Goal: Task Accomplishment & Management: Use online tool/utility

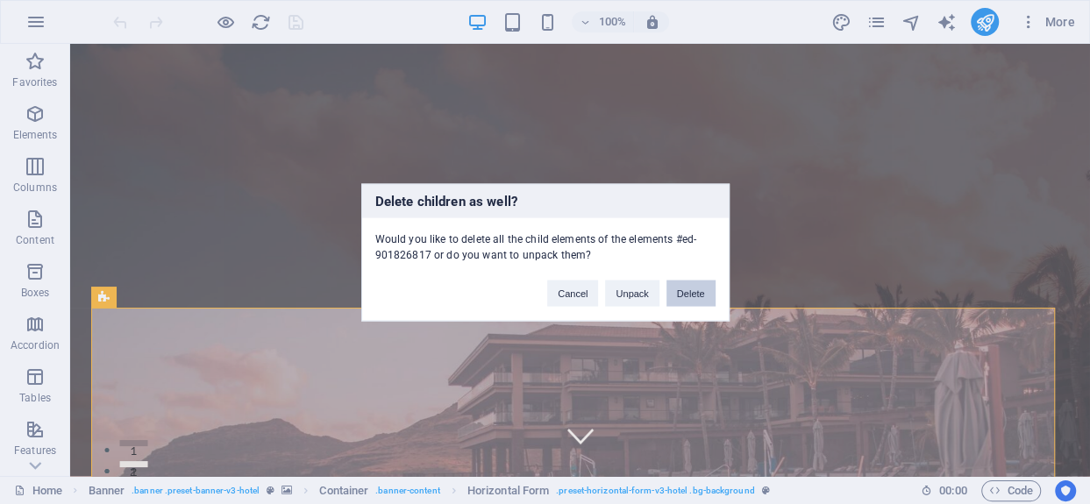
drag, startPoint x: 703, startPoint y: 284, endPoint x: 261, endPoint y: 305, distance: 442.3
click at [703, 284] on button "Delete" at bounding box center [690, 293] width 49 height 26
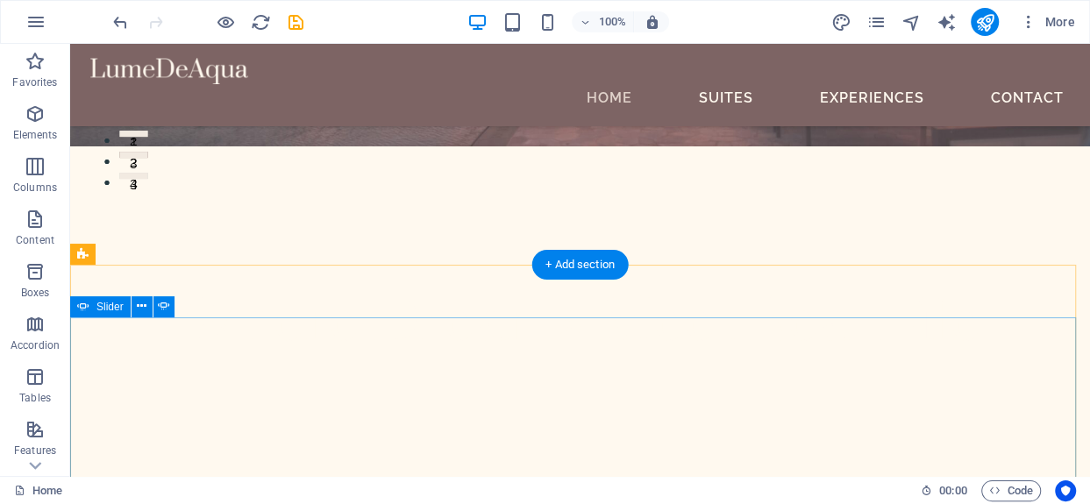
scroll to position [351, 0]
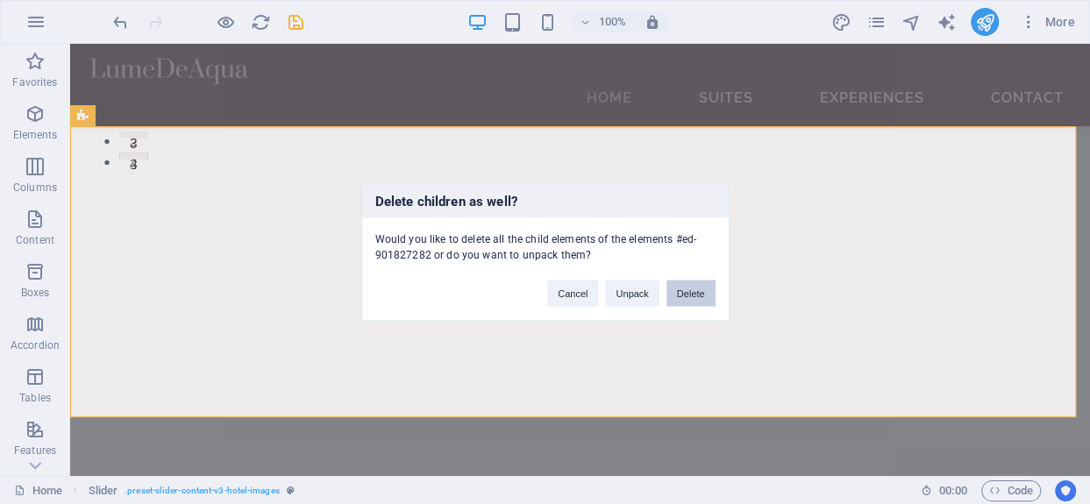
drag, startPoint x: 587, startPoint y: 239, endPoint x: 681, endPoint y: 288, distance: 105.5
click at [681, 288] on button "Delete" at bounding box center [690, 293] width 49 height 26
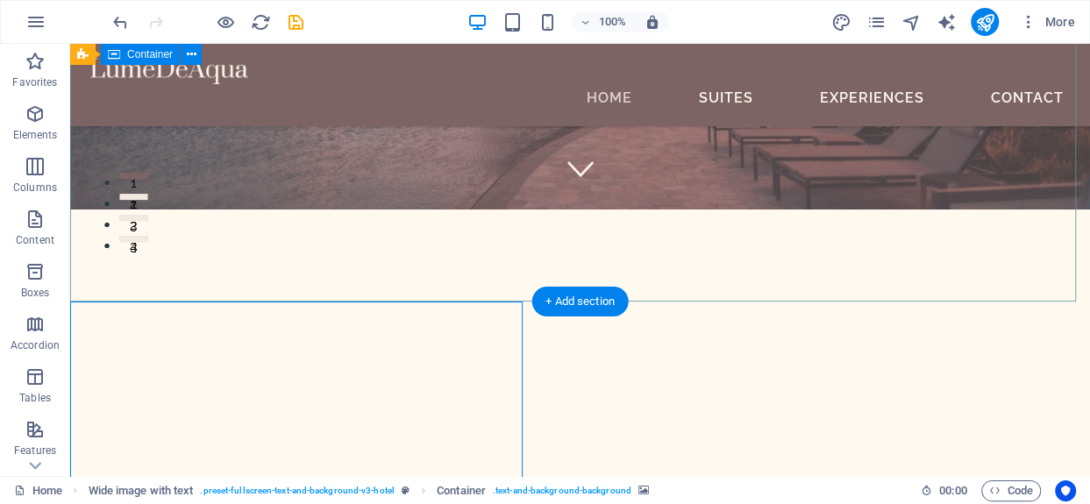
scroll to position [175, 0]
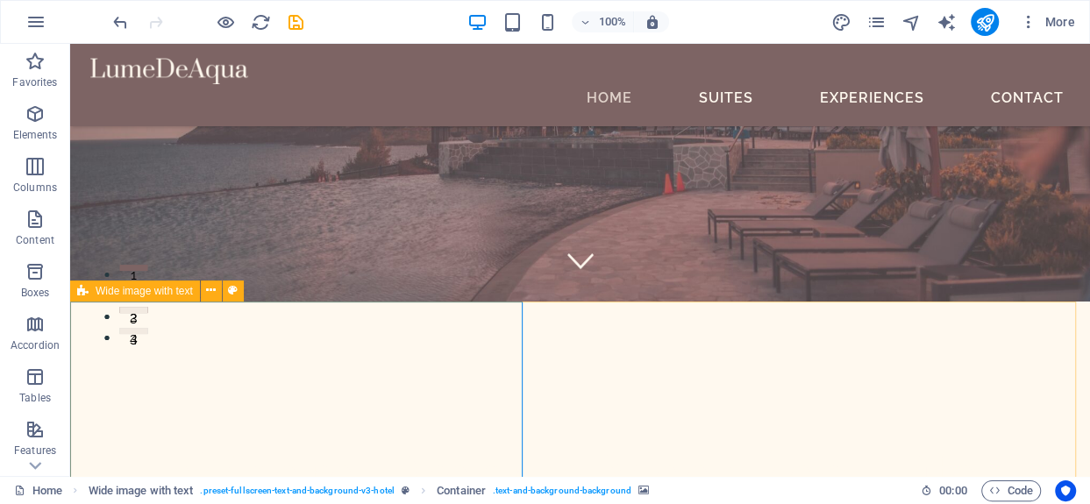
click at [140, 293] on span "Wide image with text" at bounding box center [144, 291] width 97 height 11
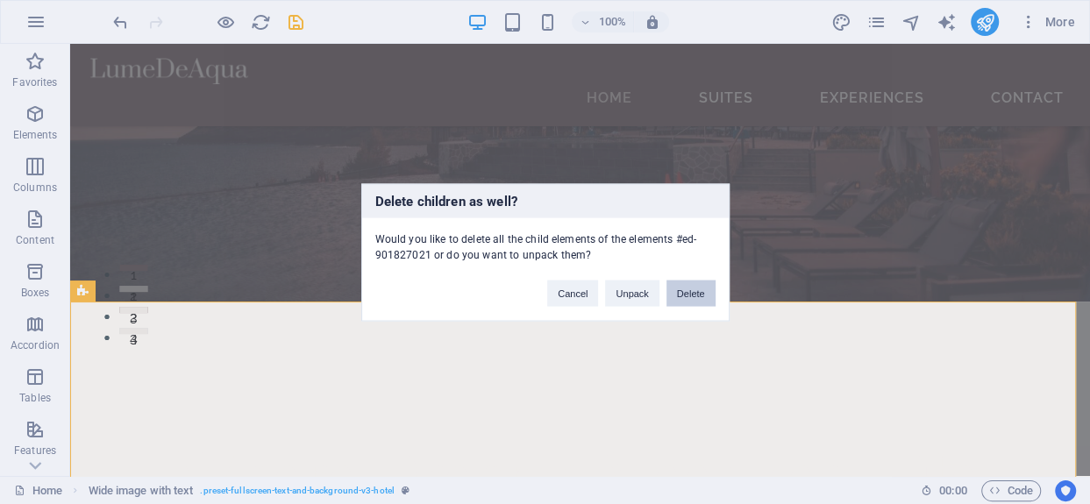
click at [701, 290] on button "Delete" at bounding box center [690, 293] width 49 height 26
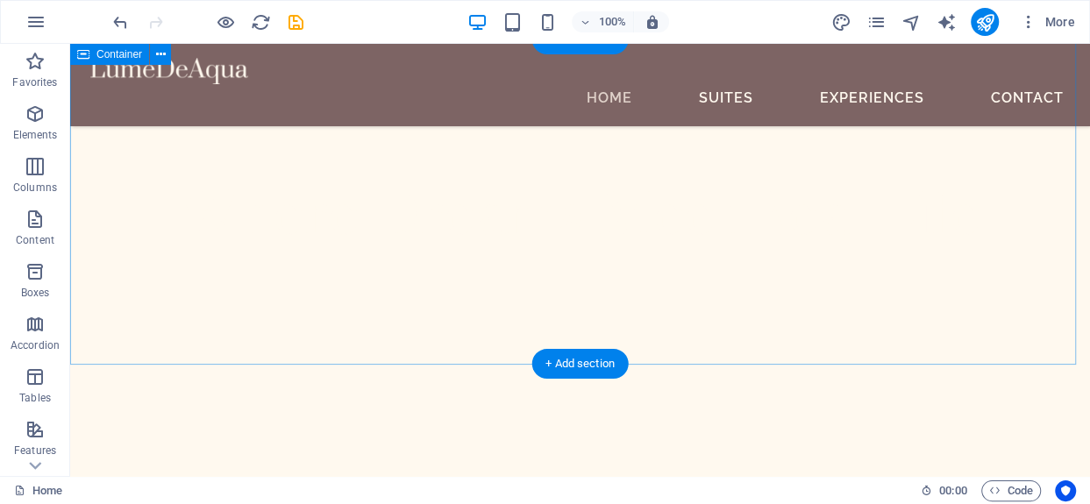
scroll to position [263, 0]
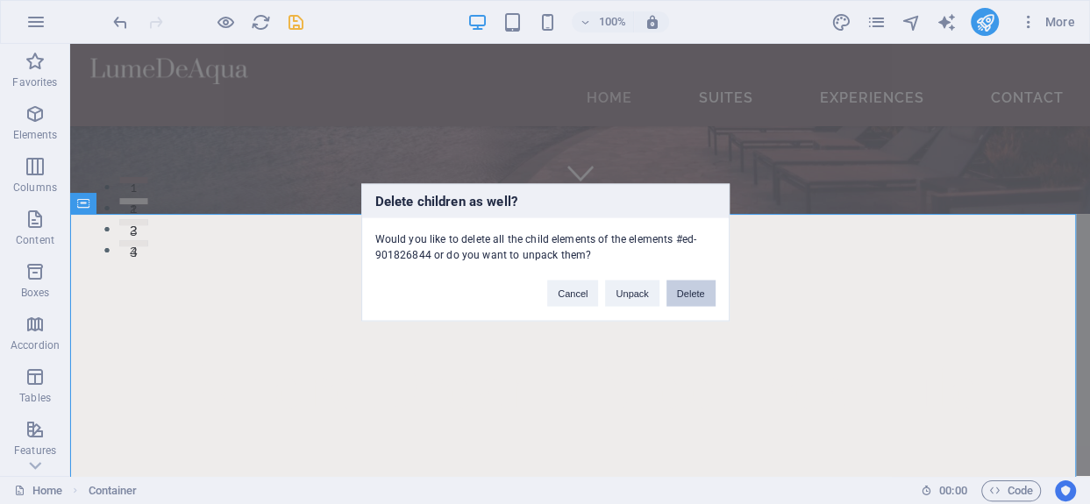
drag, startPoint x: 703, startPoint y: 288, endPoint x: 518, endPoint y: 322, distance: 188.1
click at [703, 288] on button "Delete" at bounding box center [690, 293] width 49 height 26
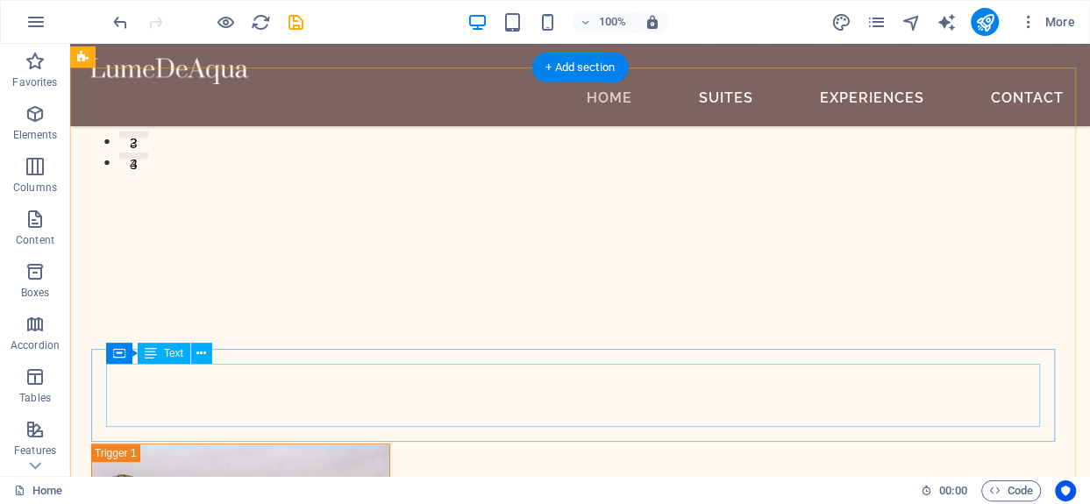
scroll to position [438, 0]
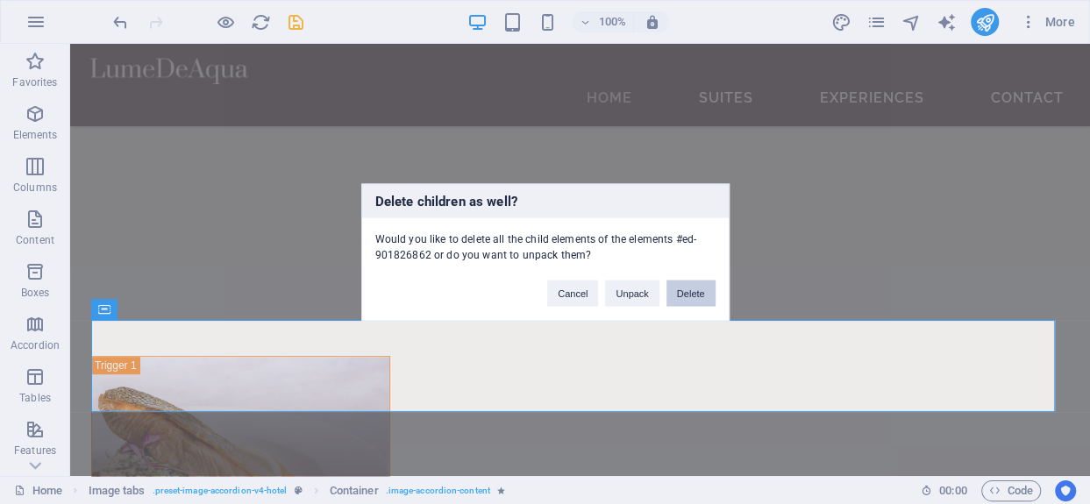
click at [702, 285] on button "Delete" at bounding box center [690, 293] width 49 height 26
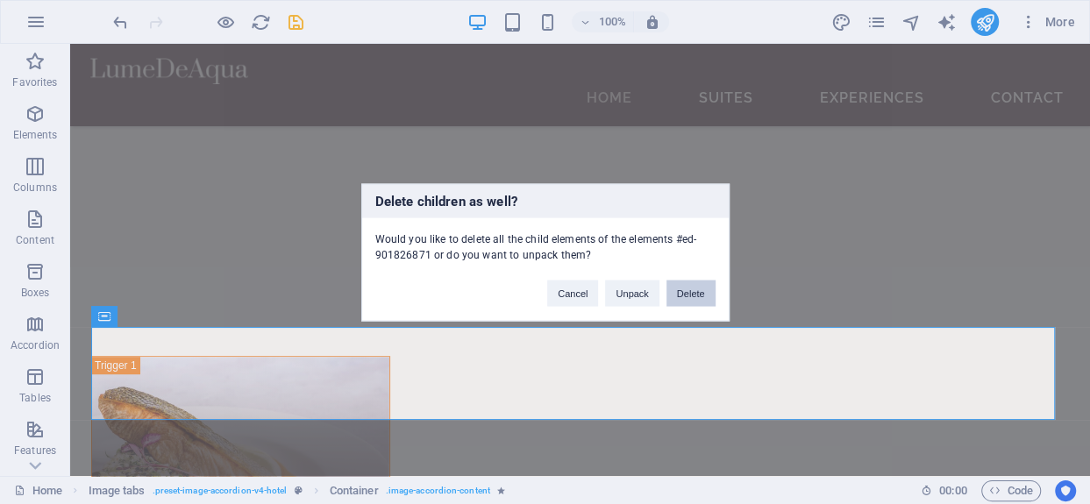
click at [703, 287] on button "Delete" at bounding box center [690, 293] width 49 height 26
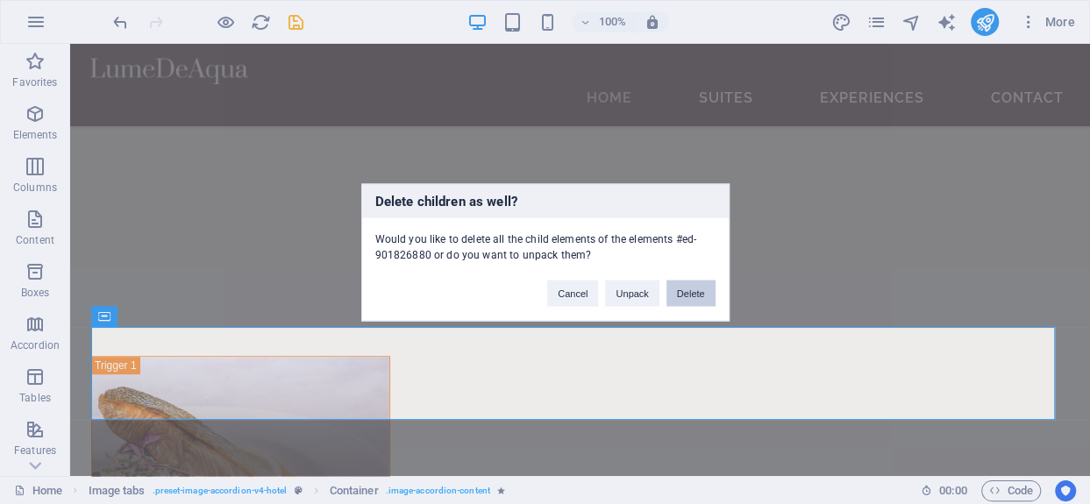
click at [681, 287] on button "Delete" at bounding box center [690, 293] width 49 height 26
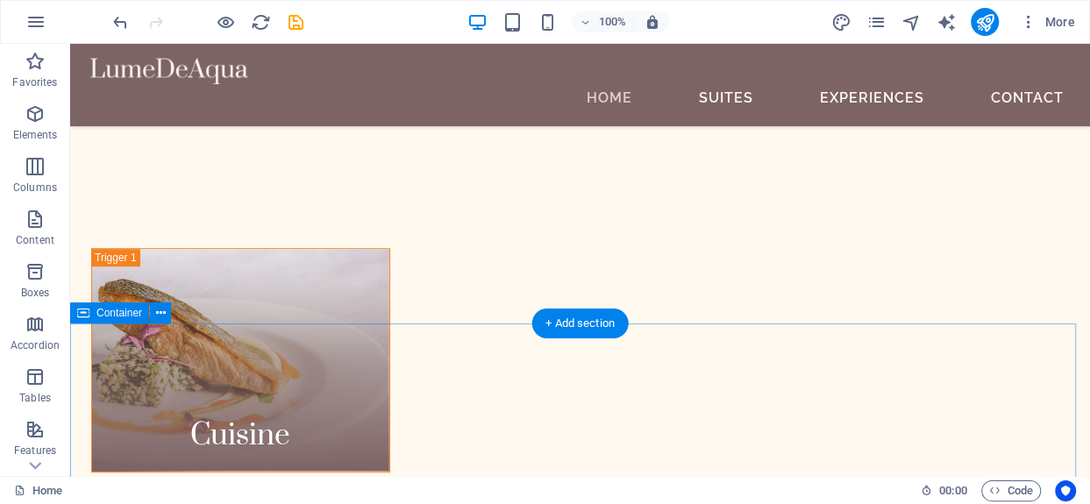
scroll to position [614, 0]
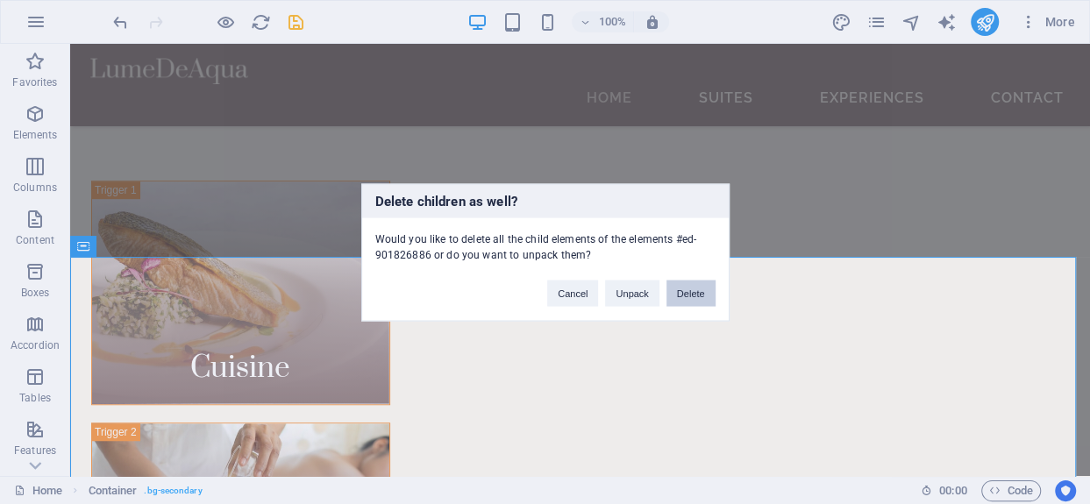
click at [681, 291] on button "Delete" at bounding box center [690, 293] width 49 height 26
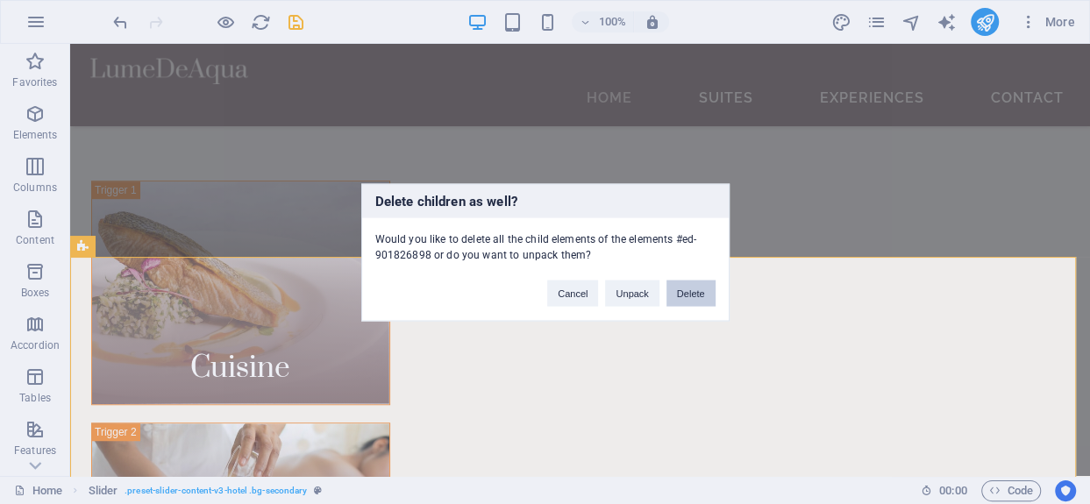
click at [675, 296] on button "Delete" at bounding box center [690, 293] width 49 height 26
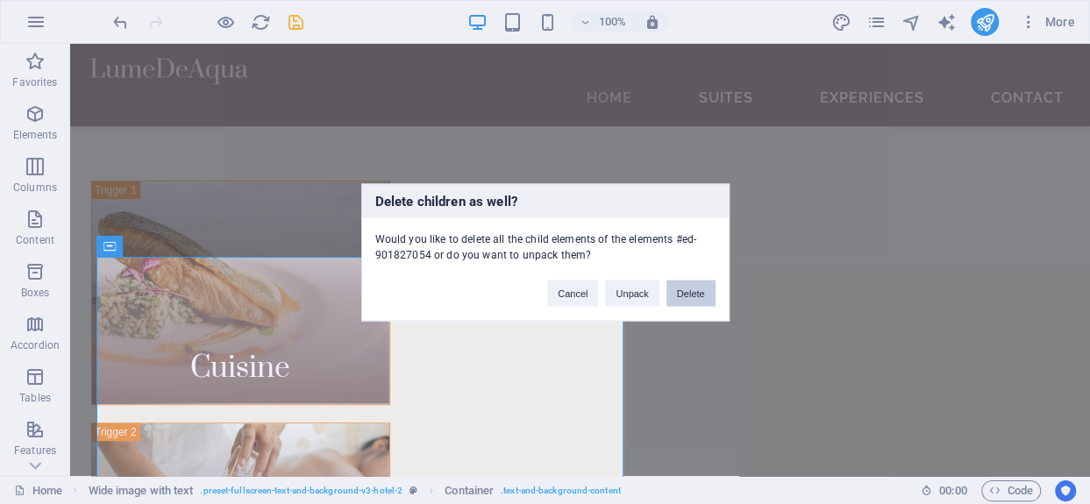
drag, startPoint x: 679, startPoint y: 290, endPoint x: 599, endPoint y: 247, distance: 91.4
click at [679, 290] on button "Delete" at bounding box center [690, 293] width 49 height 26
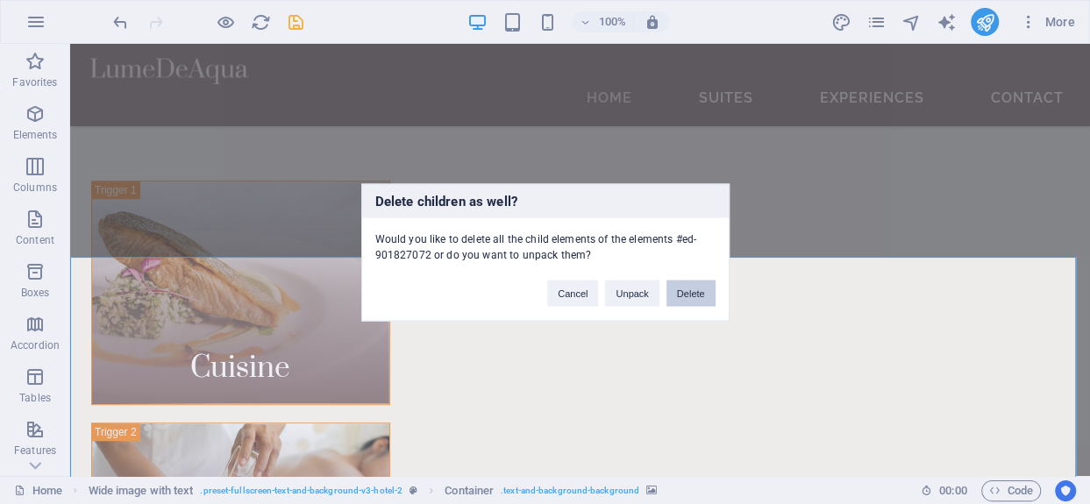
click at [701, 288] on button "Delete" at bounding box center [690, 293] width 49 height 26
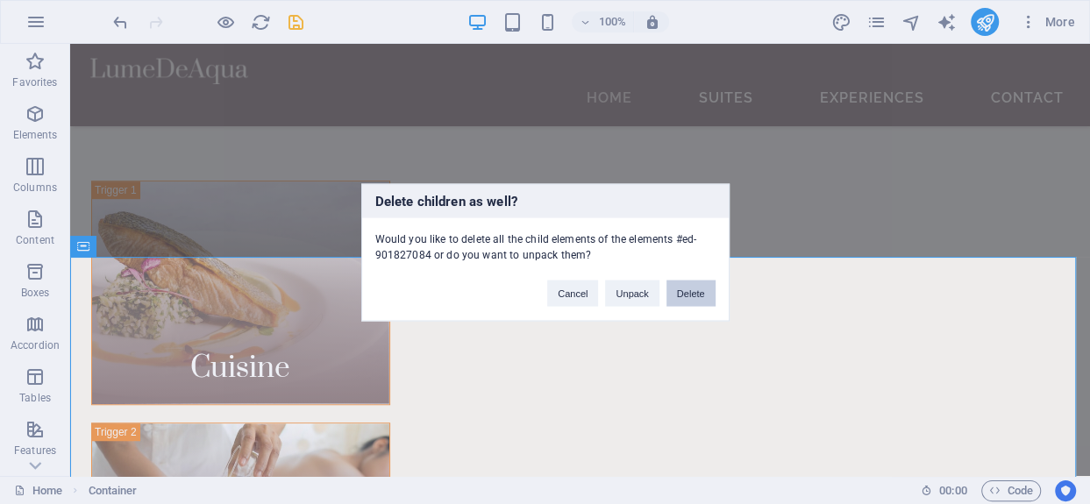
click at [689, 294] on button "Delete" at bounding box center [690, 293] width 49 height 26
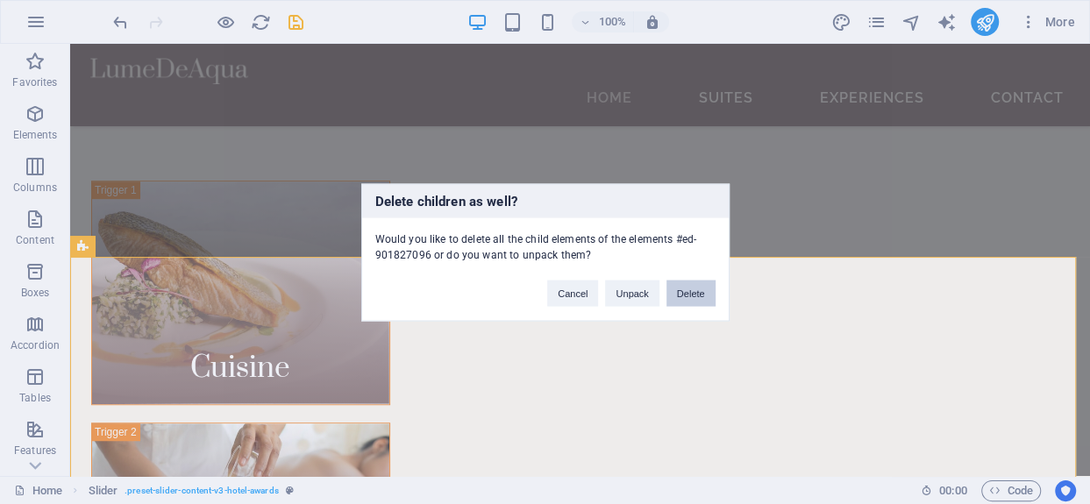
click at [688, 292] on button "Delete" at bounding box center [690, 293] width 49 height 26
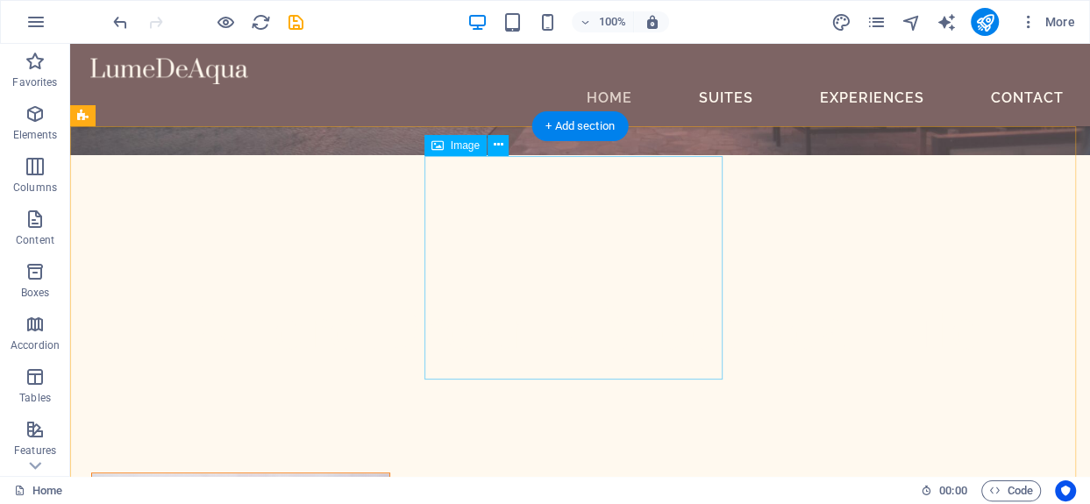
scroll to position [351, 0]
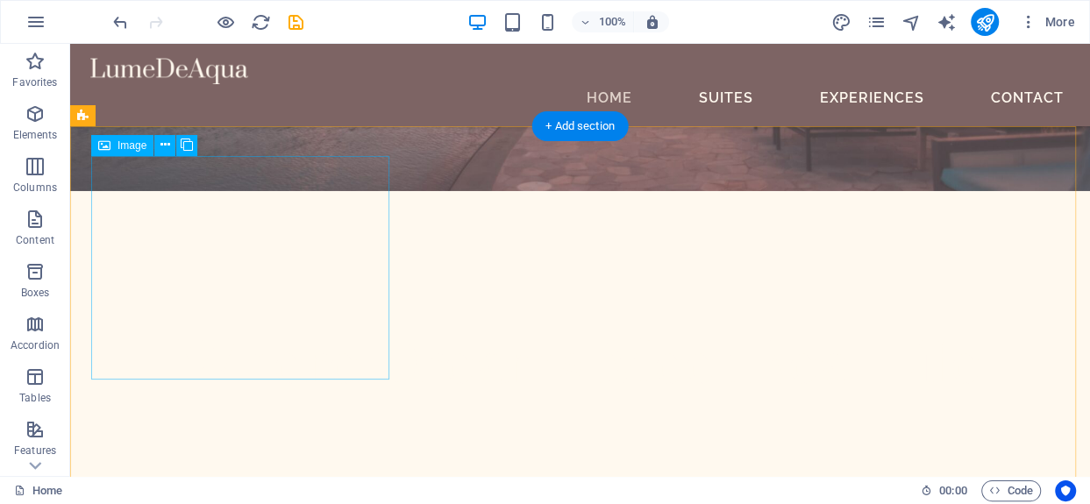
select select "%"
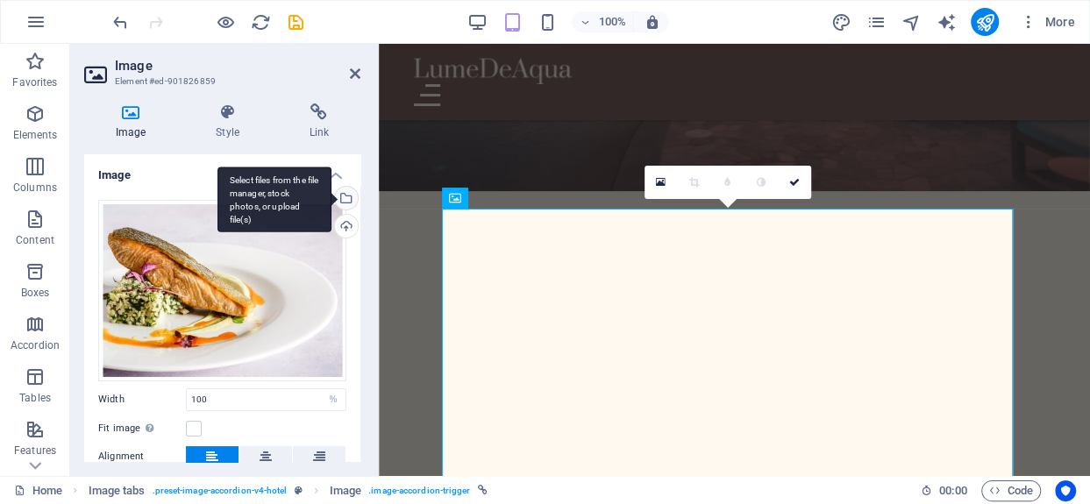
click at [346, 195] on div "Select files from the file manager, stock photos, or upload file(s)" at bounding box center [344, 200] width 26 height 26
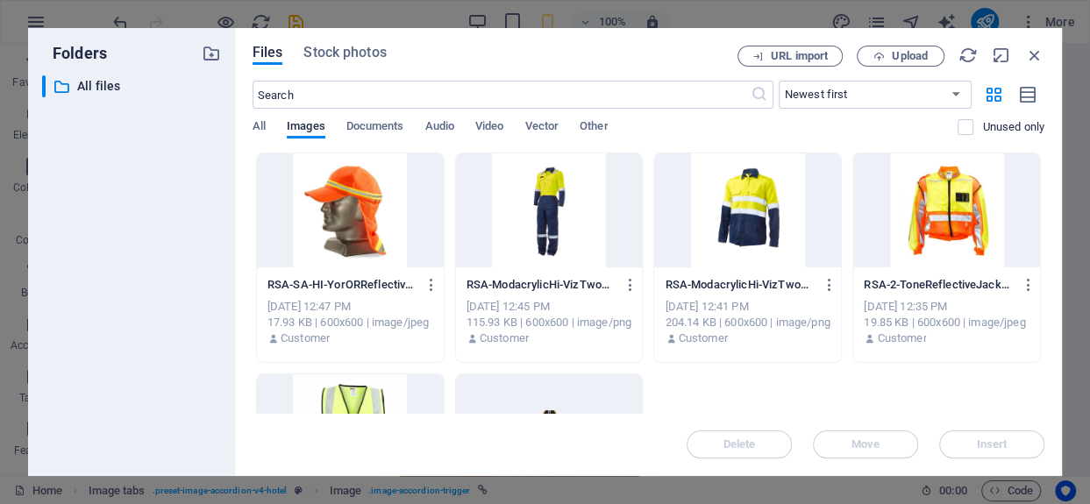
click at [82, 169] on div "​ All files All files" at bounding box center [131, 268] width 179 height 387
click at [1030, 49] on icon "button" at bounding box center [1034, 55] width 19 height 19
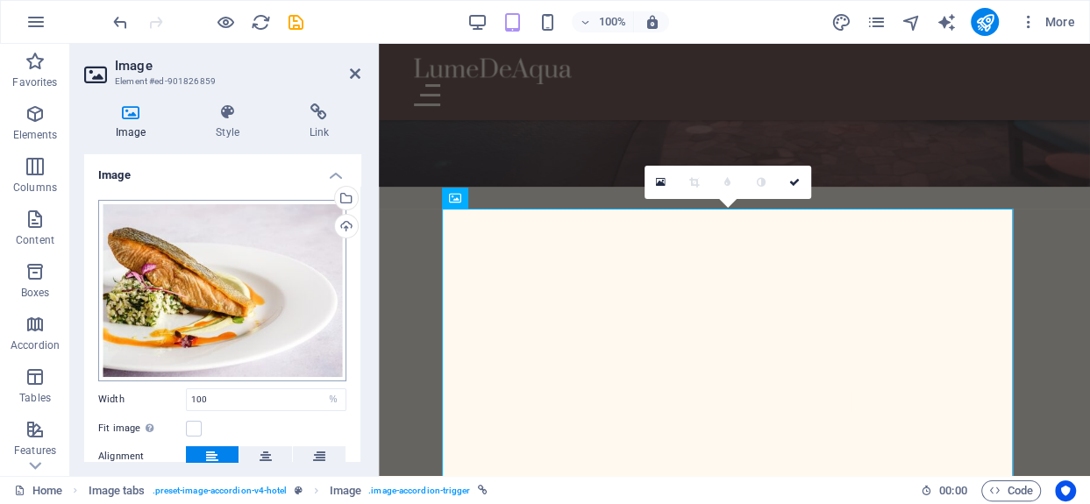
drag, startPoint x: 339, startPoint y: 199, endPoint x: 318, endPoint y: 256, distance: 60.7
click at [331, 198] on div "Select files from the file manager, stock photos, or upload file(s)" at bounding box center [274, 200] width 114 height 66
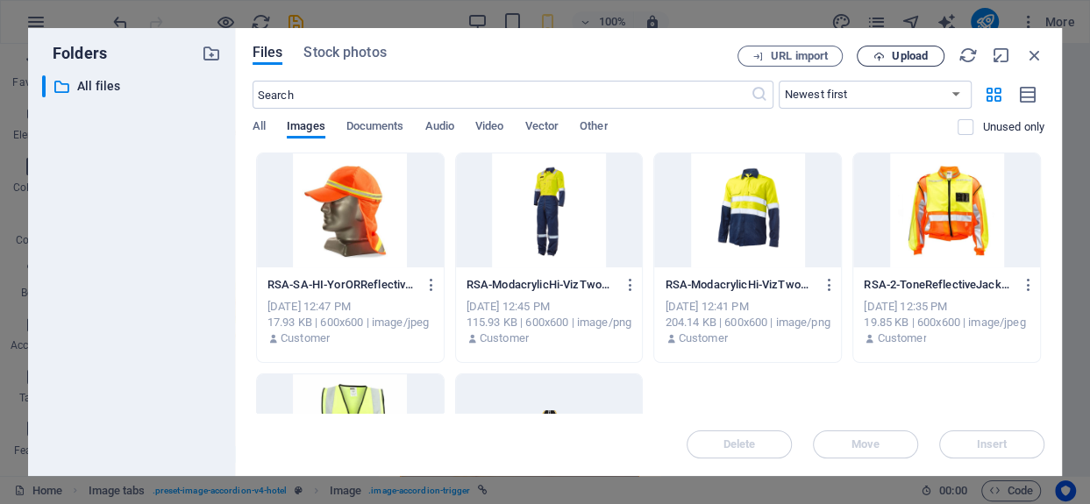
click at [888, 51] on span "Upload" at bounding box center [900, 56] width 72 height 11
click at [912, 60] on span "Upload" at bounding box center [910, 56] width 36 height 11
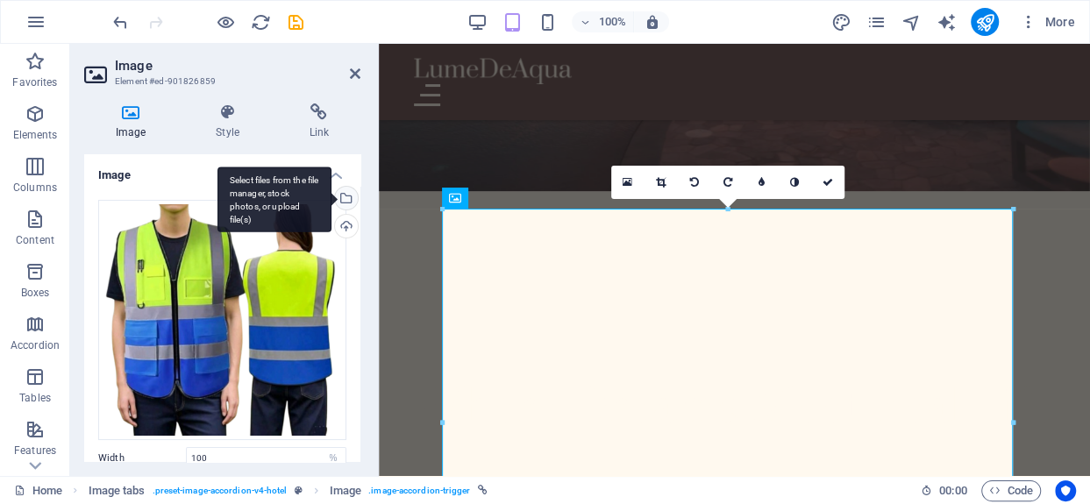
click at [341, 195] on div "Select files from the file manager, stock photos, or upload file(s)" at bounding box center [344, 200] width 26 height 26
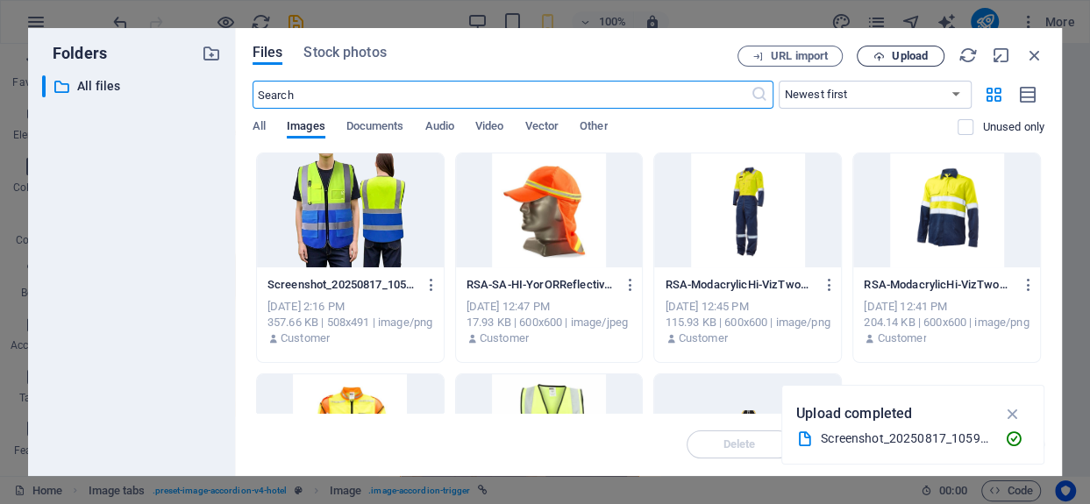
click at [912, 53] on span "Upload" at bounding box center [910, 56] width 36 height 11
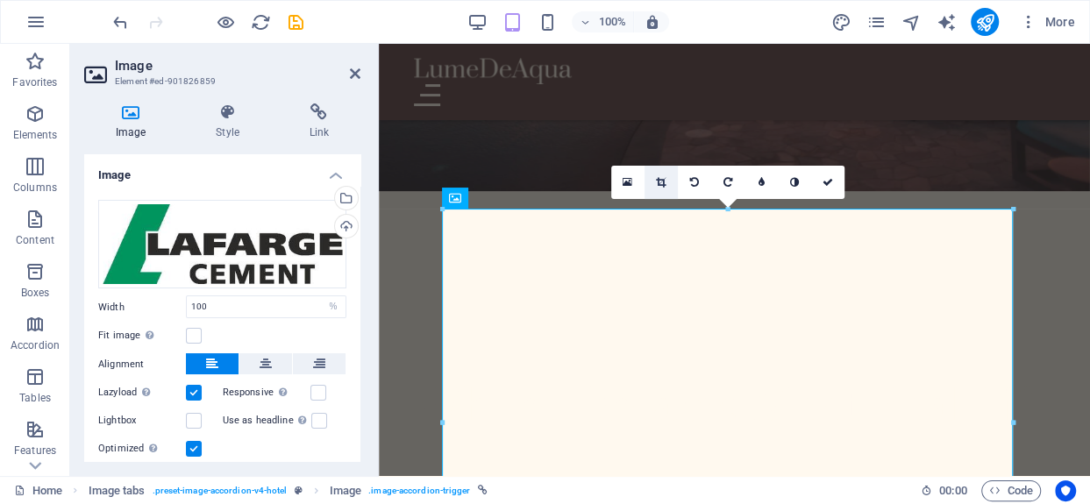
click at [657, 181] on icon at bounding box center [661, 182] width 10 height 11
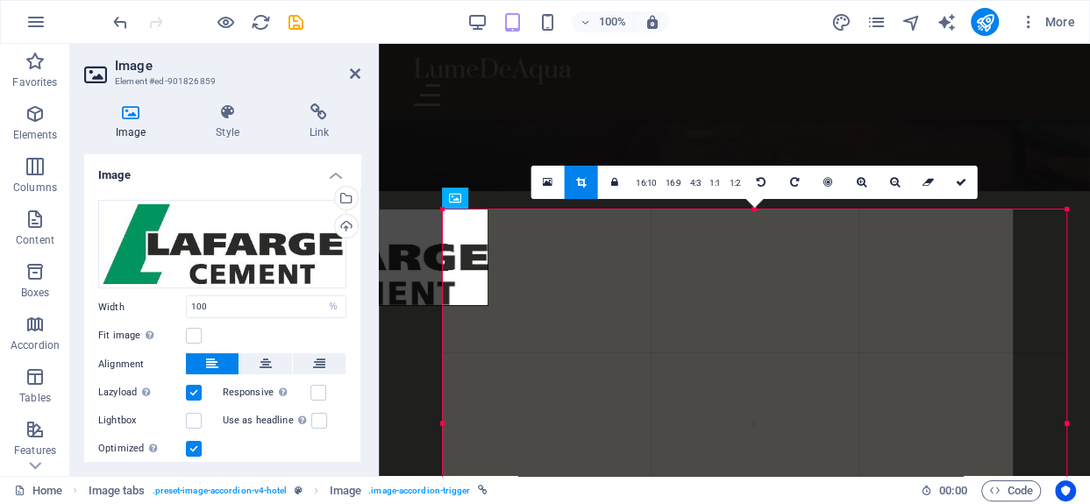
drag, startPoint x: 441, startPoint y: 424, endPoint x: 351, endPoint y: 436, distance: 91.0
click at [351, 436] on div "Image Element #ed-901826859 Image Style Link Image Drag files here, click to ch…" at bounding box center [579, 260] width 1019 height 432
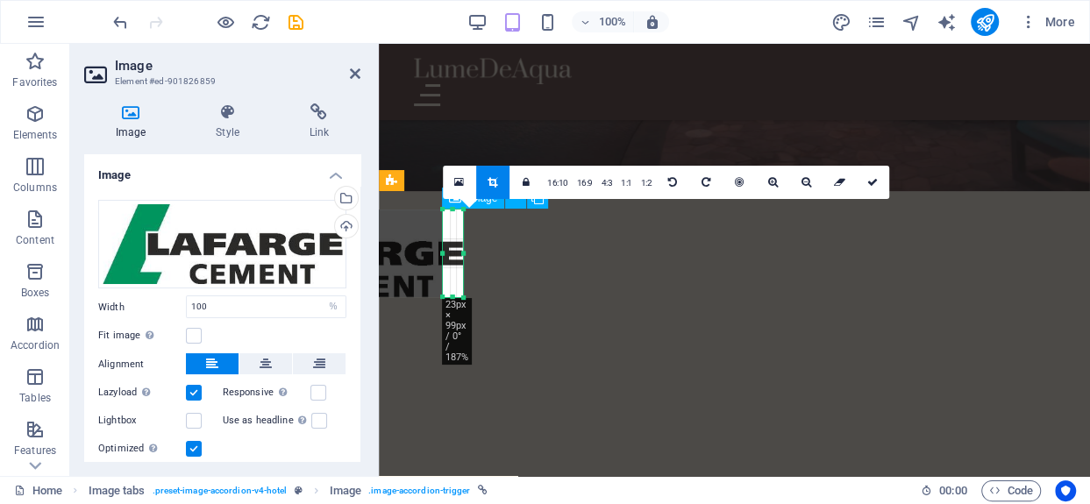
drag, startPoint x: 599, startPoint y: 373, endPoint x: 702, endPoint y: 384, distance: 104.1
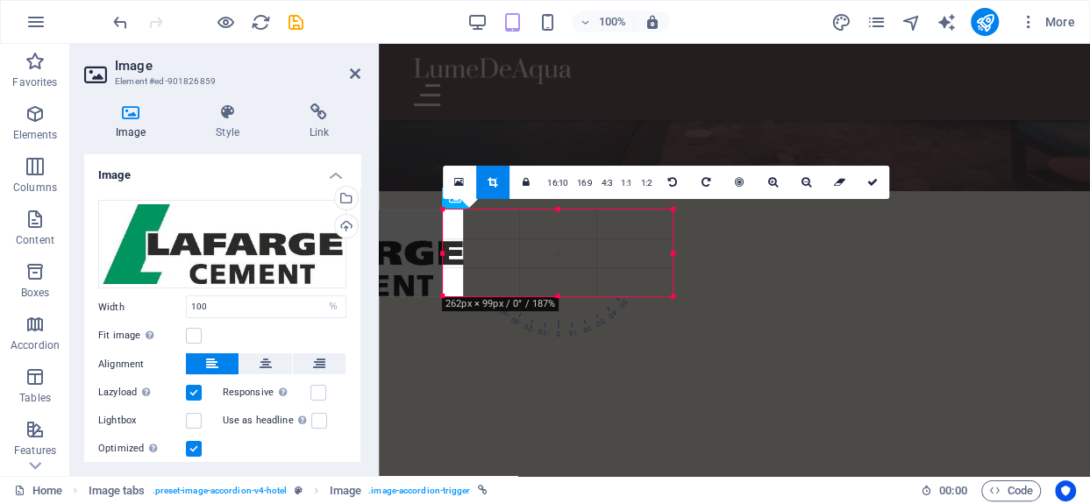
drag, startPoint x: 462, startPoint y: 253, endPoint x: 265, endPoint y: 213, distance: 201.3
click at [671, 253] on div at bounding box center [673, 253] width 6 height 87
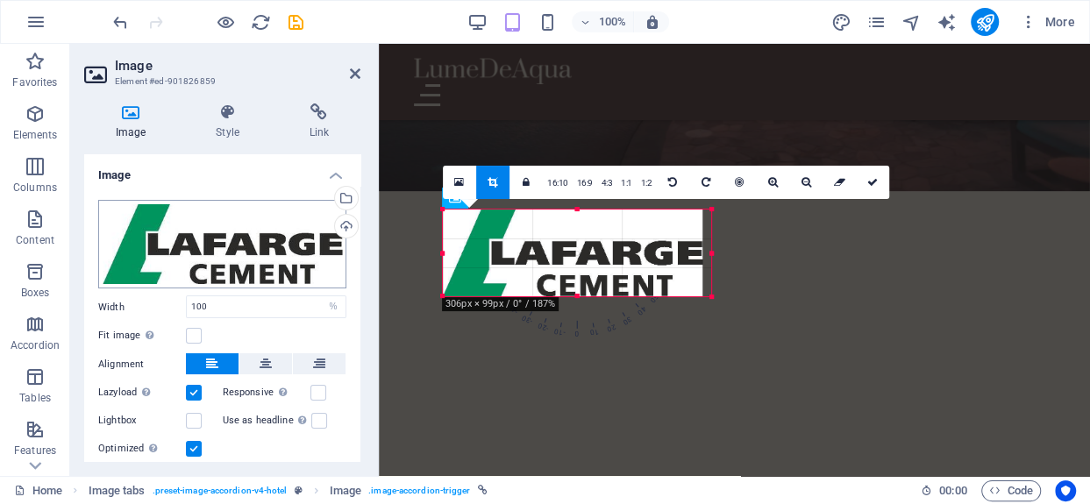
drag, startPoint x: 442, startPoint y: 254, endPoint x: 194, endPoint y: 273, distance: 248.8
click at [194, 273] on div "Image Element #ed-901826859 Image Style Link Image Drag files here, click to ch…" at bounding box center [579, 260] width 1019 height 432
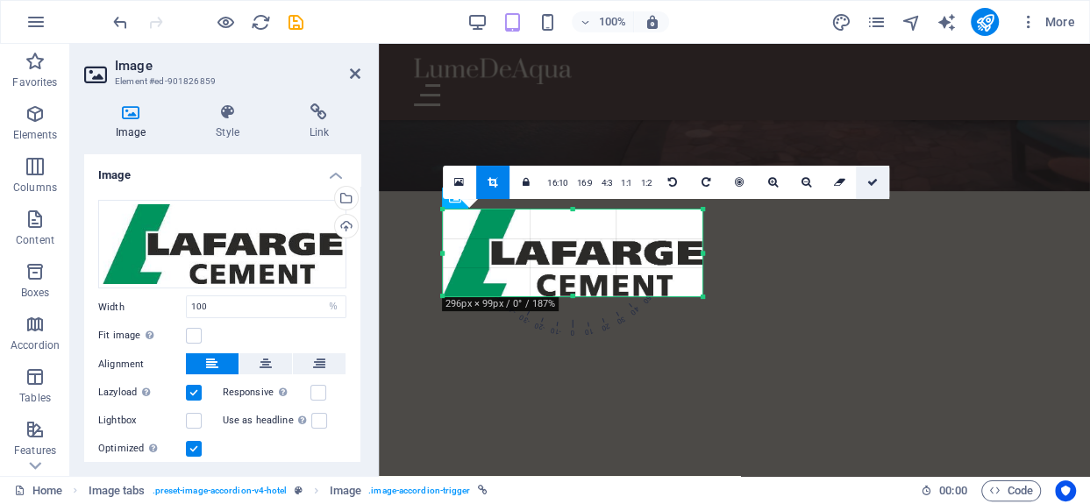
drag, startPoint x: 875, startPoint y: 181, endPoint x: 493, endPoint y: 143, distance: 384.1
click at [875, 181] on icon at bounding box center [872, 182] width 11 height 11
type input "296"
select select "px"
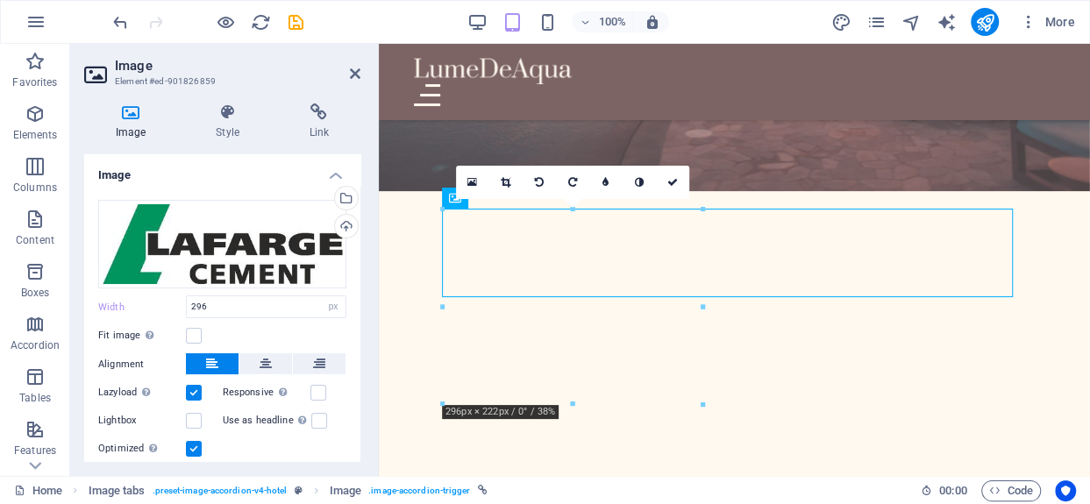
click at [195, 385] on label at bounding box center [194, 393] width 16 height 16
click at [0, 0] on input "Lazyload Loading images after the page loads improves page speed." at bounding box center [0, 0] width 0 height 0
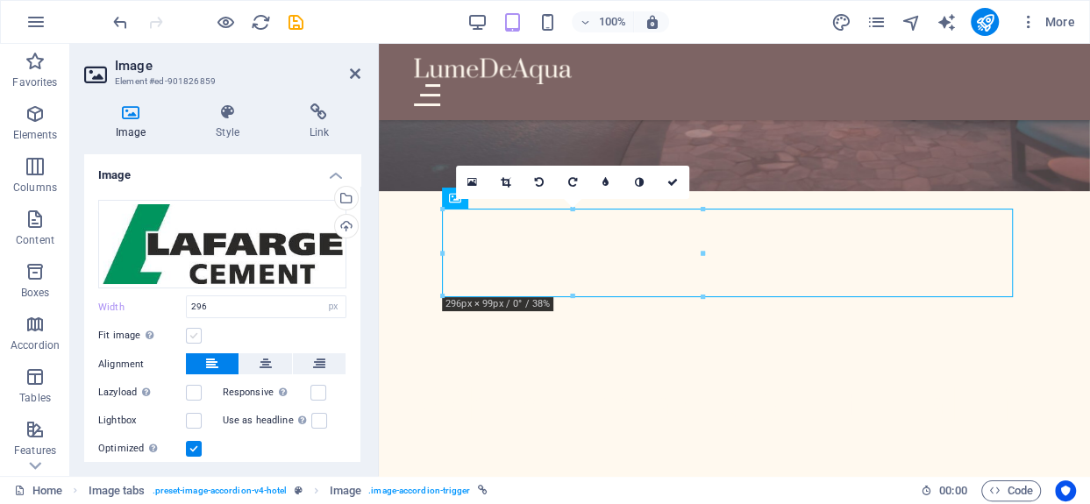
click at [197, 333] on label at bounding box center [194, 336] width 16 height 16
click at [0, 0] on input "Fit image Automatically fit image to a fixed width and height" at bounding box center [0, 0] width 0 height 0
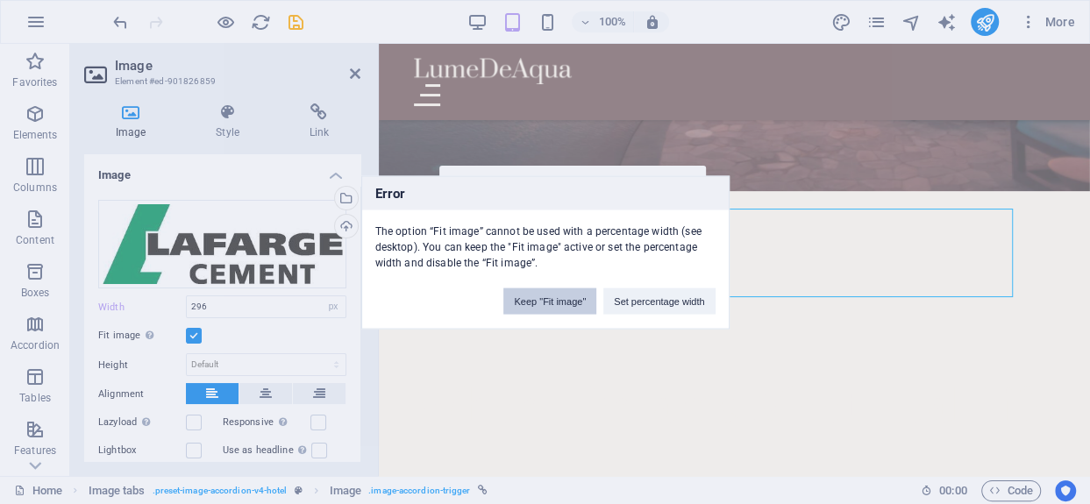
drag, startPoint x: 558, startPoint y: 294, endPoint x: 156, endPoint y: 267, distance: 403.2
click at [558, 294] on button "Keep "Fit image"" at bounding box center [549, 301] width 93 height 26
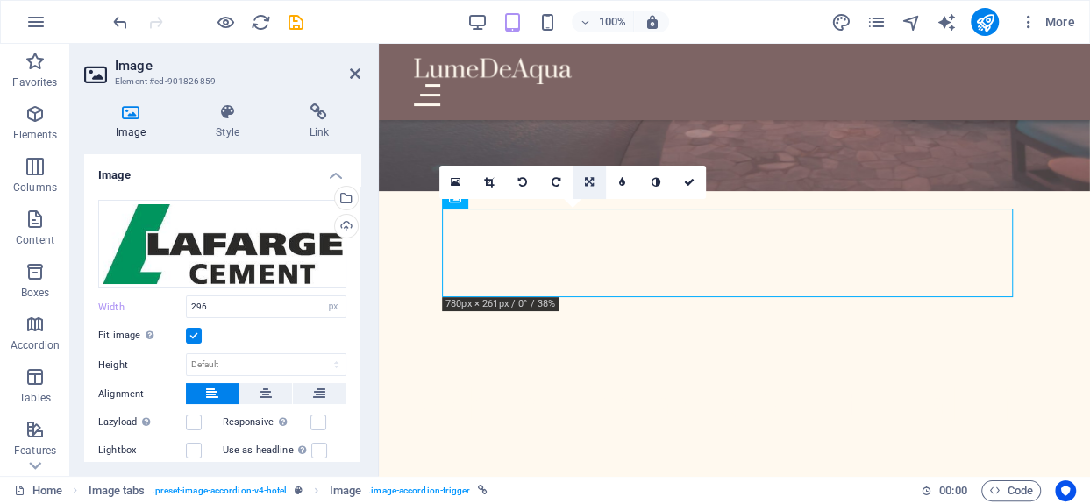
click at [585, 177] on icon at bounding box center [589, 182] width 9 height 11
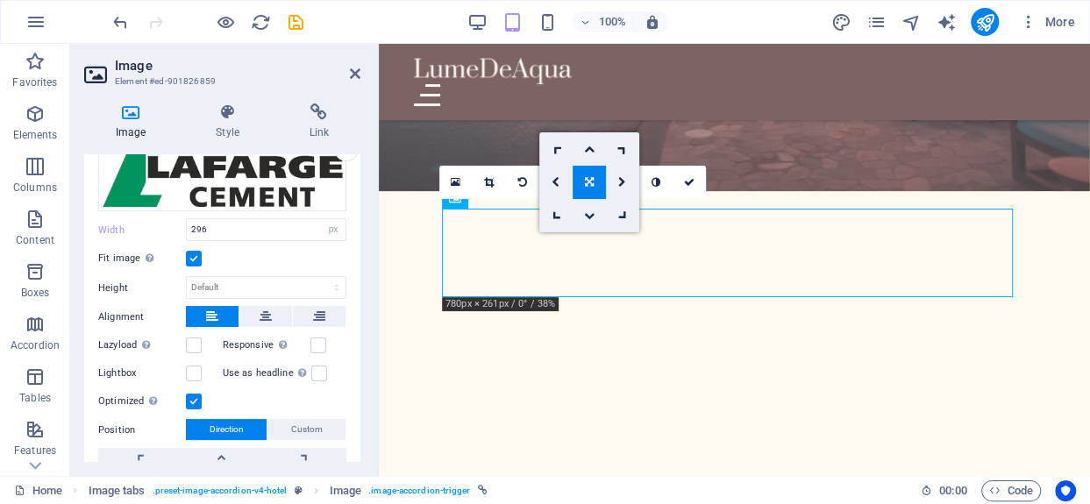
scroll to position [88, 0]
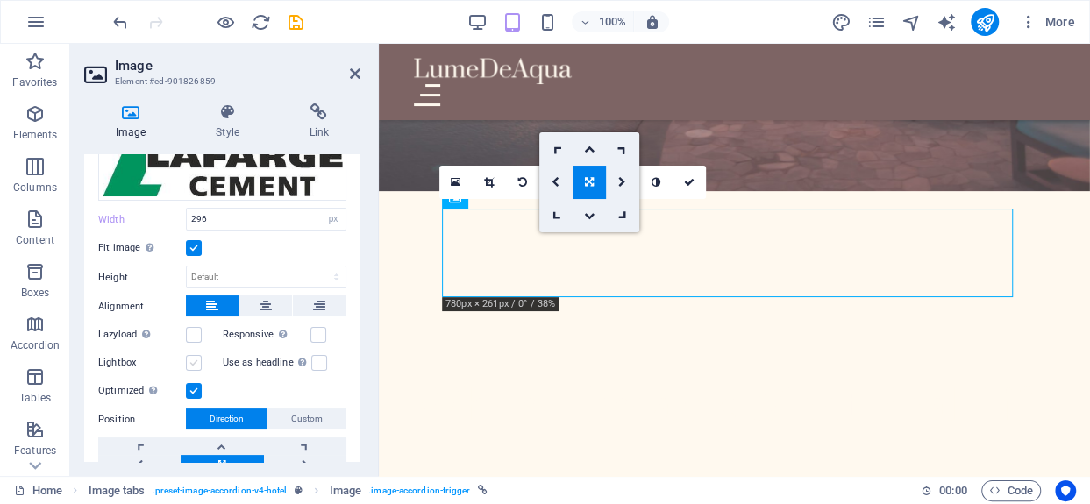
click at [200, 361] on label at bounding box center [194, 363] width 16 height 16
click at [0, 0] on input "Lightbox" at bounding box center [0, 0] width 0 height 0
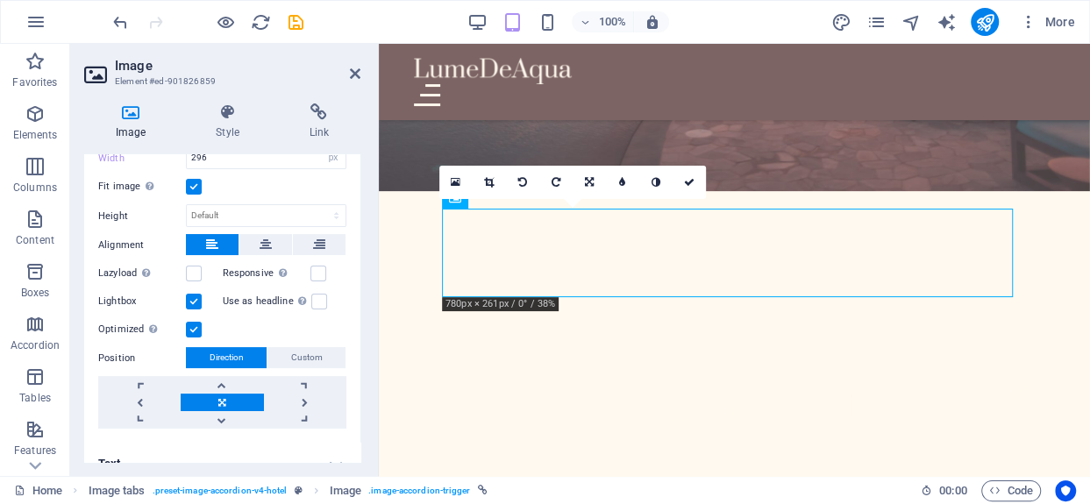
scroll to position [169, 0]
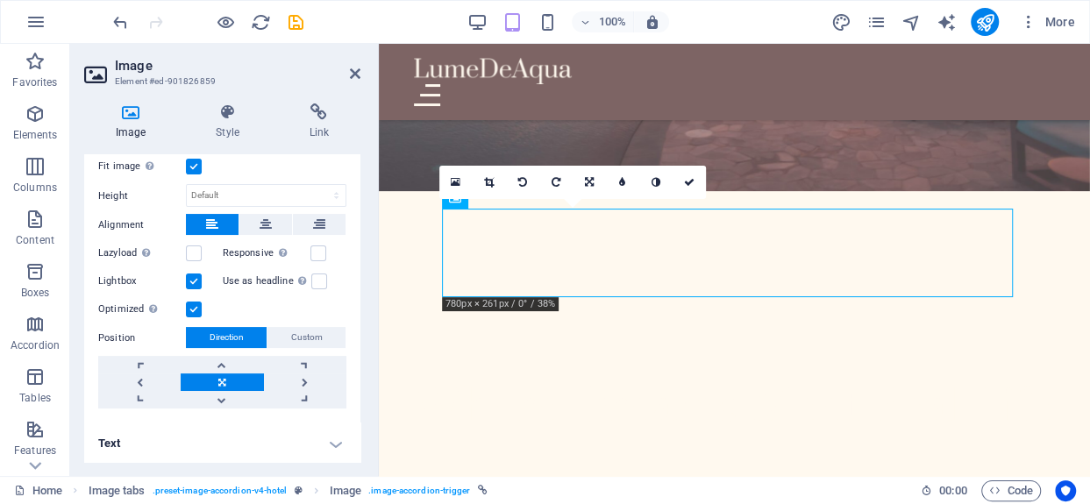
click at [194, 277] on label at bounding box center [194, 281] width 16 height 16
click at [0, 0] on input "Lightbox" at bounding box center [0, 0] width 0 height 0
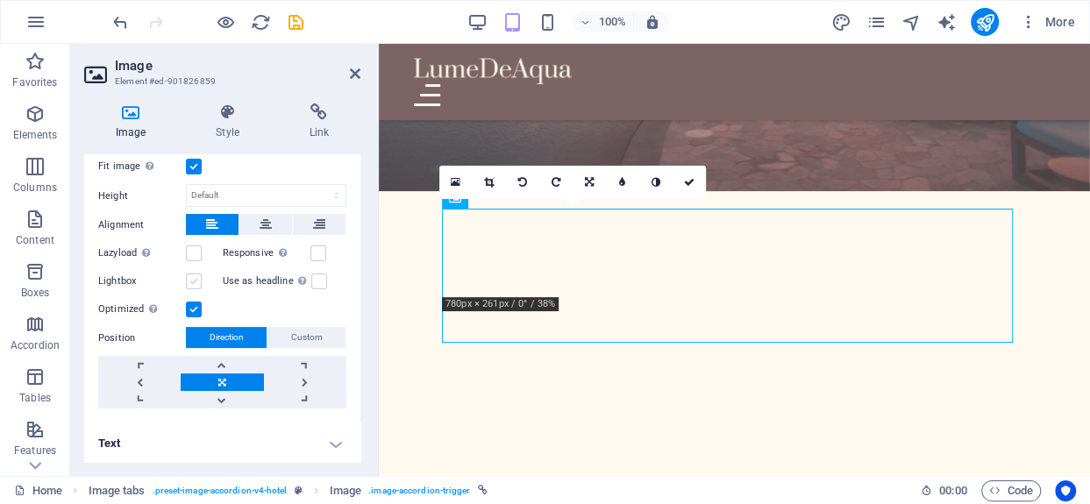
click at [192, 283] on label at bounding box center [194, 281] width 16 height 16
click at [0, 0] on input "Lightbox" at bounding box center [0, 0] width 0 height 0
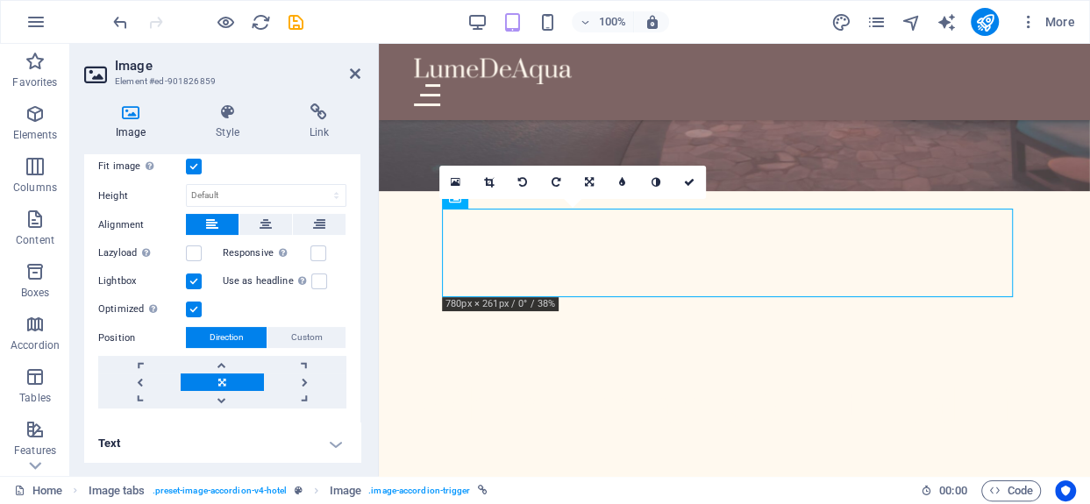
click at [192, 309] on label at bounding box center [194, 310] width 16 height 16
click at [0, 0] on input "Optimized Images are compressed to improve page speed." at bounding box center [0, 0] width 0 height 0
click at [192, 275] on label at bounding box center [194, 281] width 16 height 16
click at [0, 0] on input "Lightbox" at bounding box center [0, 0] width 0 height 0
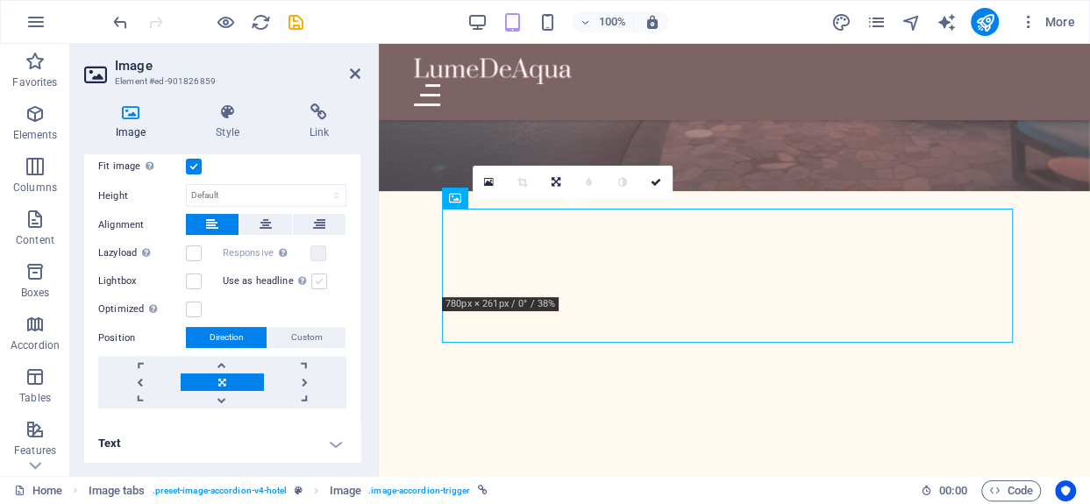
click at [313, 274] on label at bounding box center [319, 281] width 16 height 16
click at [0, 0] on input "Use as headline The image will be wrapped in an H1 headline tag. Useful for giv…" at bounding box center [0, 0] width 0 height 0
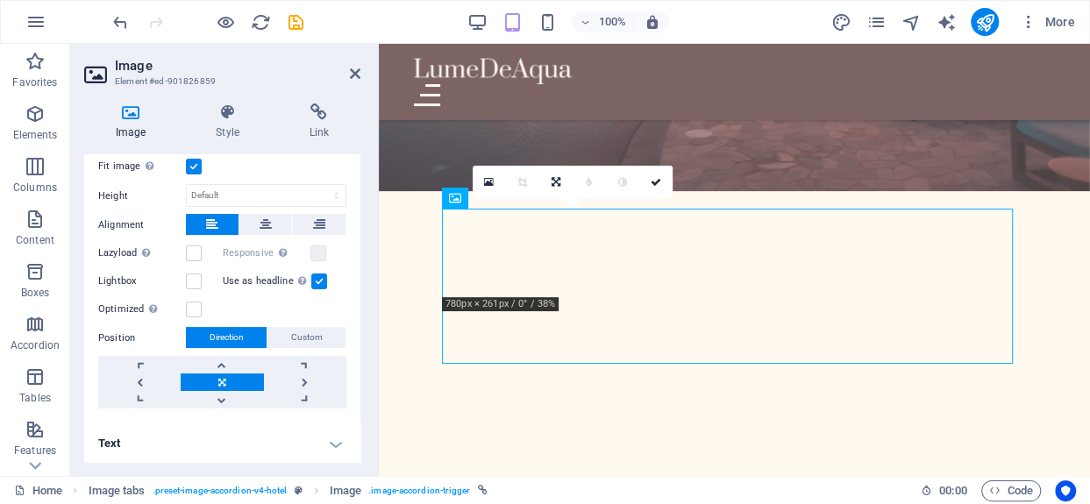
click at [313, 274] on label at bounding box center [319, 281] width 16 height 16
click at [0, 0] on input "Use as headline The image will be wrapped in an H1 headline tag. Useful for giv…" at bounding box center [0, 0] width 0 height 0
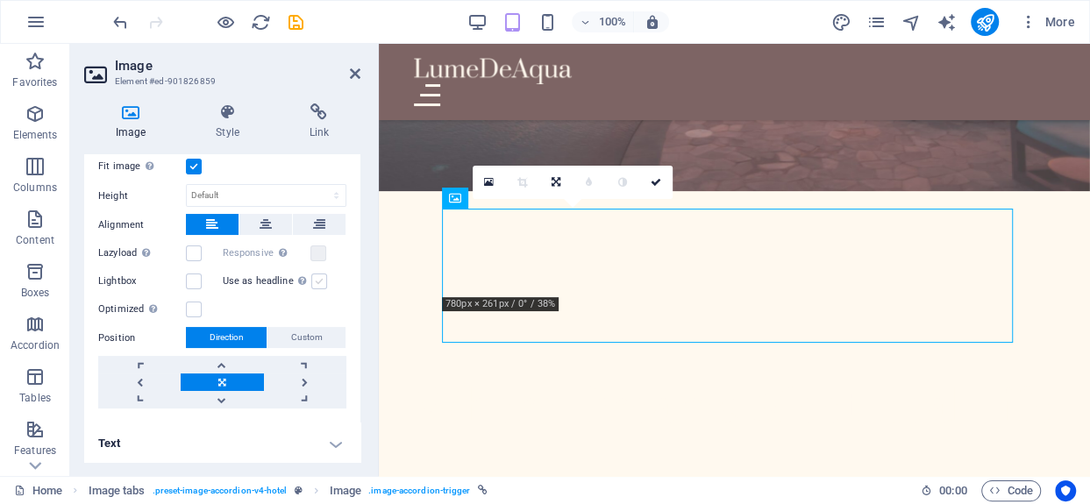
click at [313, 274] on label at bounding box center [319, 281] width 16 height 16
click at [0, 0] on input "Use as headline The image will be wrapped in an H1 headline tag. Useful for giv…" at bounding box center [0, 0] width 0 height 0
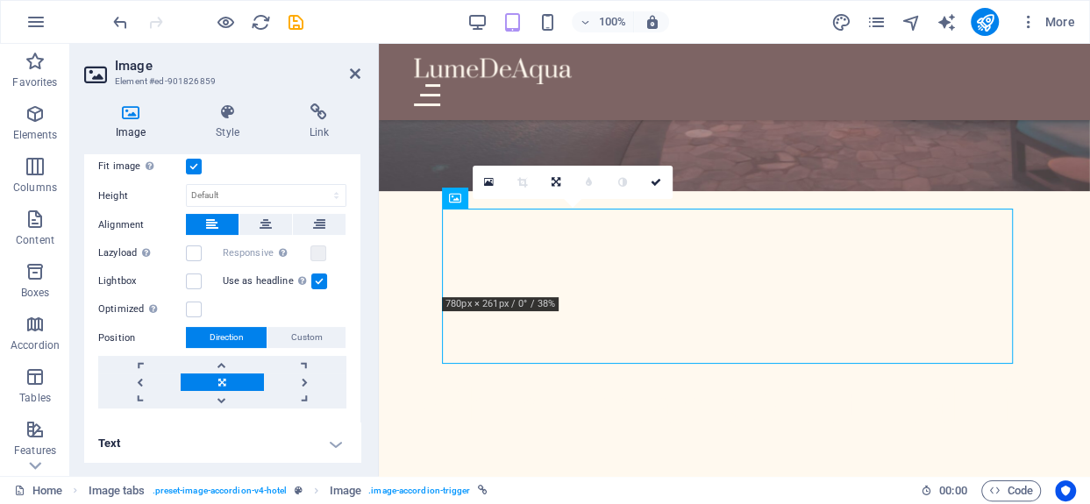
click at [313, 274] on label at bounding box center [319, 281] width 16 height 16
click at [0, 0] on input "Use as headline The image will be wrapped in an H1 headline tag. Useful for giv…" at bounding box center [0, 0] width 0 height 0
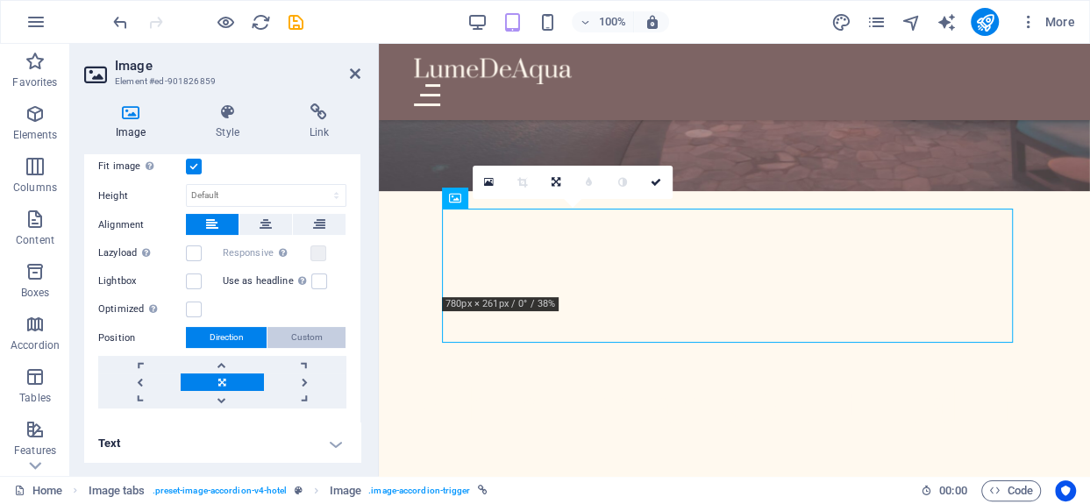
click at [297, 330] on span "Custom" at bounding box center [307, 337] width 32 height 21
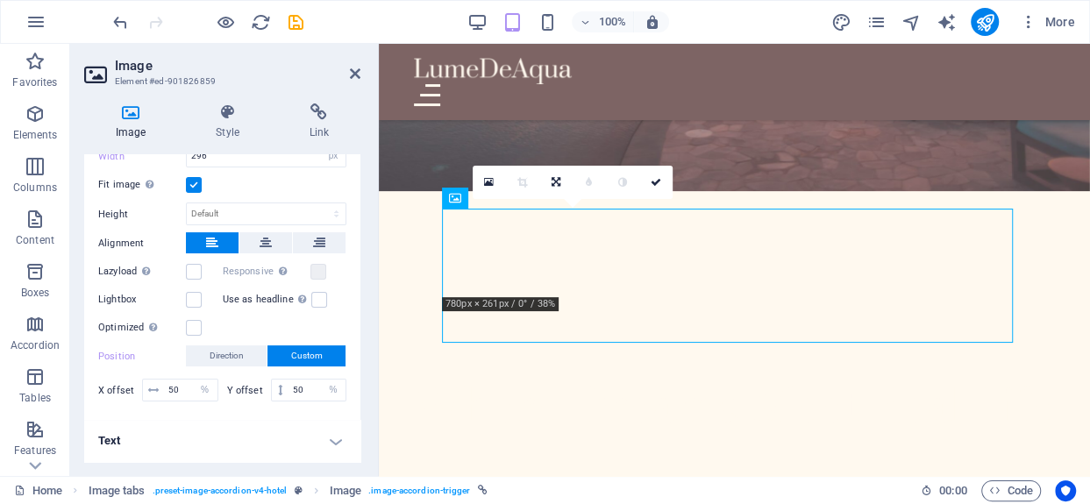
scroll to position [149, 0]
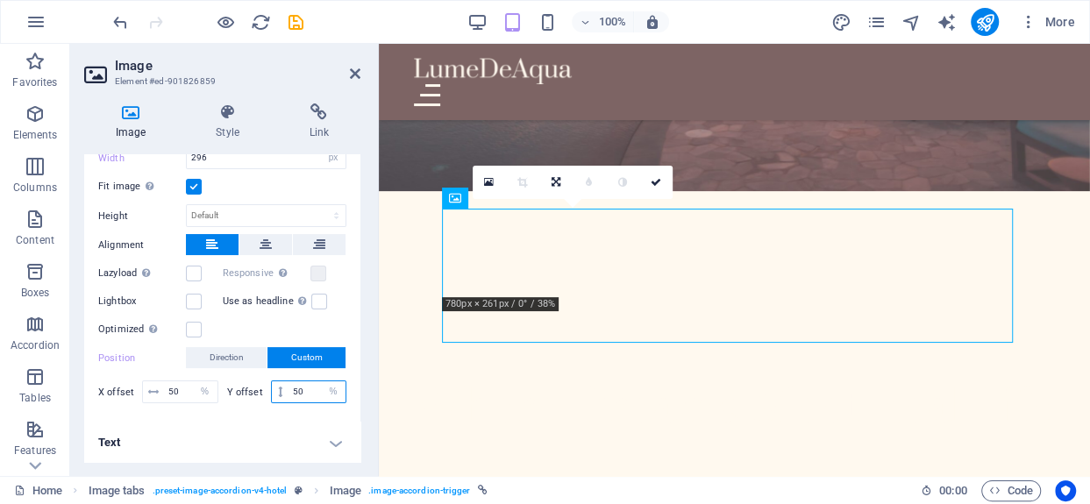
click at [304, 388] on input "50" at bounding box center [316, 391] width 57 height 21
type input "50"
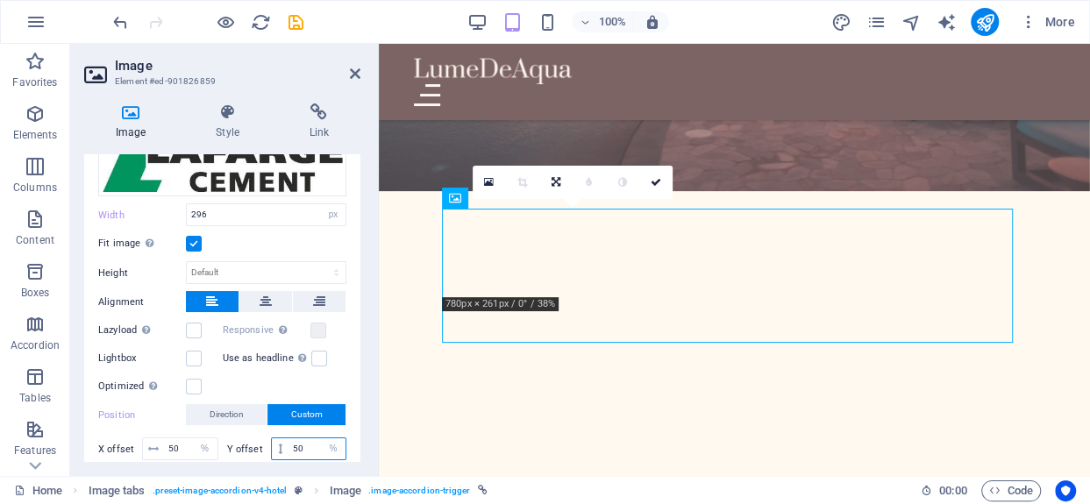
scroll to position [0, 0]
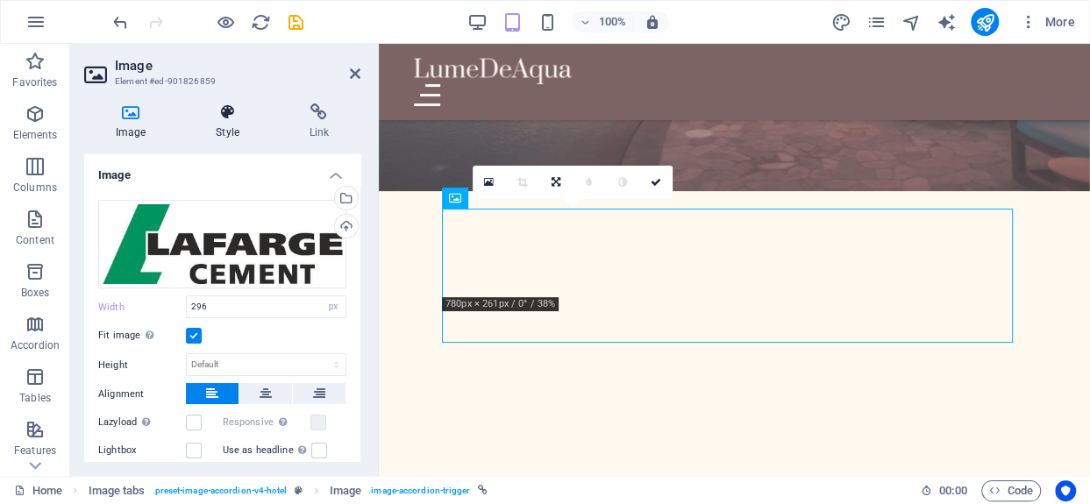
click at [210, 115] on icon at bounding box center [227, 112] width 86 height 18
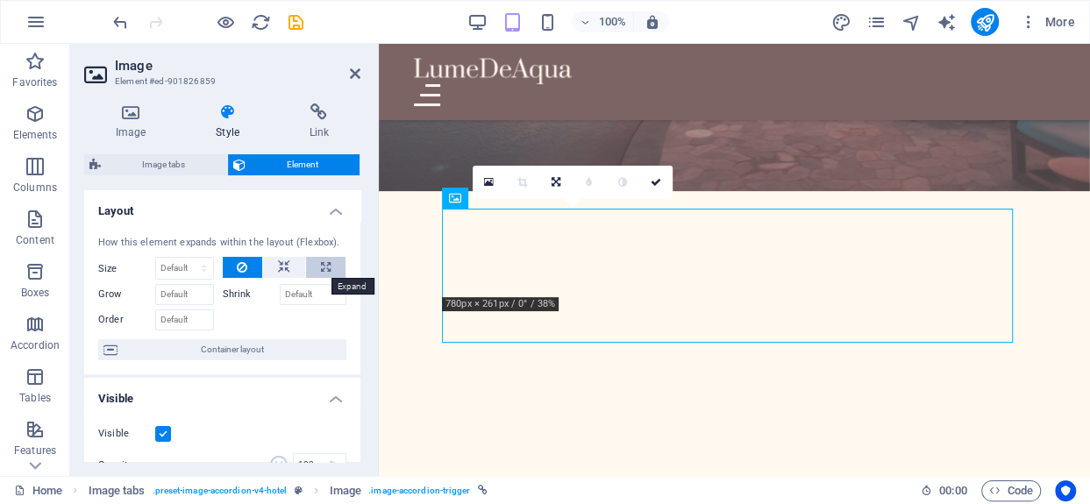
click at [323, 266] on icon at bounding box center [326, 267] width 10 height 21
type input "100"
select select "%"
click at [278, 266] on icon at bounding box center [284, 267] width 12 height 21
select select "DISABLED_OPTION_VALUE"
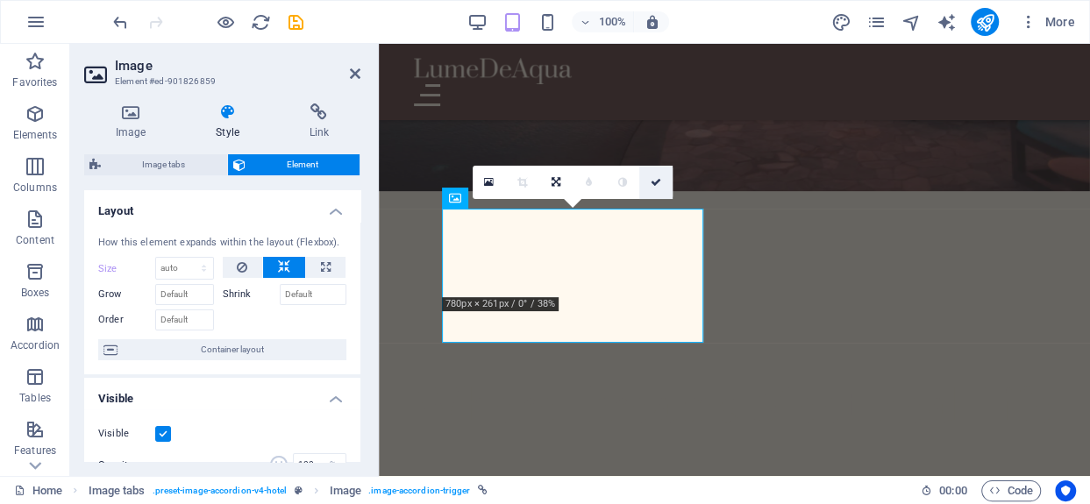
click at [657, 181] on icon at bounding box center [655, 182] width 11 height 11
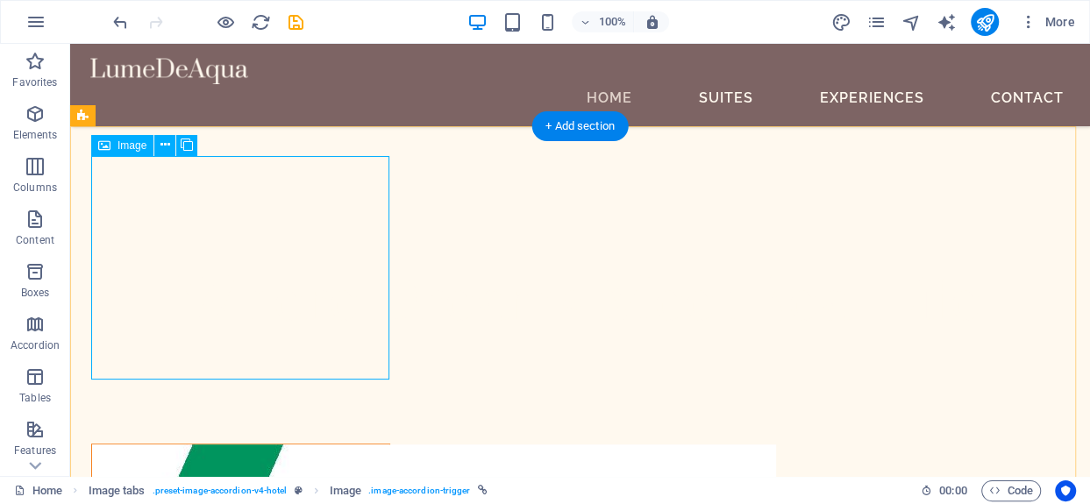
click at [161, 148] on icon at bounding box center [165, 145] width 10 height 18
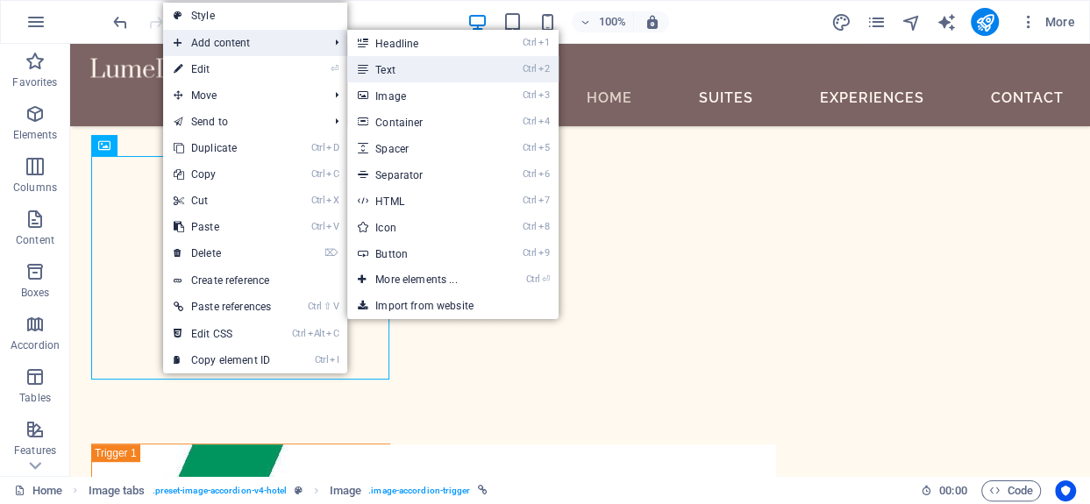
click at [394, 63] on link "Ctrl 2 Text" at bounding box center [419, 69] width 145 height 26
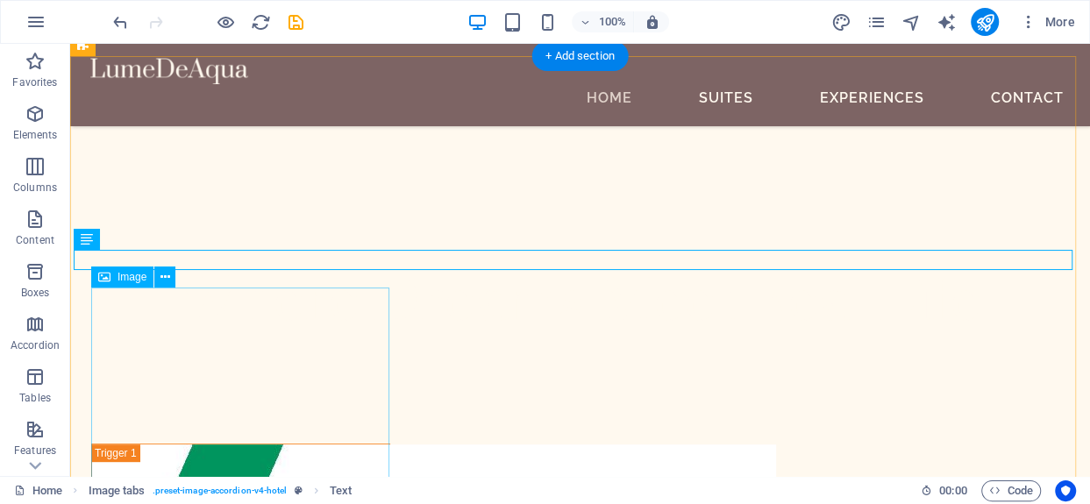
scroll to position [438, 0]
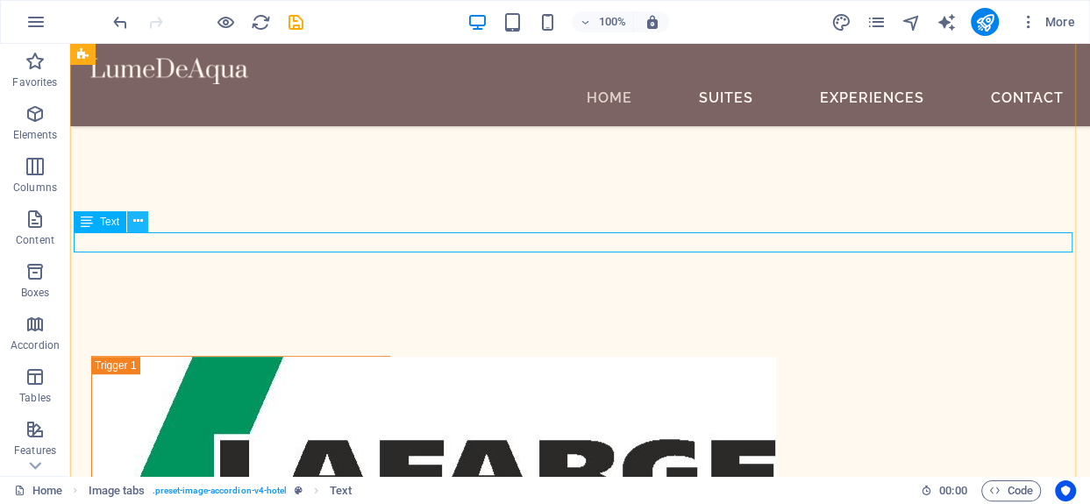
click at [140, 222] on icon at bounding box center [138, 221] width 10 height 18
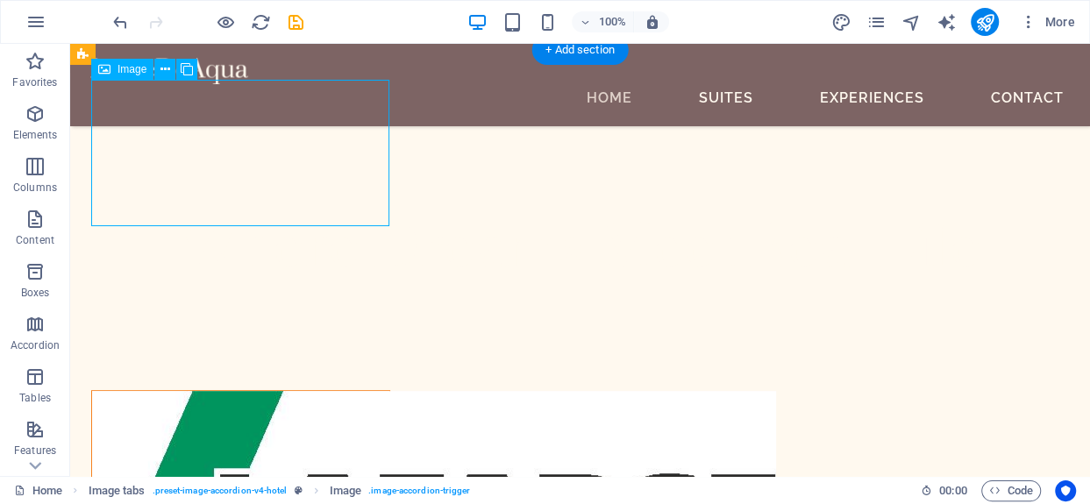
scroll to position [351, 0]
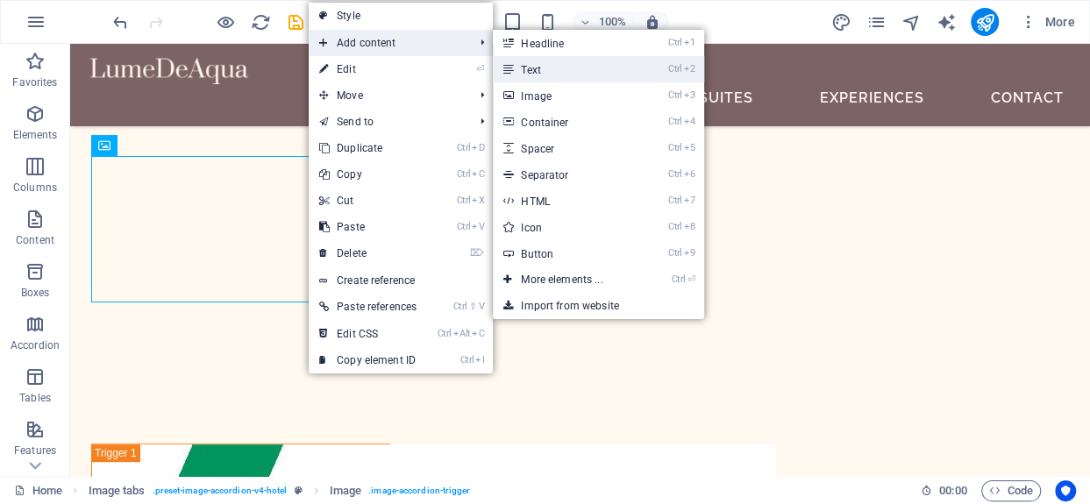
click at [551, 67] on link "Ctrl 2 Text" at bounding box center [565, 69] width 145 height 26
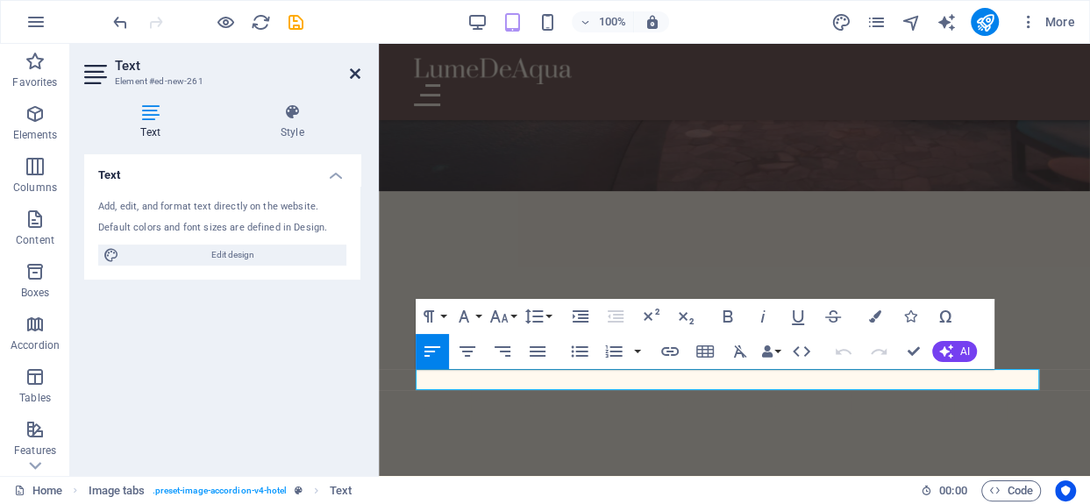
click at [353, 67] on icon at bounding box center [355, 74] width 11 height 14
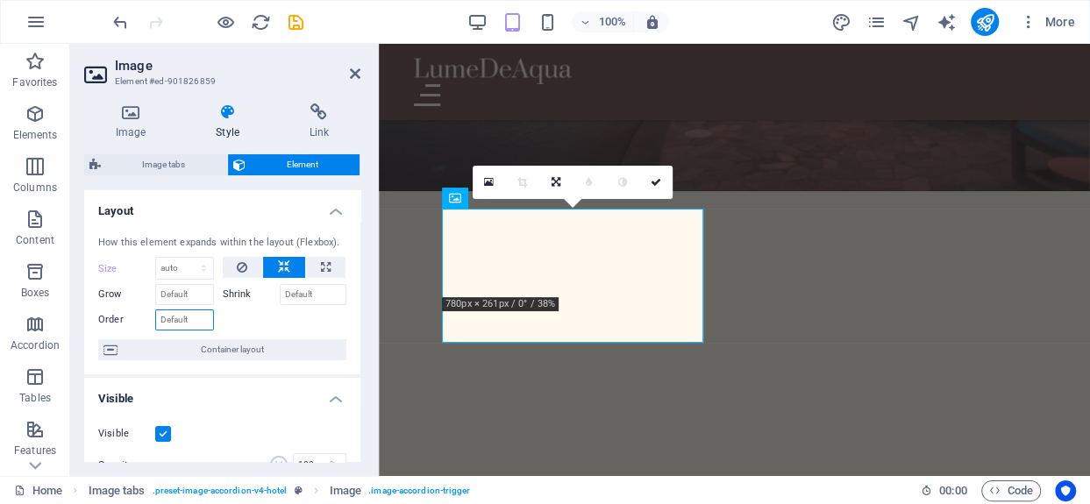
click at [167, 322] on input "Order" at bounding box center [184, 319] width 59 height 21
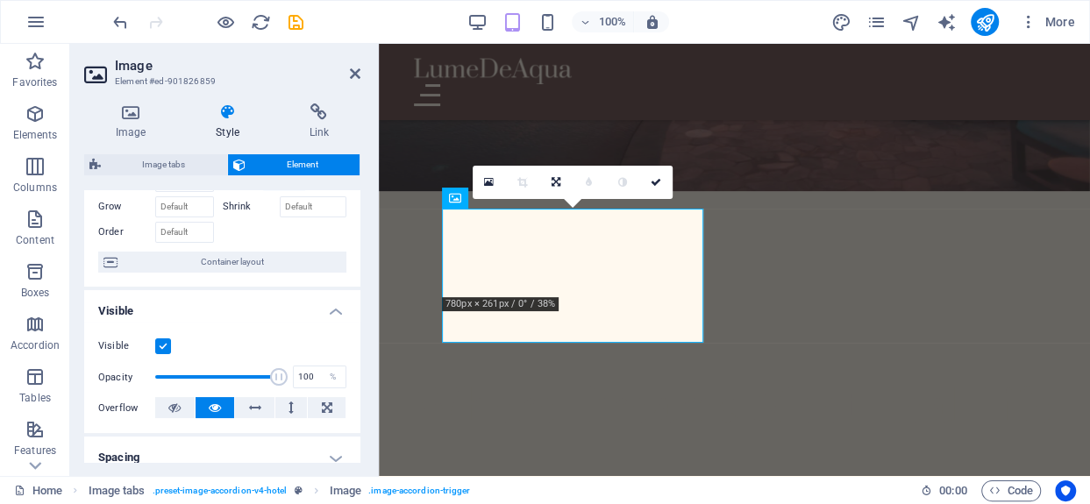
click at [209, 281] on div "How this element expands within the layout (Flexbox). Size Default auto px % 1/…" at bounding box center [222, 210] width 276 height 153
click at [324, 408] on icon at bounding box center [327, 407] width 11 height 21
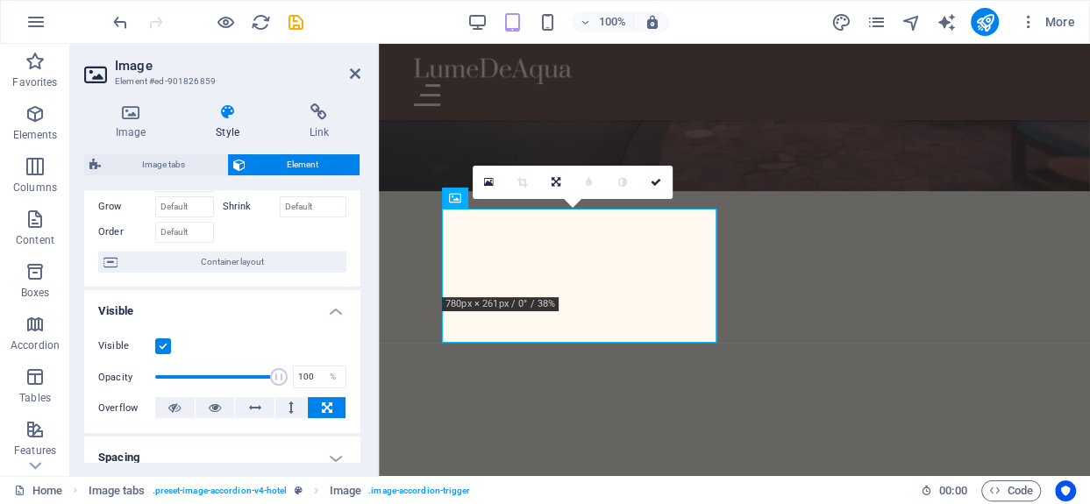
click at [324, 408] on icon at bounding box center [327, 407] width 11 height 21
click at [290, 410] on icon at bounding box center [290, 407] width 5 height 21
click at [217, 409] on icon at bounding box center [215, 407] width 12 height 21
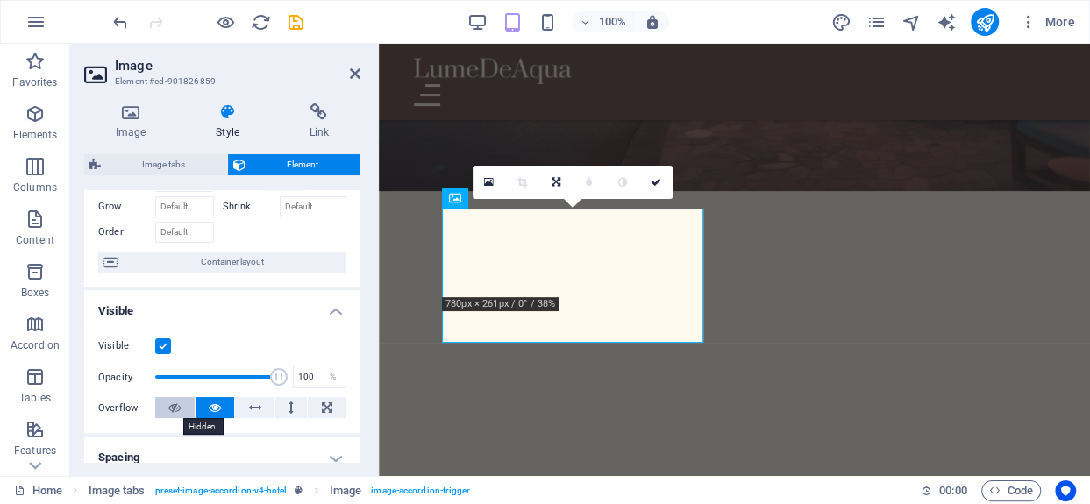
click at [184, 408] on button at bounding box center [174, 407] width 39 height 21
click at [215, 410] on icon at bounding box center [215, 407] width 12 height 21
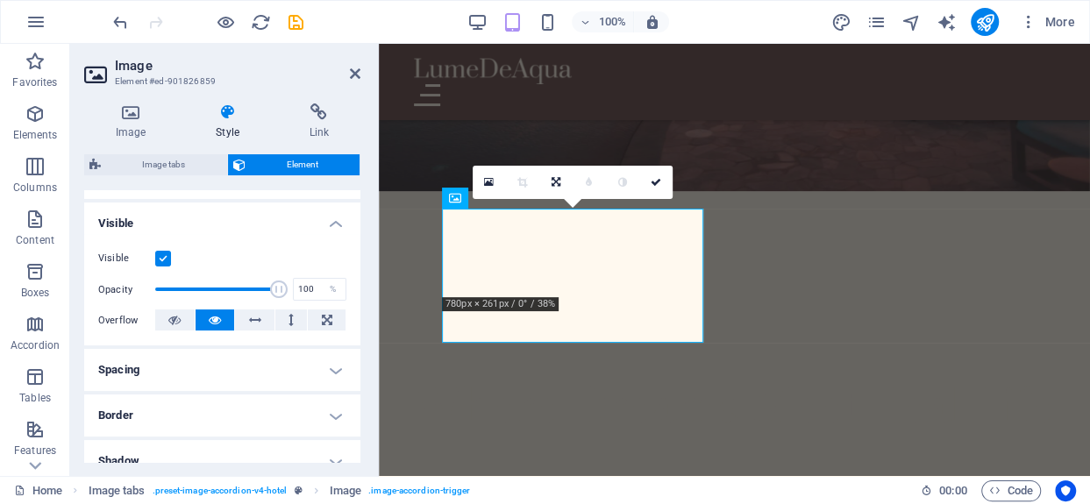
click at [332, 375] on h4 "Spacing" at bounding box center [222, 370] width 276 height 42
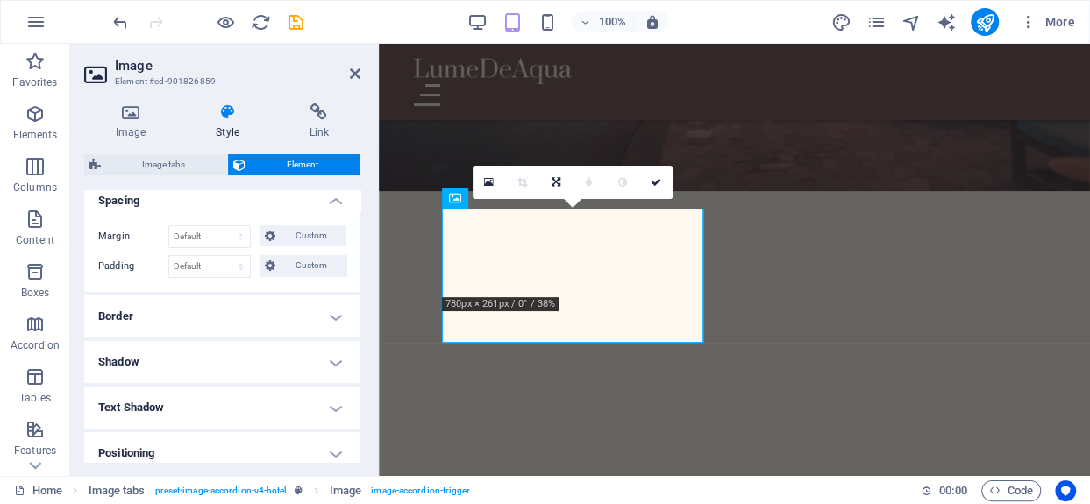
scroll to position [351, 0]
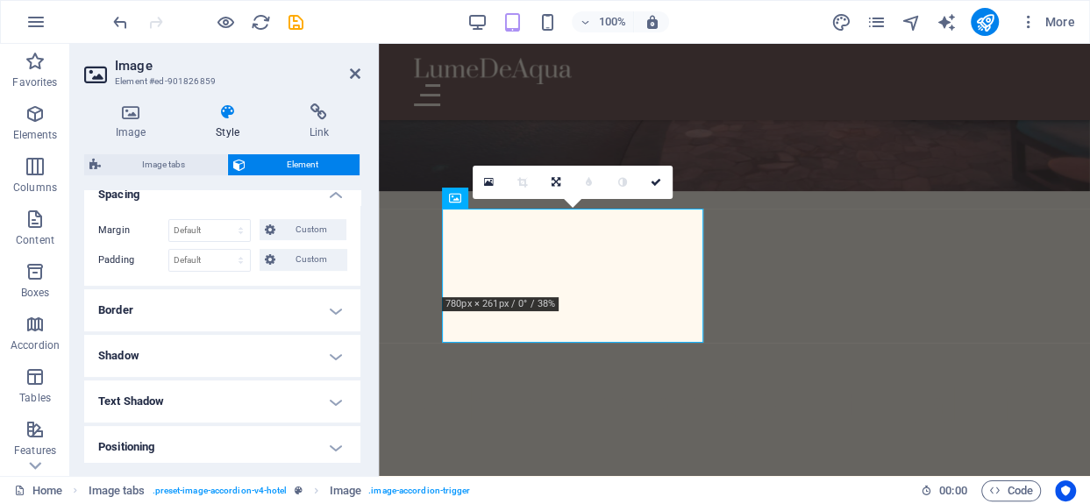
click at [330, 314] on h4 "Border" at bounding box center [222, 310] width 276 height 42
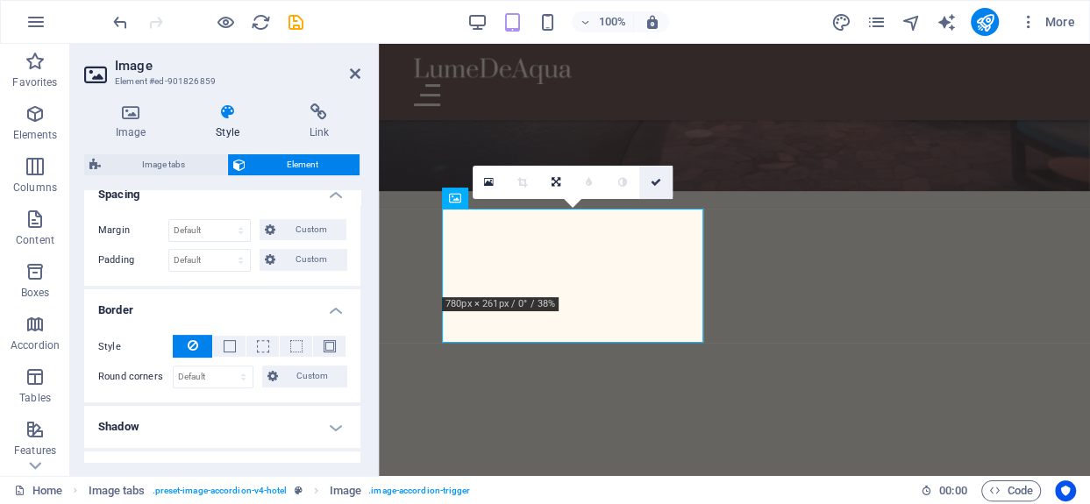
click at [657, 182] on icon at bounding box center [655, 182] width 11 height 11
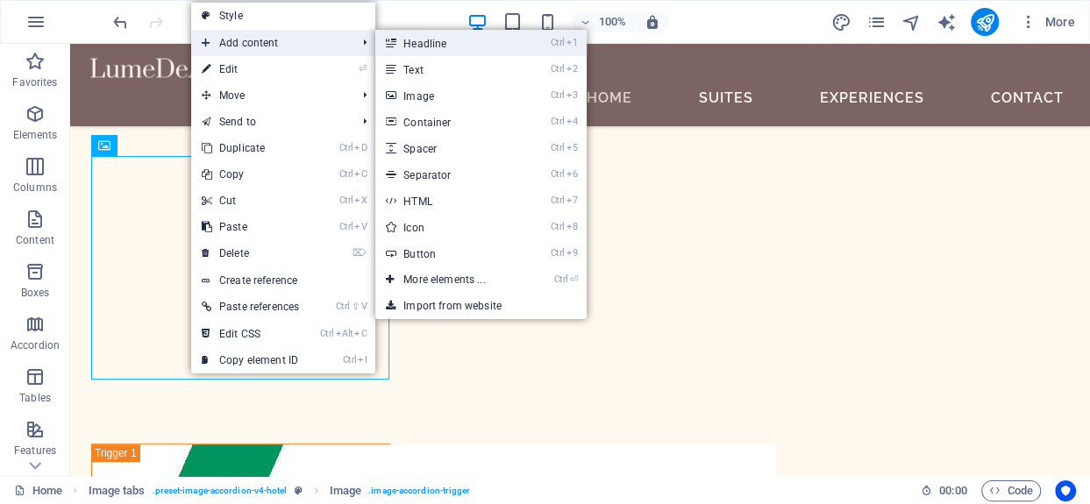
click at [433, 46] on link "Ctrl 1 Headline" at bounding box center [447, 43] width 145 height 26
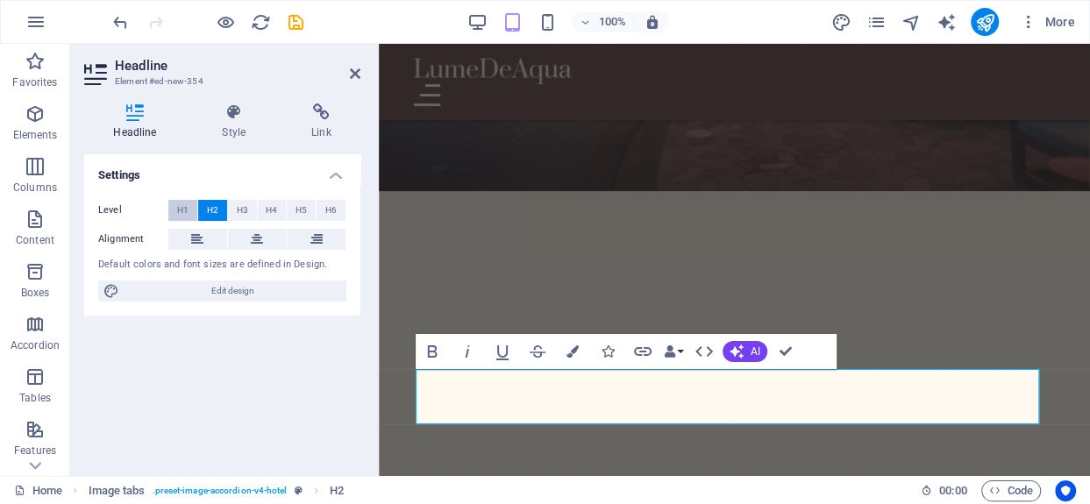
click at [181, 207] on span "H1" at bounding box center [182, 210] width 11 height 21
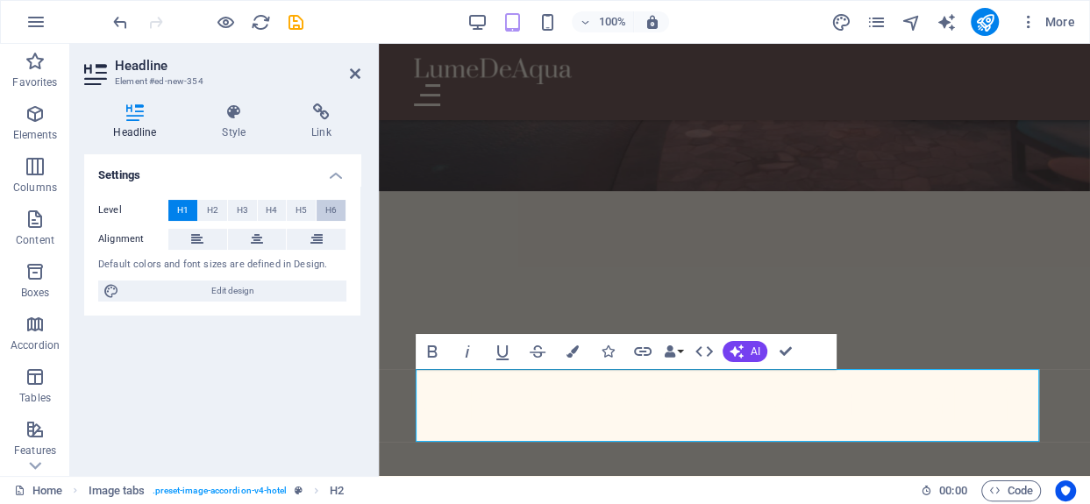
drag, startPoint x: 305, startPoint y: 206, endPoint x: 321, endPoint y: 204, distance: 15.9
click at [305, 205] on span "H5" at bounding box center [300, 210] width 11 height 21
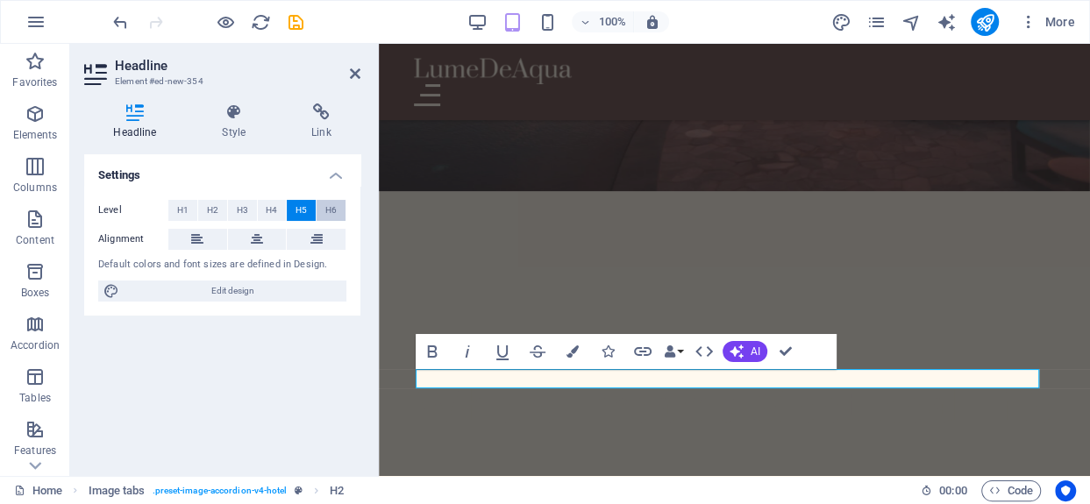
click at [327, 204] on span "H6" at bounding box center [330, 210] width 11 height 21
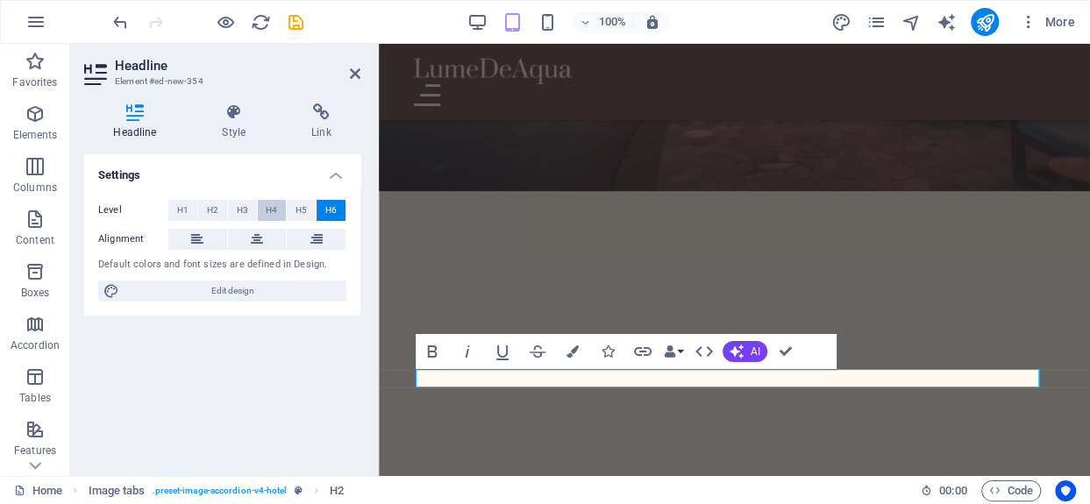
click at [285, 212] on button "H4" at bounding box center [272, 210] width 29 height 21
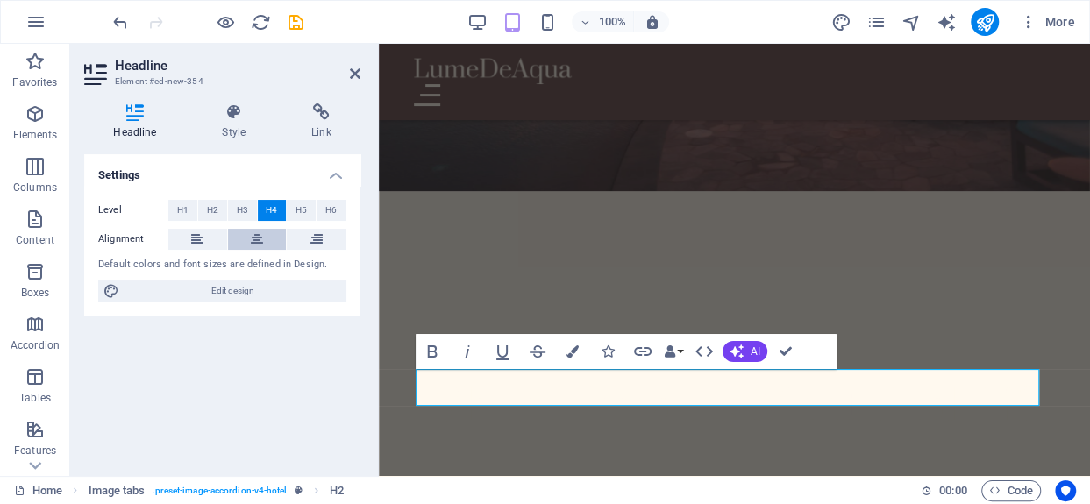
click at [244, 238] on button at bounding box center [257, 239] width 59 height 21
click at [196, 238] on icon at bounding box center [197, 239] width 12 height 21
drag, startPoint x: 666, startPoint y: 295, endPoint x: 783, endPoint y: 347, distance: 127.5
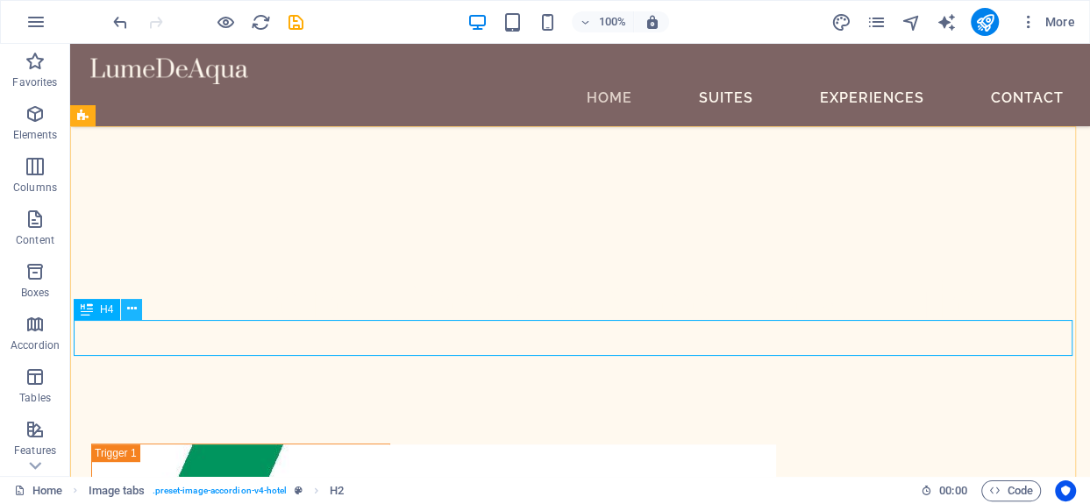
click at [131, 311] on icon at bounding box center [132, 309] width 10 height 18
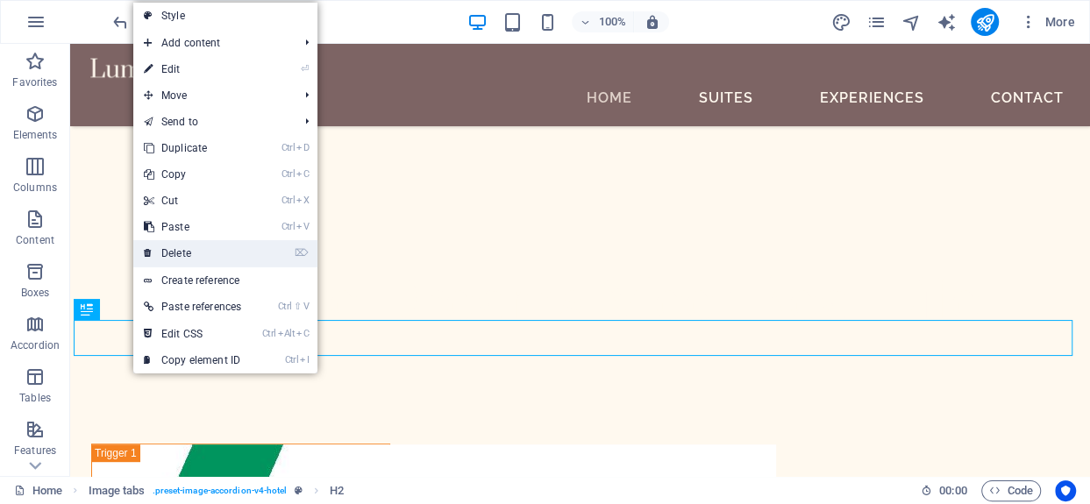
click at [175, 255] on link "⌦ Delete" at bounding box center [192, 253] width 118 height 26
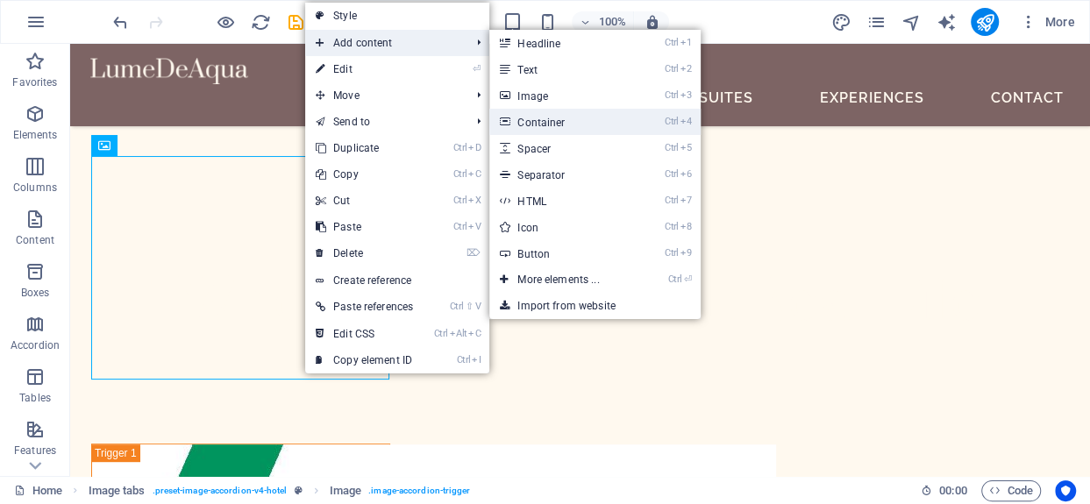
click at [533, 125] on link "Ctrl 4 Container" at bounding box center [561, 122] width 145 height 26
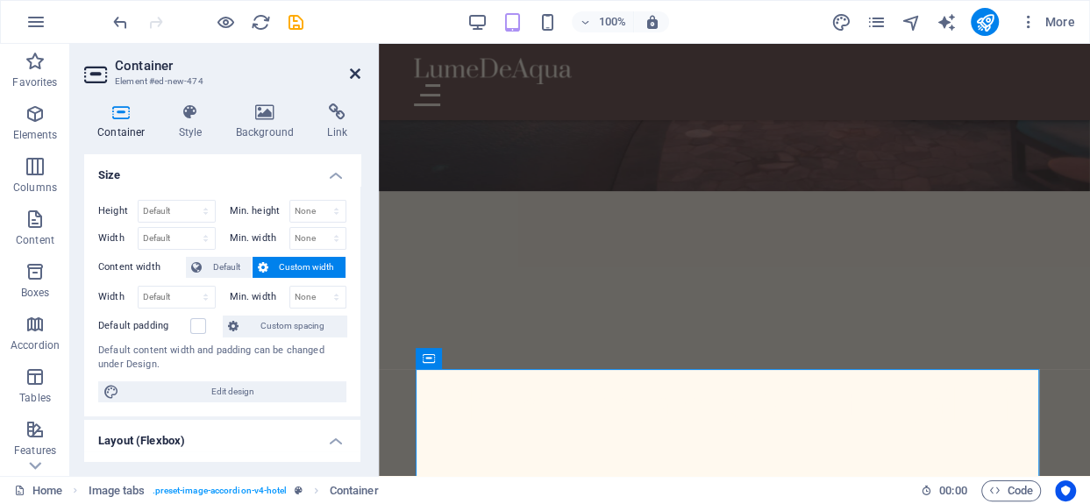
click at [353, 73] on icon at bounding box center [355, 74] width 11 height 14
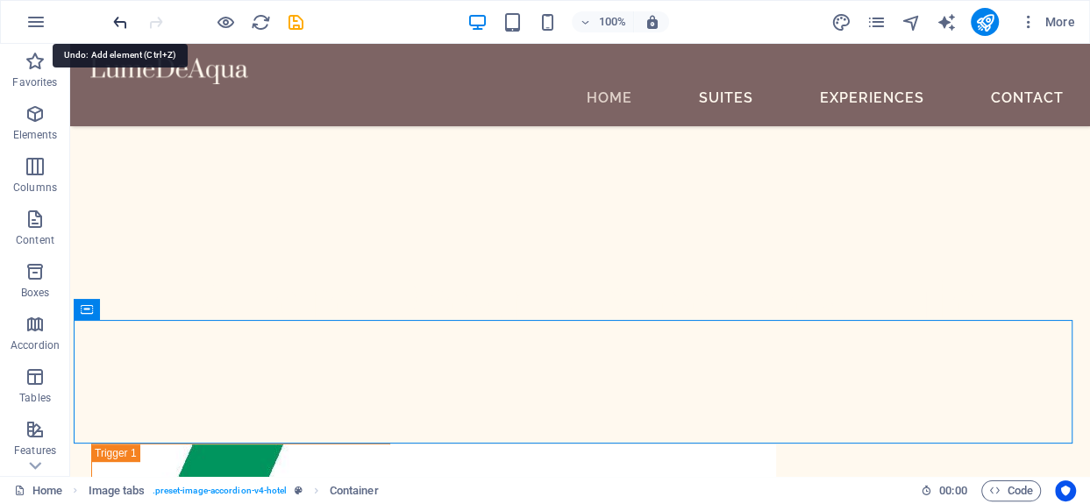
click at [112, 19] on icon "undo" at bounding box center [120, 22] width 20 height 20
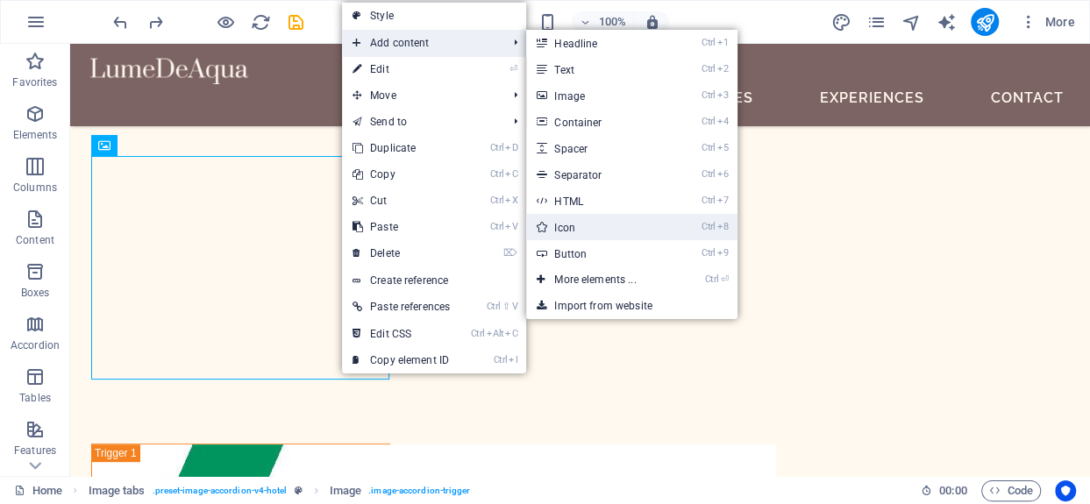
drag, startPoint x: 572, startPoint y: 229, endPoint x: 191, endPoint y: 185, distance: 383.0
click at [572, 229] on link "Ctrl 8 Icon" at bounding box center [598, 227] width 145 height 26
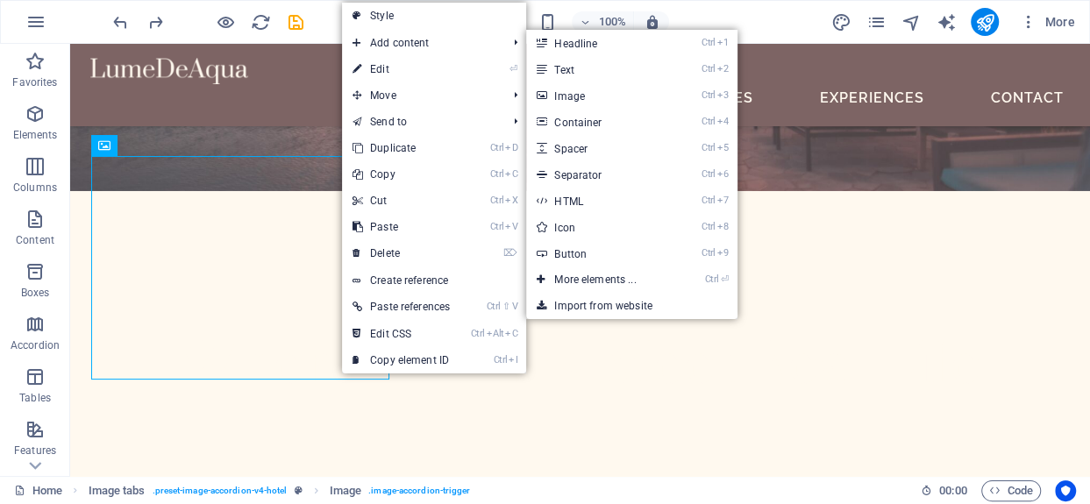
select select "xMidYMid"
select select "px"
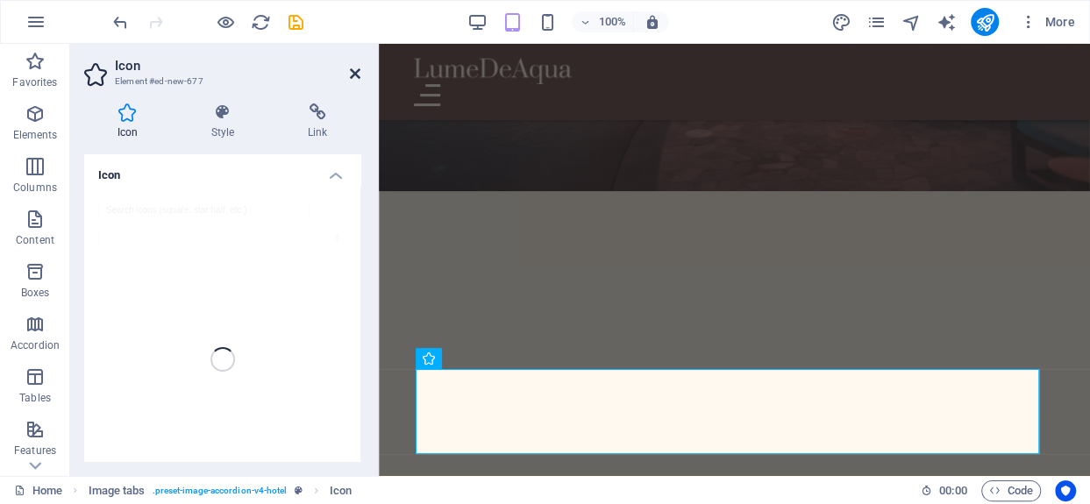
click at [117, 18] on icon "undo" at bounding box center [120, 22] width 20 height 20
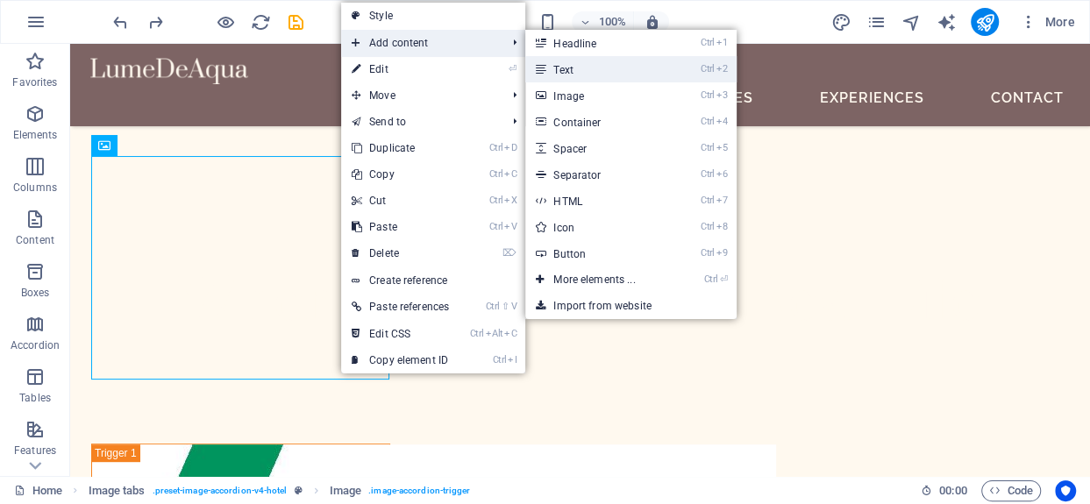
click at [592, 60] on link "Ctrl 2 Text" at bounding box center [597, 69] width 145 height 26
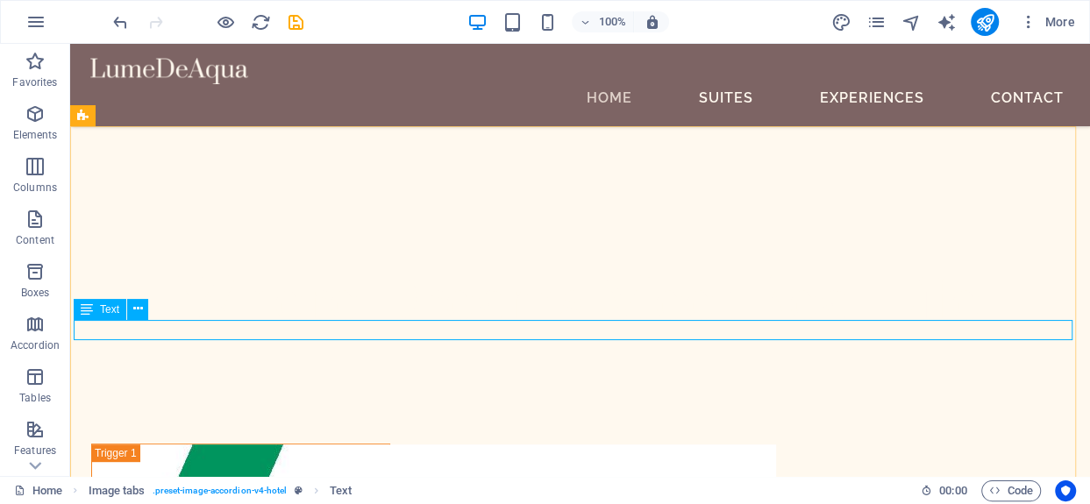
click at [81, 312] on icon at bounding box center [87, 309] width 12 height 21
click at [100, 310] on span "Text" at bounding box center [109, 309] width 19 height 11
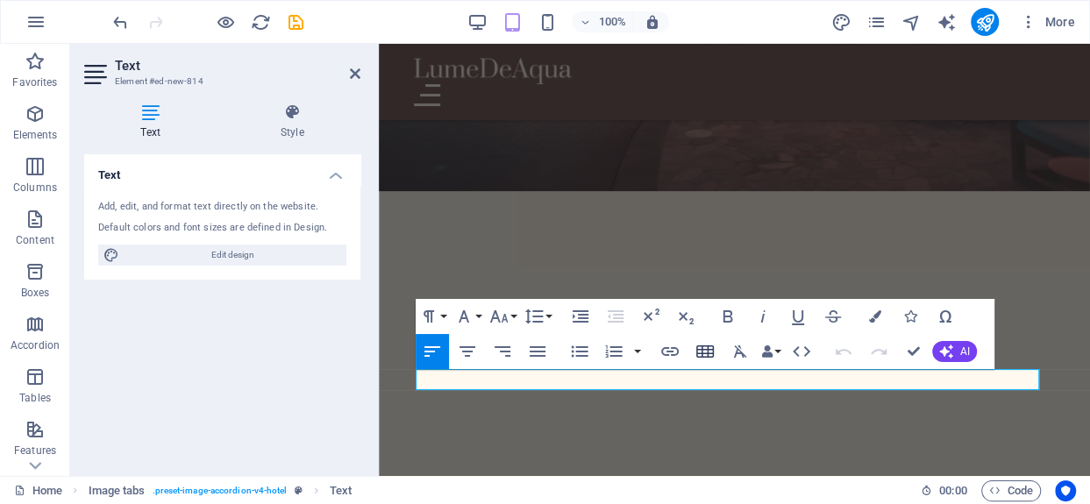
click at [700, 346] on icon "button" at bounding box center [704, 351] width 21 height 21
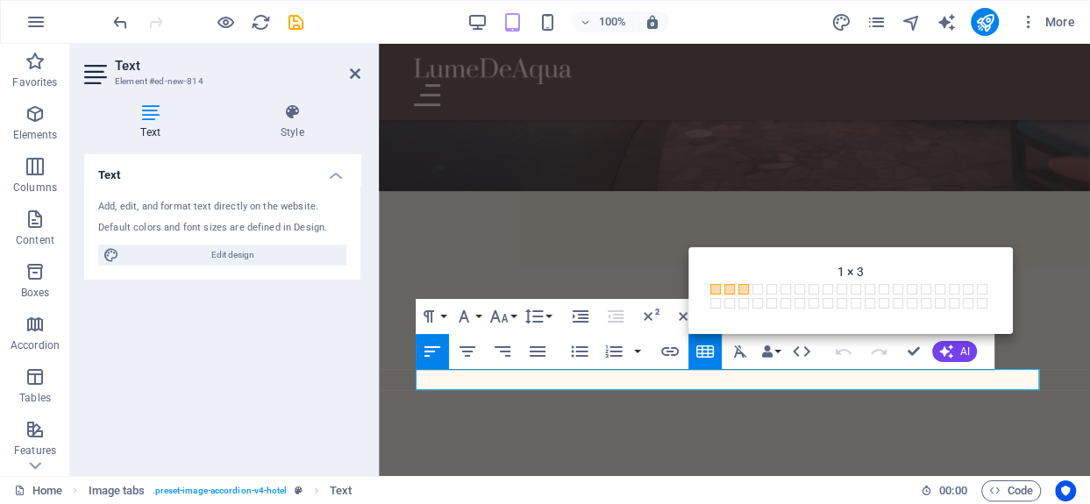
click at [740, 289] on span at bounding box center [743, 289] width 11 height 11
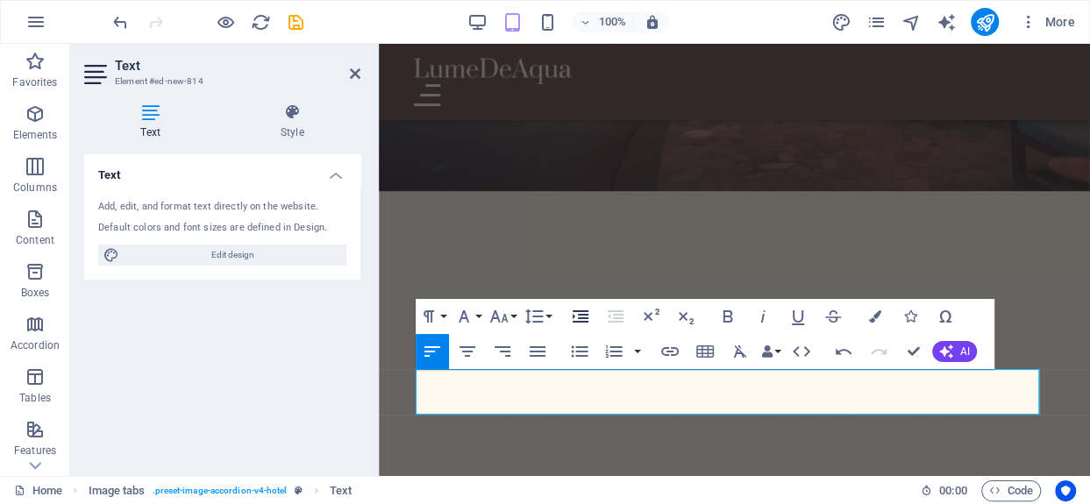
click at [577, 315] on icon "button" at bounding box center [580, 316] width 21 height 21
click at [610, 309] on icon "button" at bounding box center [615, 316] width 21 height 21
drag, startPoint x: 911, startPoint y: 352, endPoint x: 552, endPoint y: 382, distance: 359.8
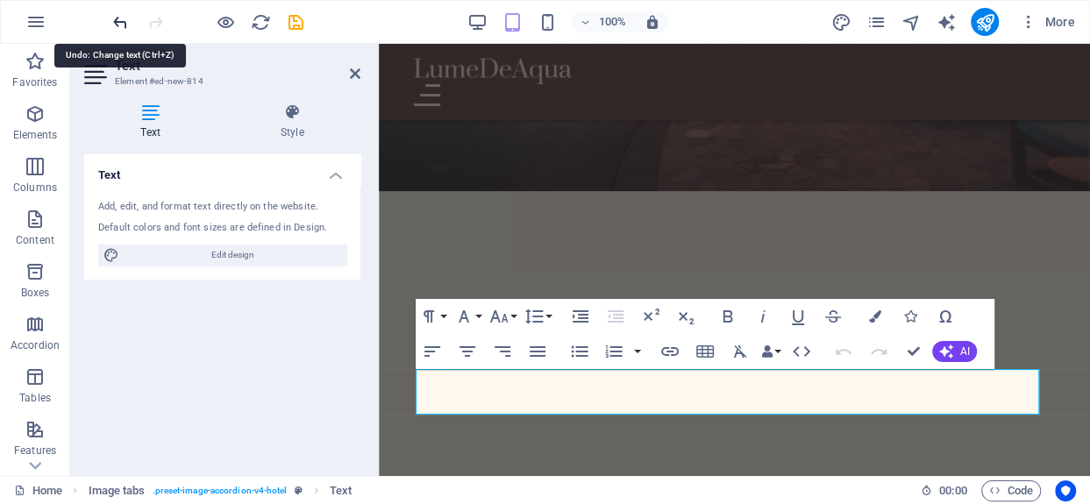
click at [114, 23] on icon "undo" at bounding box center [120, 22] width 20 height 20
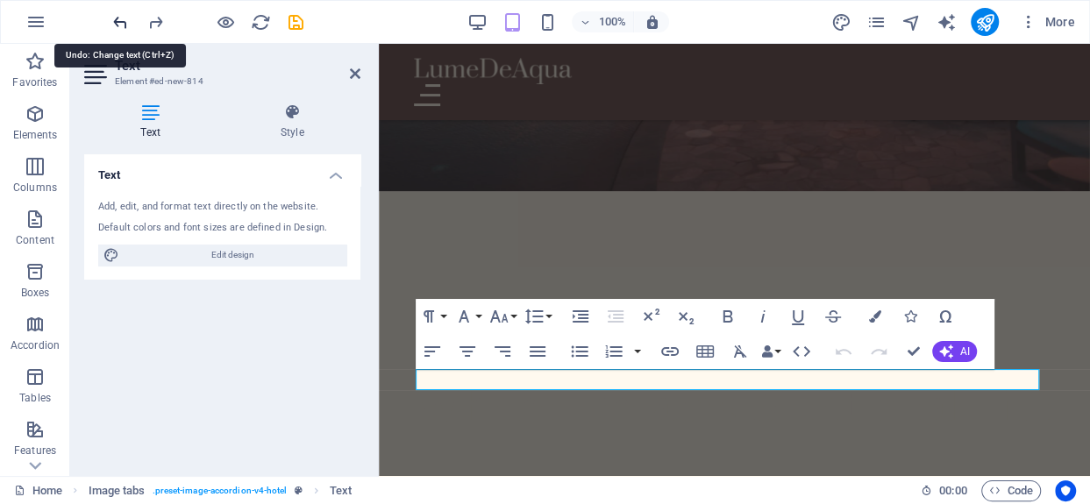
click at [114, 23] on icon "undo" at bounding box center [120, 22] width 20 height 20
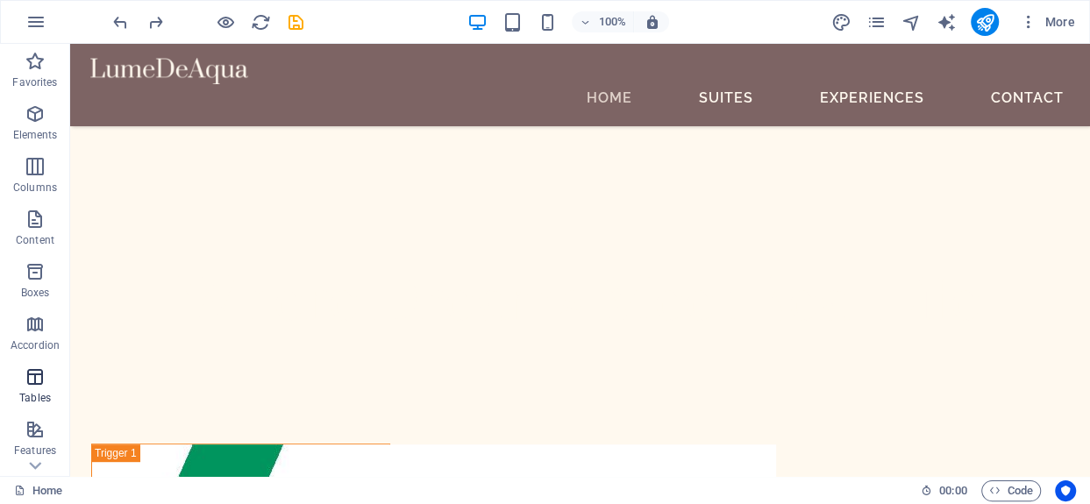
click at [37, 380] on icon "button" at bounding box center [35, 376] width 21 height 21
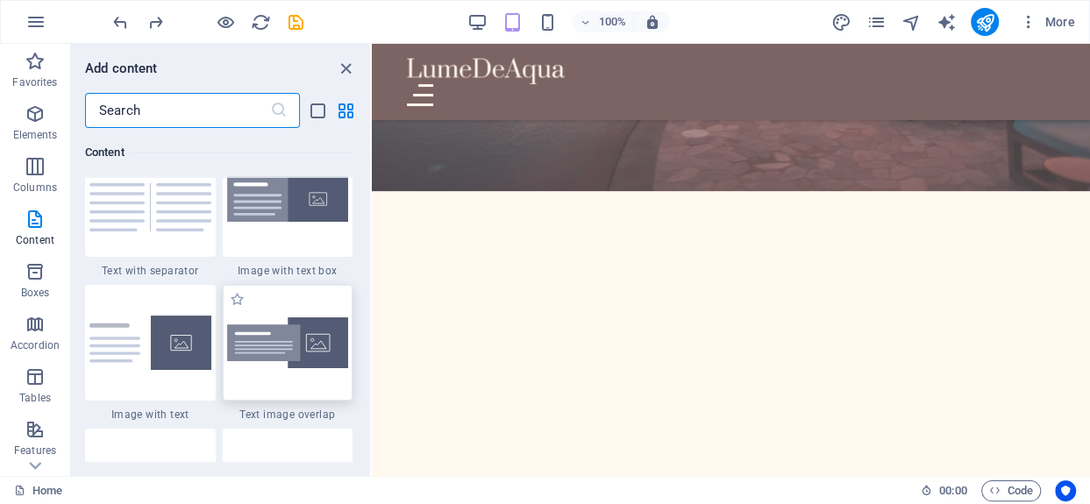
scroll to position [3353, 0]
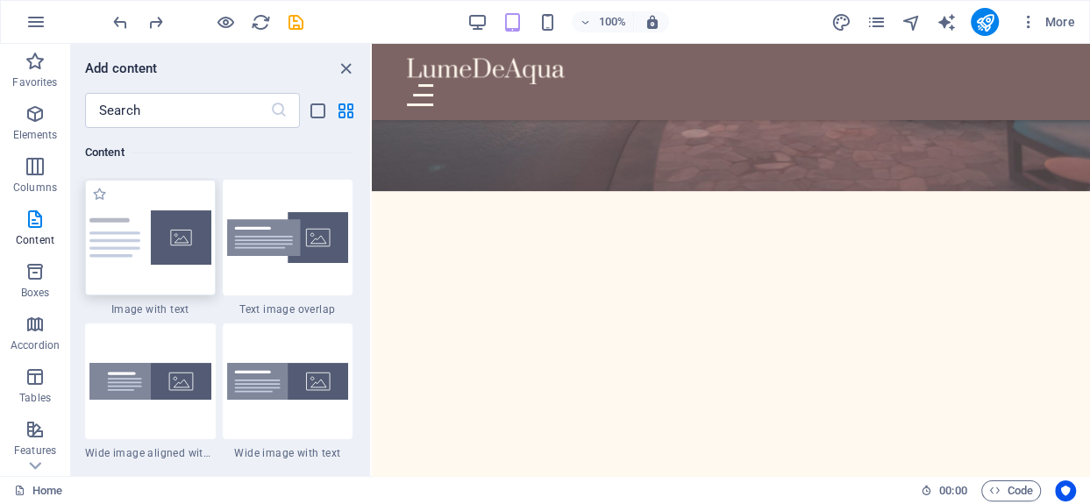
click at [153, 251] on div at bounding box center [150, 238] width 131 height 116
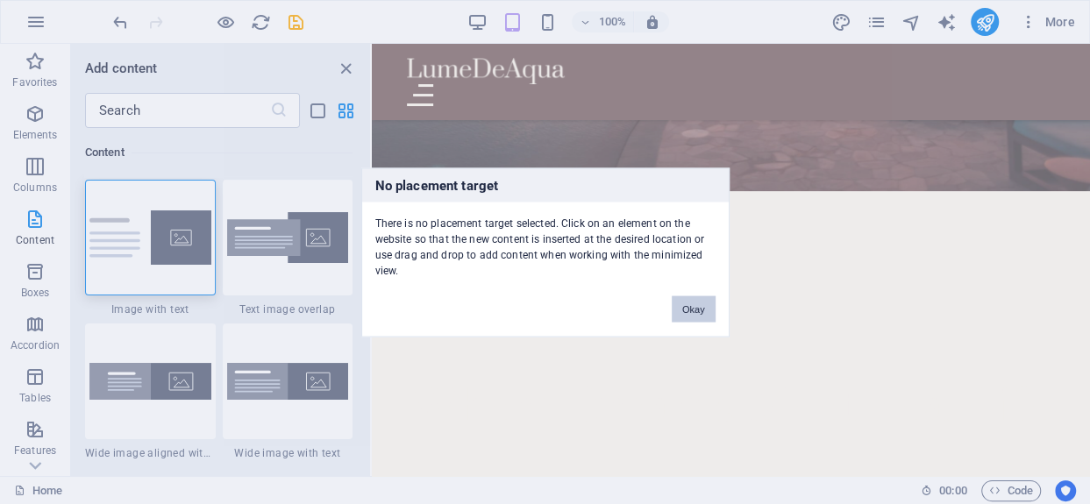
drag, startPoint x: 692, startPoint y: 307, endPoint x: 314, endPoint y: 270, distance: 379.6
click at [692, 307] on button "Okay" at bounding box center [693, 308] width 44 height 26
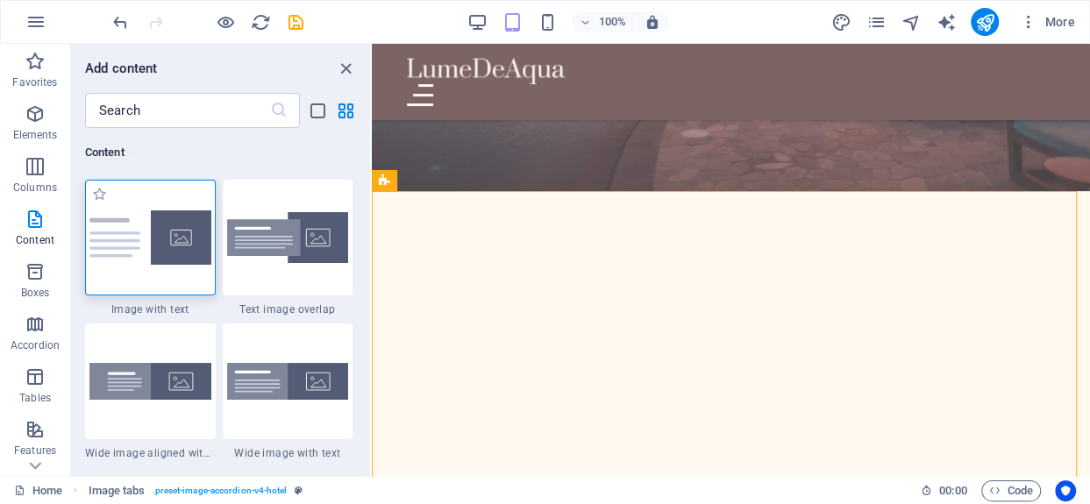
click at [173, 244] on div at bounding box center [150, 238] width 131 height 116
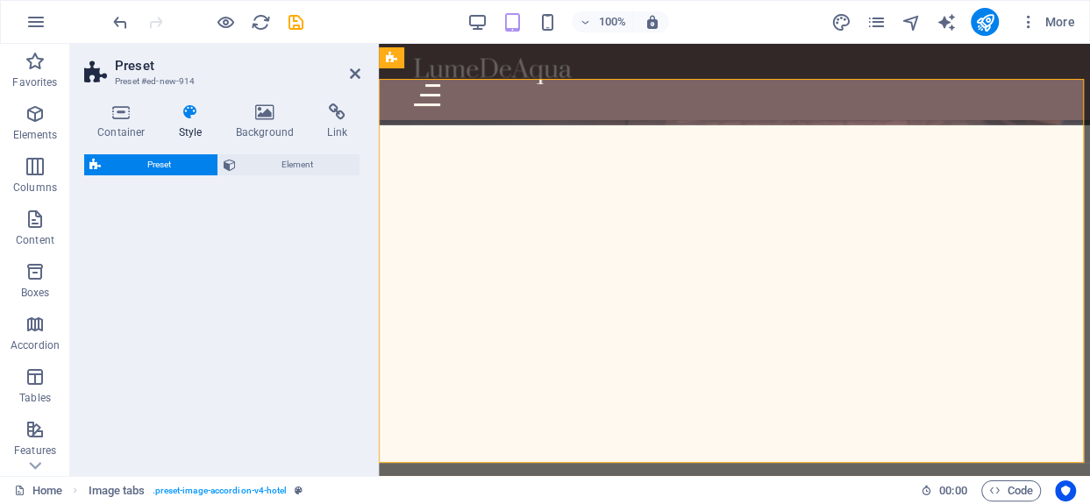
select select "rem"
select select "px"
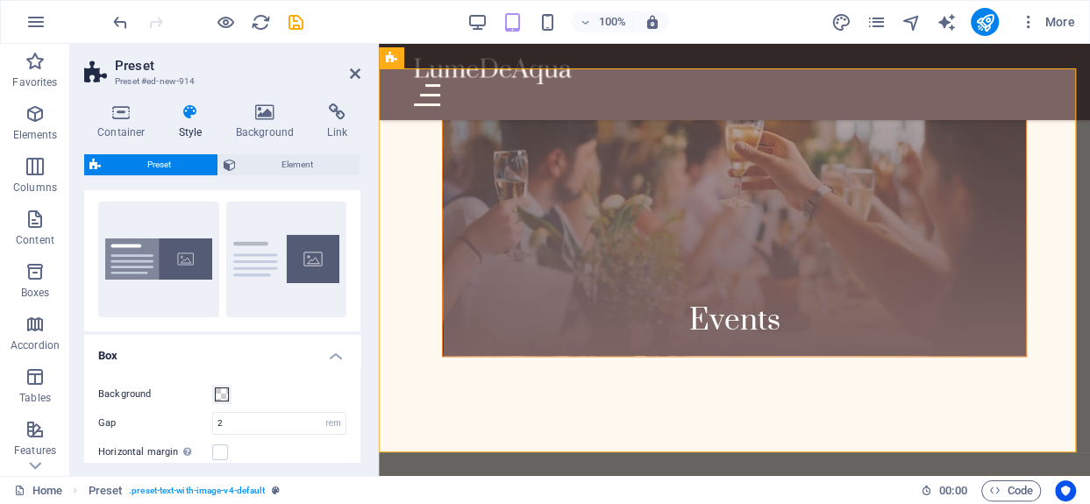
scroll to position [0, 0]
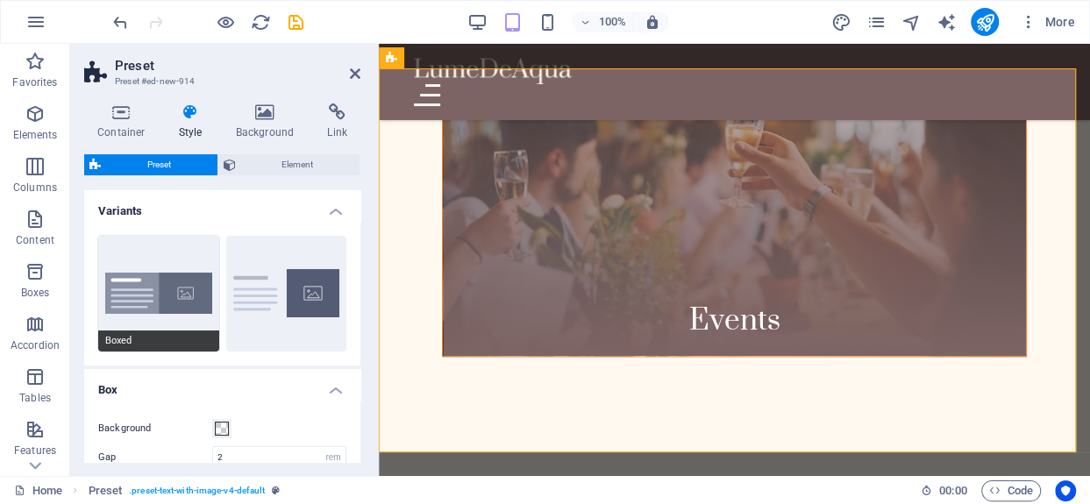
click at [167, 297] on button "Boxed" at bounding box center [158, 294] width 121 height 116
type input "0"
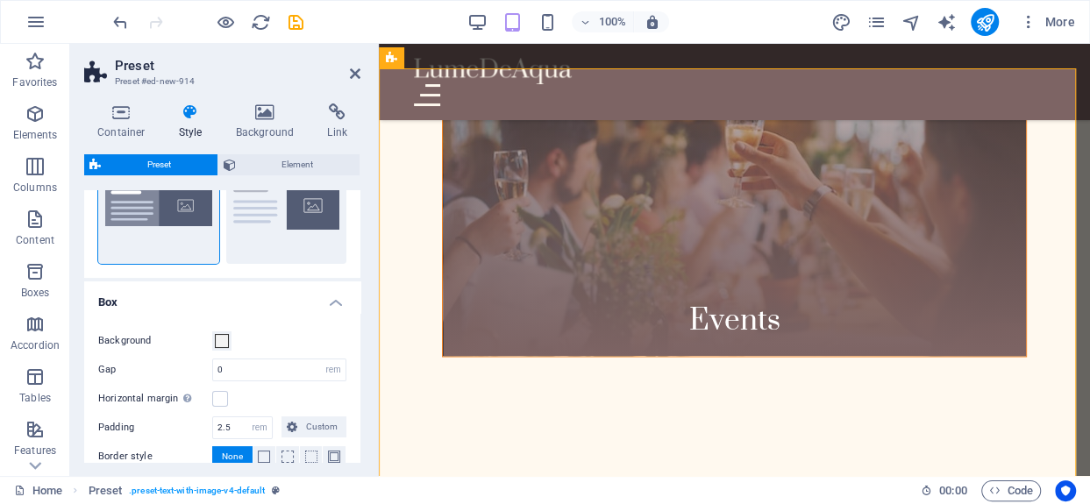
scroll to position [263, 0]
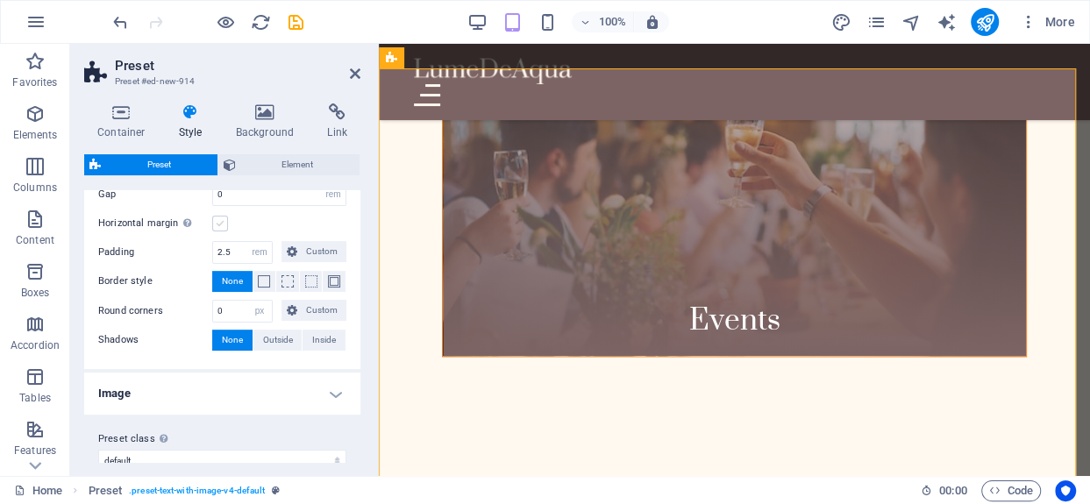
click at [218, 224] on label at bounding box center [220, 224] width 16 height 16
click at [0, 0] on input "Horizontal margin Only if the containers "Content width" is not set to "Default"" at bounding box center [0, 0] width 0 height 0
click at [218, 224] on label at bounding box center [220, 224] width 16 height 16
click at [0, 0] on input "Horizontal margin Only if the containers "Content width" is not set to "Default"" at bounding box center [0, 0] width 0 height 0
click at [228, 255] on input "2.5" at bounding box center [242, 252] width 59 height 21
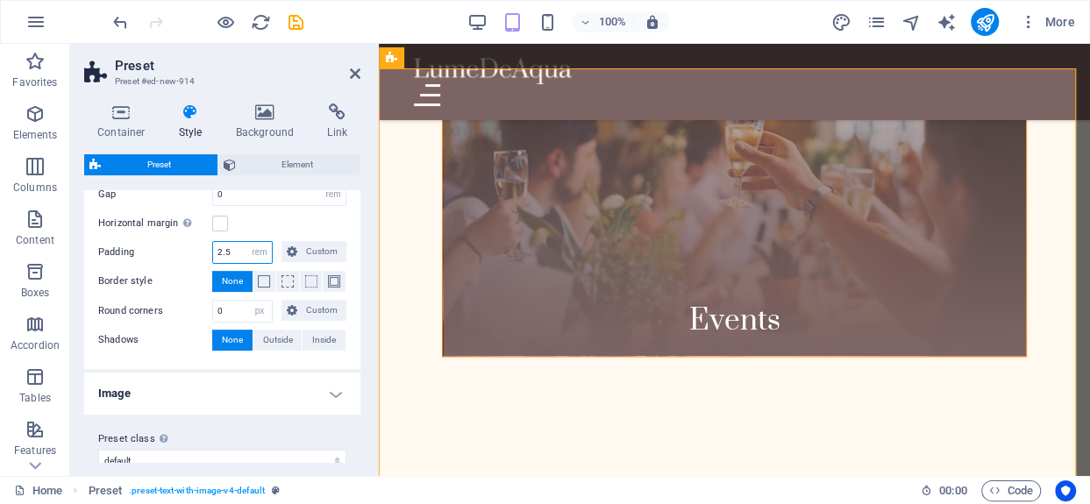
type input "2"
type input "1.5"
click at [279, 220] on div "Horizontal margin Only if the containers "Content width" is not set to "Default"" at bounding box center [222, 223] width 248 height 21
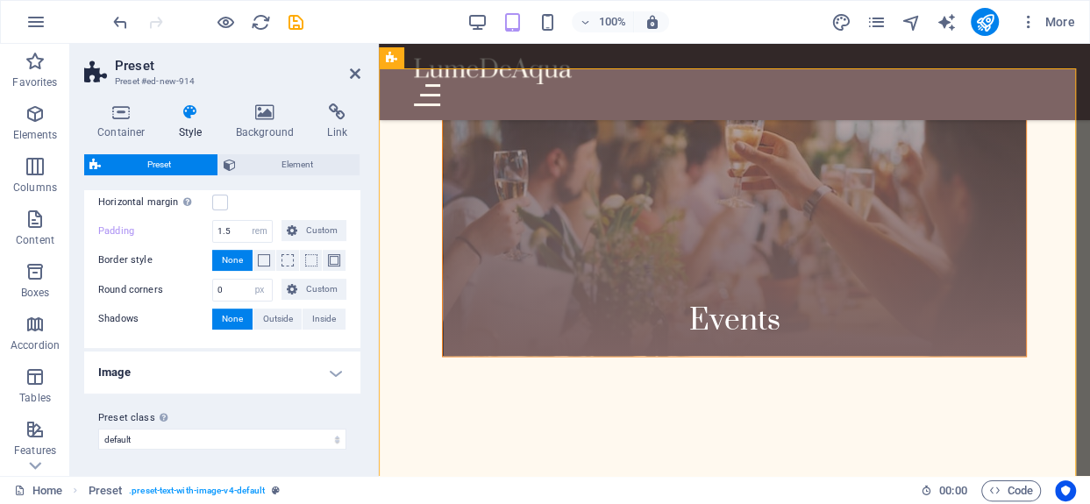
click at [158, 364] on h4 "Image" at bounding box center [222, 373] width 276 height 42
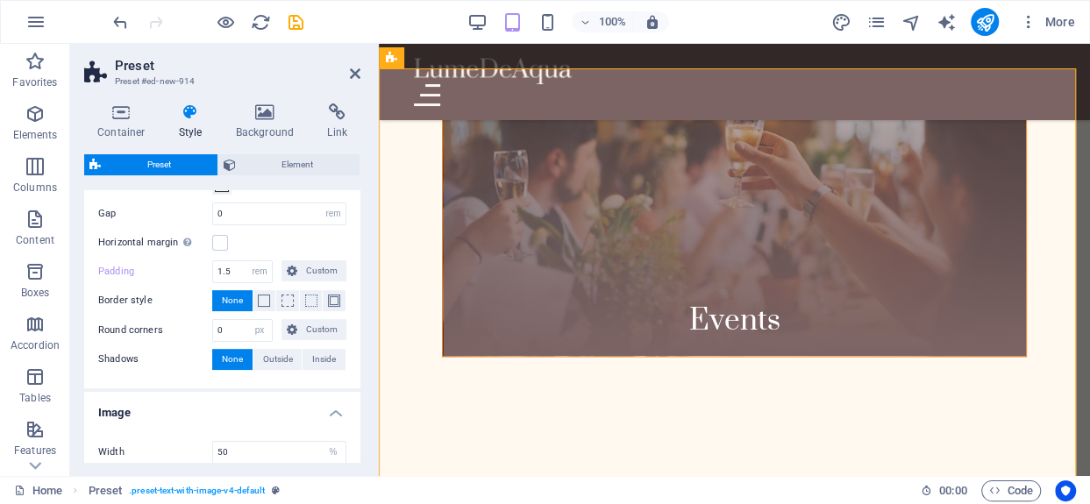
scroll to position [0, 0]
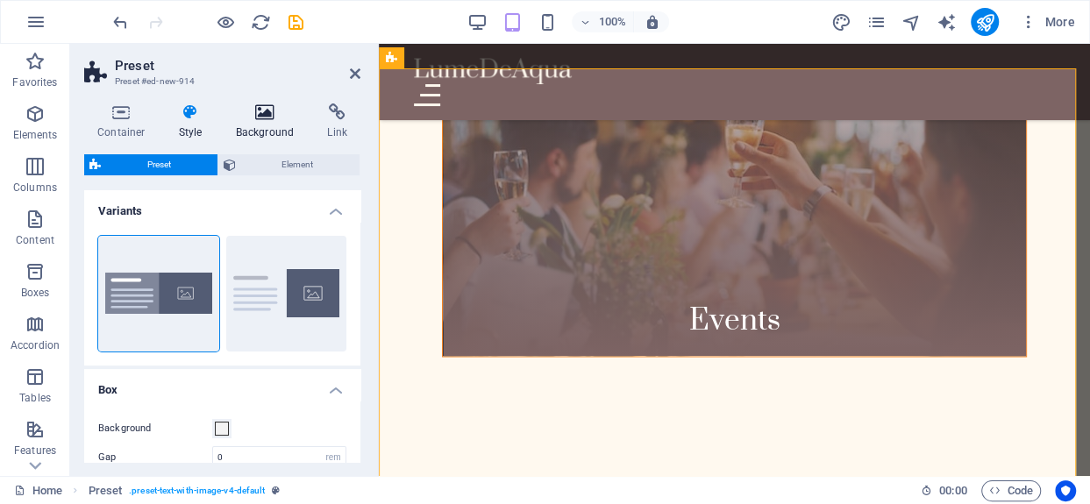
click at [266, 118] on icon at bounding box center [265, 112] width 85 height 18
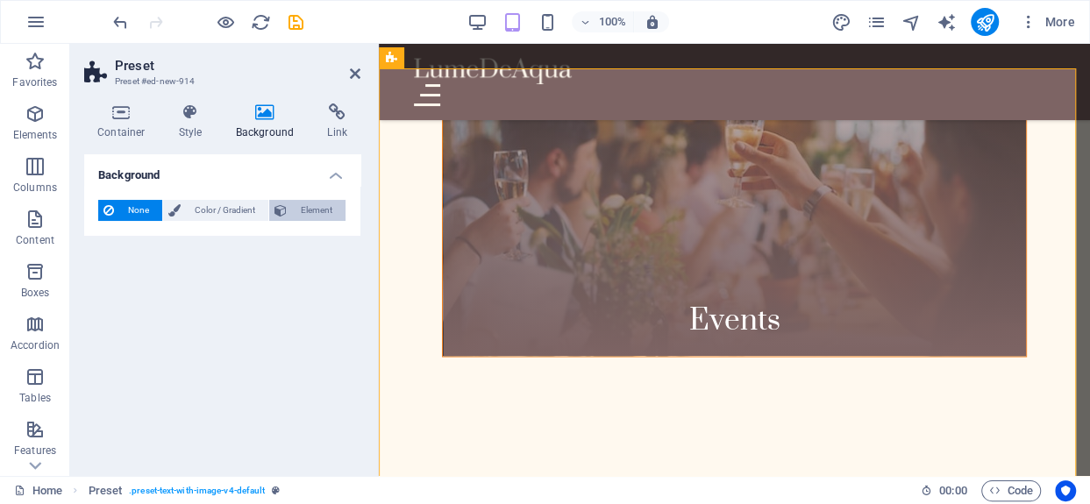
click at [316, 204] on span "Element" at bounding box center [316, 210] width 48 height 21
click at [236, 208] on span "Color / Gradient" at bounding box center [224, 210] width 77 height 21
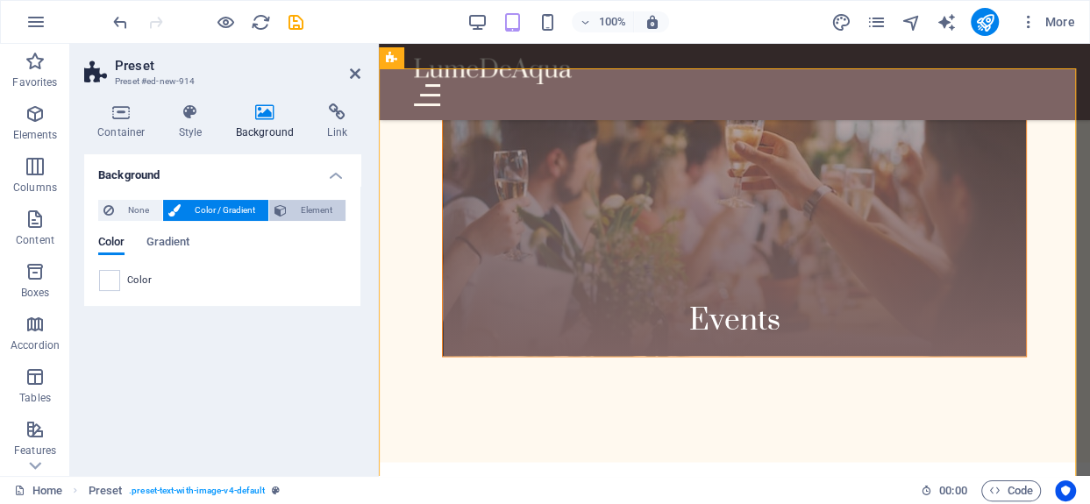
click at [280, 207] on icon at bounding box center [280, 210] width 12 height 21
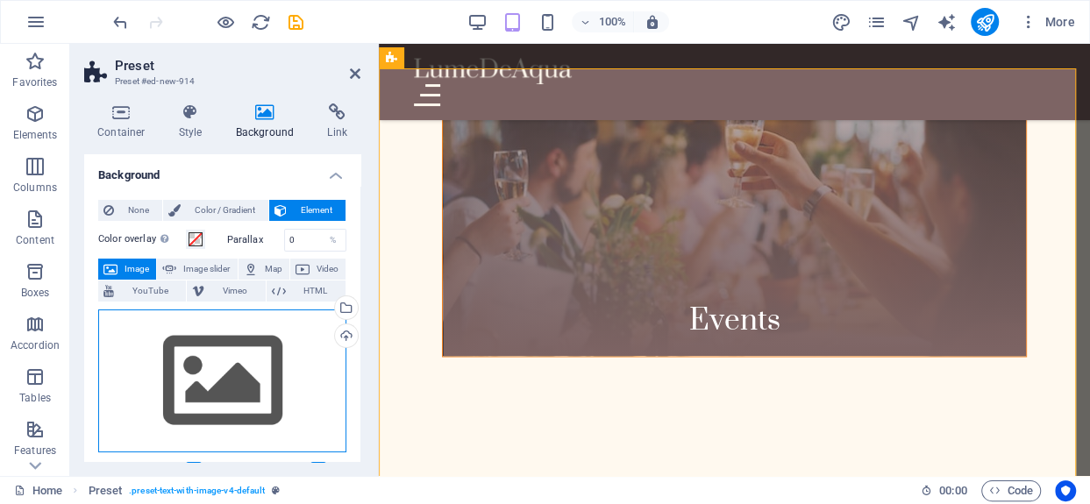
click at [261, 345] on div "Drag files here, click to choose files or select files from Files or our free s…" at bounding box center [222, 381] width 248 height 144
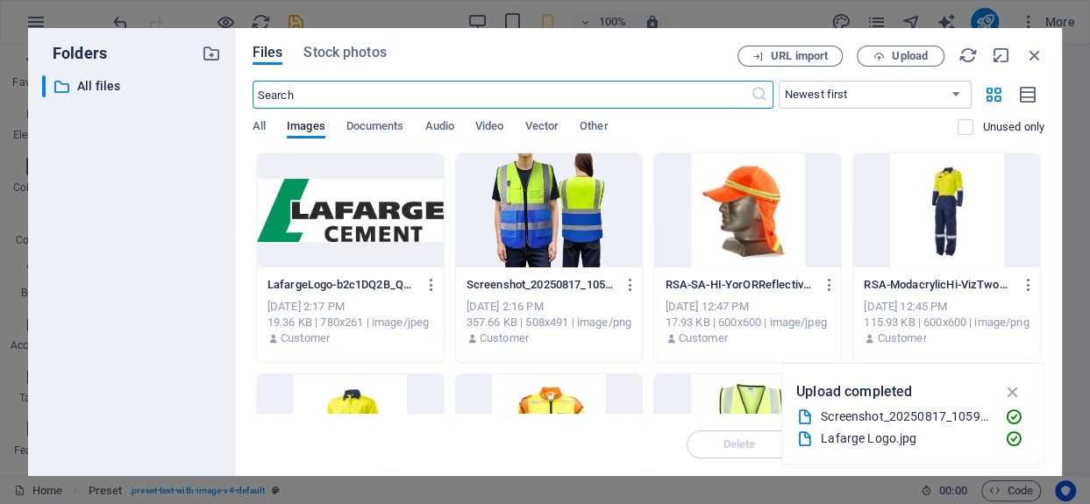
scroll to position [1037, 0]
click at [363, 221] on div at bounding box center [350, 210] width 187 height 114
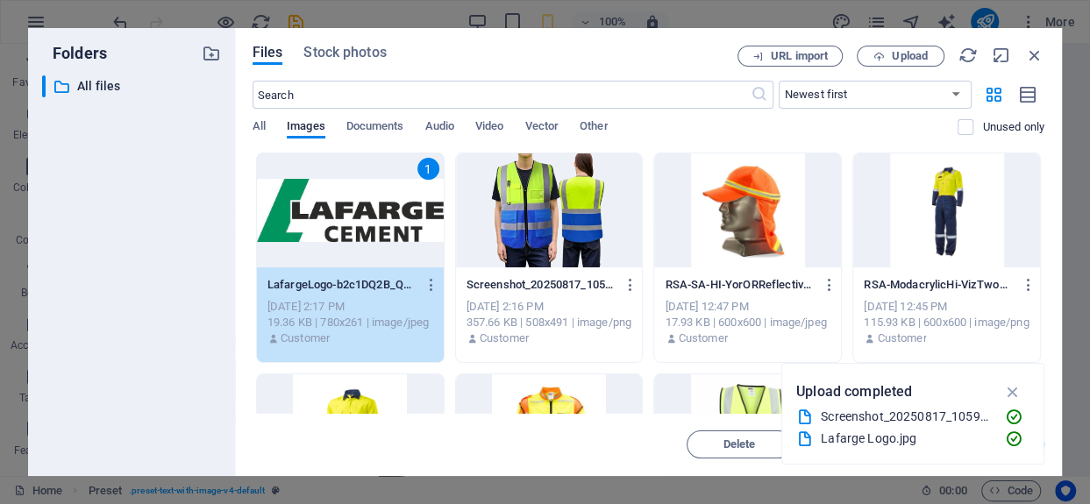
click at [348, 222] on div "1" at bounding box center [350, 210] width 187 height 114
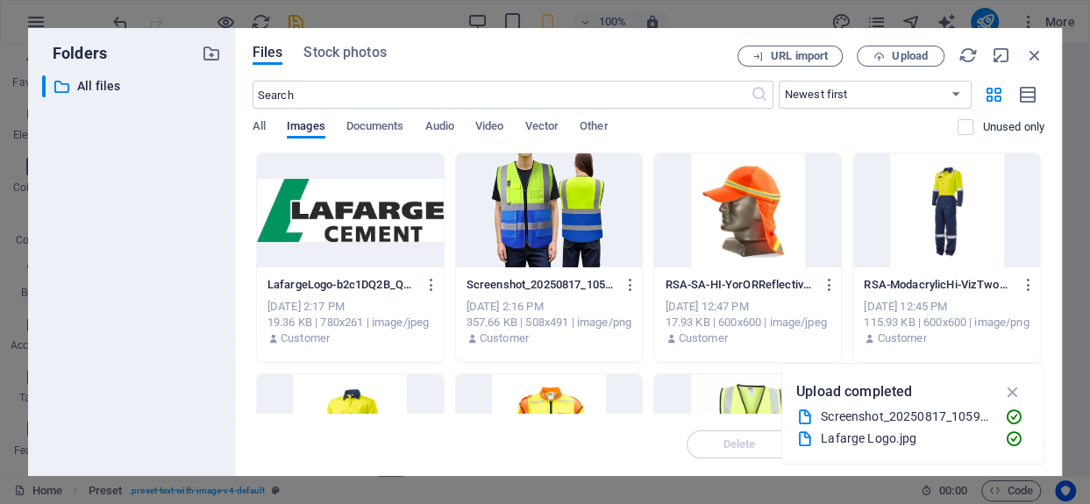
click at [348, 222] on div at bounding box center [350, 210] width 187 height 114
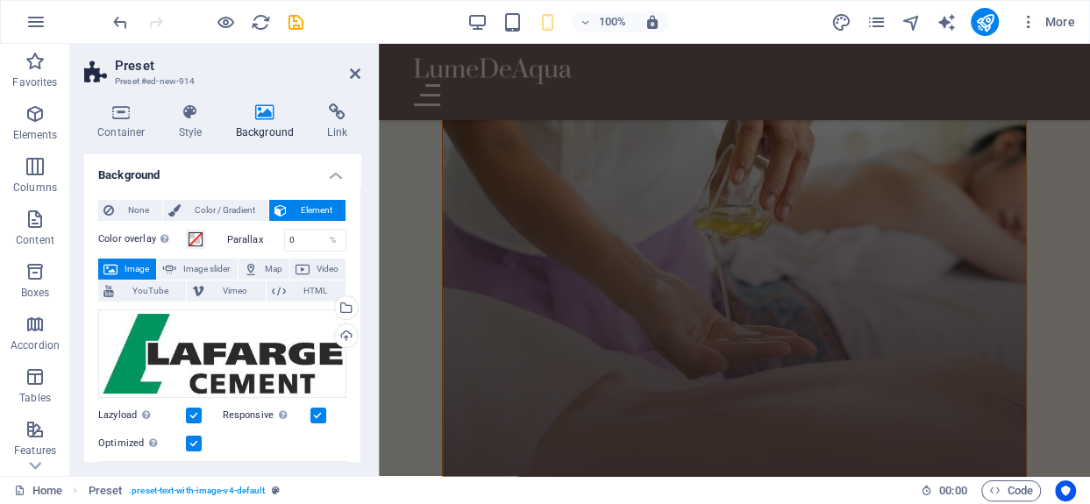
scroll to position [1730, 0]
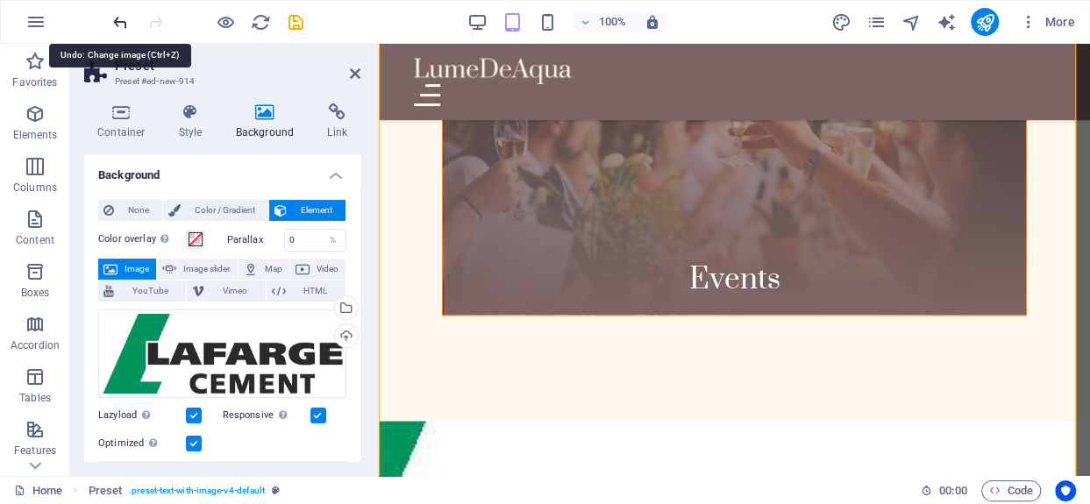
click at [110, 22] on icon "undo" at bounding box center [120, 22] width 20 height 20
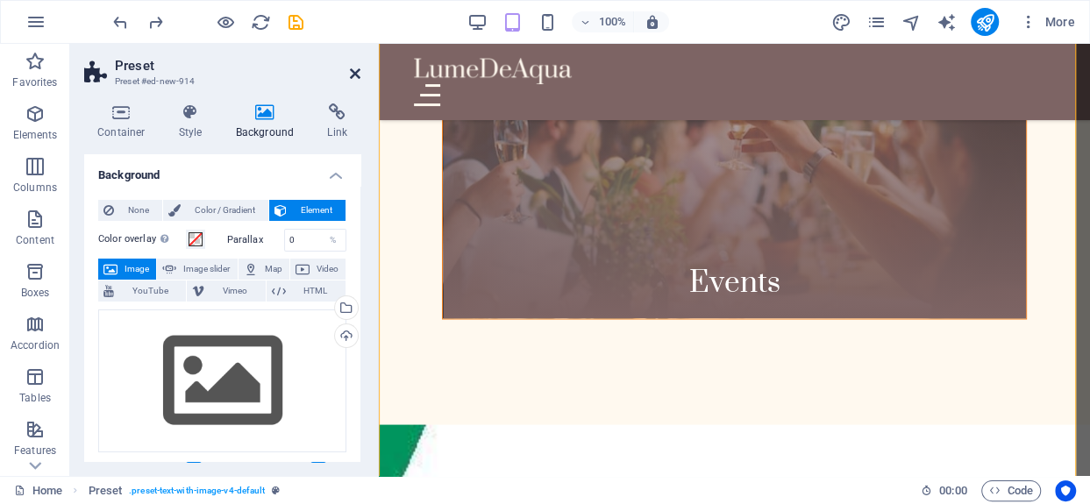
drag, startPoint x: 352, startPoint y: 74, endPoint x: 618, endPoint y: 202, distance: 294.8
click at [352, 74] on icon at bounding box center [355, 74] width 11 height 14
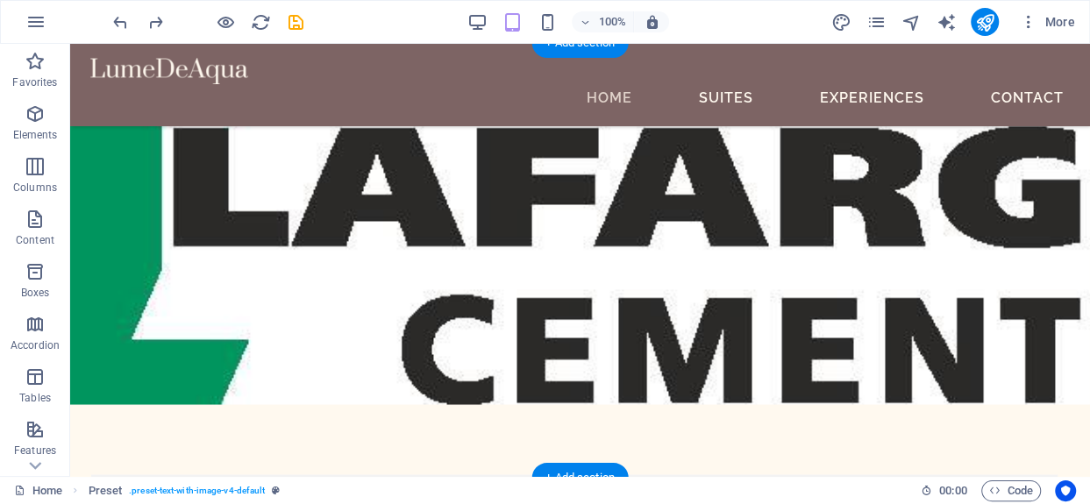
scroll to position [827, 0]
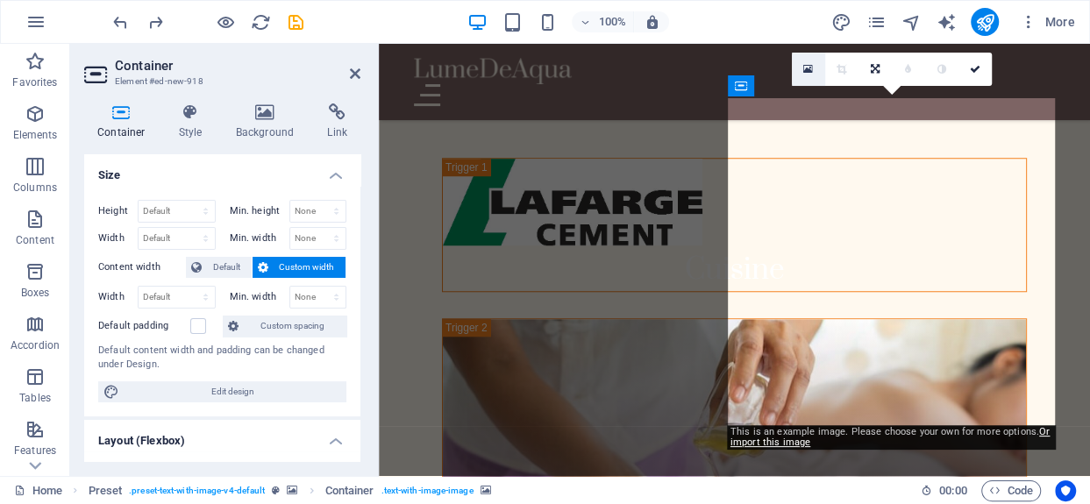
click at [804, 71] on icon at bounding box center [808, 69] width 10 height 12
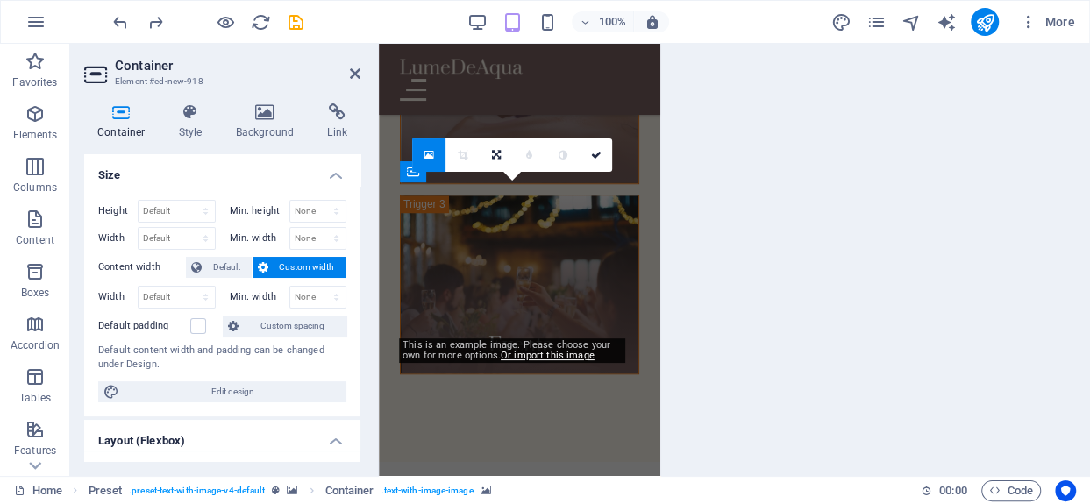
scroll to position [1245, 0]
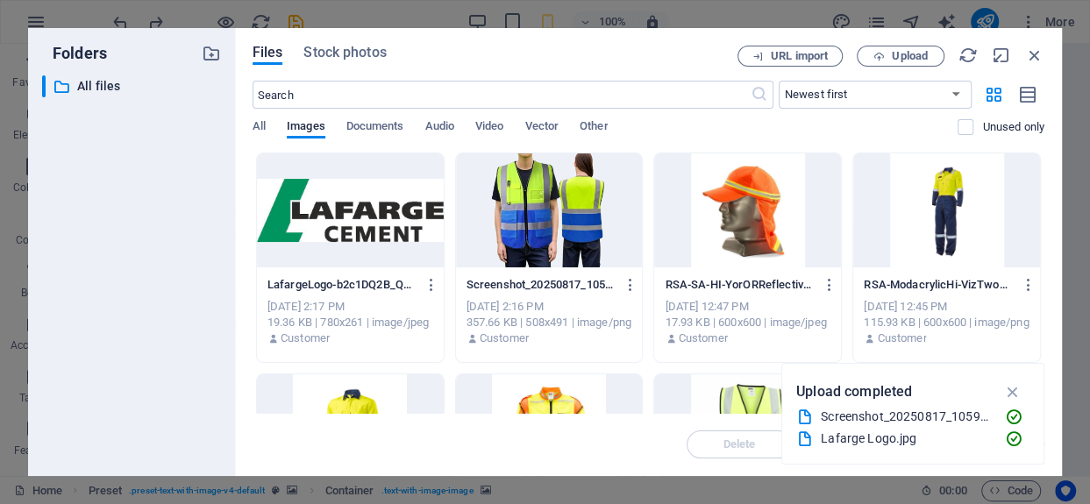
click at [359, 222] on div at bounding box center [350, 210] width 187 height 114
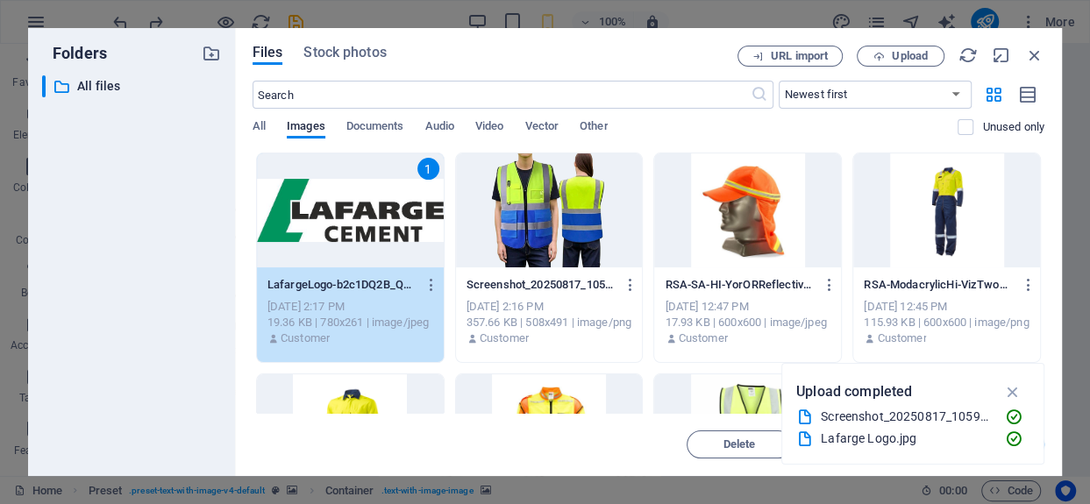
click at [359, 222] on div "1" at bounding box center [350, 210] width 187 height 114
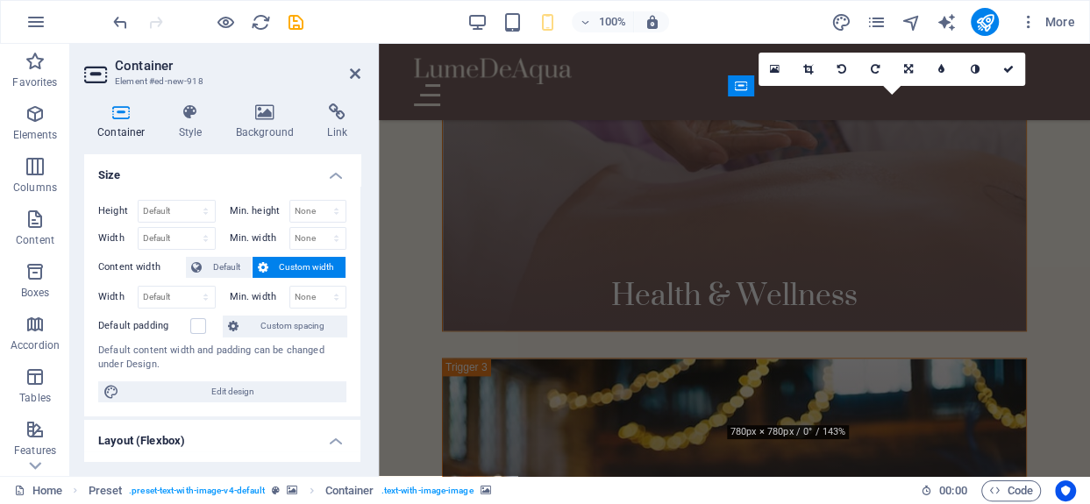
scroll to position [1730, 0]
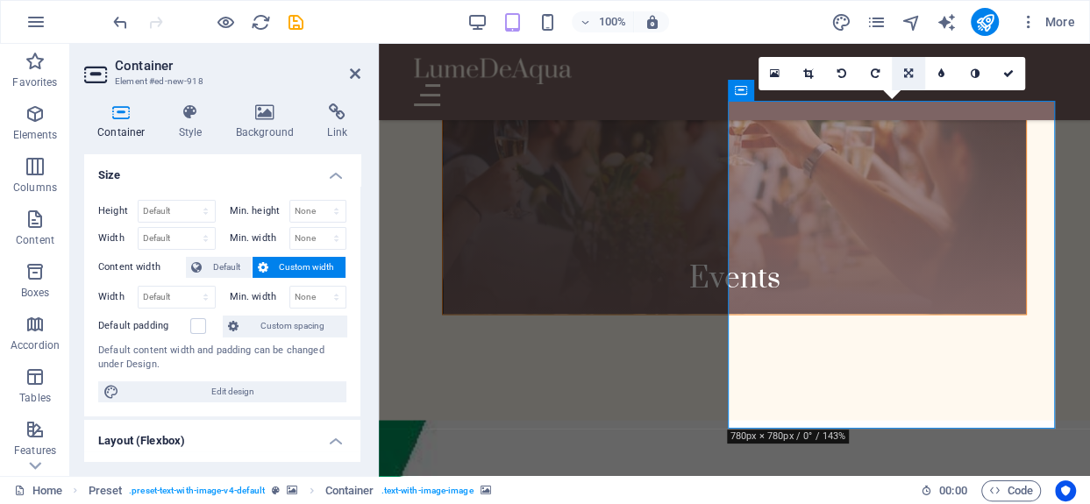
click at [904, 68] on icon at bounding box center [908, 73] width 9 height 11
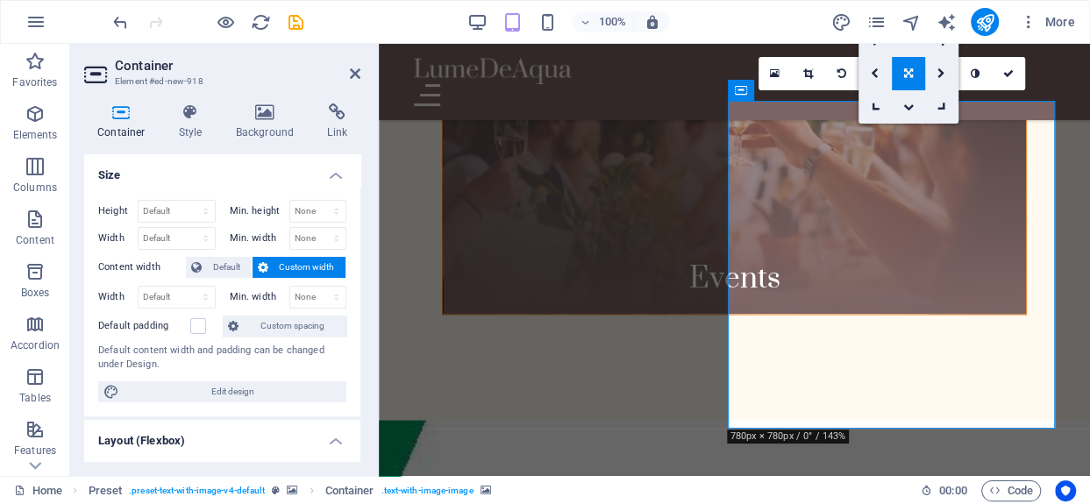
click at [904, 72] on icon at bounding box center [908, 73] width 9 height 11
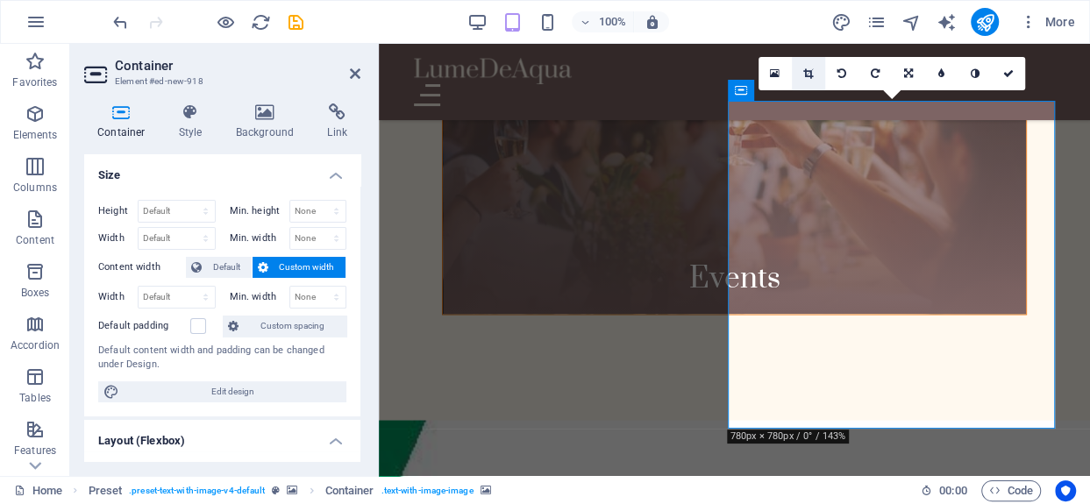
click at [810, 74] on icon at bounding box center [808, 73] width 10 height 11
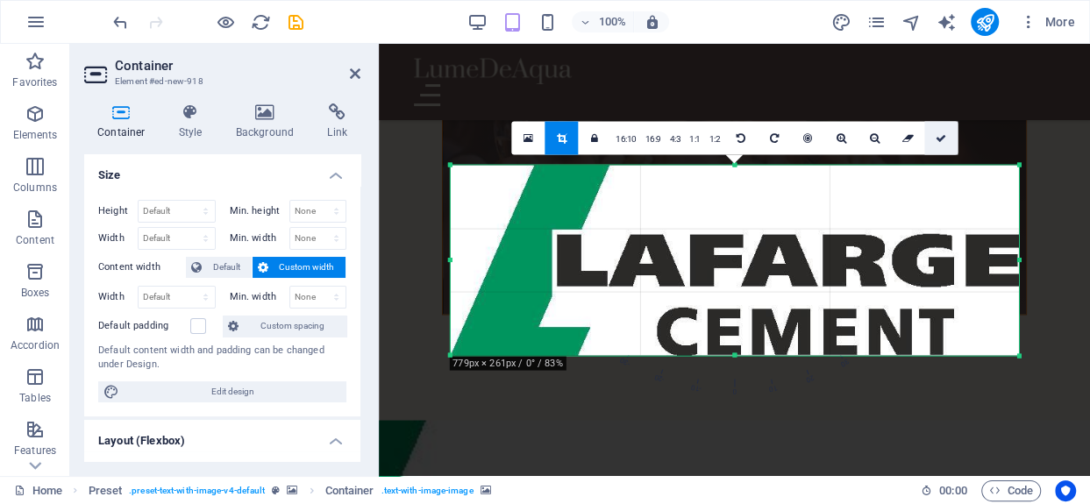
click at [941, 134] on icon at bounding box center [940, 137] width 11 height 11
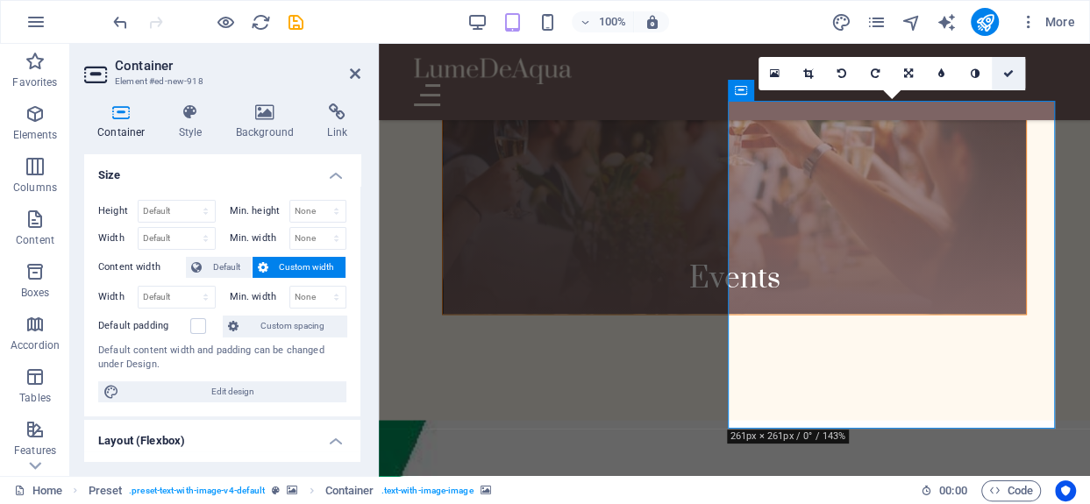
click at [1013, 73] on link at bounding box center [1007, 73] width 33 height 33
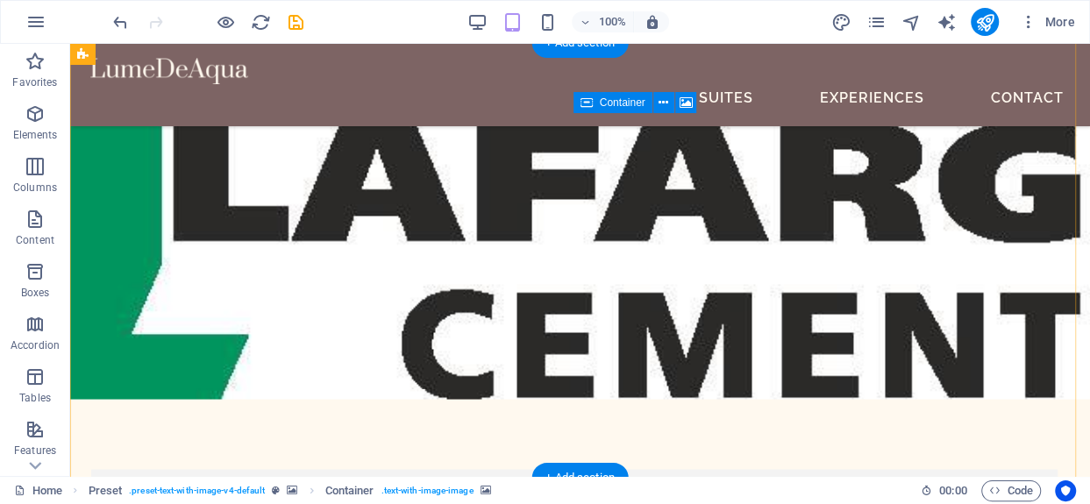
scroll to position [827, 0]
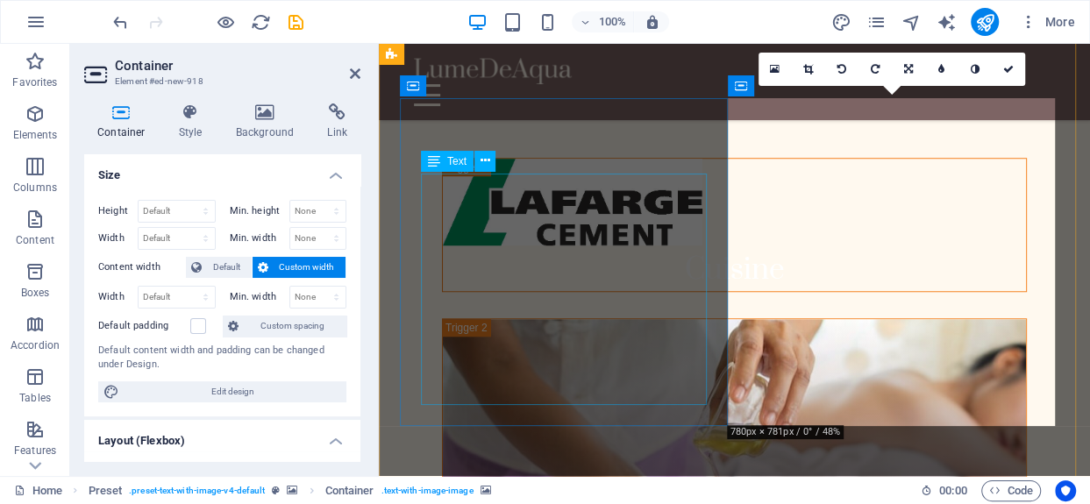
scroll to position [1736, 0]
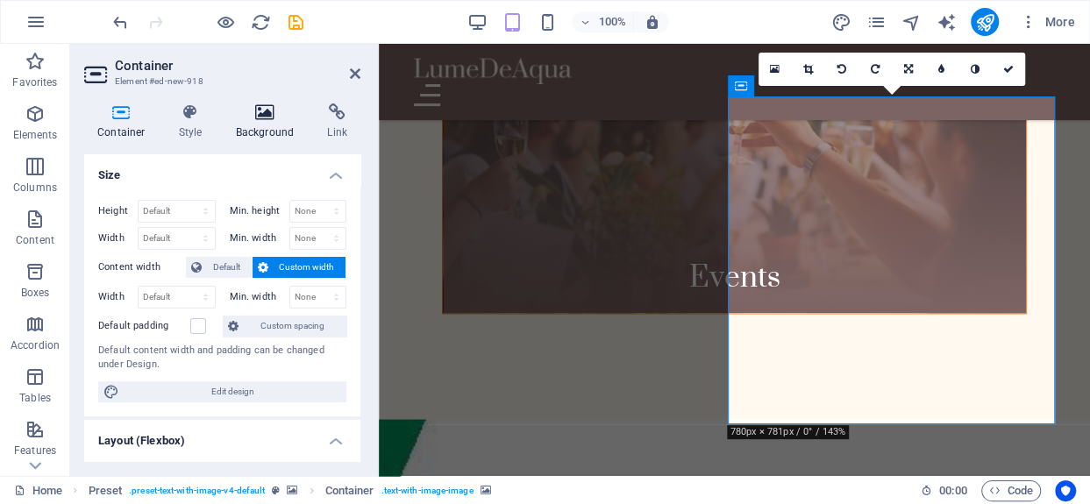
click at [259, 120] on icon at bounding box center [265, 112] width 85 height 18
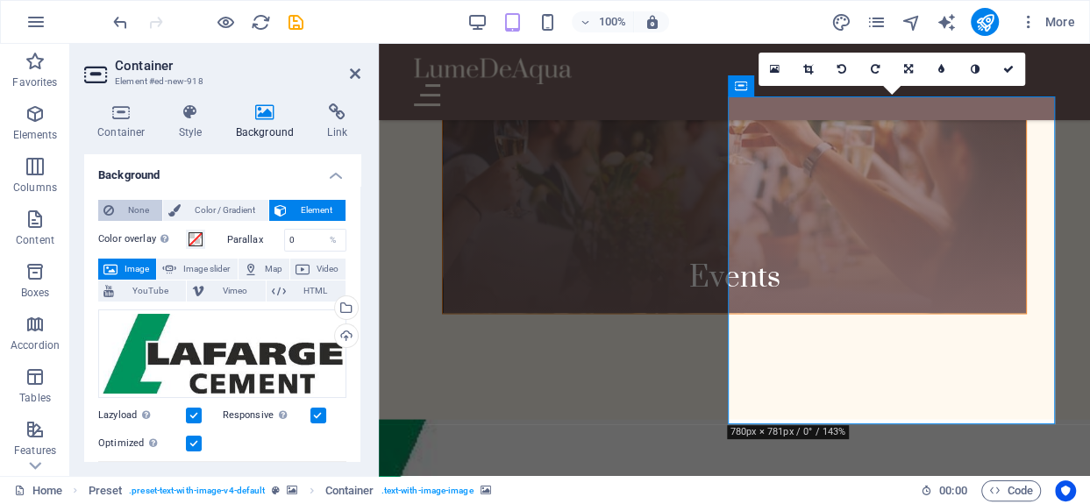
click at [132, 208] on span "None" at bounding box center [138, 210] width 38 height 21
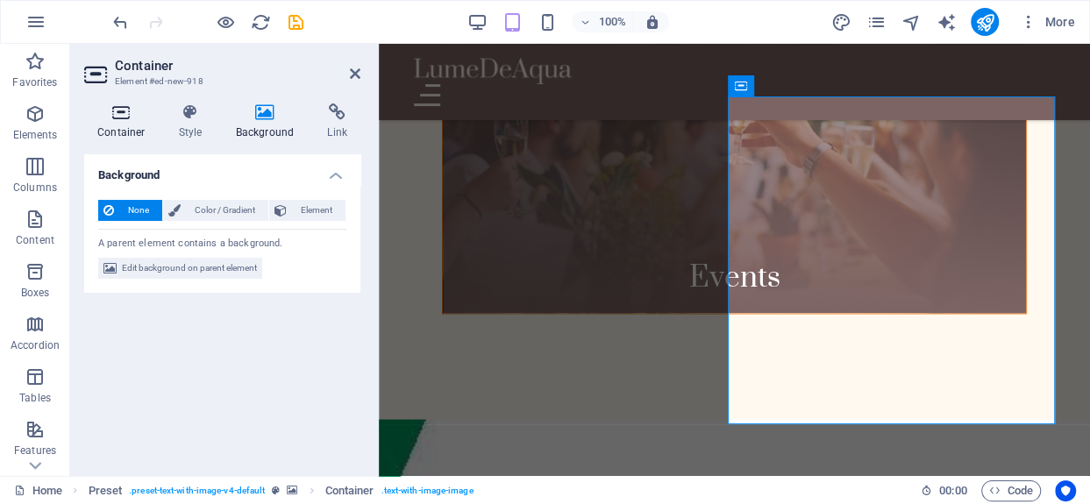
click at [117, 116] on icon at bounding box center [121, 112] width 75 height 18
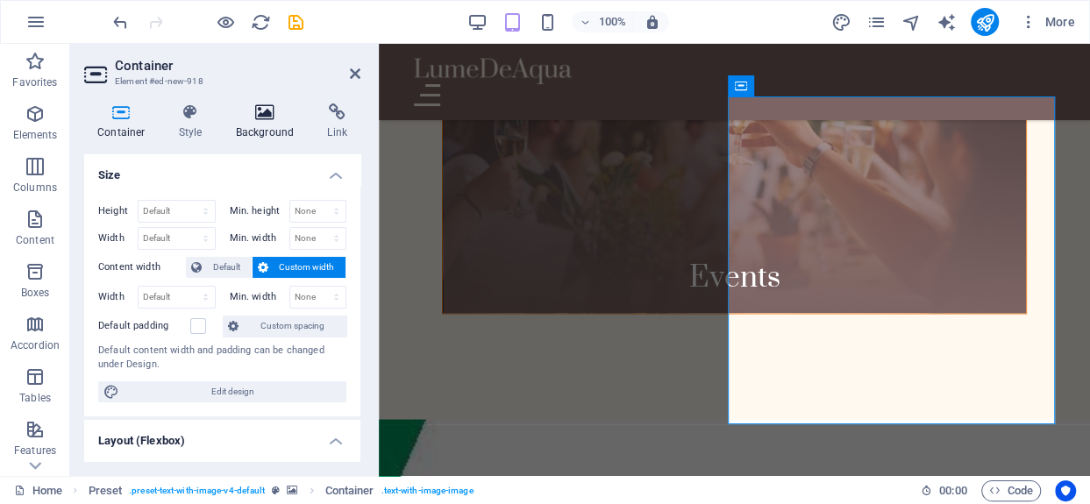
click at [262, 127] on h4 "Background" at bounding box center [269, 121] width 92 height 37
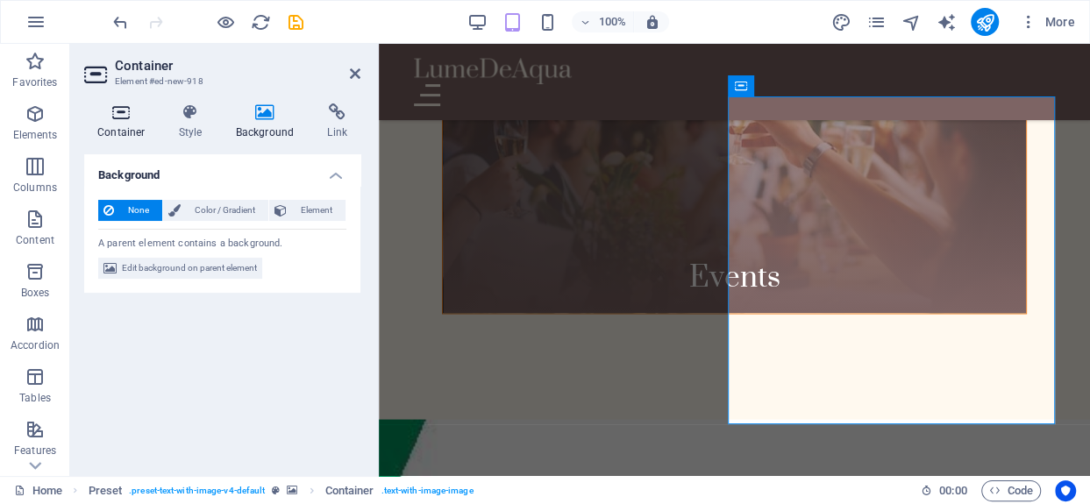
click at [123, 119] on icon at bounding box center [121, 112] width 75 height 18
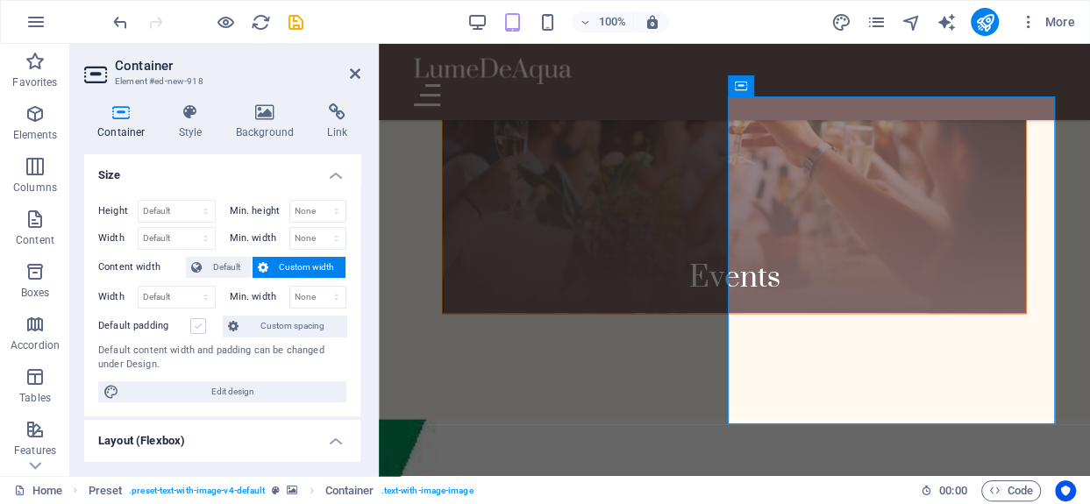
click at [195, 326] on label at bounding box center [198, 326] width 16 height 16
click at [0, 0] on input "Default padding" at bounding box center [0, 0] width 0 height 0
click at [254, 111] on icon at bounding box center [265, 112] width 85 height 18
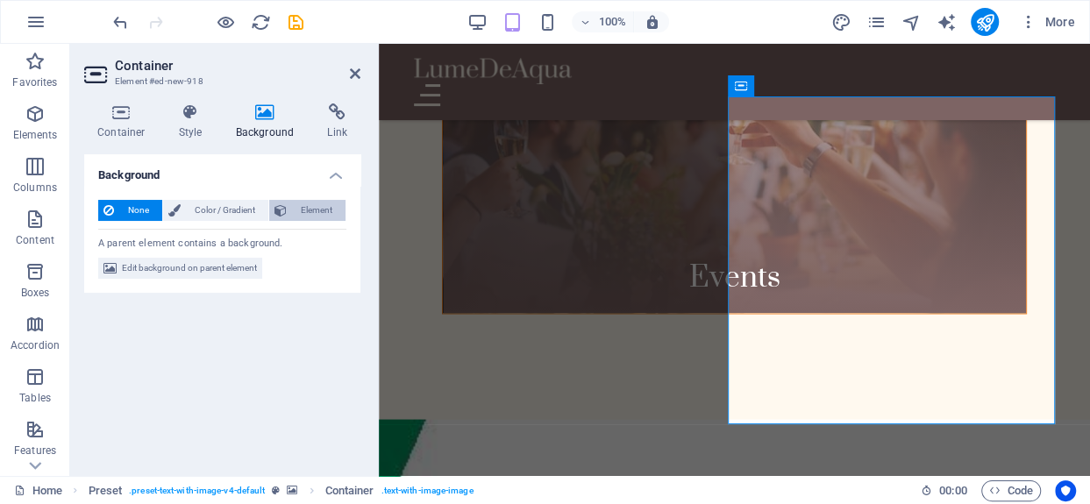
click at [303, 208] on span "Element" at bounding box center [316, 210] width 48 height 21
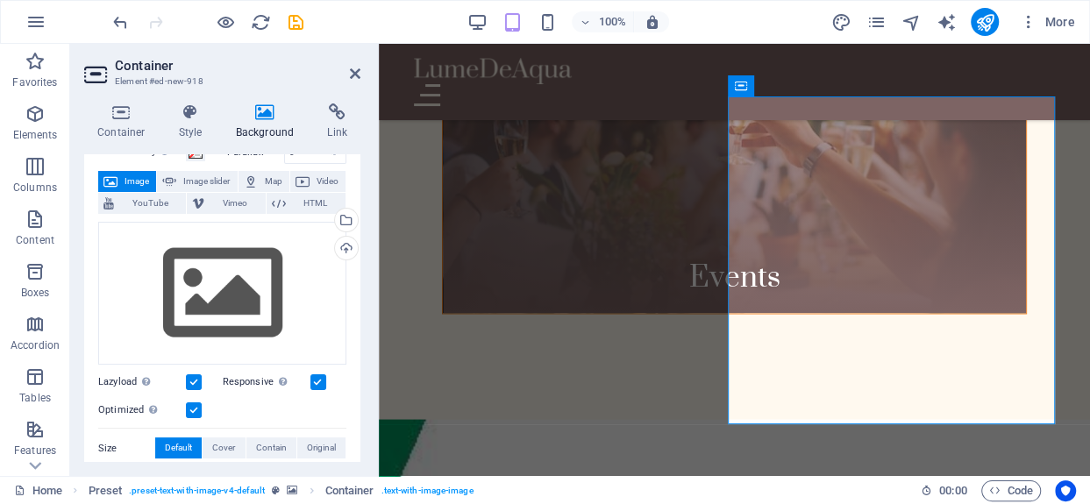
scroll to position [0, 0]
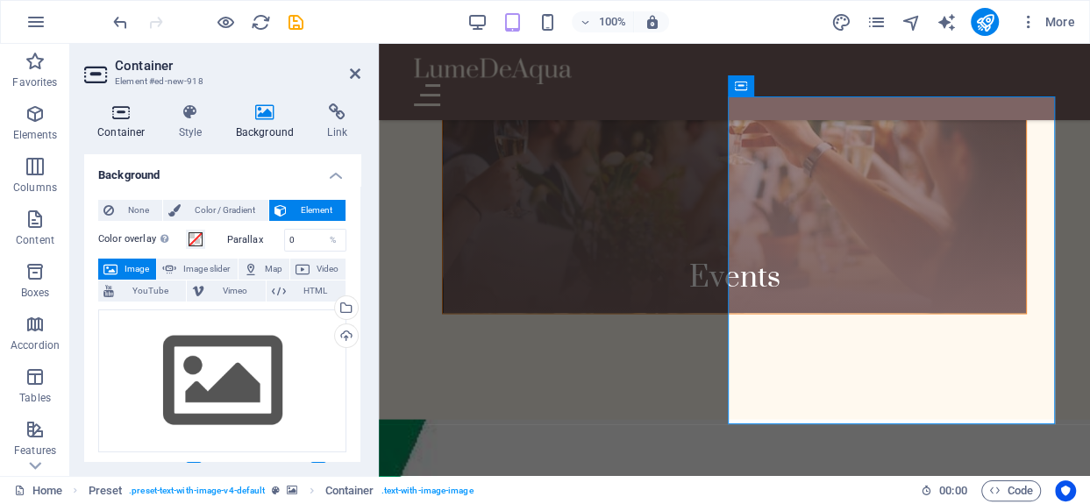
click at [144, 117] on icon at bounding box center [121, 112] width 75 height 18
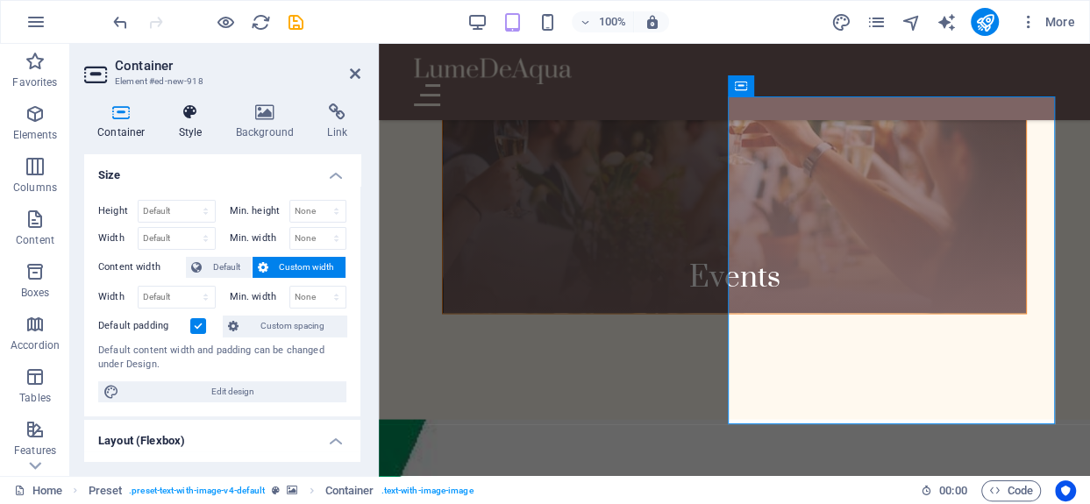
click at [175, 116] on icon at bounding box center [191, 112] width 50 height 18
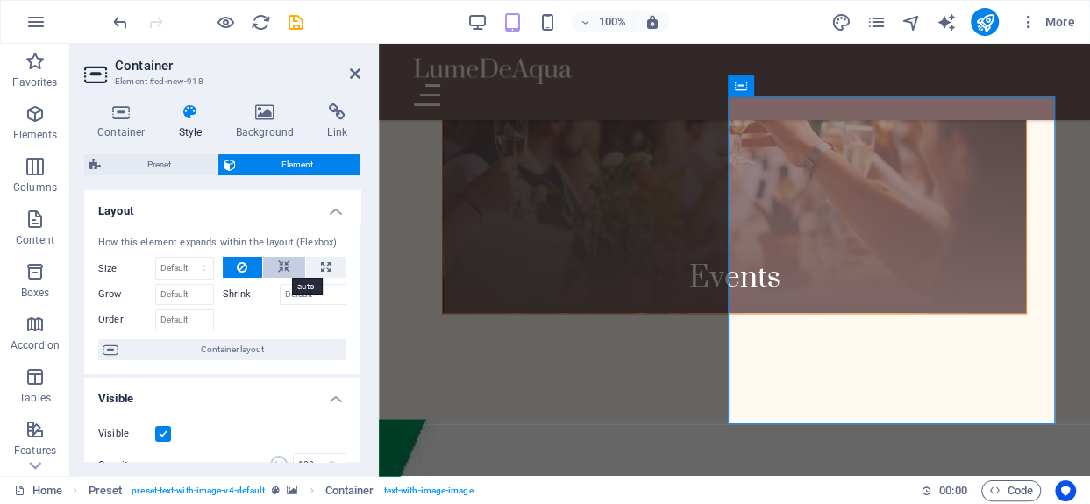
click at [284, 267] on icon at bounding box center [284, 267] width 12 height 21
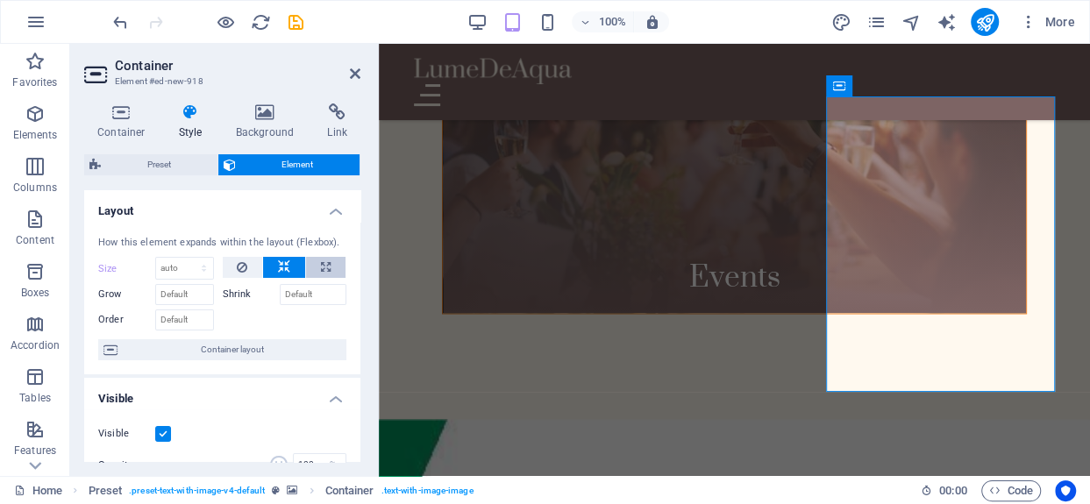
click at [316, 264] on button at bounding box center [325, 267] width 39 height 21
type input "100"
select select "%"
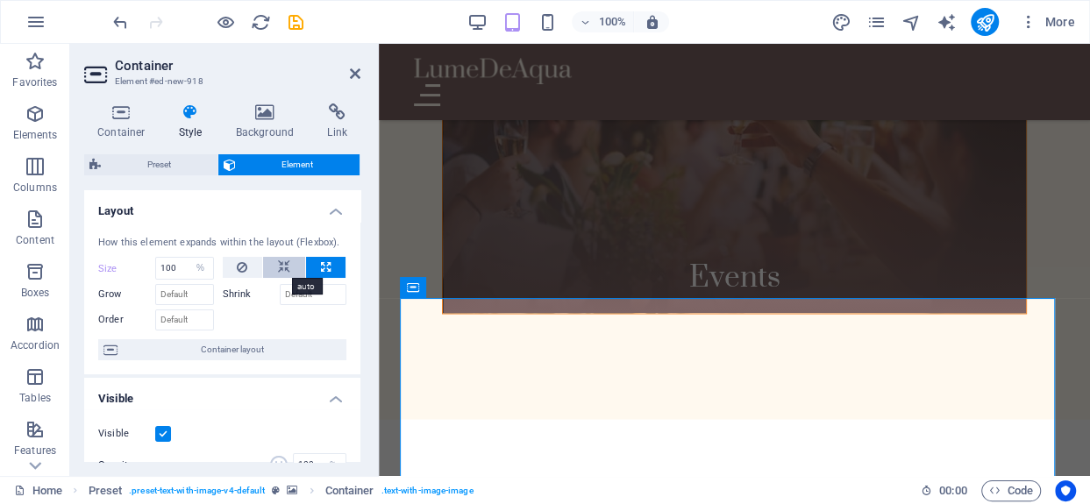
click at [279, 270] on icon at bounding box center [284, 267] width 12 height 21
select select "DISABLED_OPTION_VALUE"
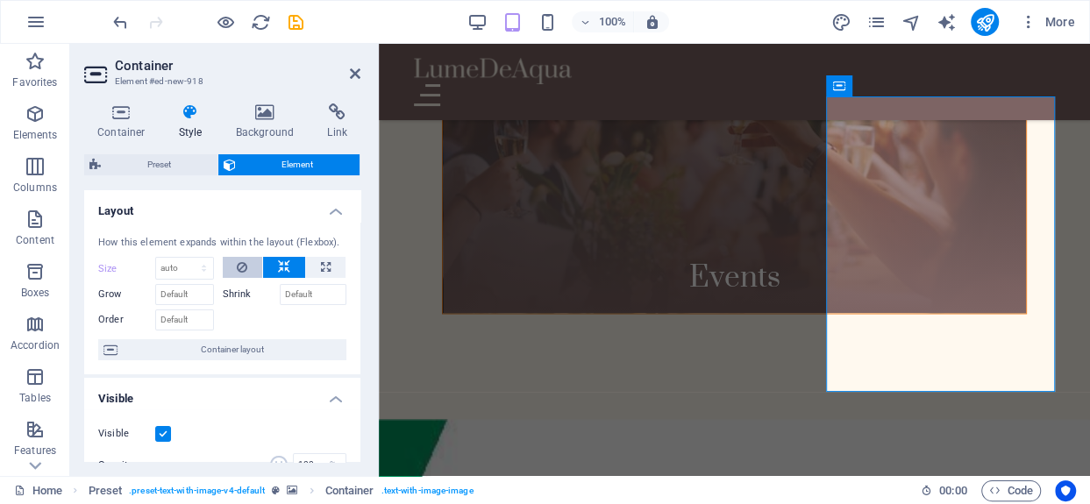
click at [246, 269] on button at bounding box center [243, 267] width 40 height 21
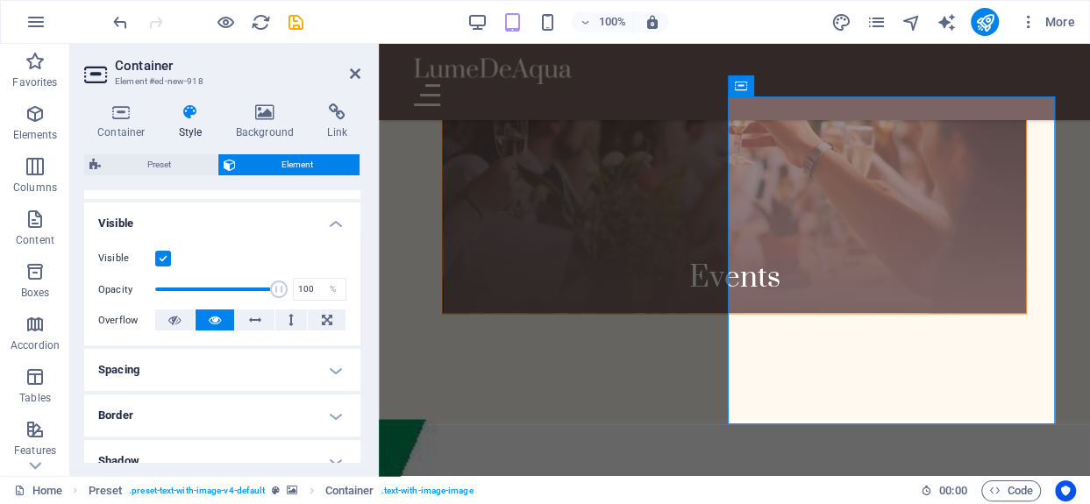
scroll to position [263, 0]
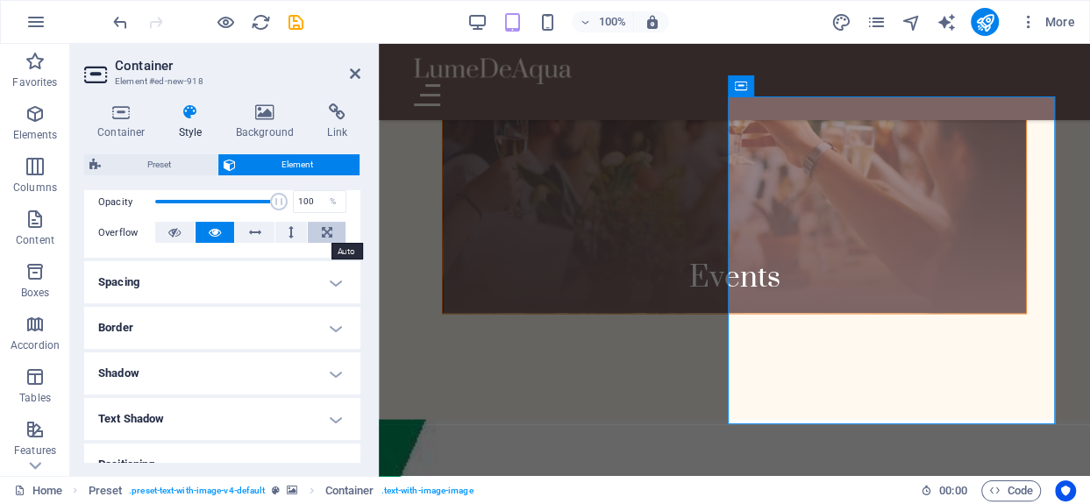
click at [329, 228] on icon at bounding box center [327, 232] width 11 height 21
click at [177, 234] on icon at bounding box center [174, 232] width 12 height 21
click at [210, 229] on icon at bounding box center [215, 232] width 12 height 21
click at [254, 278] on h4 "Spacing" at bounding box center [222, 282] width 276 height 42
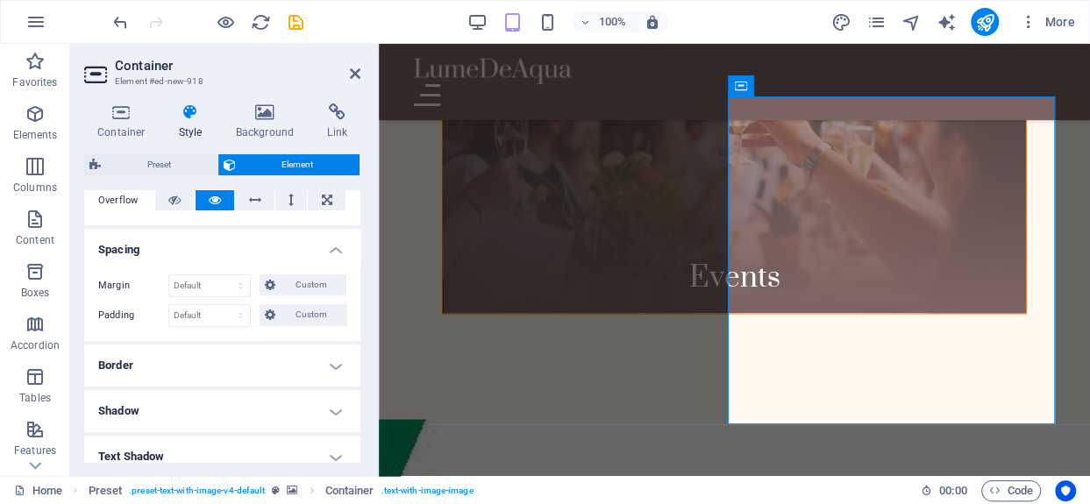
scroll to position [11, 0]
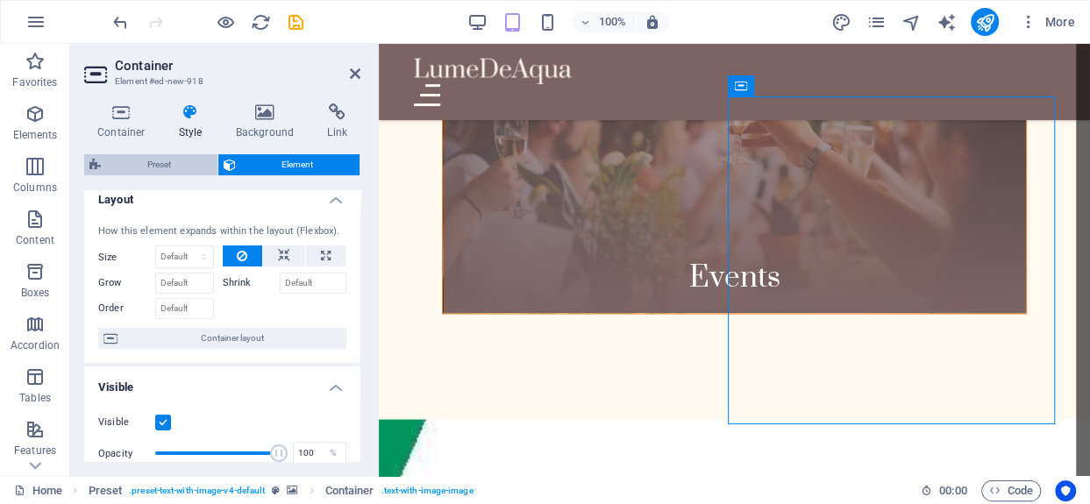
click at [186, 158] on span "Preset" at bounding box center [159, 164] width 106 height 21
select select "rem"
select select "px"
select select "%"
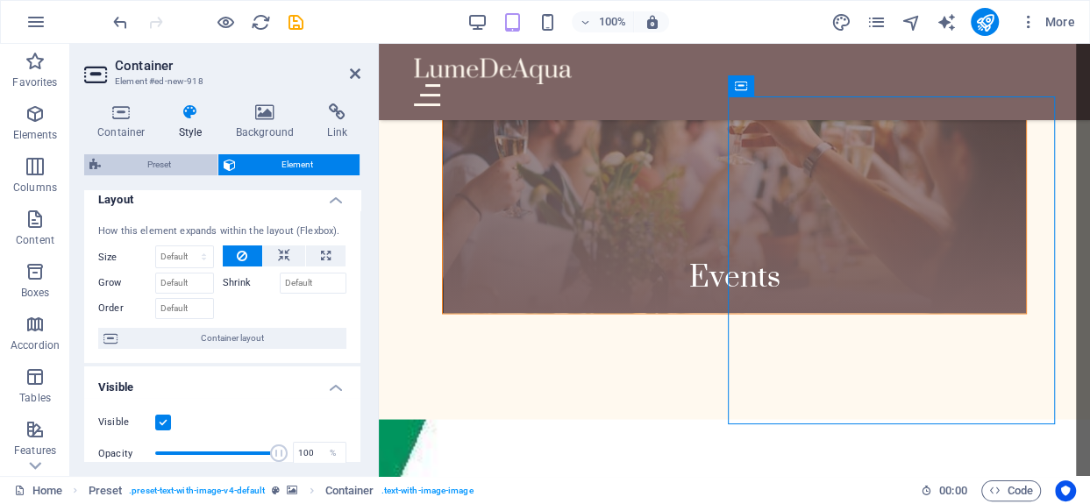
select select "px"
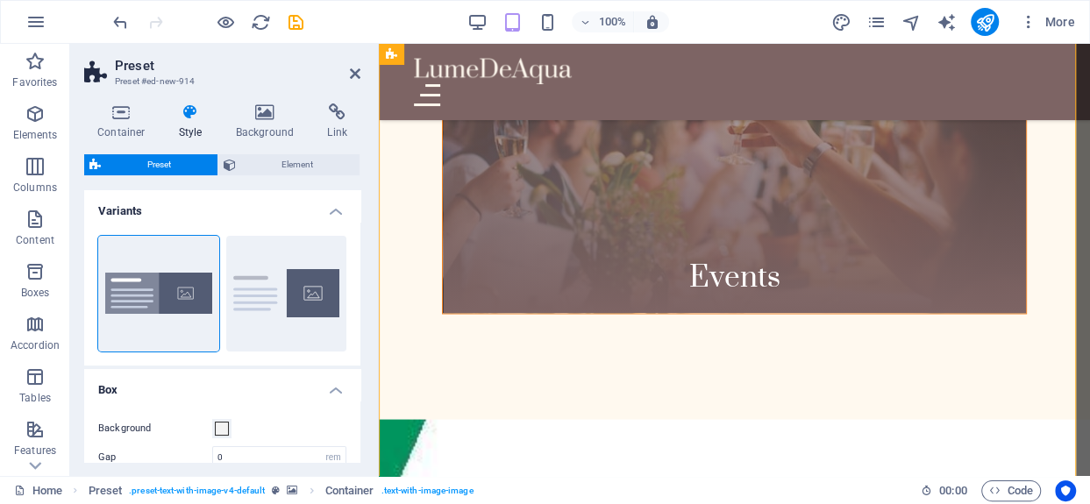
scroll to position [1718, 0]
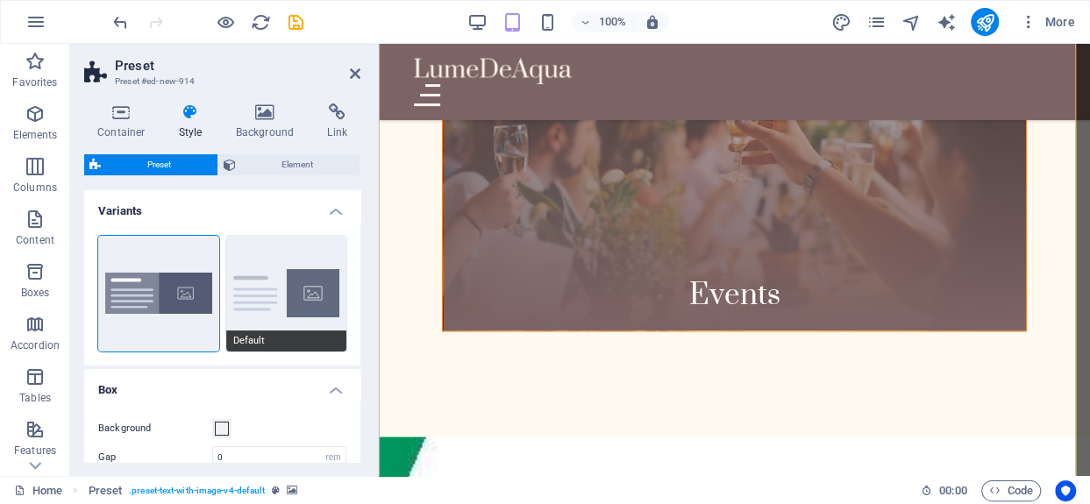
click at [245, 285] on button "Default" at bounding box center [286, 294] width 121 height 116
type input "2"
type input "0"
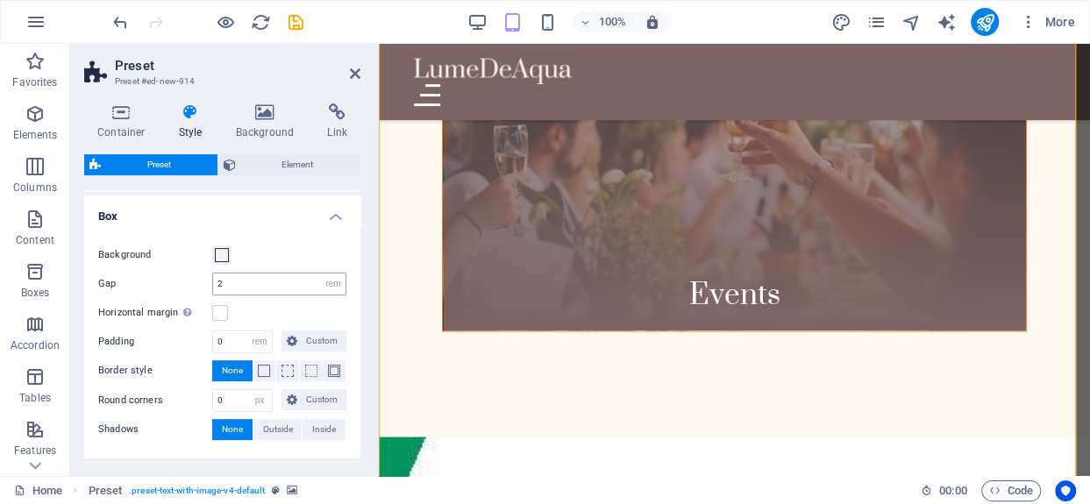
scroll to position [175, 0]
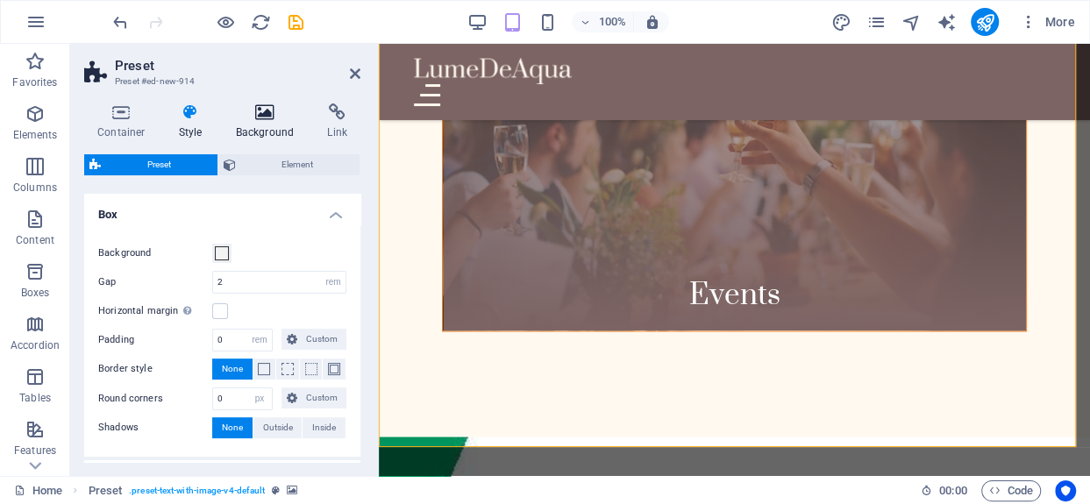
click at [261, 108] on icon at bounding box center [265, 112] width 85 height 18
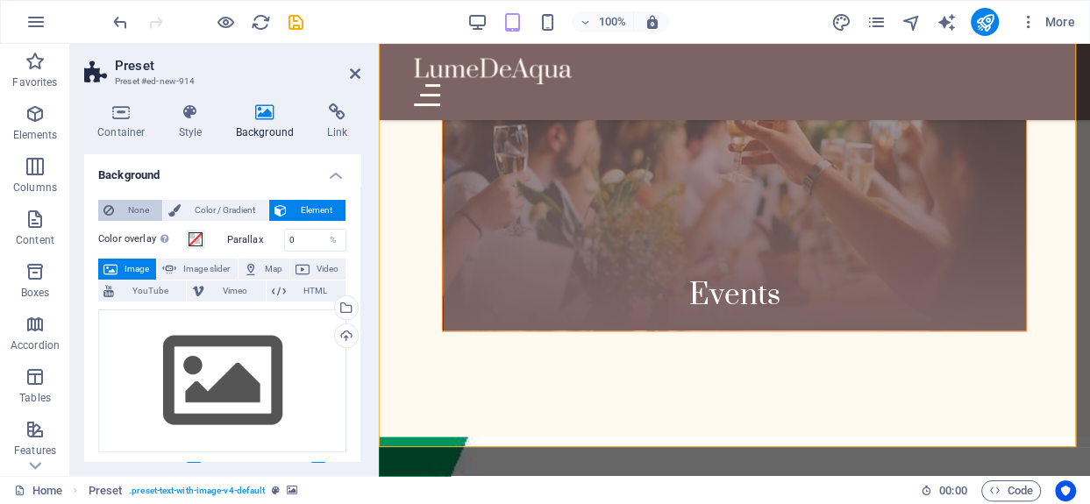
click at [145, 212] on span "None" at bounding box center [138, 210] width 38 height 21
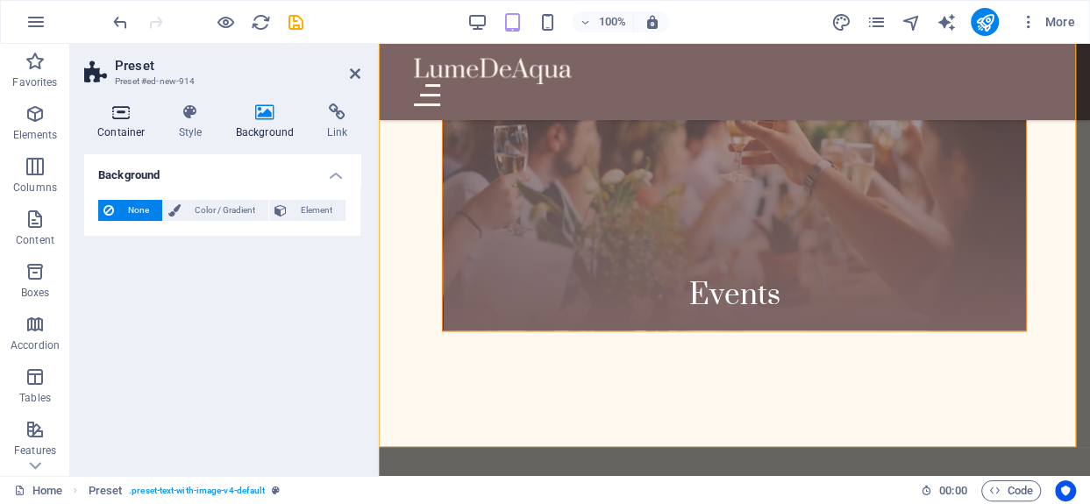
click at [116, 117] on icon at bounding box center [121, 112] width 75 height 18
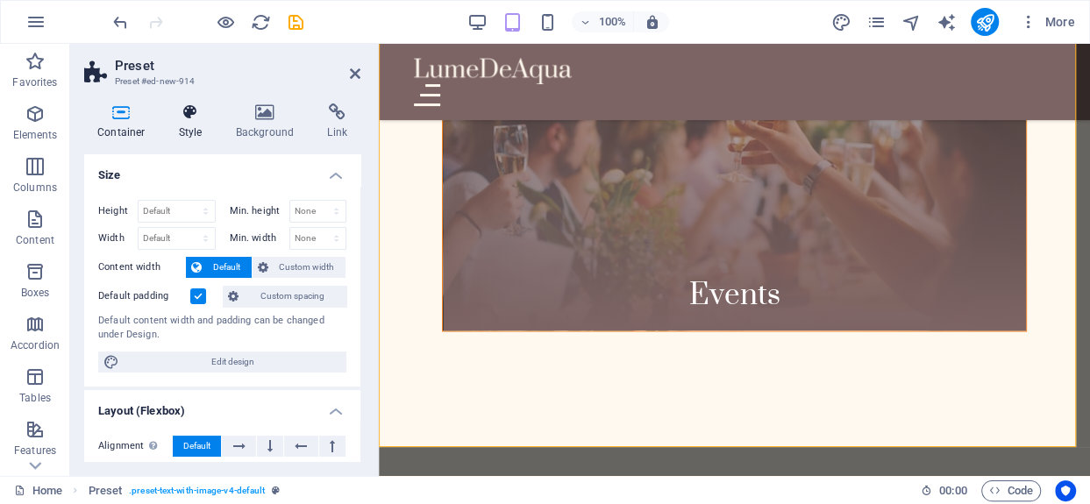
click at [195, 110] on icon at bounding box center [191, 112] width 50 height 18
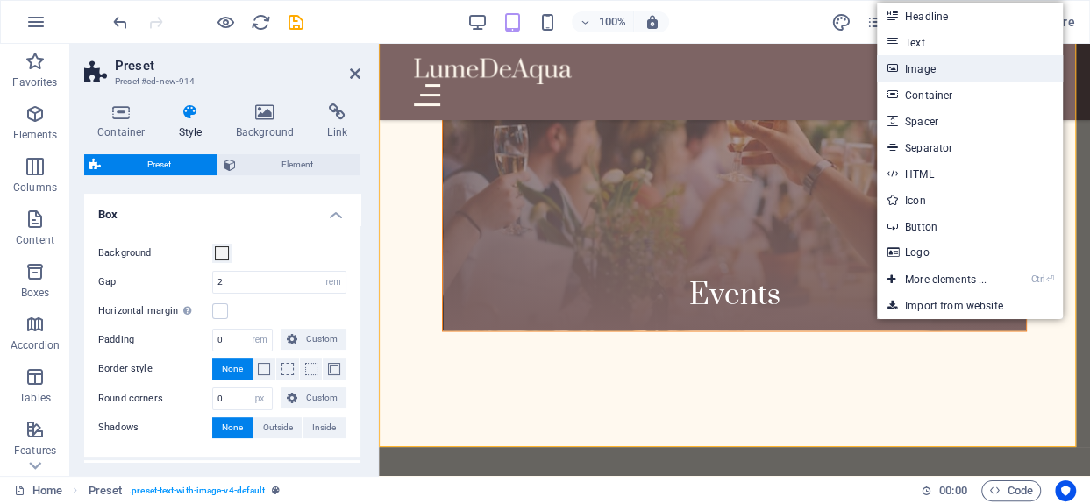
click at [927, 71] on link "Image" at bounding box center [970, 68] width 186 height 26
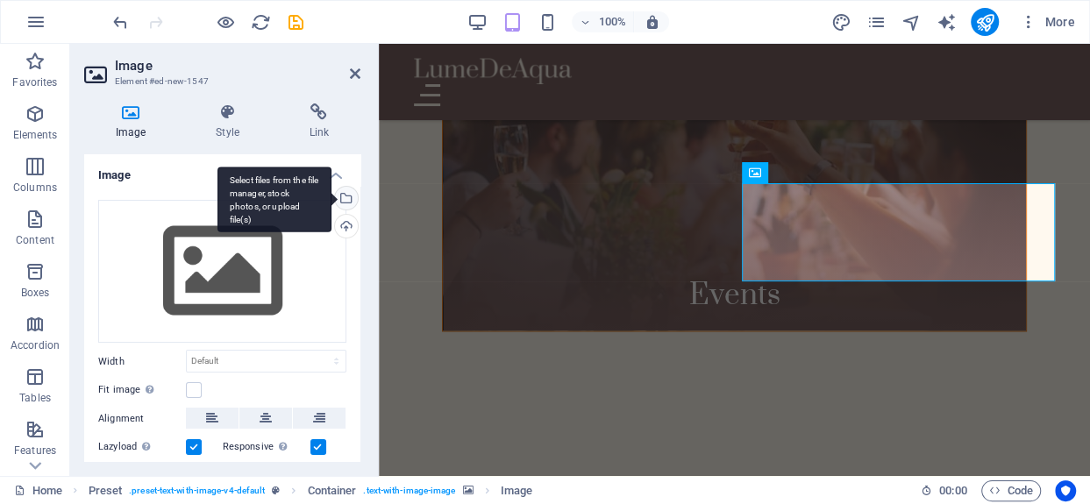
click at [343, 195] on div "Select files from the file manager, stock photos, or upload file(s)" at bounding box center [344, 200] width 26 height 26
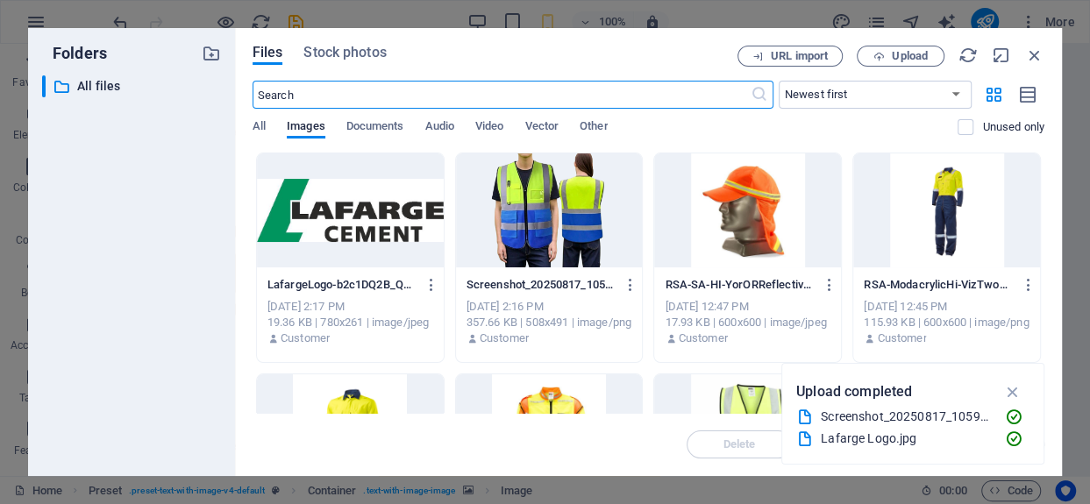
scroll to position [1191, 0]
click at [342, 197] on div at bounding box center [350, 210] width 187 height 114
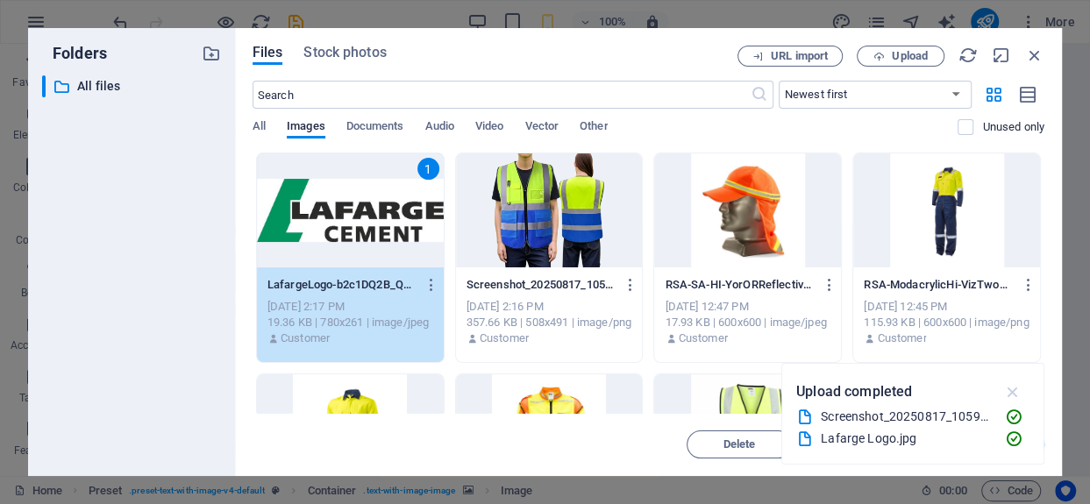
click at [1014, 395] on icon "button" at bounding box center [1012, 391] width 20 height 19
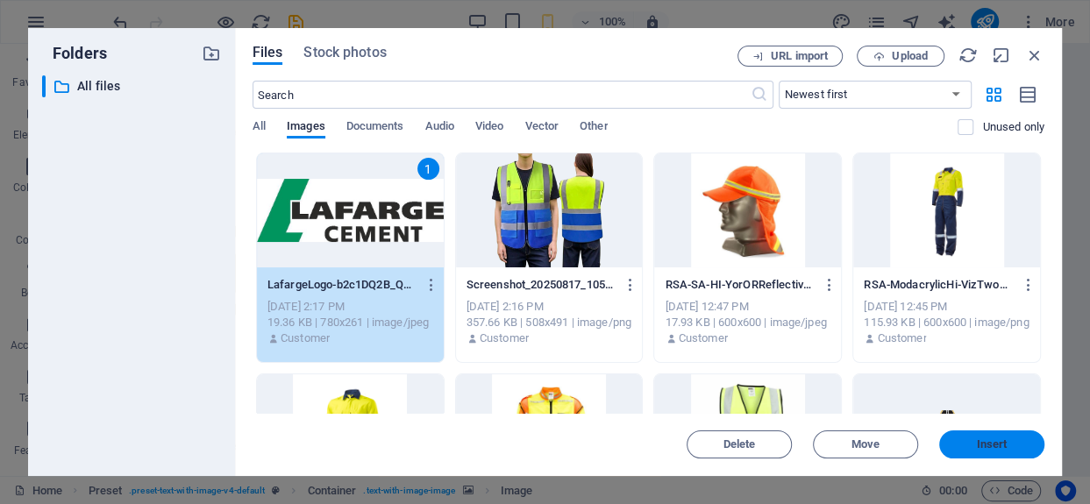
click at [1008, 440] on span "Insert" at bounding box center [991, 444] width 91 height 11
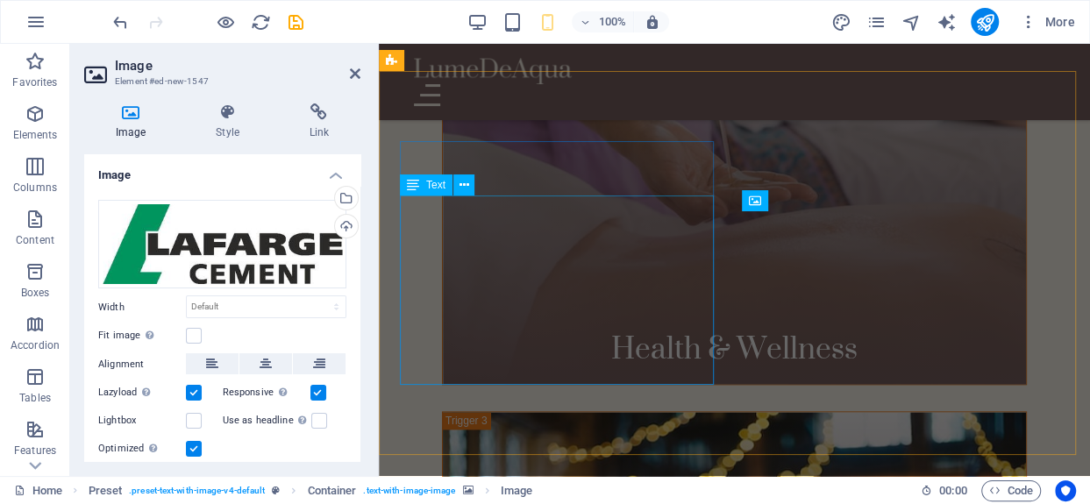
scroll to position [1690, 0]
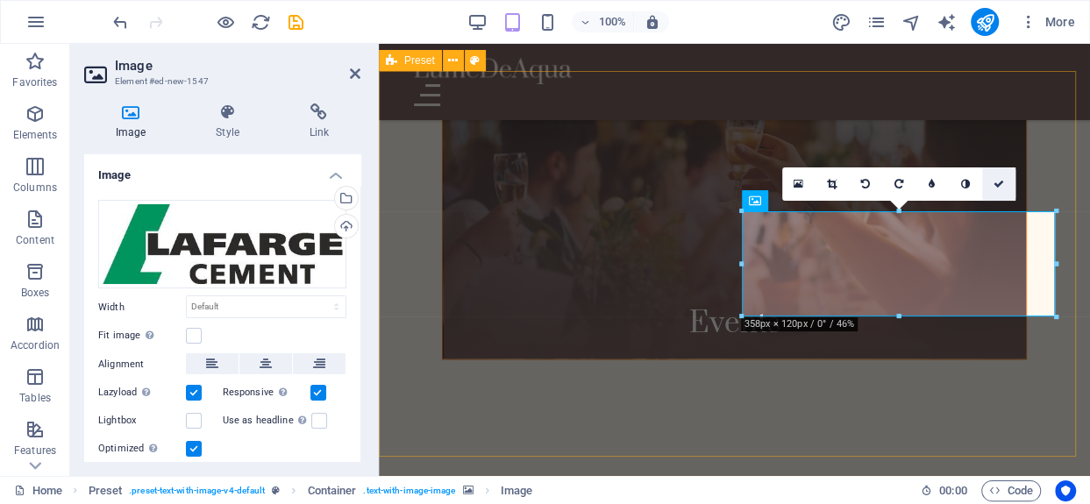
drag, startPoint x: 999, startPoint y: 178, endPoint x: 588, endPoint y: 289, distance: 425.9
click at [999, 179] on icon at bounding box center [998, 184] width 11 height 11
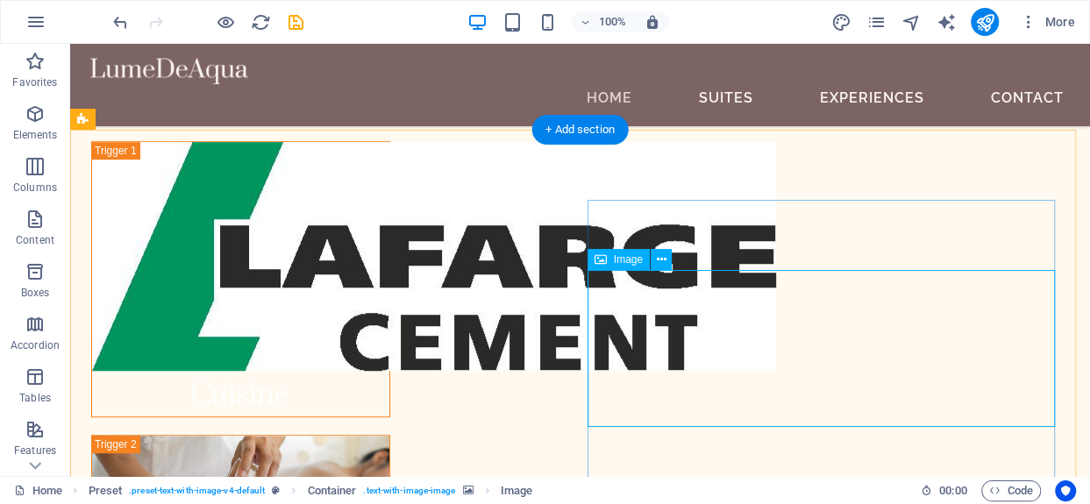
scroll to position [741, 0]
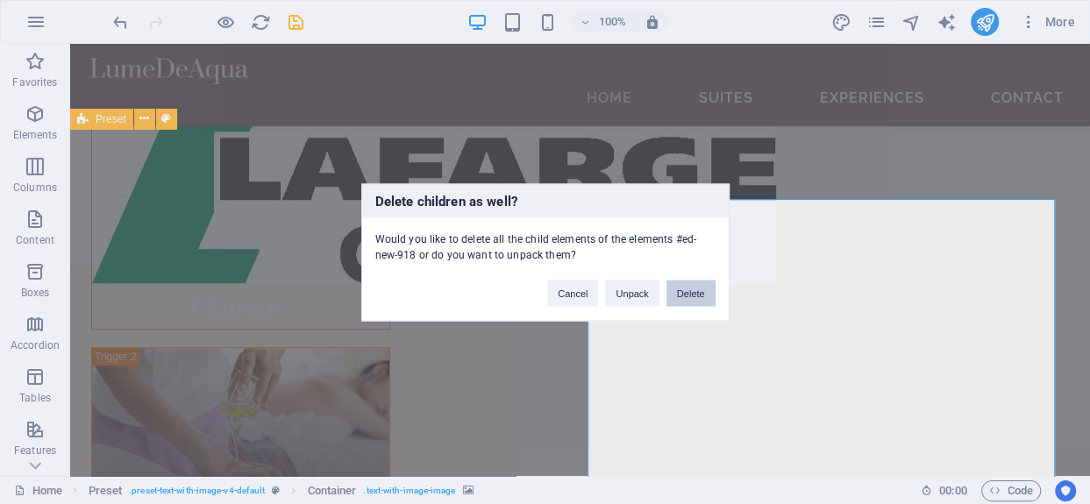
click at [707, 285] on button "Delete" at bounding box center [690, 293] width 49 height 26
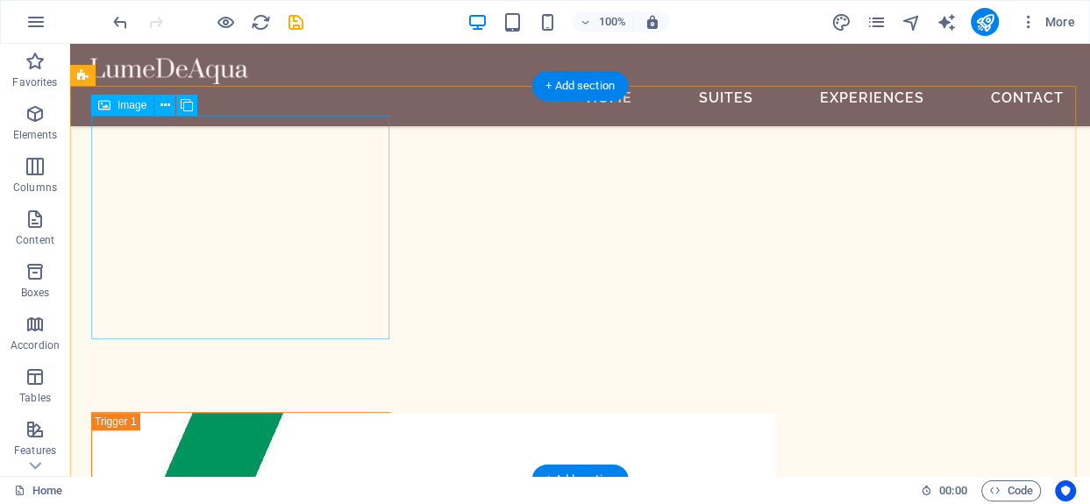
scroll to position [390, 0]
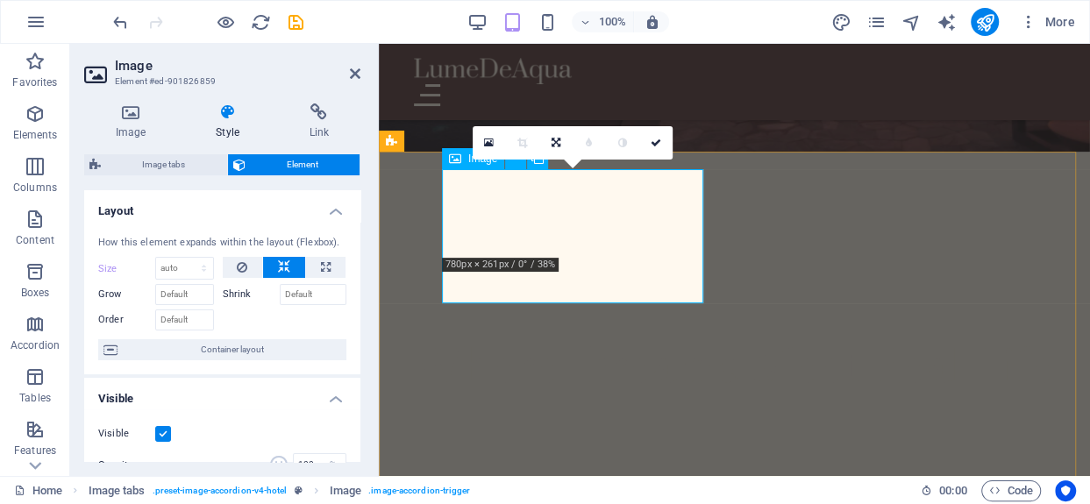
click at [324, 266] on icon at bounding box center [326, 267] width 10 height 21
type input "100"
select select "%"
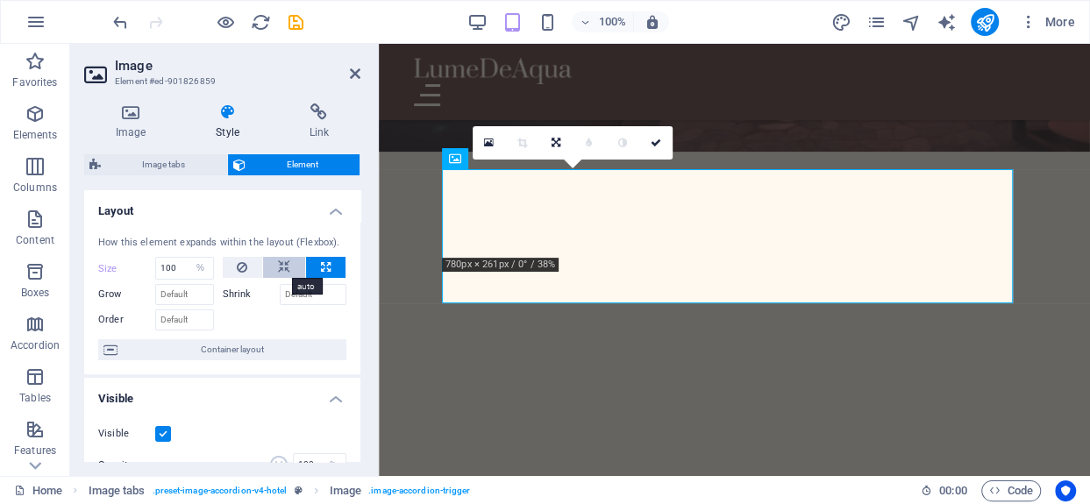
click at [281, 266] on icon at bounding box center [284, 267] width 12 height 21
select select "DISABLED_OPTION_VALUE"
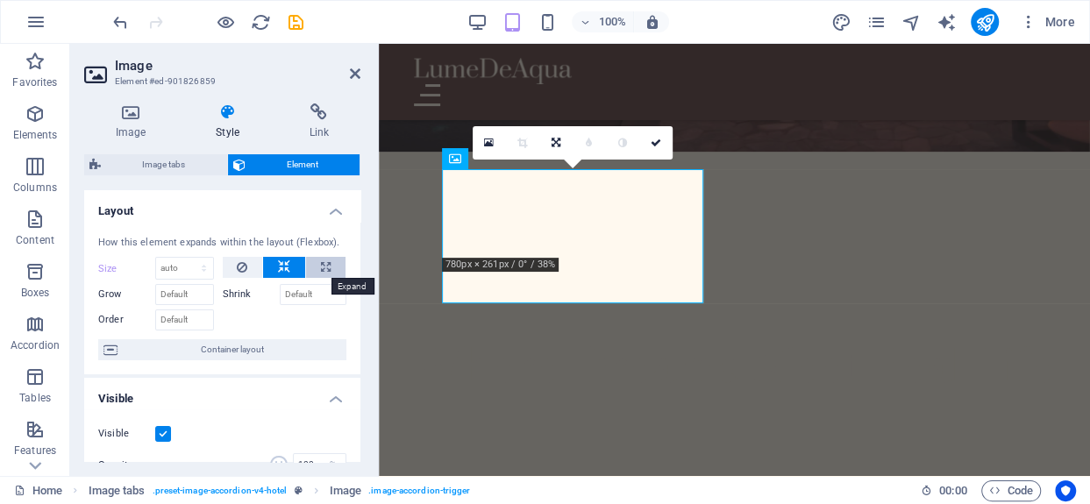
click at [322, 264] on icon at bounding box center [326, 267] width 10 height 21
type input "100"
select select "%"
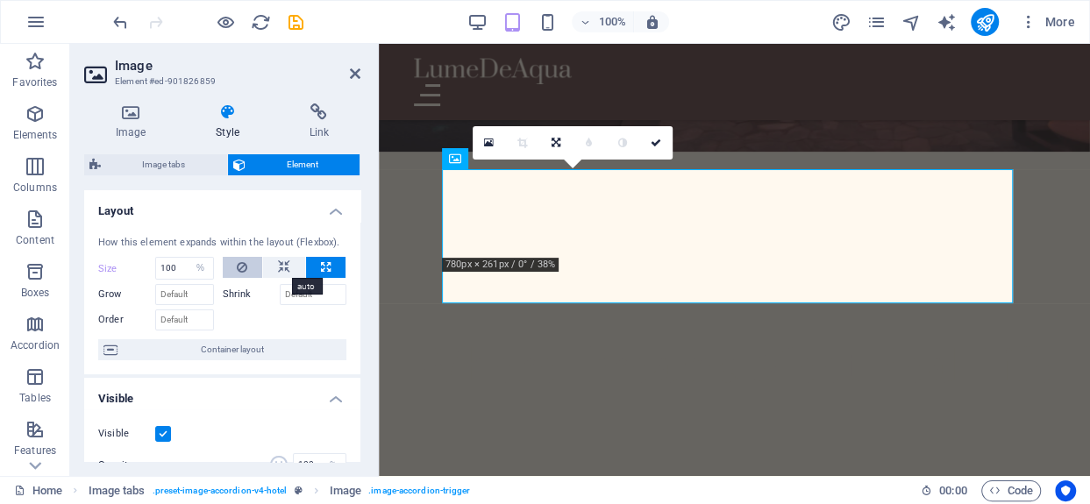
drag, startPoint x: 288, startPoint y: 267, endPoint x: 246, endPoint y: 266, distance: 41.2
click at [286, 267] on icon at bounding box center [284, 267] width 12 height 21
select select "DISABLED_OPTION_VALUE"
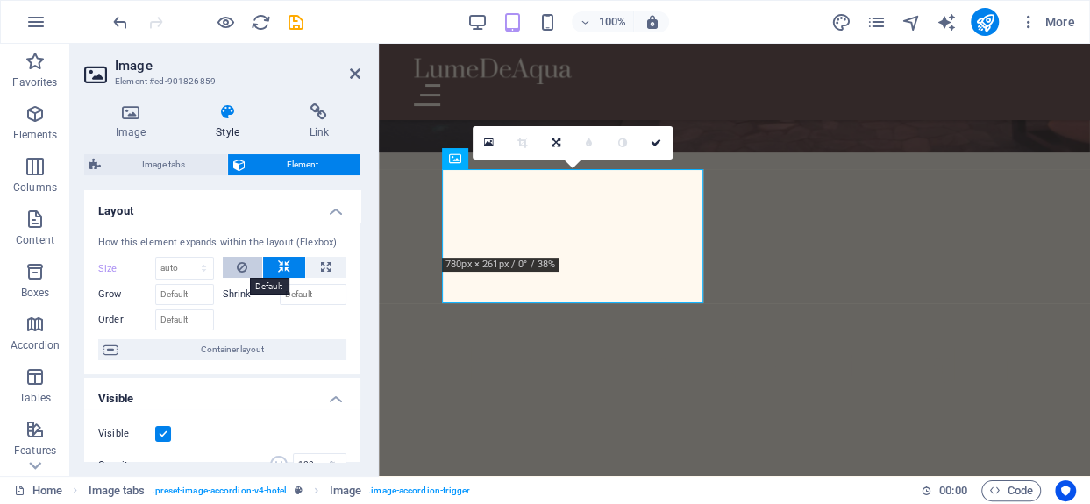
click at [245, 266] on icon at bounding box center [242, 267] width 11 height 21
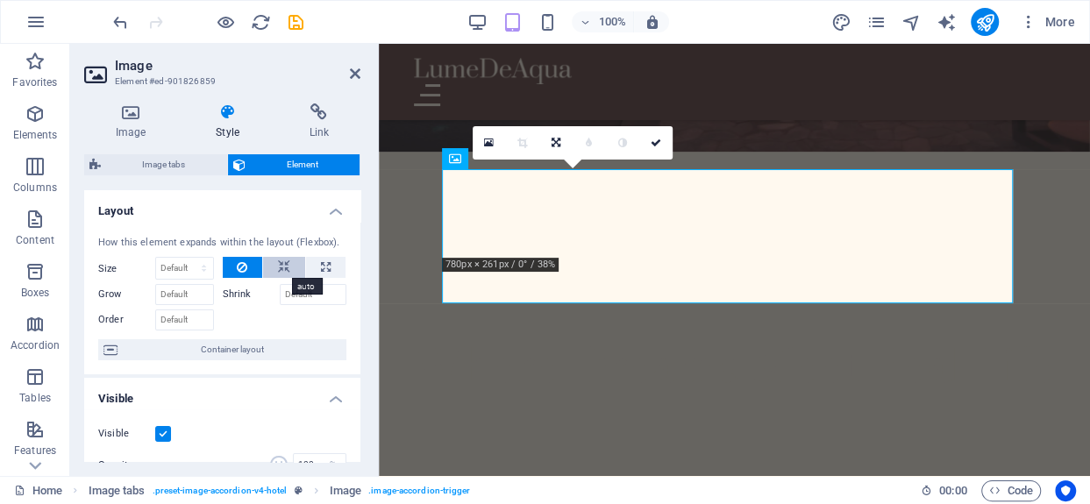
click at [289, 260] on button at bounding box center [284, 267] width 42 height 21
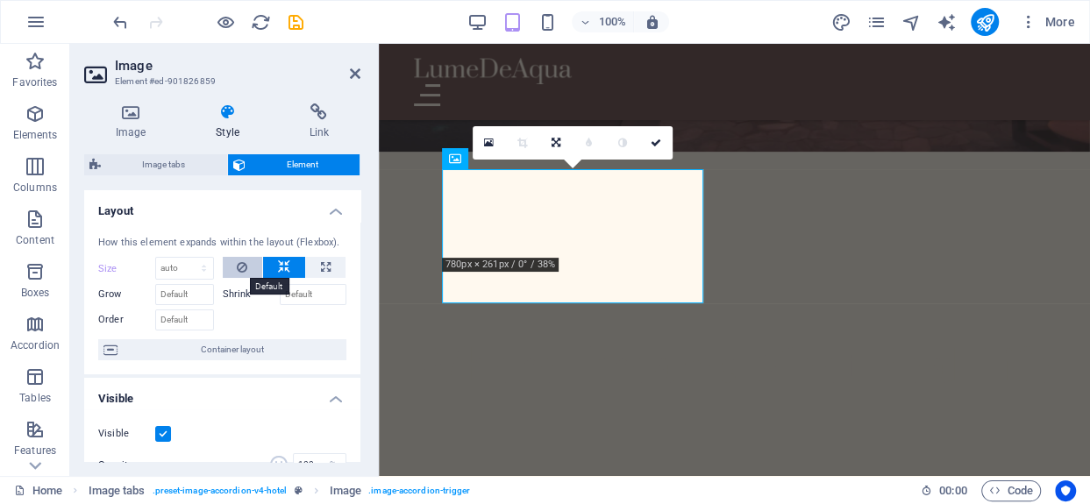
click at [244, 260] on icon at bounding box center [242, 267] width 11 height 21
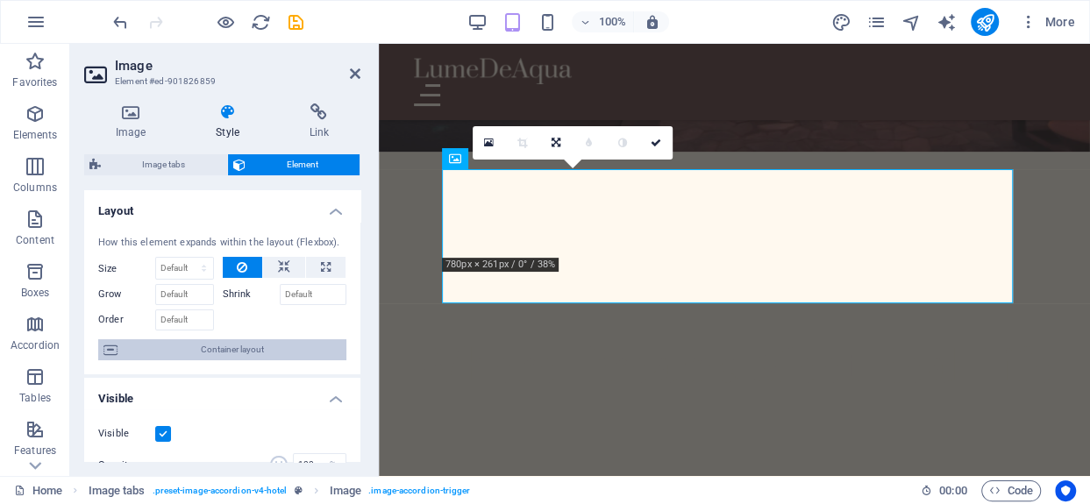
click at [223, 347] on span "Container layout" at bounding box center [232, 349] width 218 height 21
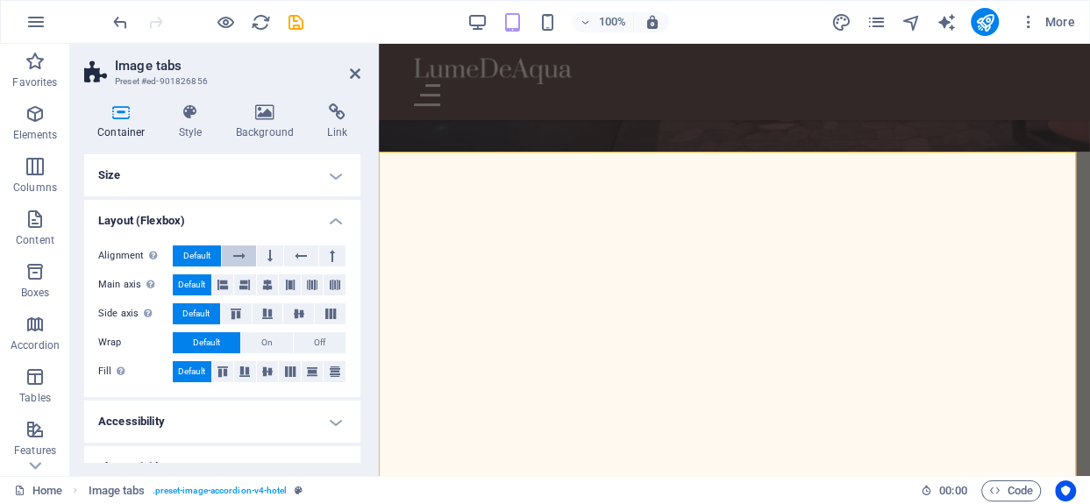
click at [239, 441] on h4 "Accessibility" at bounding box center [222, 422] width 276 height 42
click at [244, 285] on icon at bounding box center [244, 284] width 11 height 21
click at [226, 281] on icon at bounding box center [222, 284] width 11 height 21
click at [248, 309] on button at bounding box center [236, 313] width 31 height 21
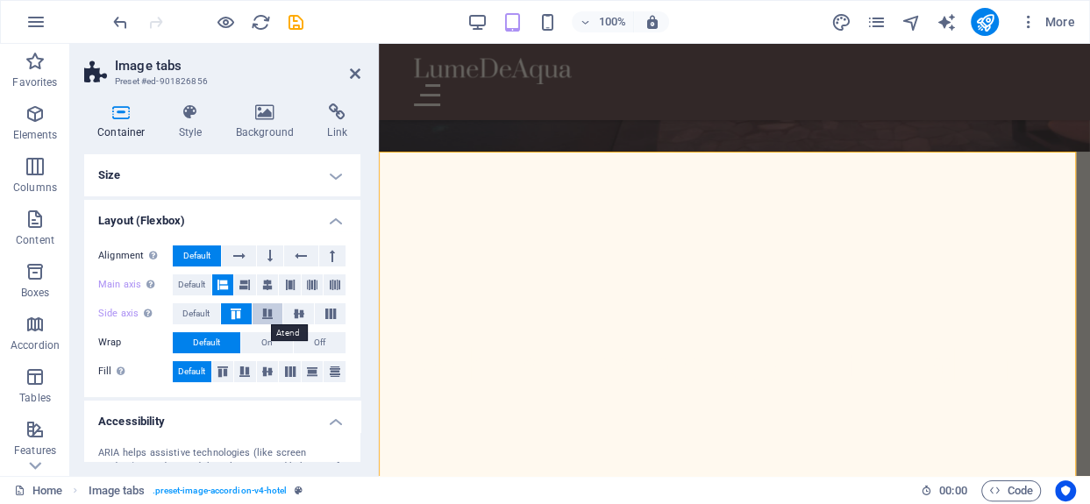
click at [267, 309] on icon at bounding box center [267, 314] width 21 height 11
click at [296, 316] on icon at bounding box center [298, 314] width 21 height 11
click at [269, 344] on span "On" at bounding box center [266, 342] width 11 height 21
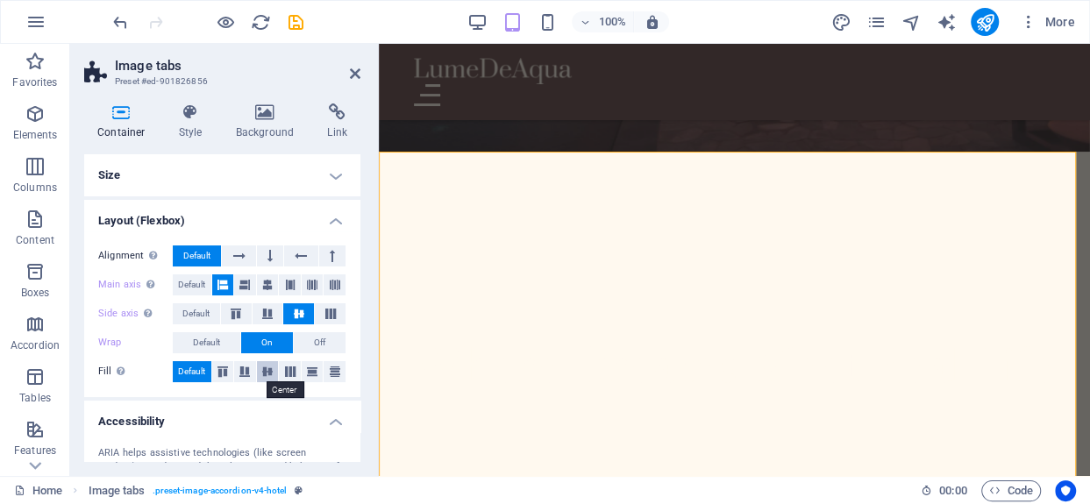
click at [273, 363] on button at bounding box center [268, 371] width 22 height 21
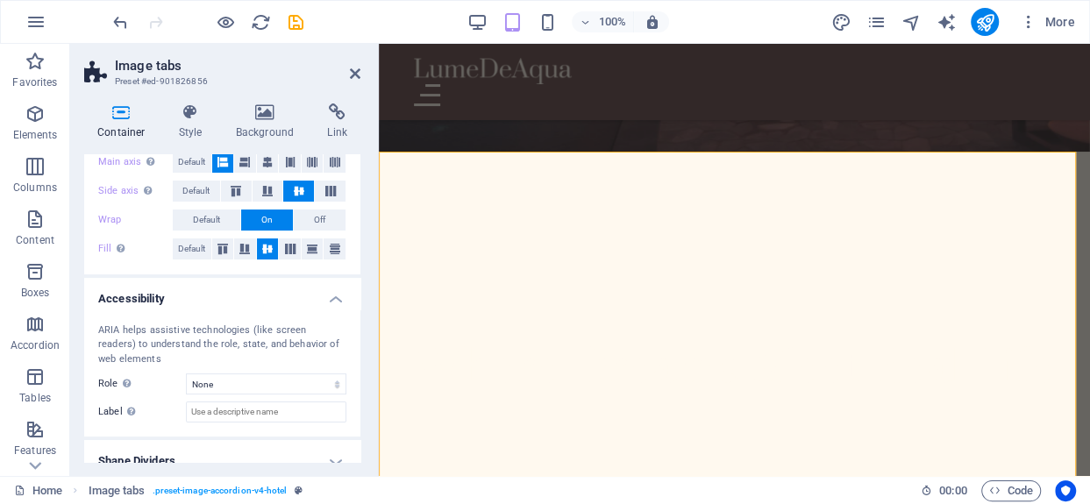
scroll to position [142, 0]
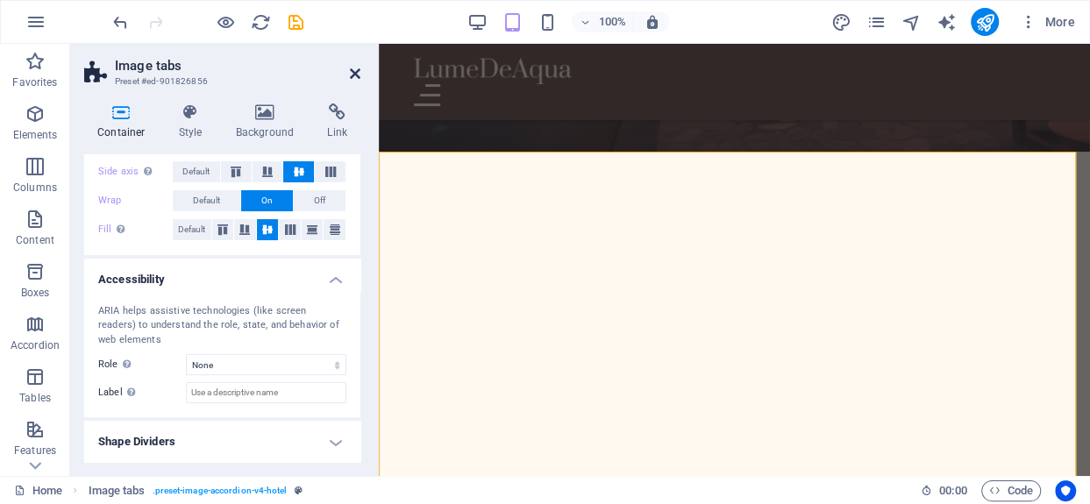
click at [354, 68] on icon at bounding box center [355, 74] width 11 height 14
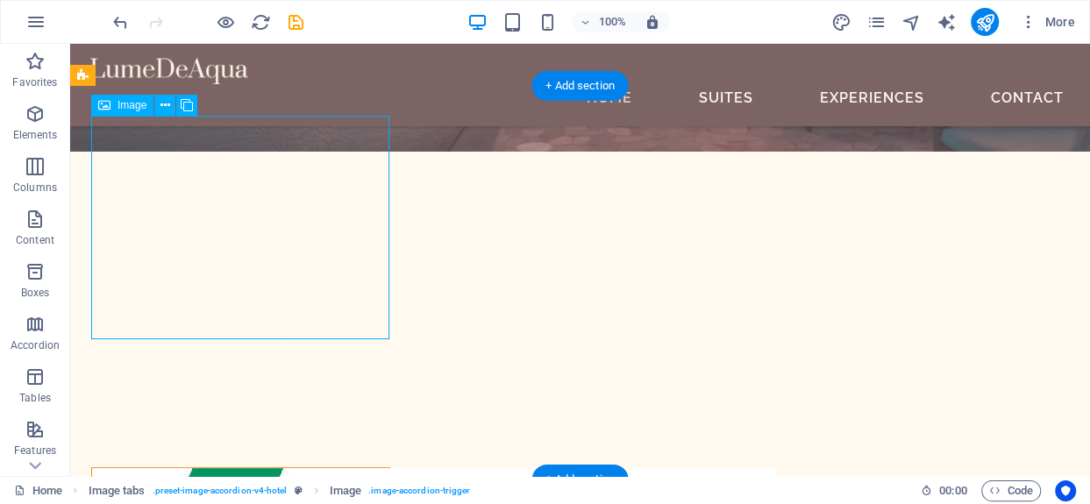
select select "px"
select select "%"
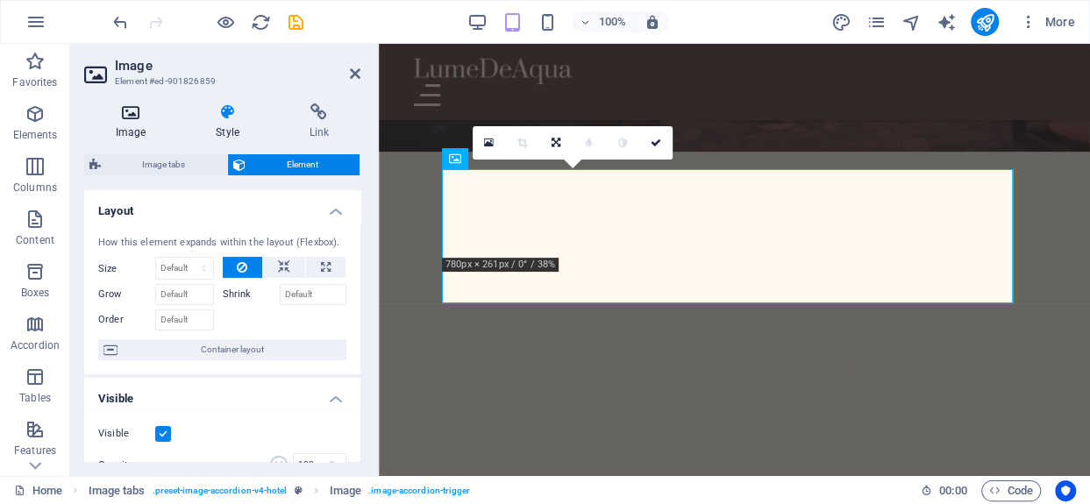
click at [312, 112] on icon at bounding box center [319, 112] width 82 height 18
click at [141, 120] on icon at bounding box center [130, 112] width 93 height 18
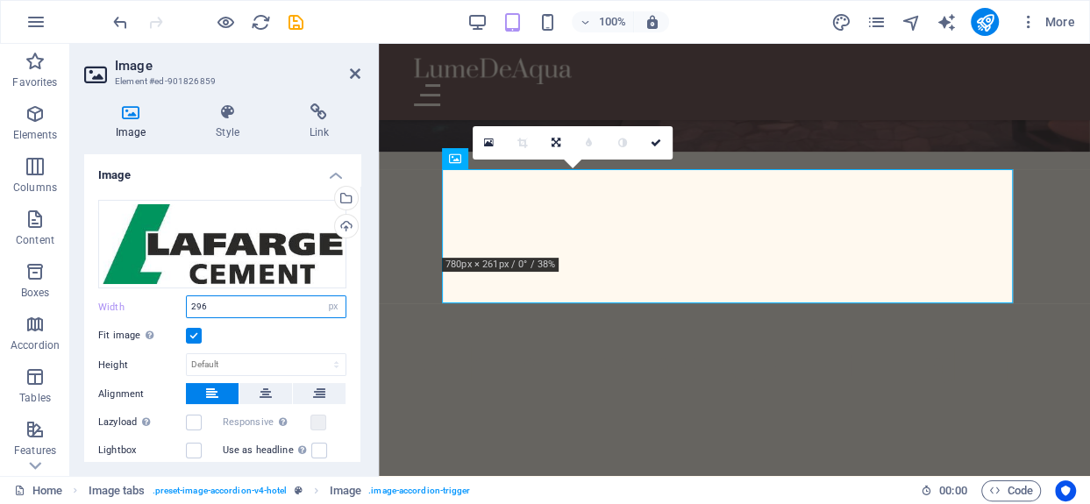
drag, startPoint x: 515, startPoint y: 256, endPoint x: 241, endPoint y: 300, distance: 277.9
click at [241, 300] on input "296" at bounding box center [266, 306] width 159 height 21
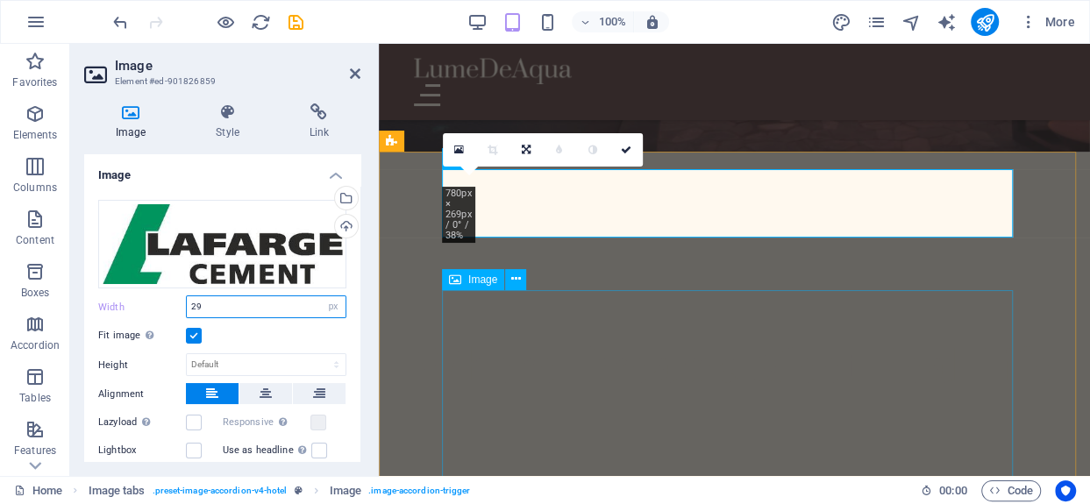
type input "2"
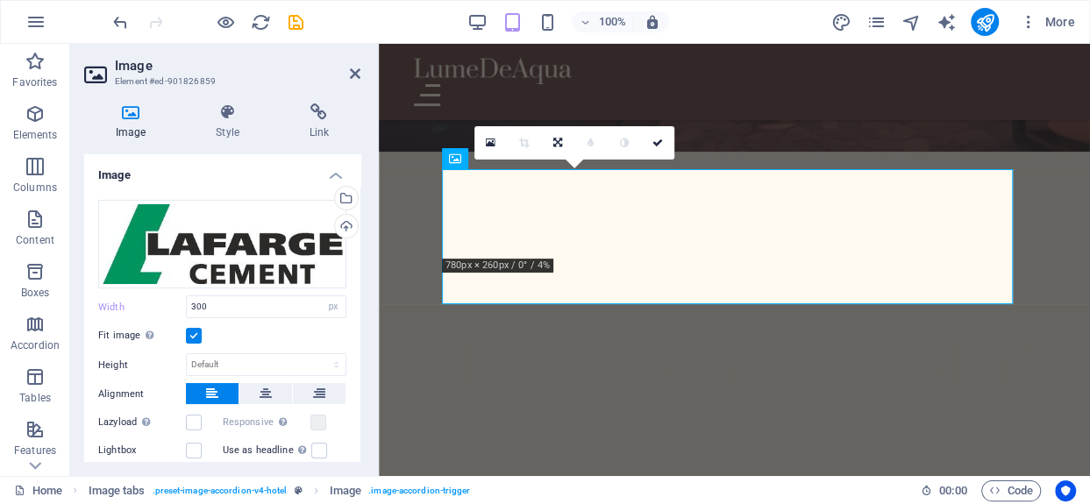
click at [192, 331] on label at bounding box center [194, 336] width 16 height 16
click at [0, 0] on input "Fit image Automatically fit image to a fixed width and height" at bounding box center [0, 0] width 0 height 0
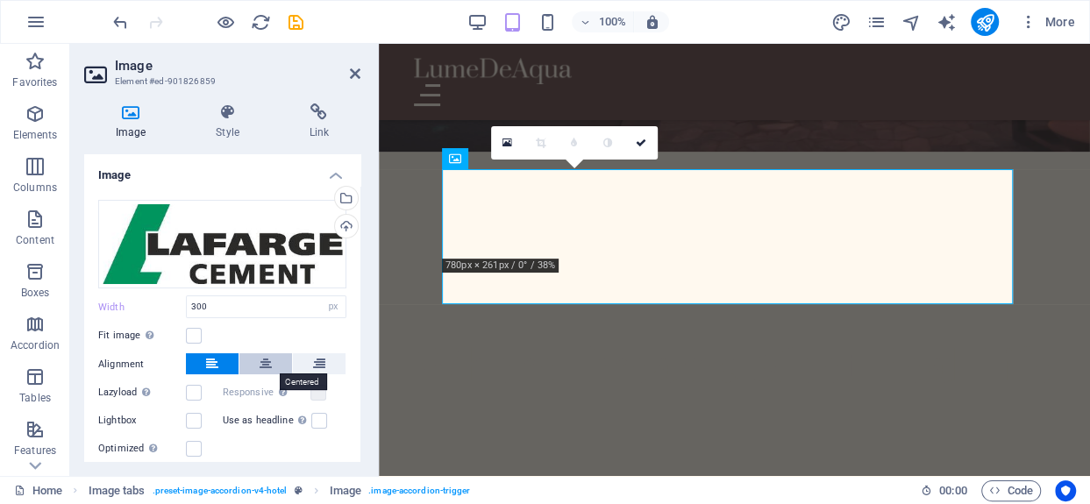
click at [275, 366] on button at bounding box center [265, 363] width 53 height 21
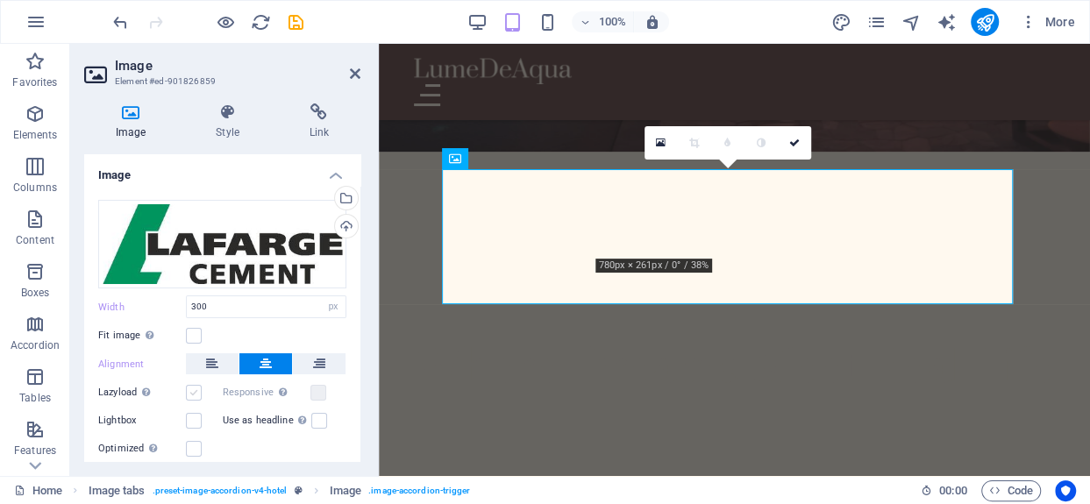
click at [190, 385] on label at bounding box center [194, 393] width 16 height 16
click at [0, 0] on input "Lazyload Loading images after the page loads improves page speed." at bounding box center [0, 0] width 0 height 0
click at [192, 330] on label at bounding box center [194, 336] width 16 height 16
click at [0, 0] on input "Fit image Automatically fit image to a fixed width and height" at bounding box center [0, 0] width 0 height 0
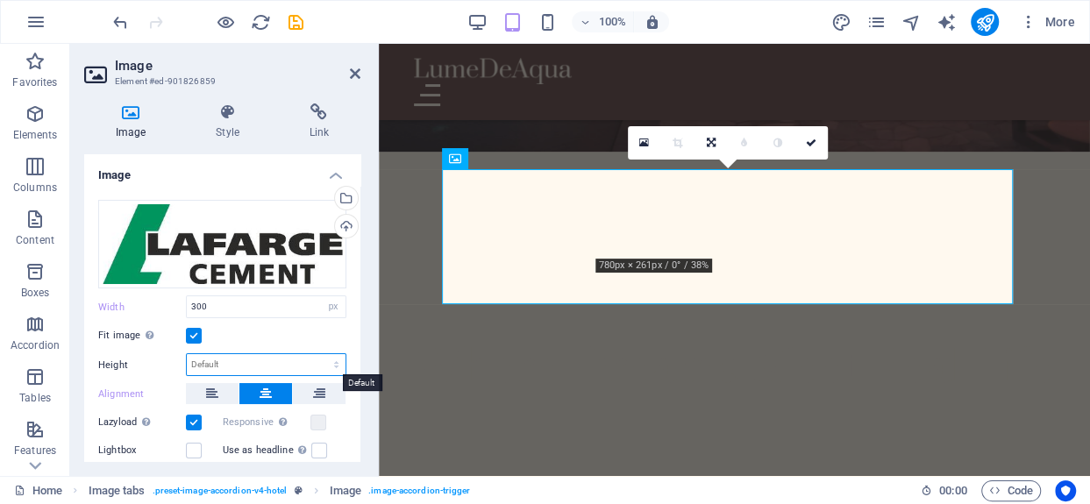
click at [225, 361] on select "Default auto px" at bounding box center [266, 364] width 159 height 21
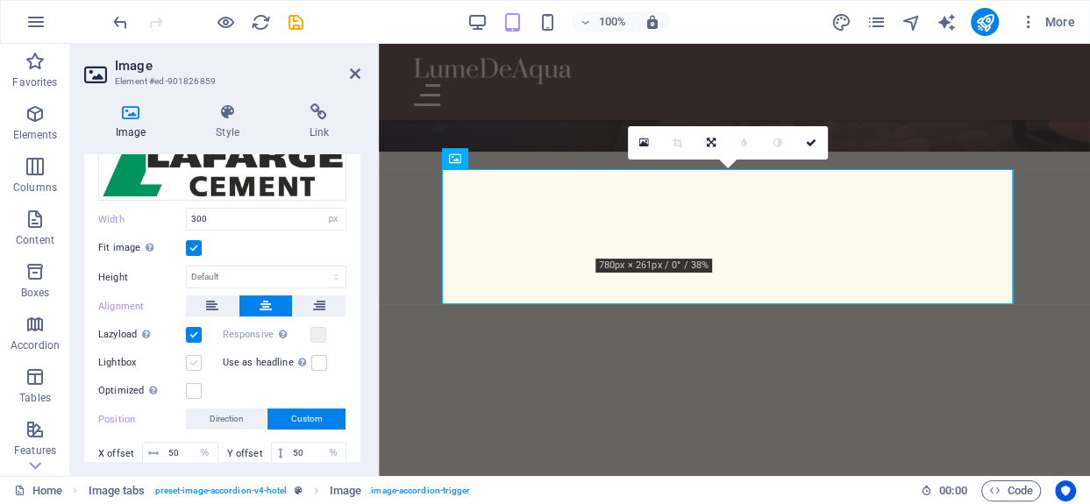
click at [195, 361] on label at bounding box center [194, 363] width 16 height 16
click at [0, 0] on input "Lightbox" at bounding box center [0, 0] width 0 height 0
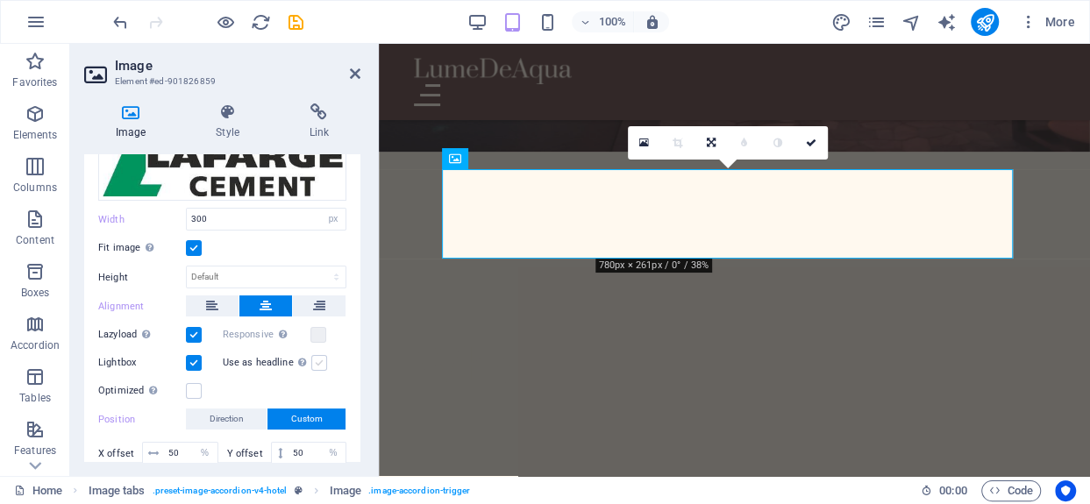
click at [313, 357] on label at bounding box center [319, 363] width 16 height 16
click at [0, 0] on input "Use as headline The image will be wrapped in an H1 headline tag. Useful for giv…" at bounding box center [0, 0] width 0 height 0
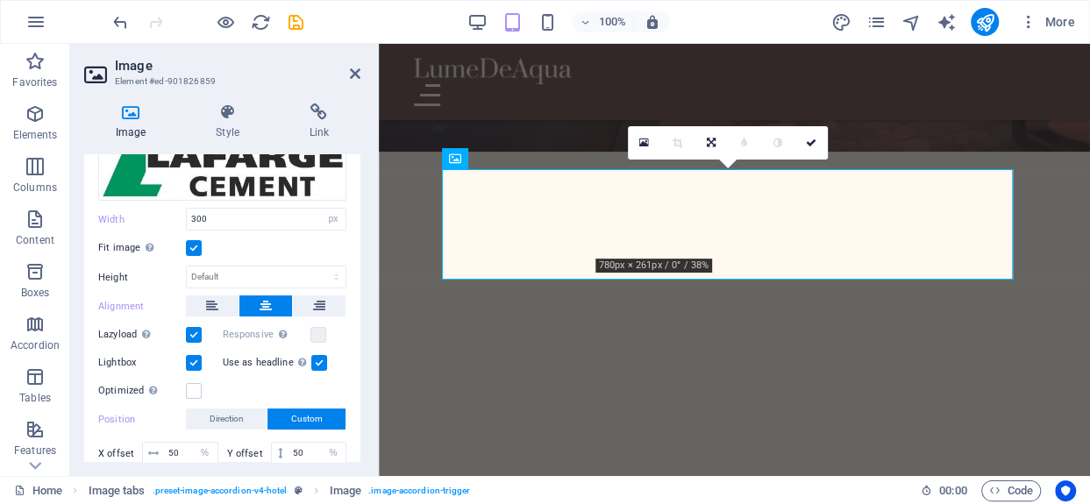
scroll to position [149, 0]
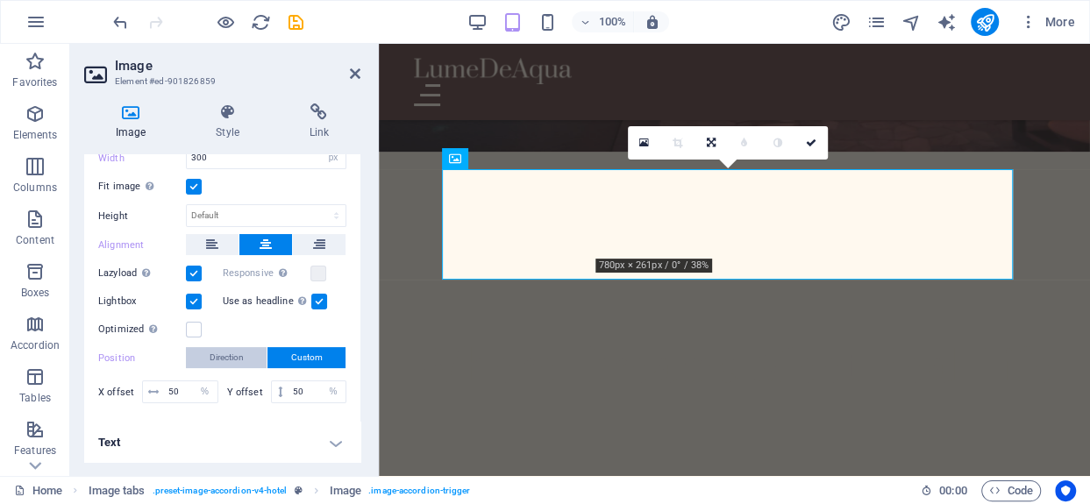
click at [223, 347] on span "Direction" at bounding box center [227, 357] width 34 height 21
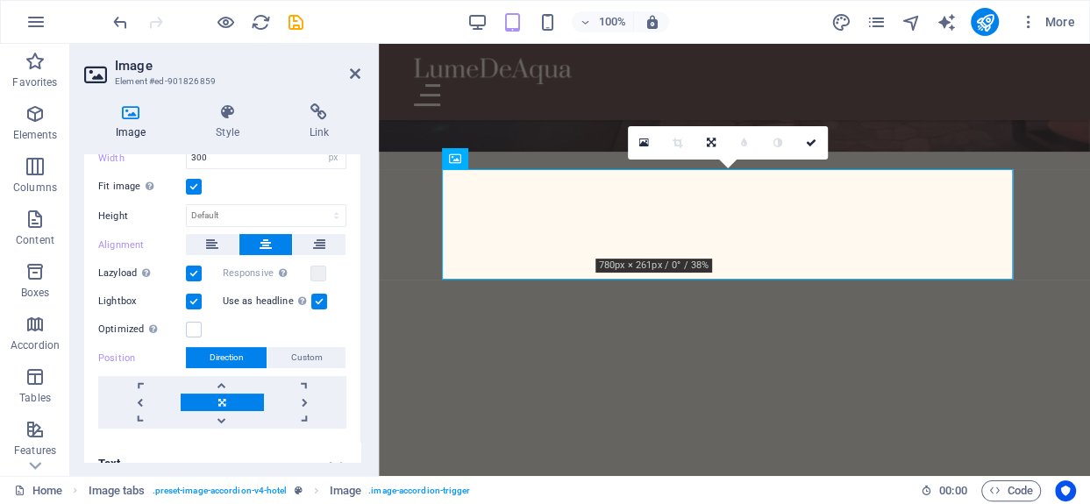
click at [221, 347] on span "Direction" at bounding box center [227, 357] width 34 height 21
click at [184, 319] on label "Optimized Images are compressed to improve page speed." at bounding box center [142, 329] width 88 height 21
click at [0, 0] on input "Optimized Images are compressed to improve page speed." at bounding box center [0, 0] width 0 height 0
click at [189, 324] on label at bounding box center [194, 330] width 16 height 16
click at [0, 0] on input "Optimized Images are compressed to improve page speed." at bounding box center [0, 0] width 0 height 0
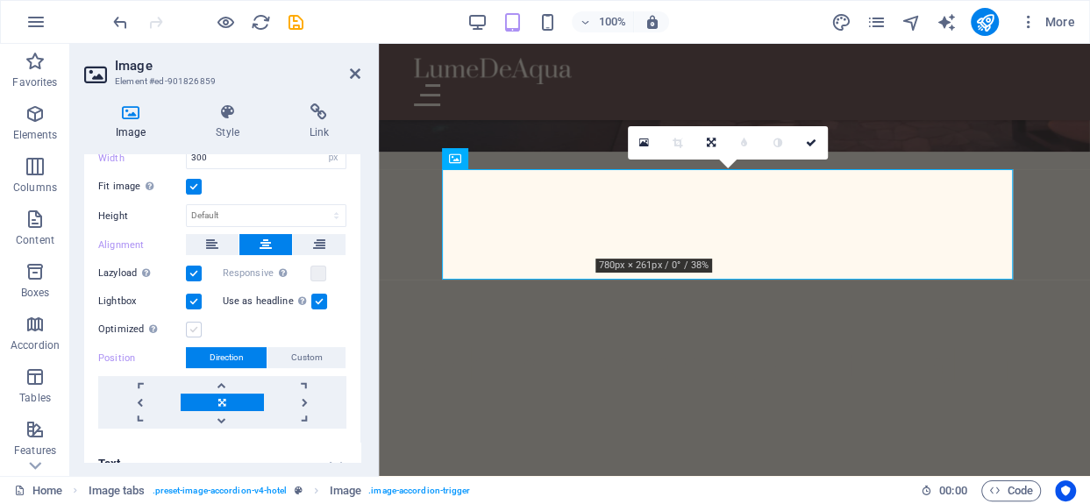
click at [192, 324] on label at bounding box center [194, 330] width 16 height 16
click at [0, 0] on input "Optimized Images are compressed to improve page speed." at bounding box center [0, 0] width 0 height 0
click at [192, 186] on label at bounding box center [194, 187] width 16 height 16
click at [0, 0] on input "Fit image Automatically fit image to a fixed width and height" at bounding box center [0, 0] width 0 height 0
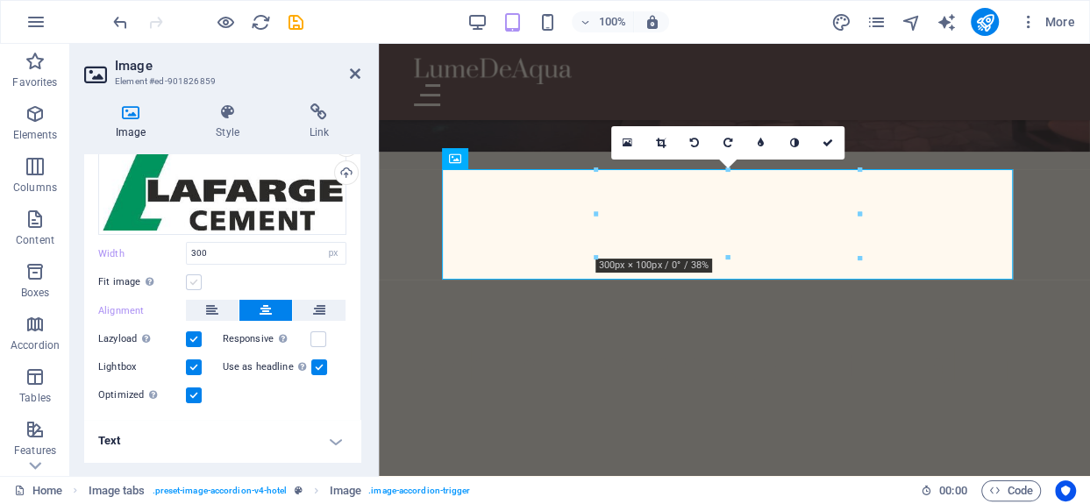
scroll to position [52, 0]
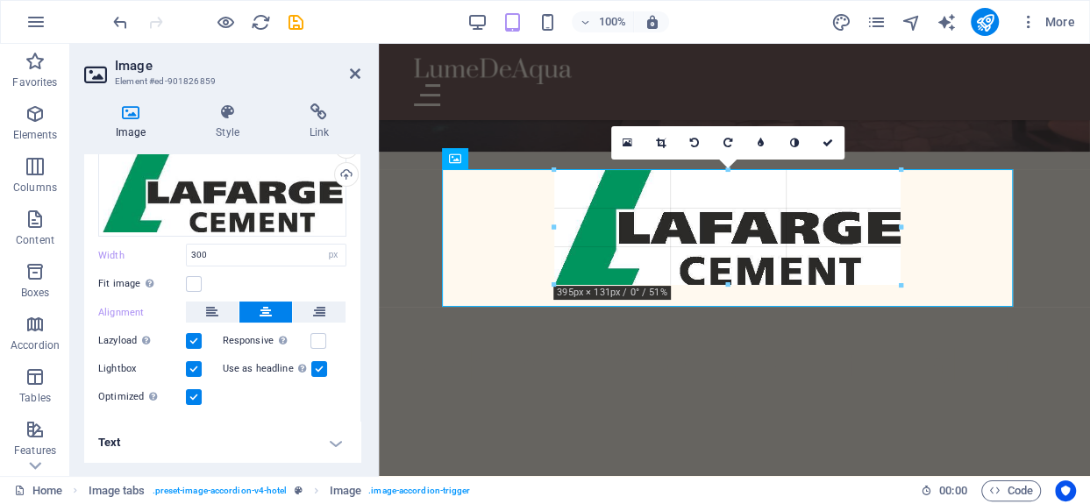
drag, startPoint x: 596, startPoint y: 213, endPoint x: 138, endPoint y: 178, distance: 459.8
type input "395"
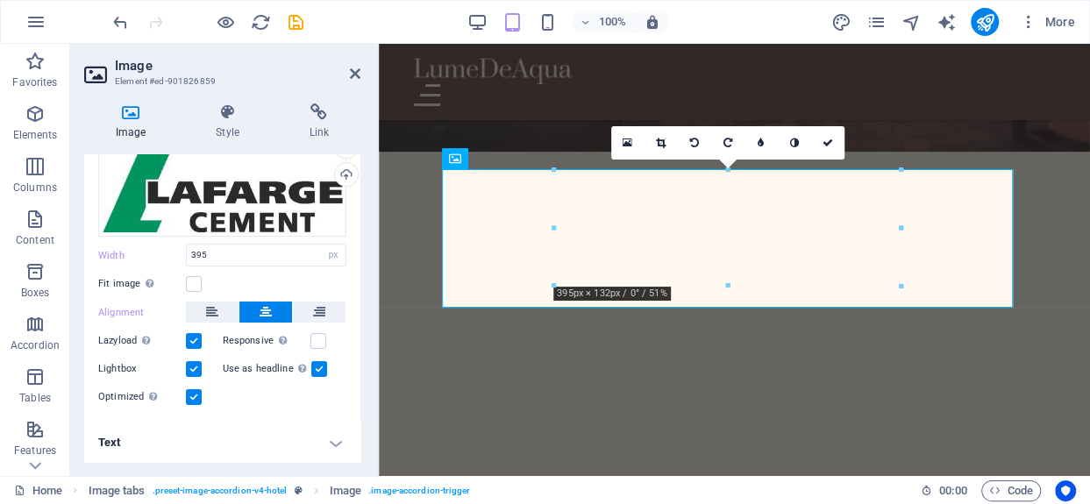
click at [337, 437] on h4 "Text" at bounding box center [222, 443] width 276 height 42
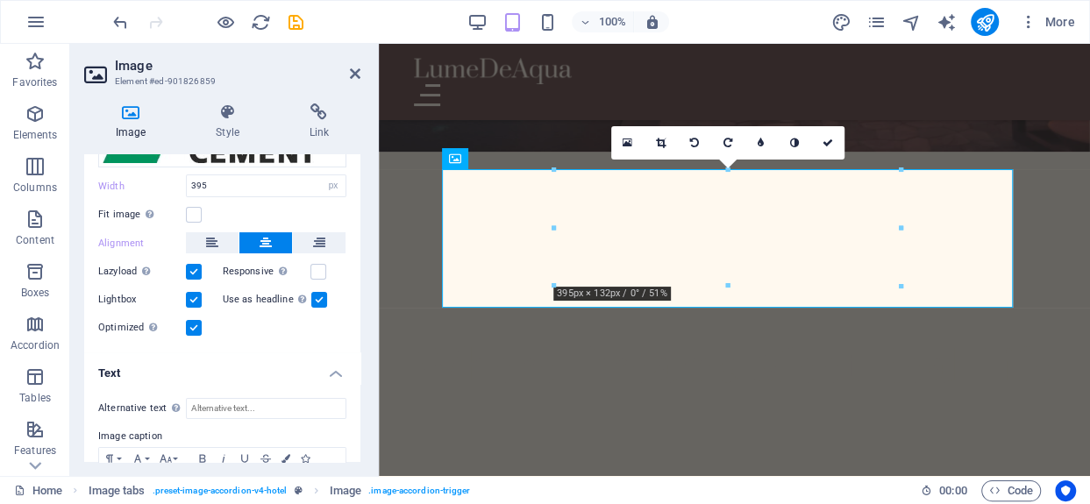
scroll to position [217, 0]
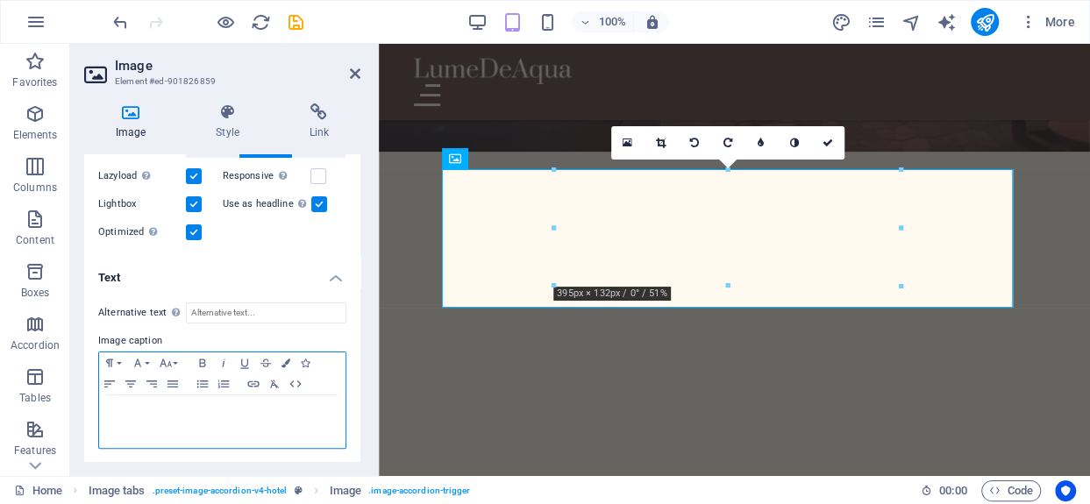
click at [167, 407] on h3 "Cuisine" at bounding box center [222, 412] width 229 height 16
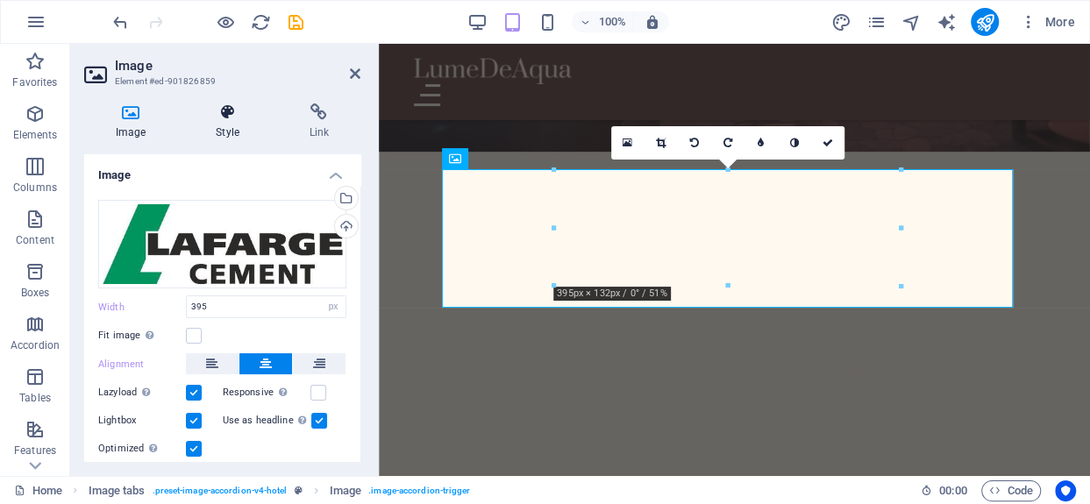
click at [221, 110] on icon at bounding box center [227, 112] width 86 height 18
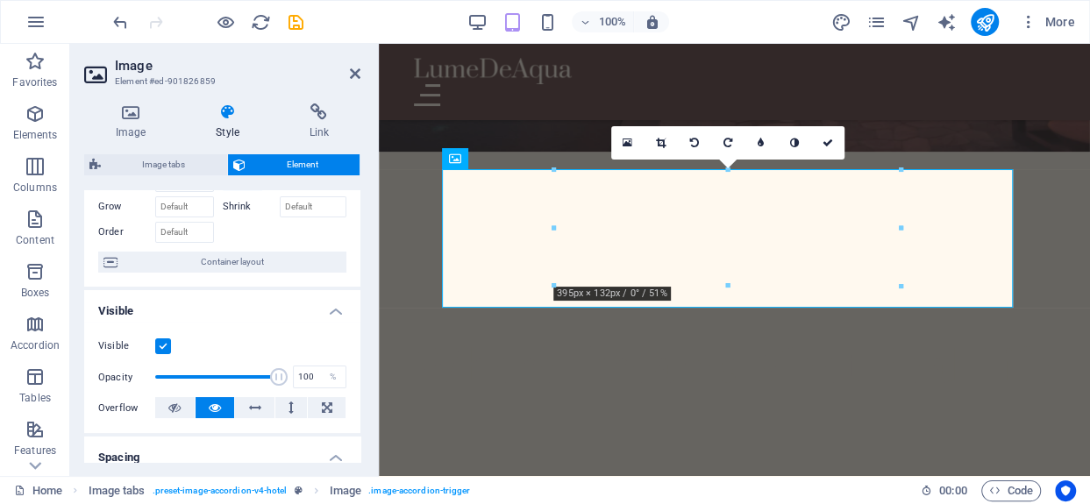
scroll to position [175, 0]
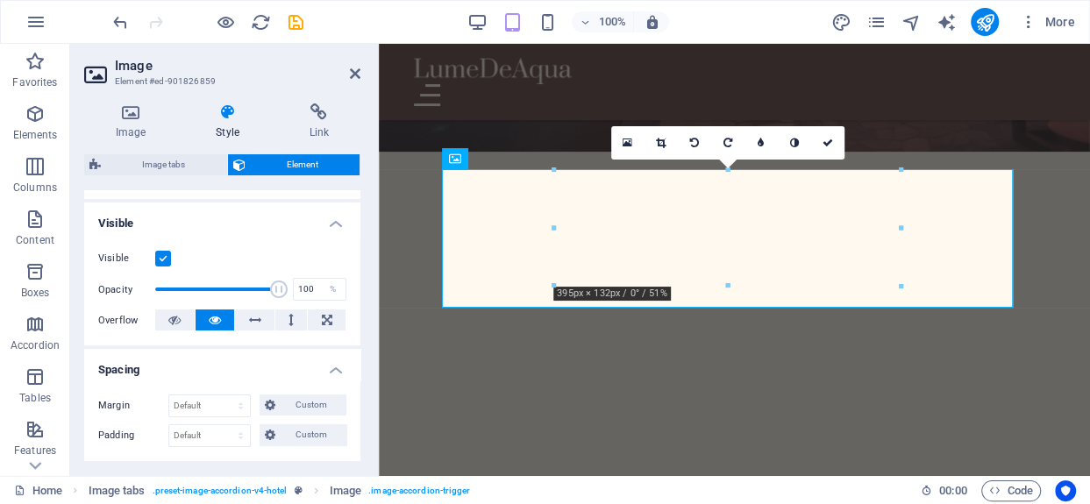
click at [163, 255] on label at bounding box center [163, 259] width 16 height 16
click at [0, 0] on input "Visible" at bounding box center [0, 0] width 0 height 0
click at [159, 260] on label at bounding box center [163, 259] width 16 height 16
click at [0, 0] on input "Visible" at bounding box center [0, 0] width 0 height 0
click at [159, 260] on label at bounding box center [163, 259] width 16 height 16
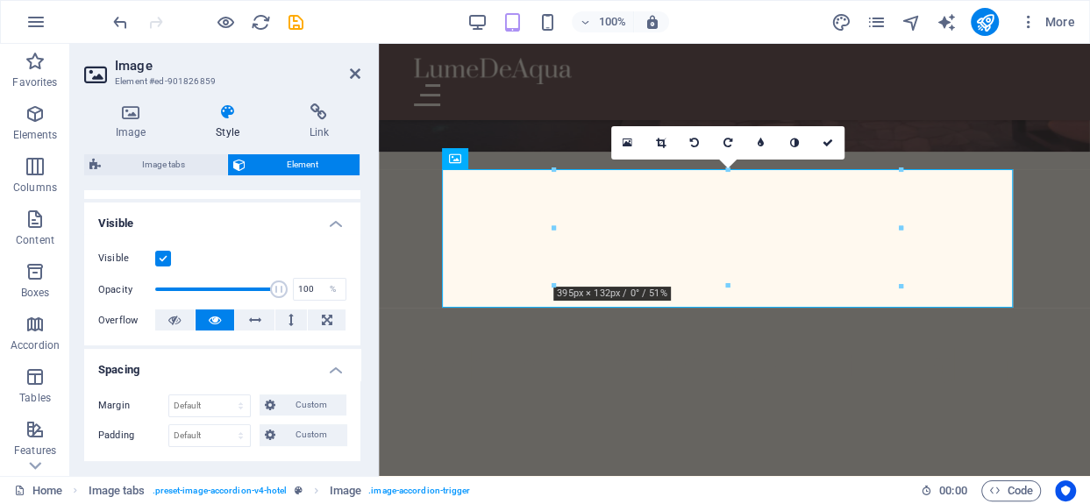
click at [0, 0] on input "Visible" at bounding box center [0, 0] width 0 height 0
click at [174, 317] on icon at bounding box center [174, 319] width 12 height 21
click at [212, 320] on icon at bounding box center [215, 319] width 12 height 21
click at [236, 319] on button at bounding box center [254, 319] width 39 height 21
click at [197, 319] on button at bounding box center [214, 319] width 39 height 21
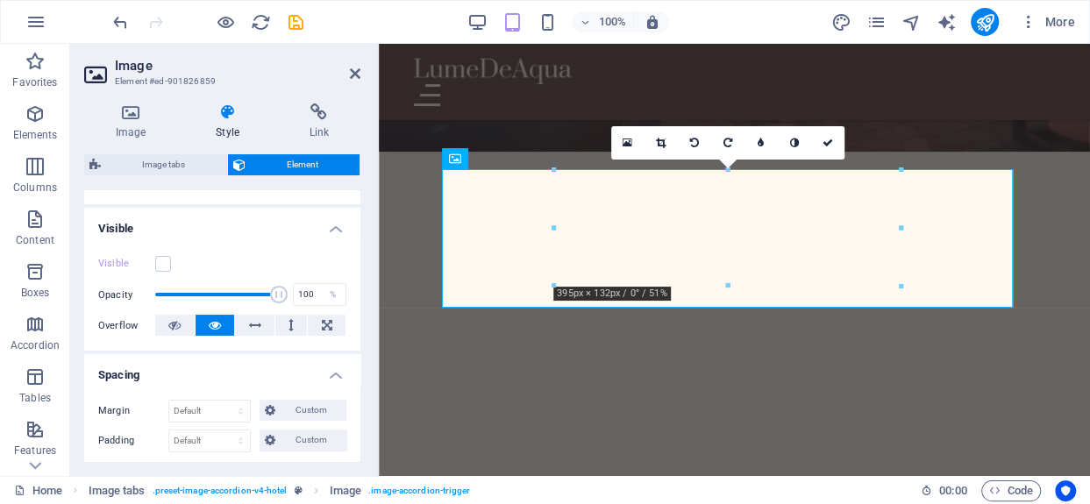
scroll to position [0, 0]
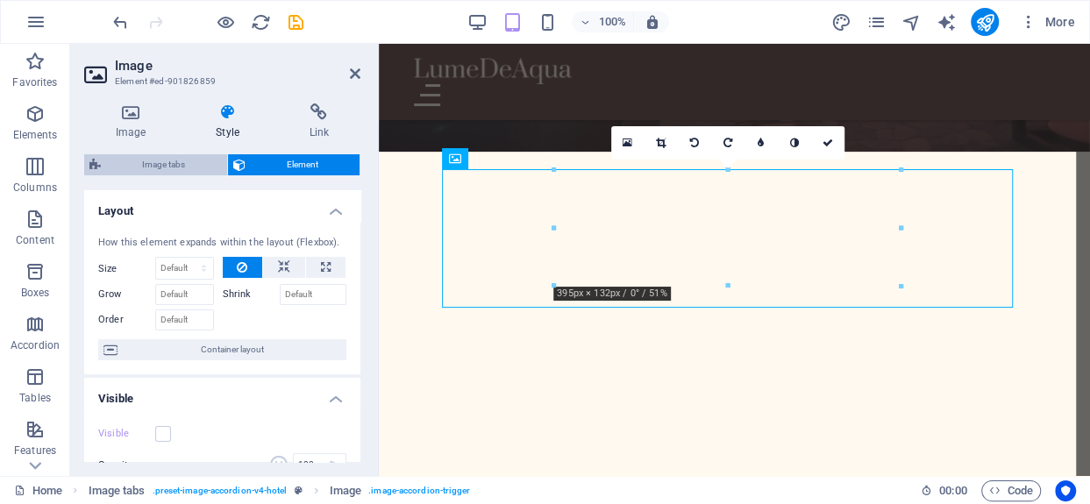
click at [152, 160] on span "Image tabs" at bounding box center [164, 164] width 116 height 21
select select "px"
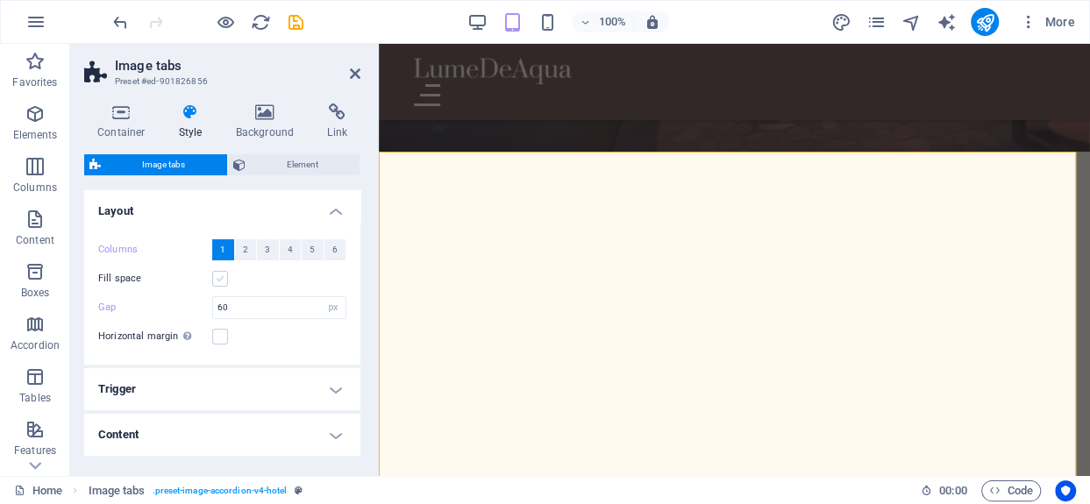
click at [218, 276] on label at bounding box center [220, 279] width 16 height 16
click at [0, 0] on input "Fill space" at bounding box center [0, 0] width 0 height 0
click at [218, 276] on label at bounding box center [220, 279] width 16 height 16
click at [0, 0] on input "Fill space" at bounding box center [0, 0] width 0 height 0
click at [261, 168] on span "Element" at bounding box center [303, 164] width 104 height 21
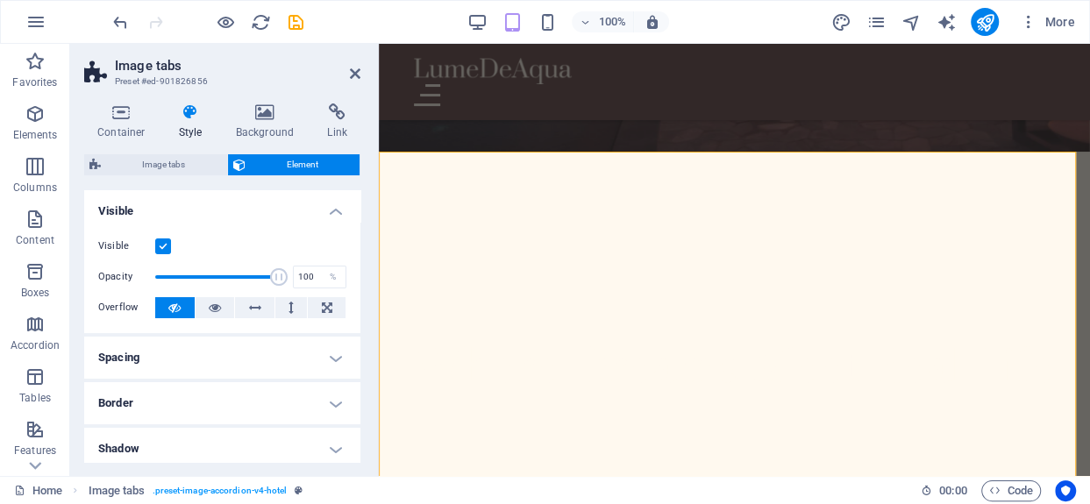
type input "98"
drag, startPoint x: 273, startPoint y: 275, endPoint x: 167, endPoint y: 239, distance: 112.8
click at [167, 239] on label at bounding box center [163, 246] width 16 height 16
click at [0, 0] on input "Visible" at bounding box center [0, 0] width 0 height 0
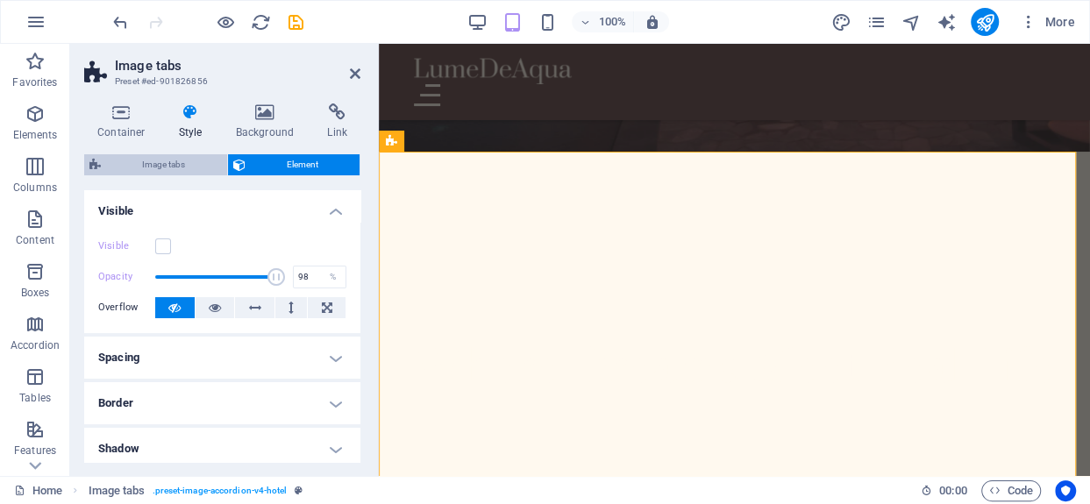
click at [200, 158] on span "Image tabs" at bounding box center [164, 164] width 116 height 21
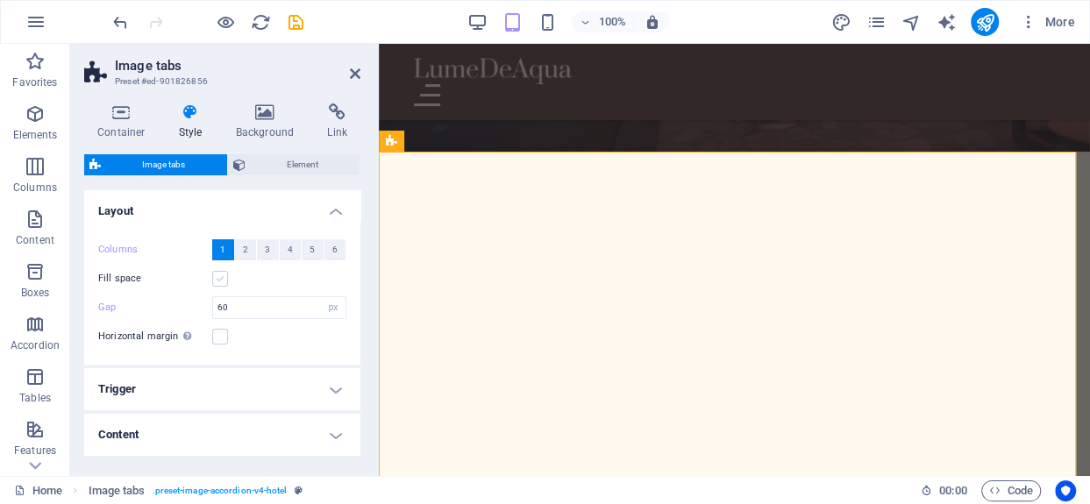
click at [224, 273] on label at bounding box center [220, 279] width 16 height 16
click at [0, 0] on input "Fill space" at bounding box center [0, 0] width 0 height 0
click at [224, 273] on label at bounding box center [220, 279] width 16 height 16
click at [0, 0] on input "Fill space" at bounding box center [0, 0] width 0 height 0
click at [237, 247] on button "2" at bounding box center [246, 249] width 22 height 21
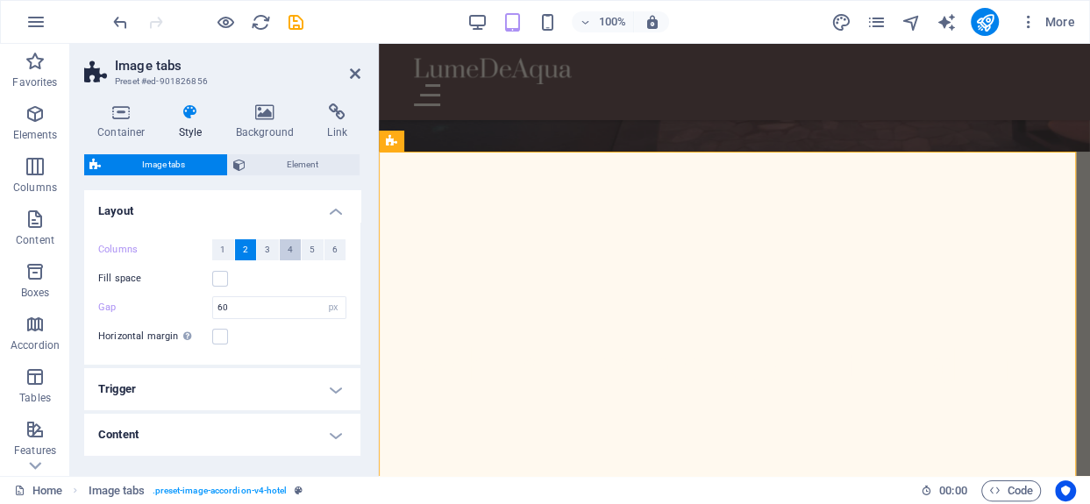
click at [288, 257] on span "4" at bounding box center [290, 249] width 5 height 21
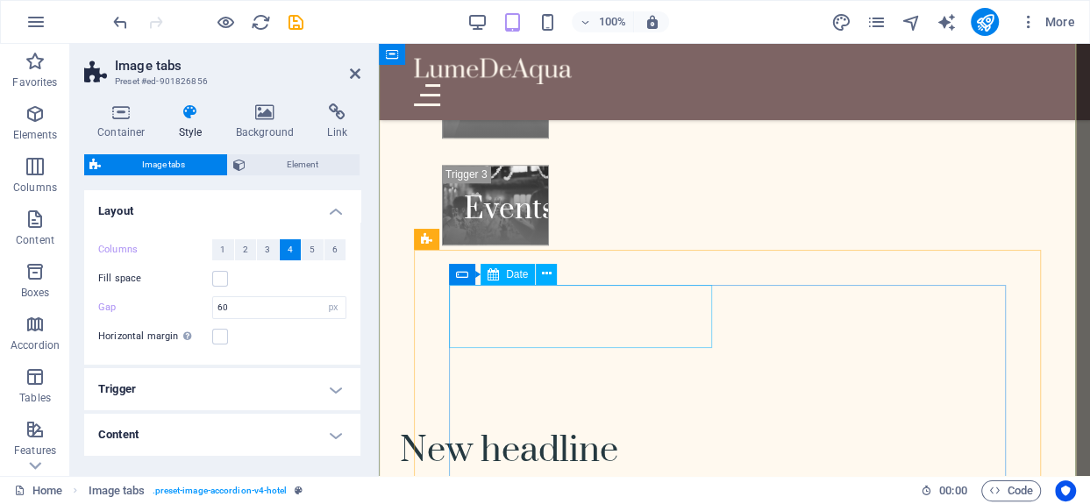
scroll to position [916, 0]
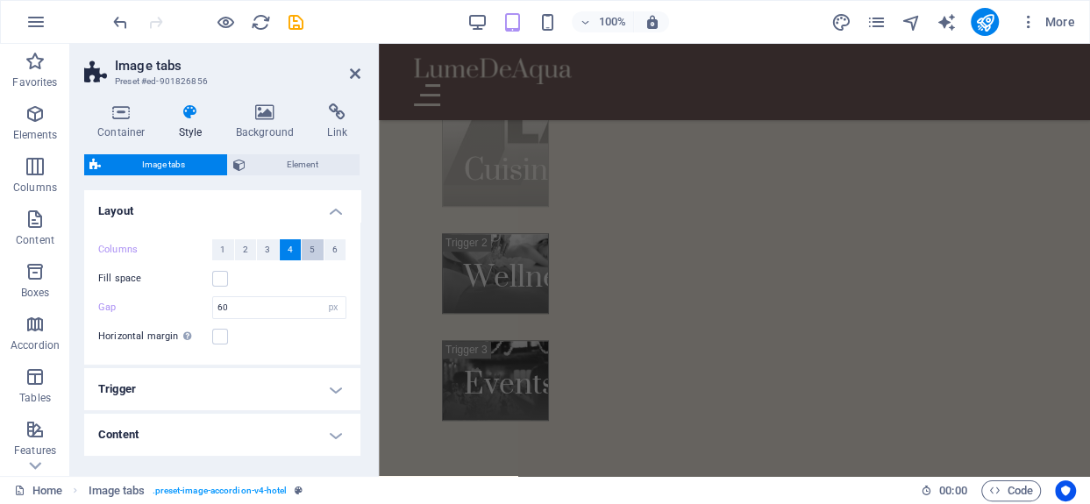
drag, startPoint x: 318, startPoint y: 248, endPoint x: 190, endPoint y: 257, distance: 128.3
click at [318, 248] on button "5" at bounding box center [313, 249] width 22 height 21
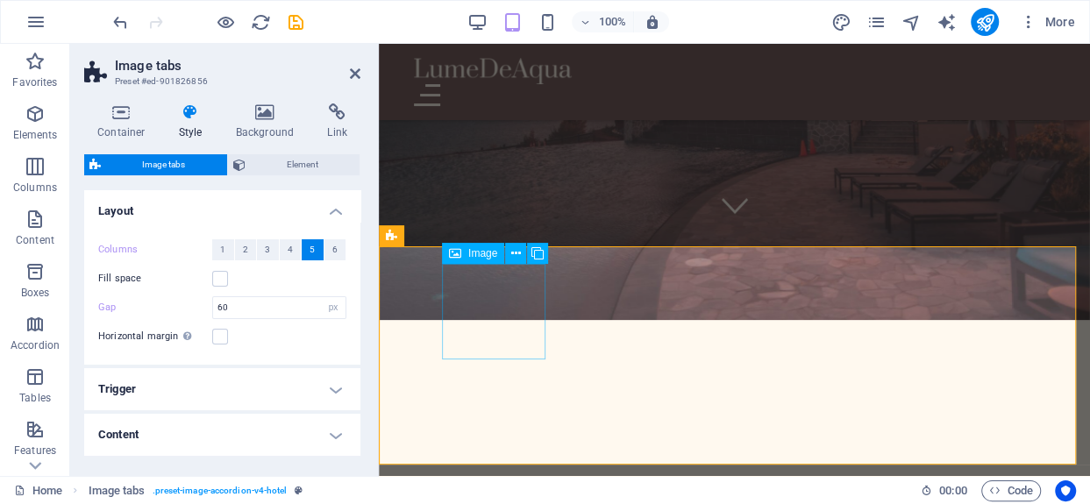
scroll to position [302, 0]
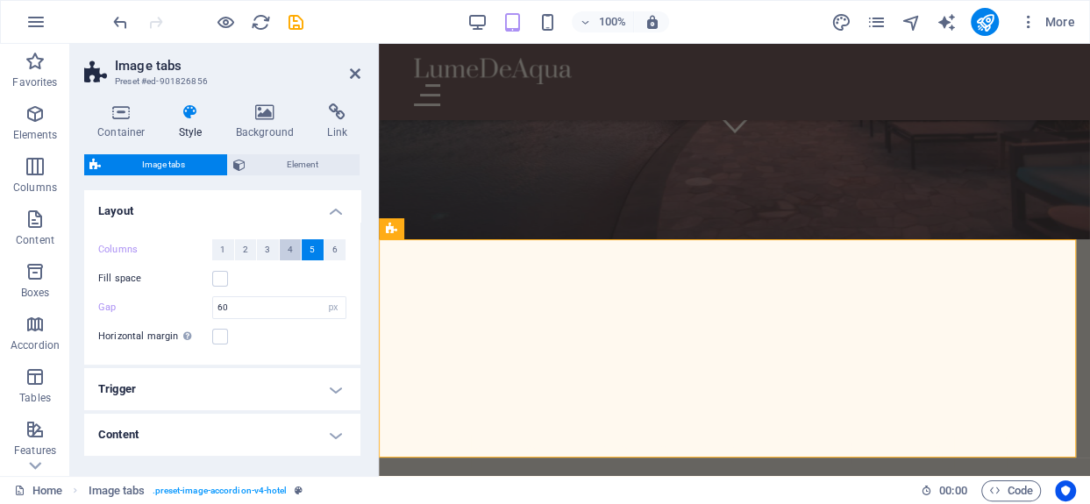
click at [291, 247] on button "4" at bounding box center [291, 249] width 22 height 21
click at [240, 303] on input "60" at bounding box center [279, 307] width 132 height 21
click at [233, 305] on input "60" at bounding box center [279, 307] width 132 height 21
type input "6"
type input "50"
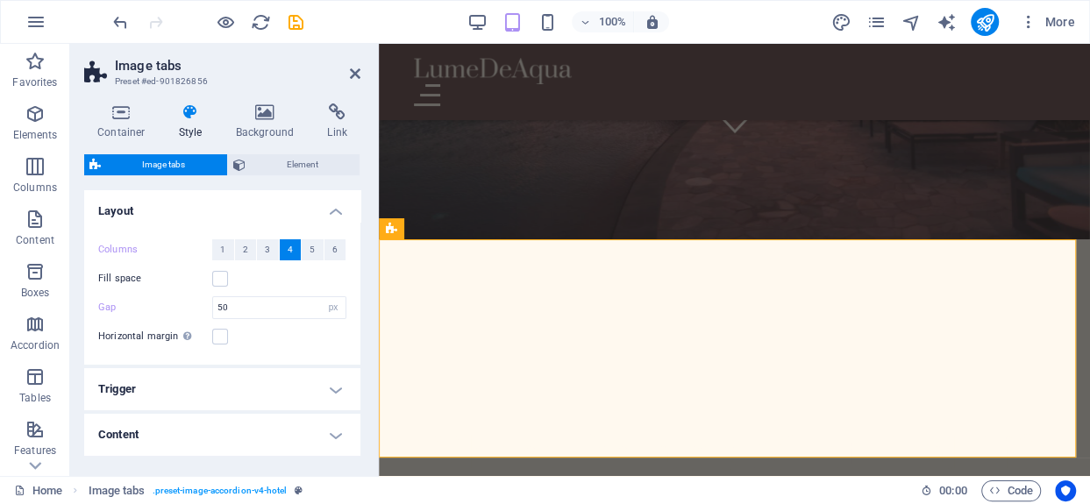
click at [266, 340] on div "Horizontal margin Only if the containers "Content width" is not set to "Default"" at bounding box center [222, 336] width 248 height 21
click at [218, 330] on label at bounding box center [220, 337] width 16 height 16
click at [0, 0] on input "Horizontal margin Only if the containers "Content width" is not set to "Default"" at bounding box center [0, 0] width 0 height 0
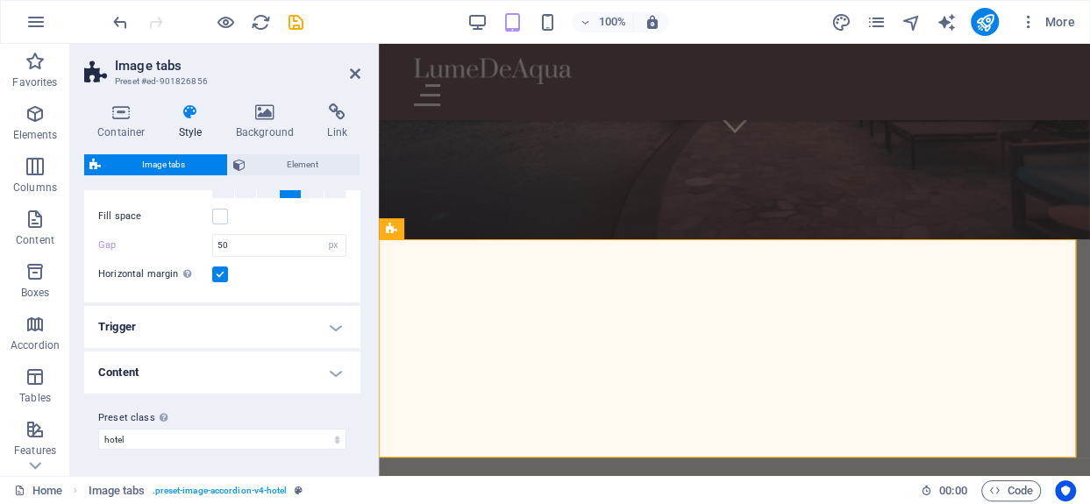
click at [252, 322] on h4 "Trigger" at bounding box center [222, 327] width 276 height 42
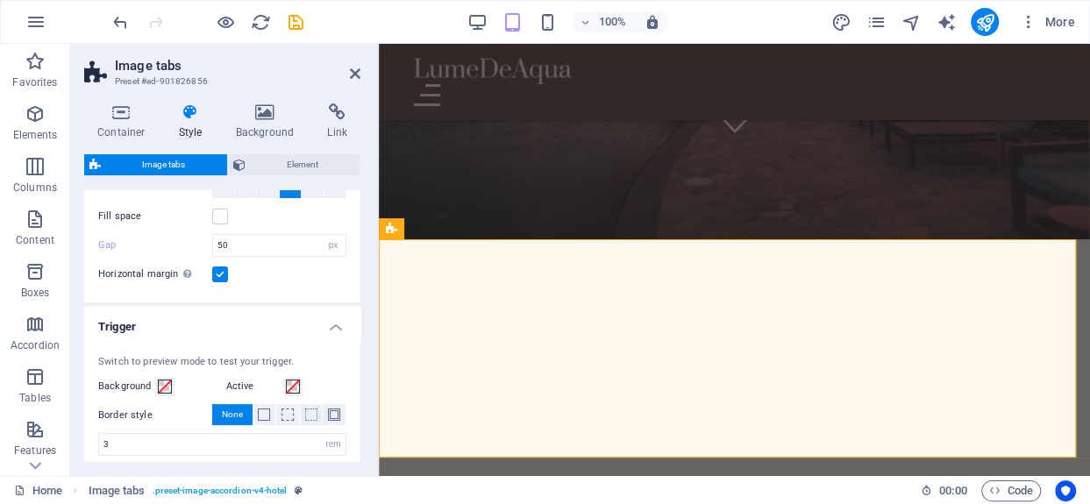
scroll to position [150, 0]
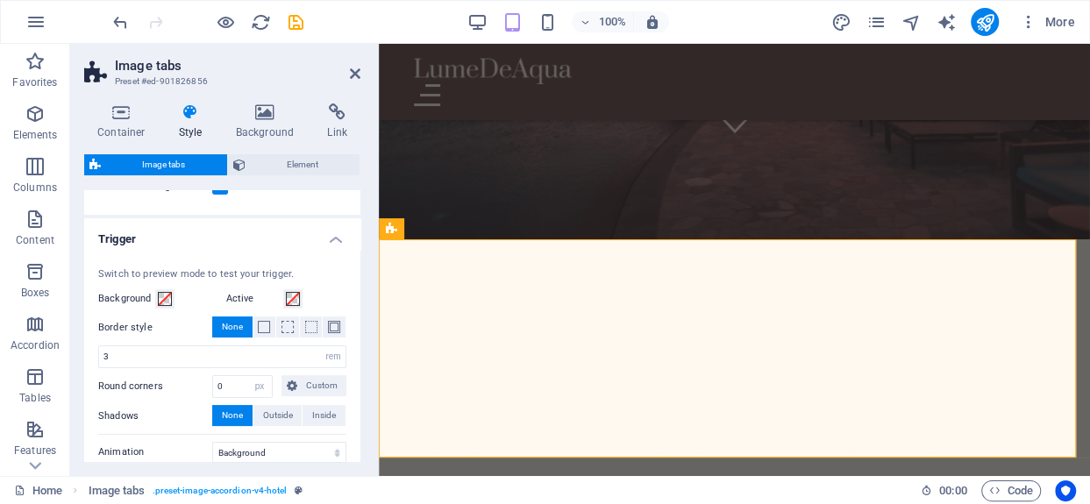
click at [324, 240] on h4 "Trigger" at bounding box center [222, 234] width 276 height 32
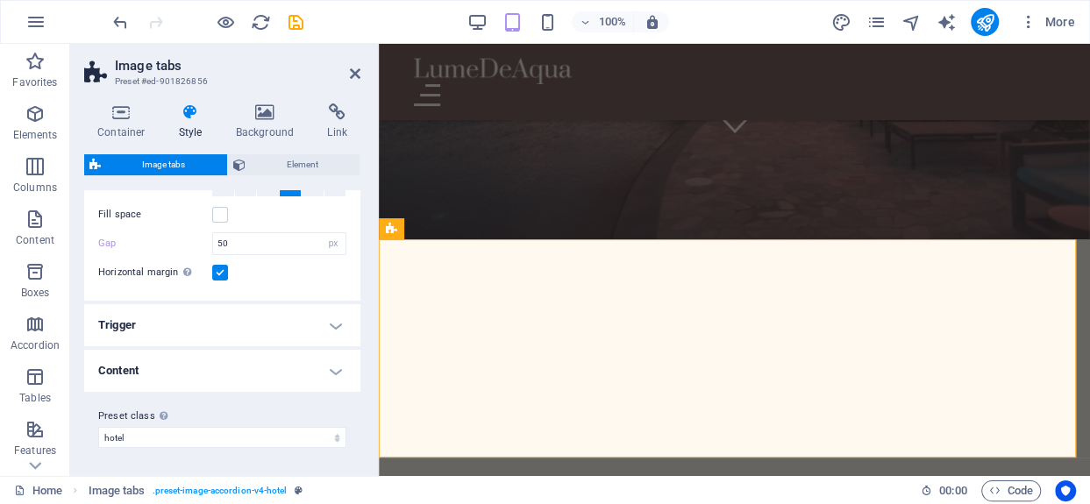
scroll to position [62, 0]
click at [283, 371] on h4 "Content" at bounding box center [222, 373] width 276 height 42
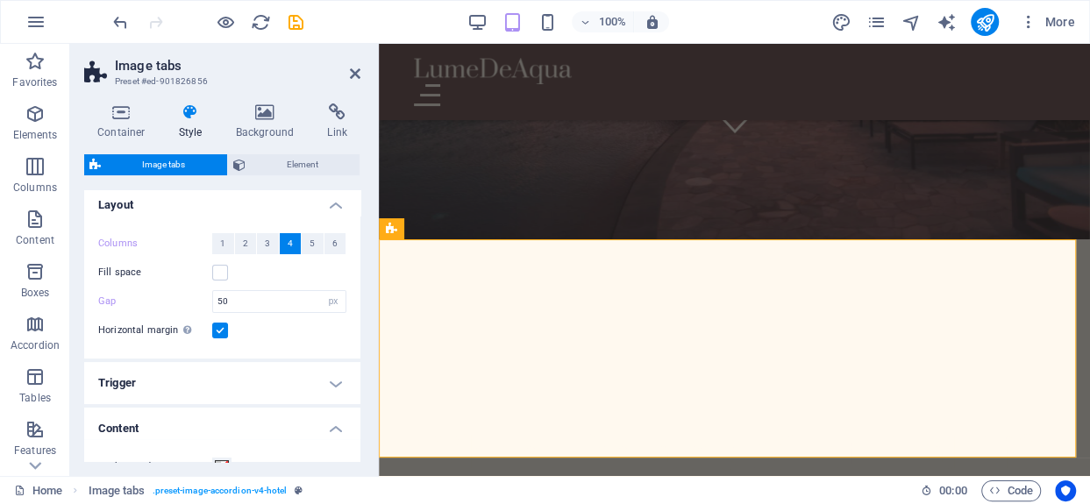
scroll to position [0, 0]
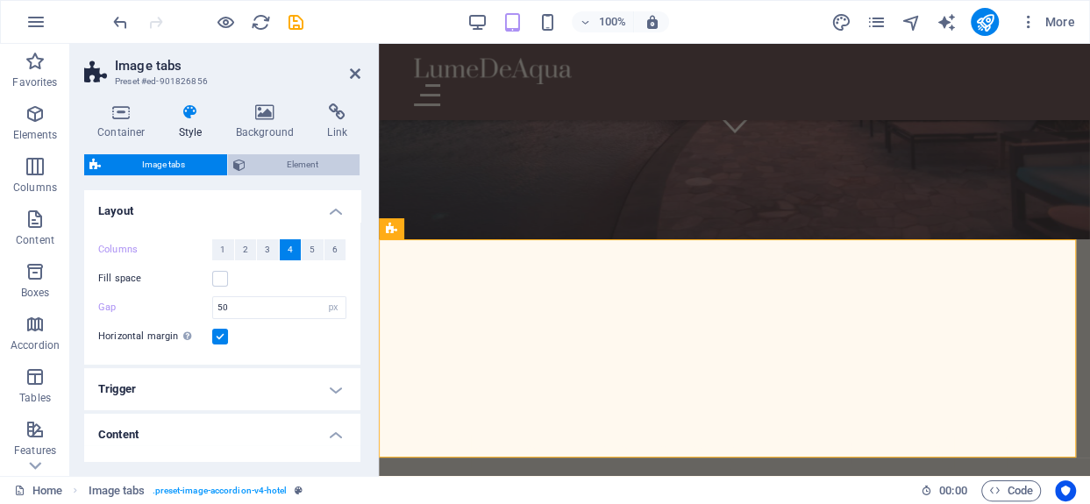
click at [284, 157] on span "Element" at bounding box center [303, 164] width 104 height 21
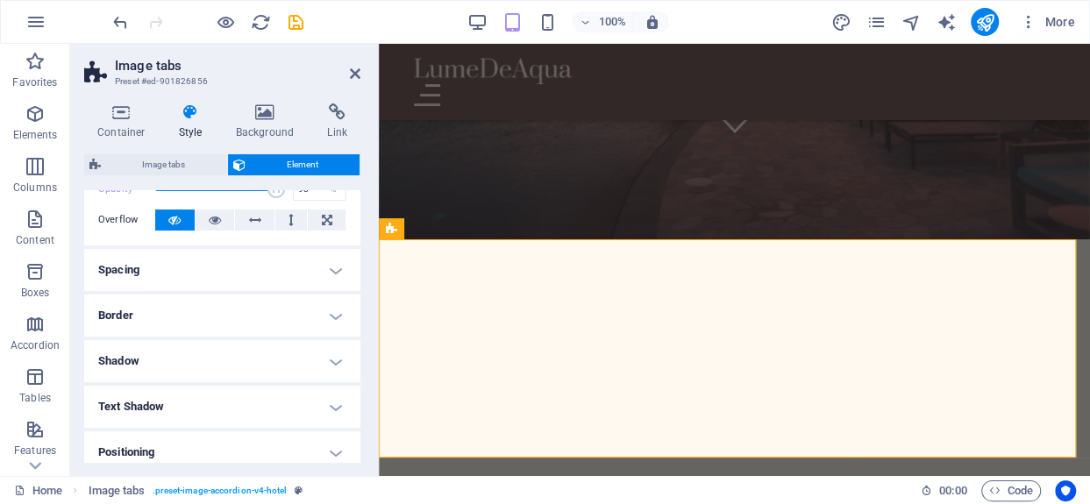
scroll to position [175, 0]
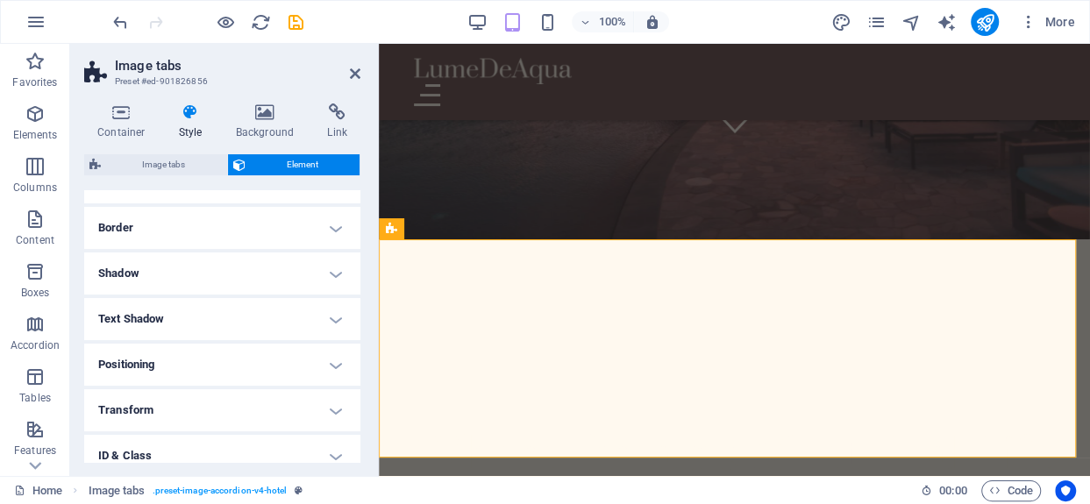
click at [316, 274] on h4 "Shadow" at bounding box center [222, 273] width 276 height 42
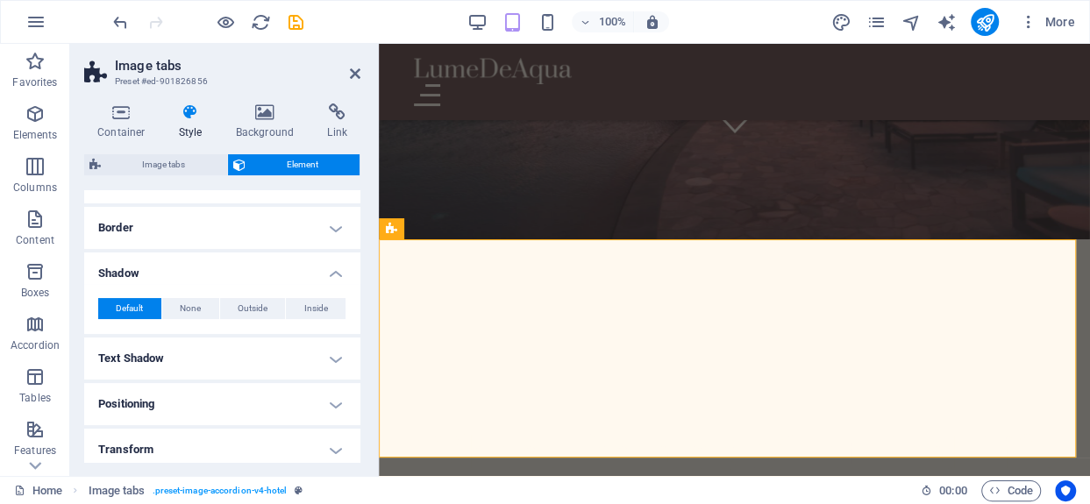
click at [263, 266] on h4 "Shadow" at bounding box center [222, 268] width 276 height 32
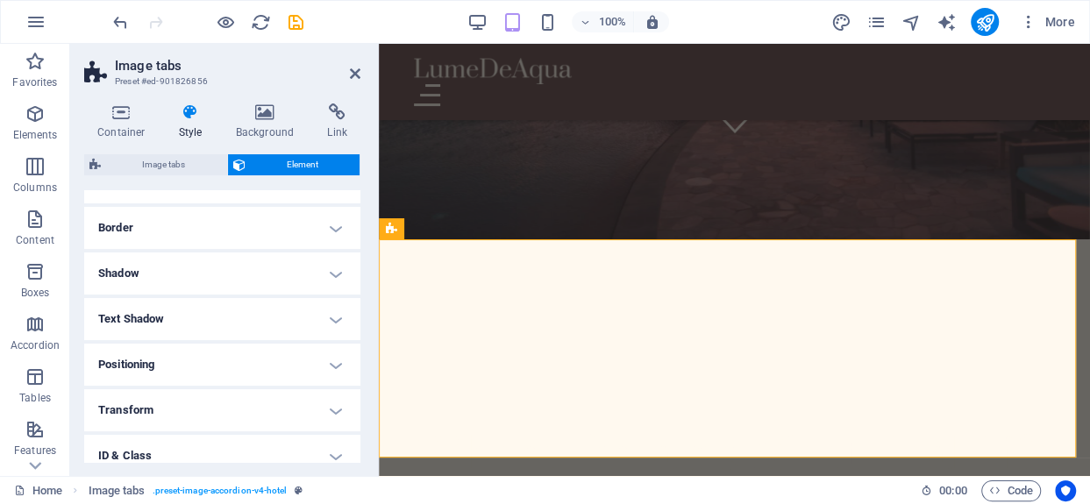
click at [272, 269] on h4 "Shadow" at bounding box center [222, 273] width 276 height 42
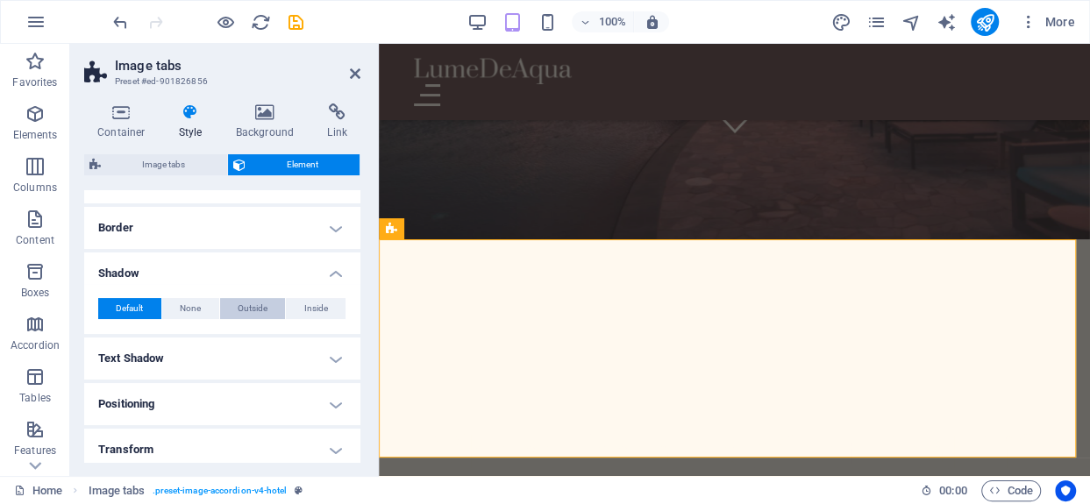
click at [245, 302] on span "Outside" at bounding box center [253, 308] width 30 height 21
type input "2"
type input "4"
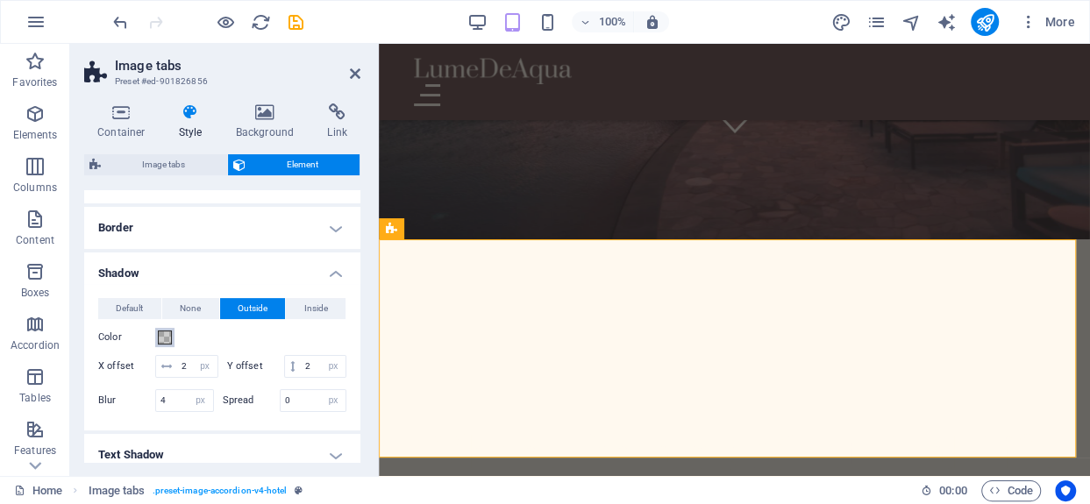
click at [163, 332] on span at bounding box center [165, 337] width 14 height 14
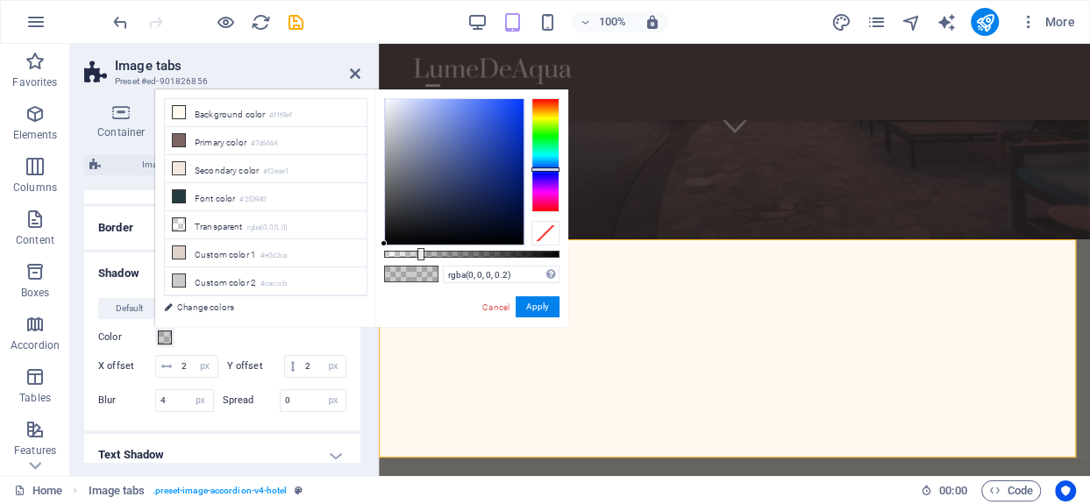
click at [542, 169] on div at bounding box center [545, 155] width 28 height 114
click at [479, 122] on div at bounding box center [454, 172] width 139 height 146
click at [494, 117] on div at bounding box center [454, 172] width 139 height 146
type input "rgba(47, 86, 223, 0.676)"
drag, startPoint x: 420, startPoint y: 252, endPoint x: 511, endPoint y: 272, distance: 93.2
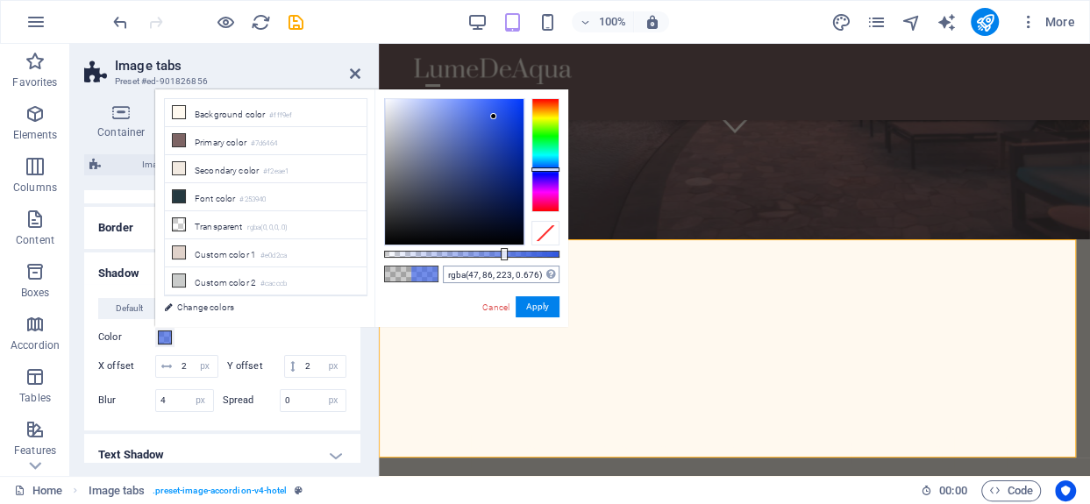
click at [502, 257] on div at bounding box center [504, 254] width 7 height 12
click at [537, 306] on button "Apply" at bounding box center [537, 306] width 44 height 21
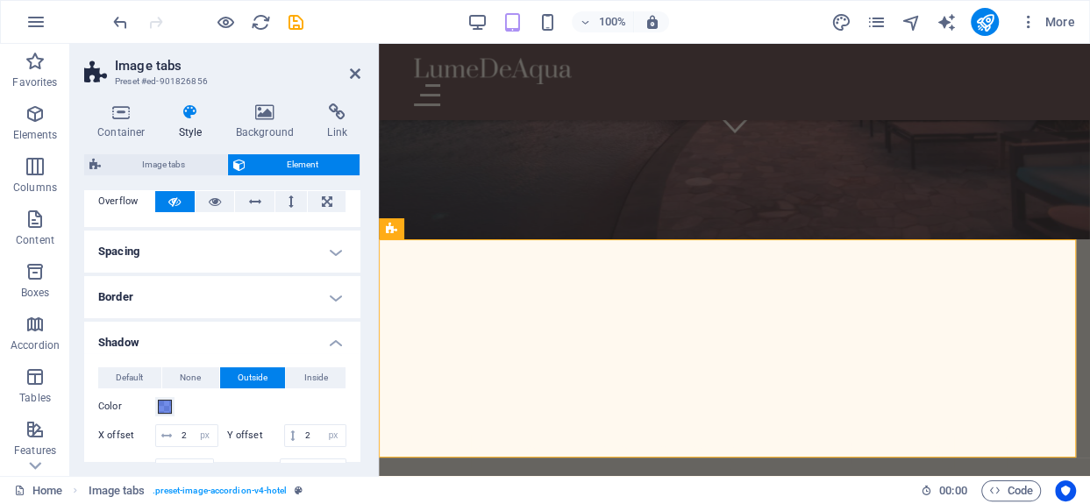
scroll to position [0, 0]
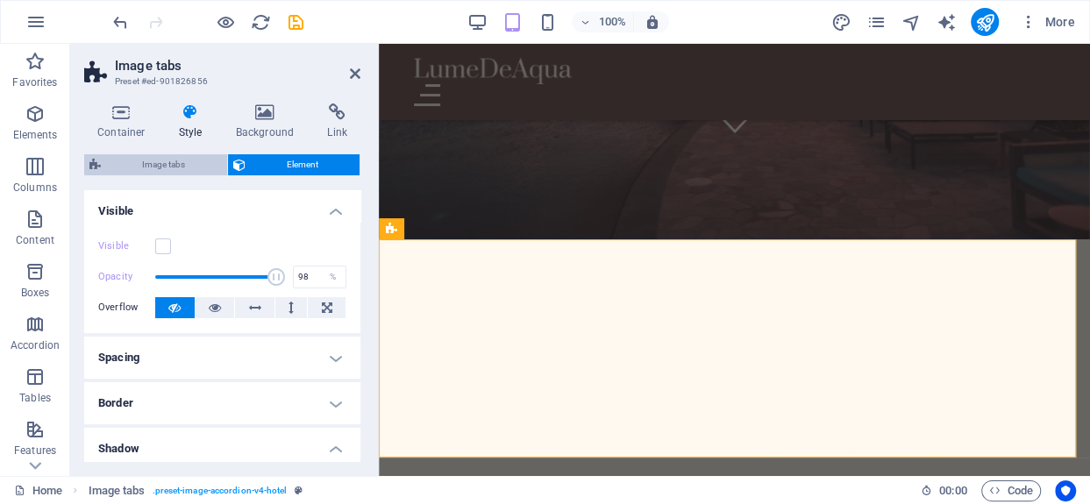
click at [163, 155] on span "Image tabs" at bounding box center [164, 164] width 116 height 21
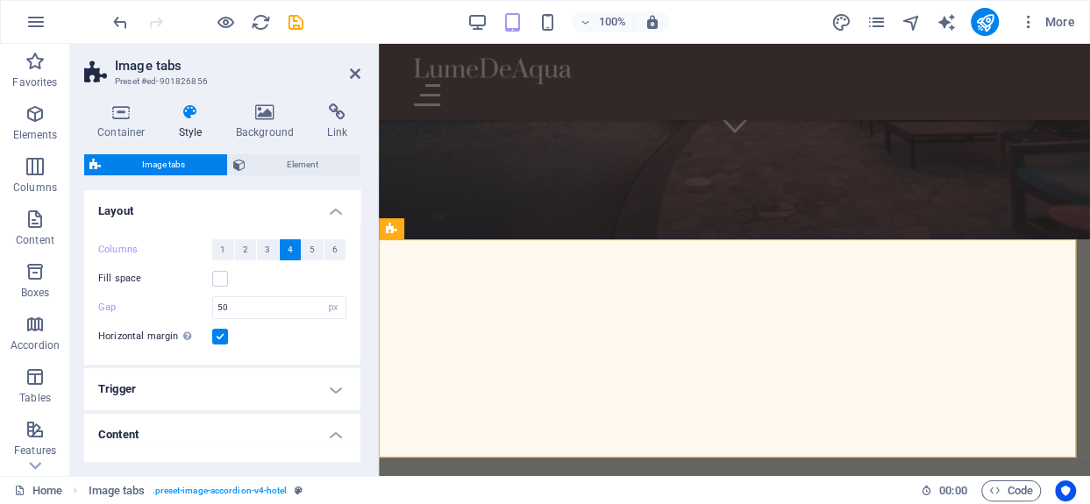
scroll to position [225, 0]
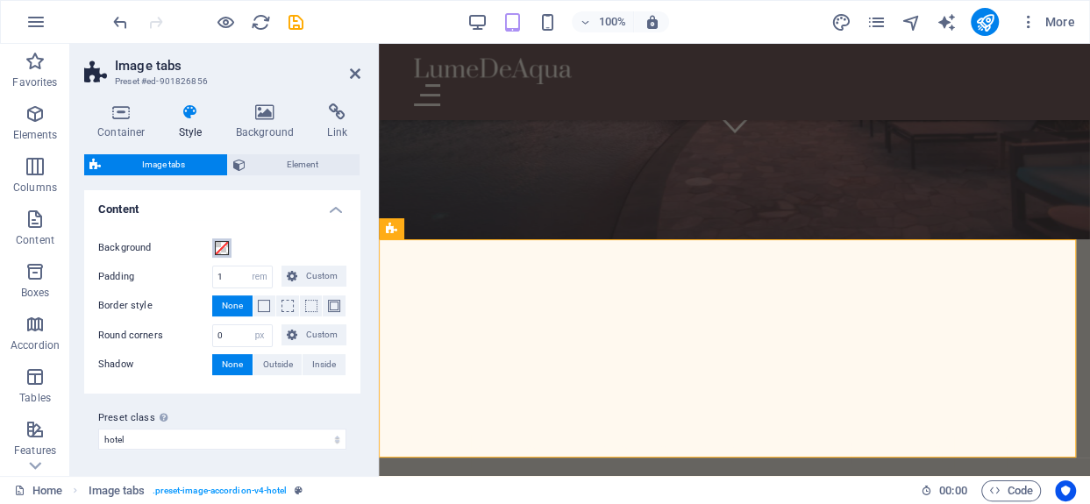
click at [220, 245] on span at bounding box center [222, 248] width 14 height 14
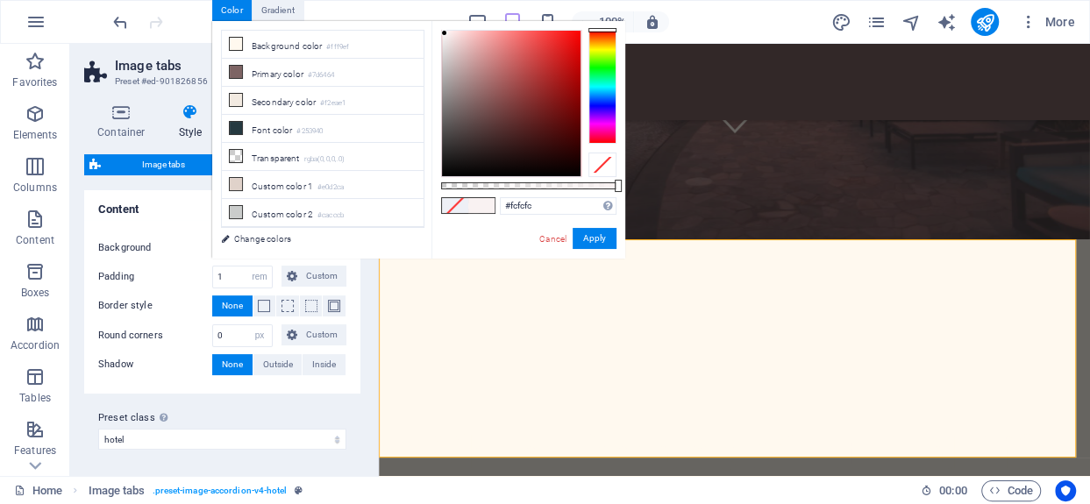
type input "#ffffff"
drag, startPoint x: 444, startPoint y: 33, endPoint x: 434, endPoint y: 22, distance: 15.5
click at [434, 22] on div "#ffffff Supported formats #0852ed rgb(8, 82, 237) rgba(8, 82, 237, 90%) hsv(221…" at bounding box center [528, 267] width 194 height 492
click at [594, 238] on button "Apply" at bounding box center [594, 238] width 44 height 21
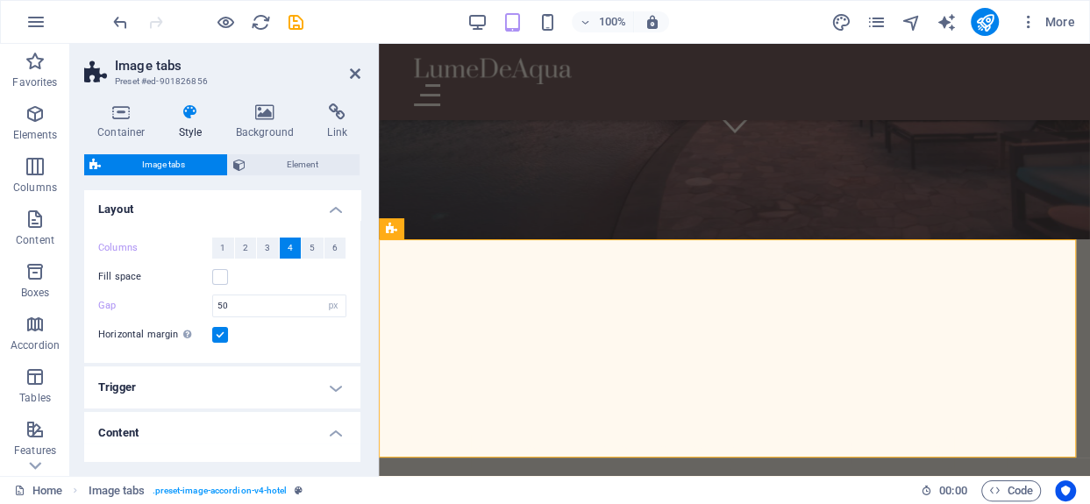
scroll to position [0, 0]
click at [139, 117] on icon at bounding box center [121, 112] width 75 height 18
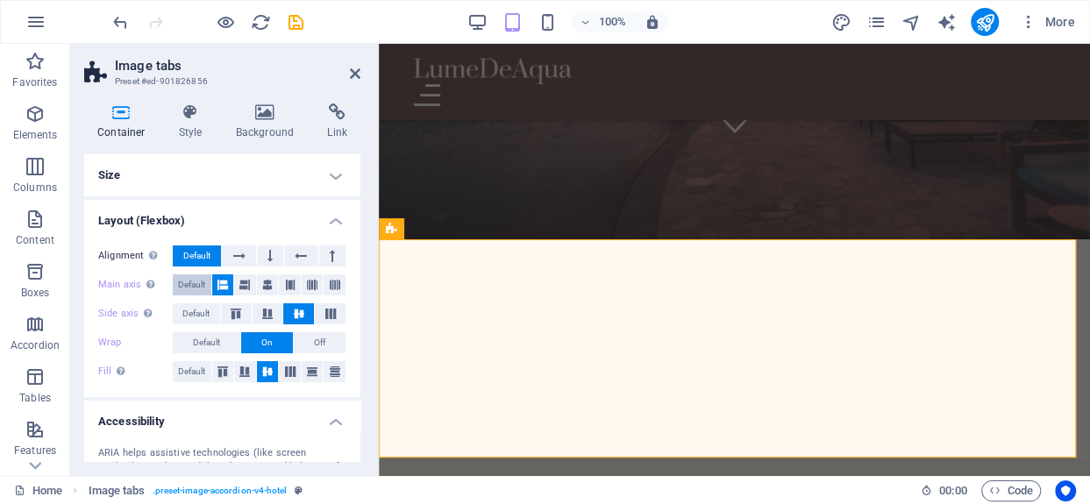
click at [195, 276] on span "Default" at bounding box center [191, 284] width 27 height 21
click at [197, 300] on div "Alignment Determines the flex direction. Default Main axis Determine how elemen…" at bounding box center [222, 314] width 276 height 166
click at [199, 309] on span "Default" at bounding box center [195, 313] width 27 height 21
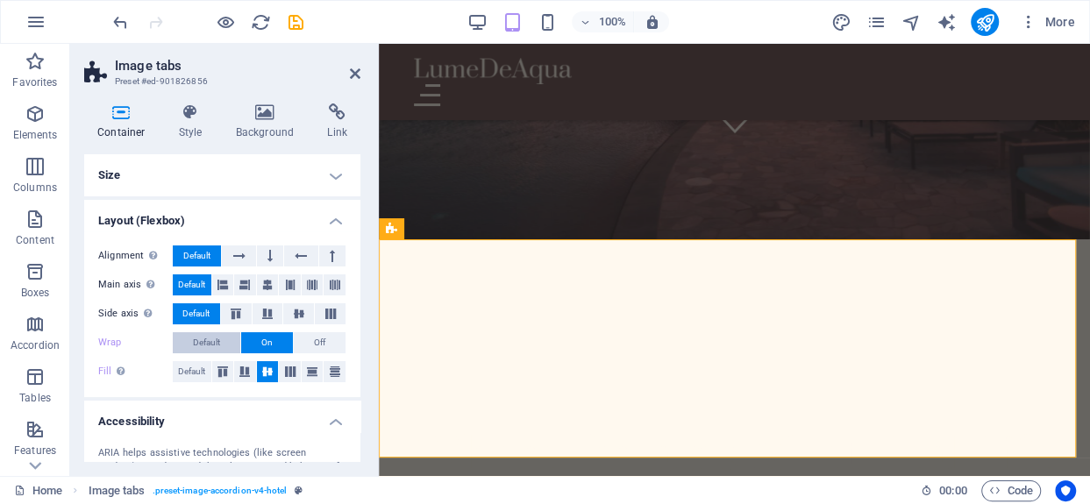
click at [206, 345] on span "Default" at bounding box center [206, 342] width 27 height 21
click at [188, 366] on span "Default" at bounding box center [191, 371] width 27 height 21
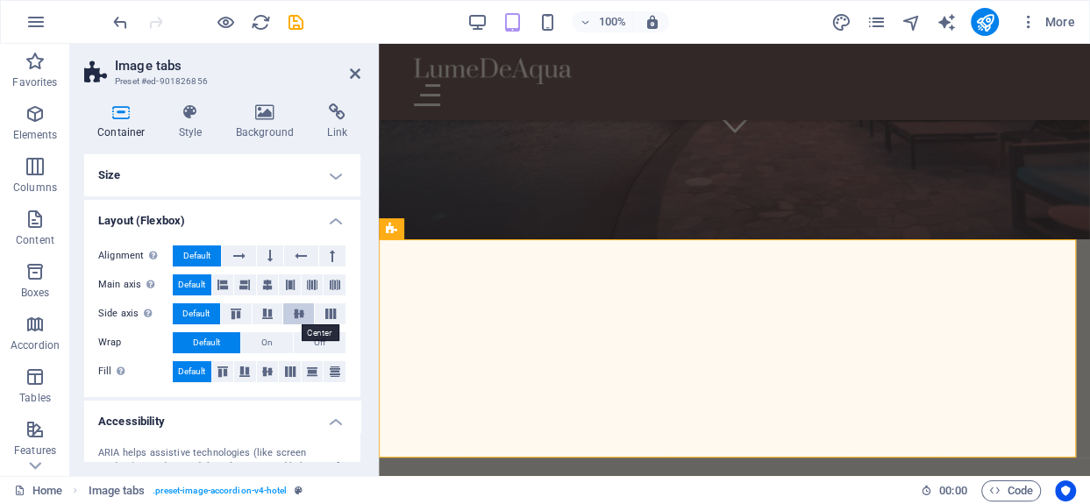
click at [305, 314] on icon at bounding box center [298, 314] width 21 height 11
click at [324, 312] on icon at bounding box center [330, 314] width 21 height 11
click at [306, 306] on button at bounding box center [298, 313] width 31 height 21
click at [295, 284] on button at bounding box center [290, 284] width 22 height 21
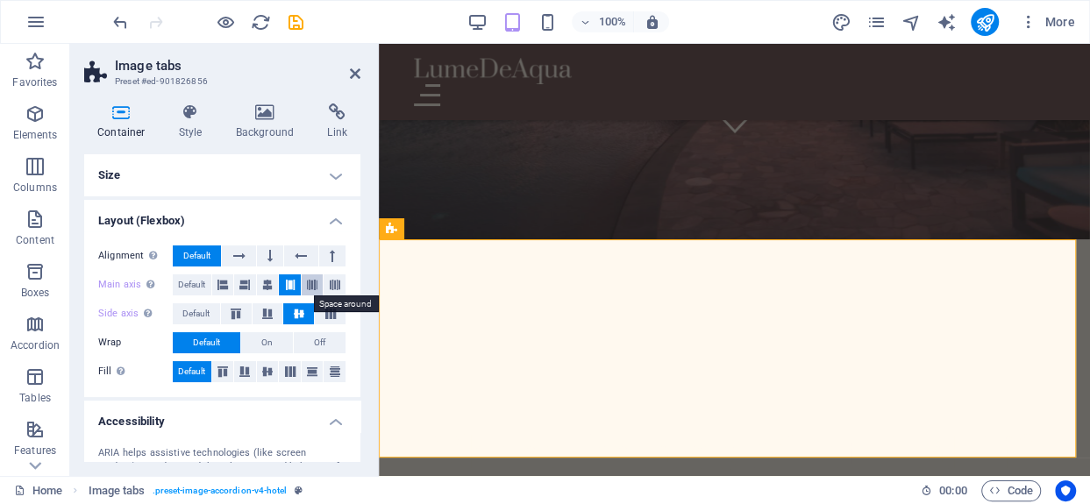
click at [315, 282] on icon at bounding box center [312, 284] width 11 height 21
click at [339, 285] on button at bounding box center [334, 284] width 22 height 21
click at [248, 278] on icon at bounding box center [244, 284] width 11 height 21
click at [215, 283] on button at bounding box center [223, 284] width 22 height 21
click at [268, 341] on span "On" at bounding box center [266, 342] width 11 height 21
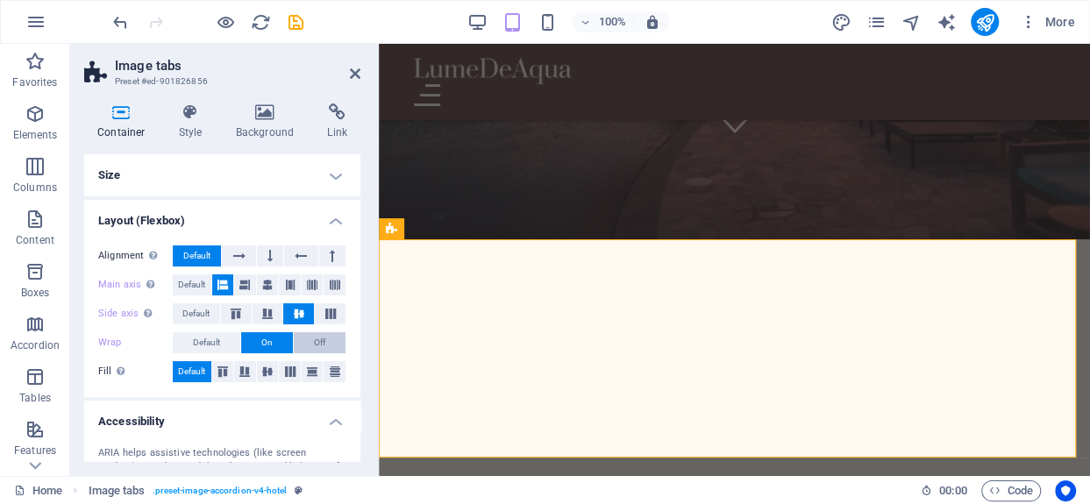
click at [302, 345] on button "Off" at bounding box center [320, 342] width 52 height 21
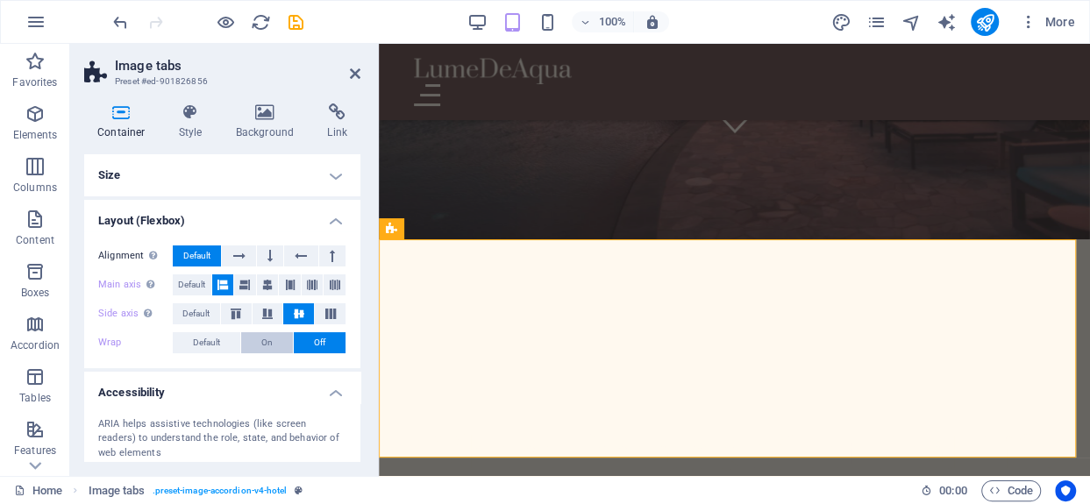
click at [253, 335] on button "On" at bounding box center [267, 342] width 52 height 21
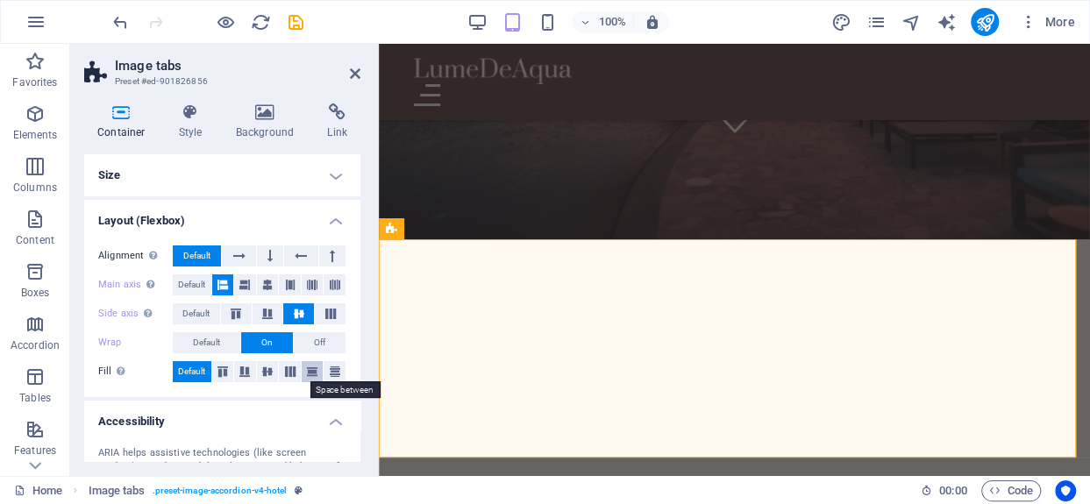
click at [307, 369] on icon at bounding box center [312, 371] width 21 height 11
click at [327, 366] on icon at bounding box center [334, 371] width 21 height 11
click at [288, 365] on button at bounding box center [290, 371] width 22 height 21
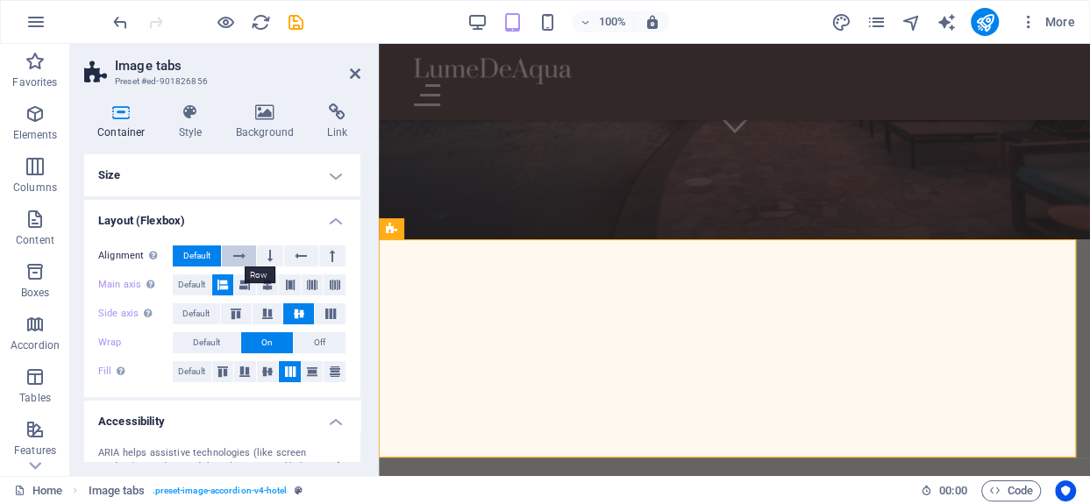
click at [244, 252] on icon at bounding box center [239, 255] width 12 height 21
click at [301, 248] on icon at bounding box center [301, 255] width 12 height 21
click at [246, 244] on div "Alignment Determines the flex direction. Default Main axis Determine how elemen…" at bounding box center [222, 314] width 276 height 166
click at [202, 252] on span "Default" at bounding box center [196, 255] width 27 height 21
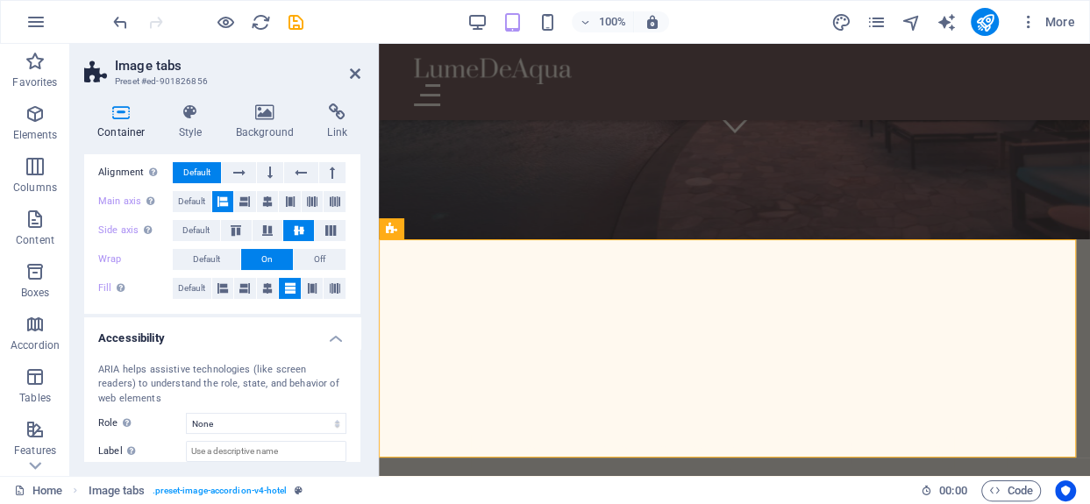
scroll to position [142, 0]
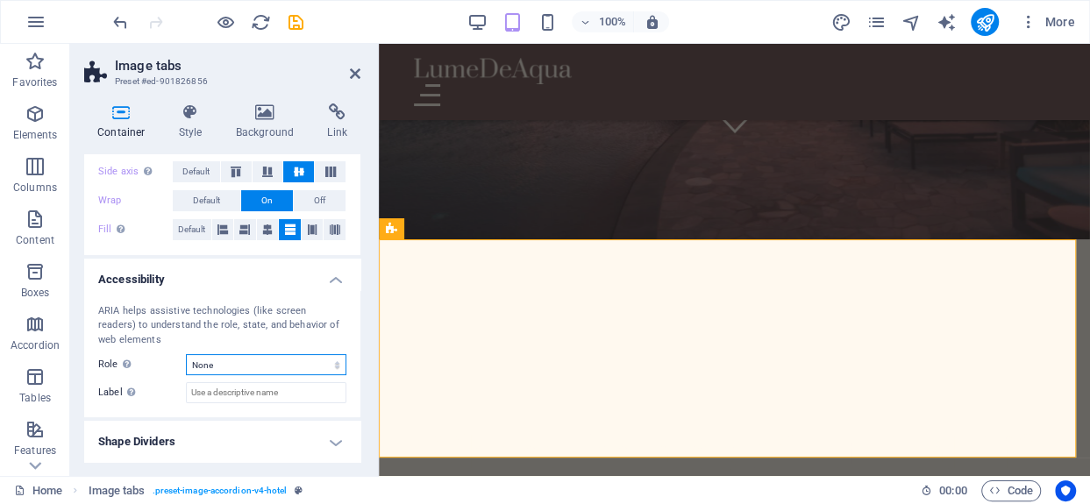
click at [262, 365] on select "None Alert Article Banner Comment Complementary Dialog Footer Header Marquee Pr…" at bounding box center [266, 364] width 160 height 21
click at [186, 354] on select "None Alert Article Banner Comment Complementary Dialog Footer Header Marquee Pr…" at bounding box center [266, 364] width 160 height 21
click at [265, 438] on h4 "Shape Dividers" at bounding box center [222, 442] width 276 height 42
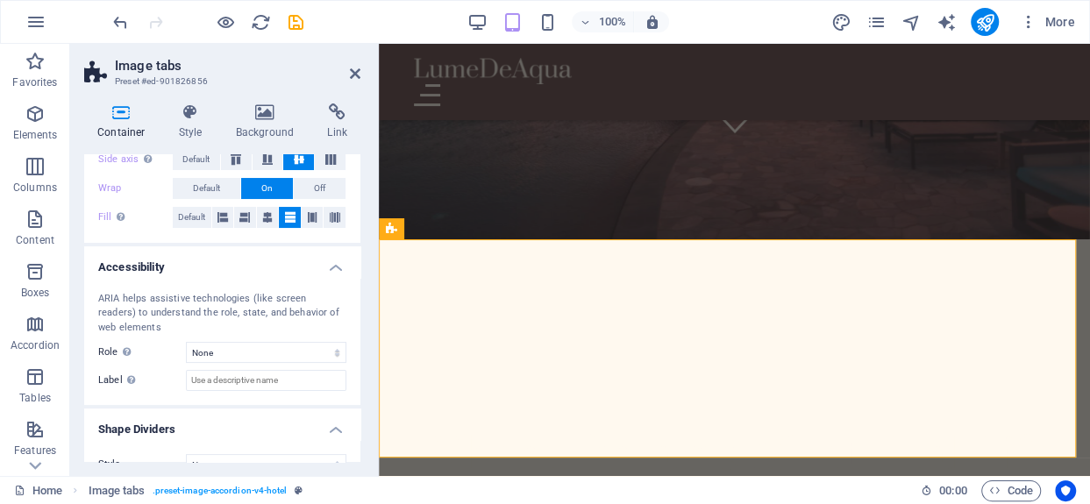
scroll to position [181, 0]
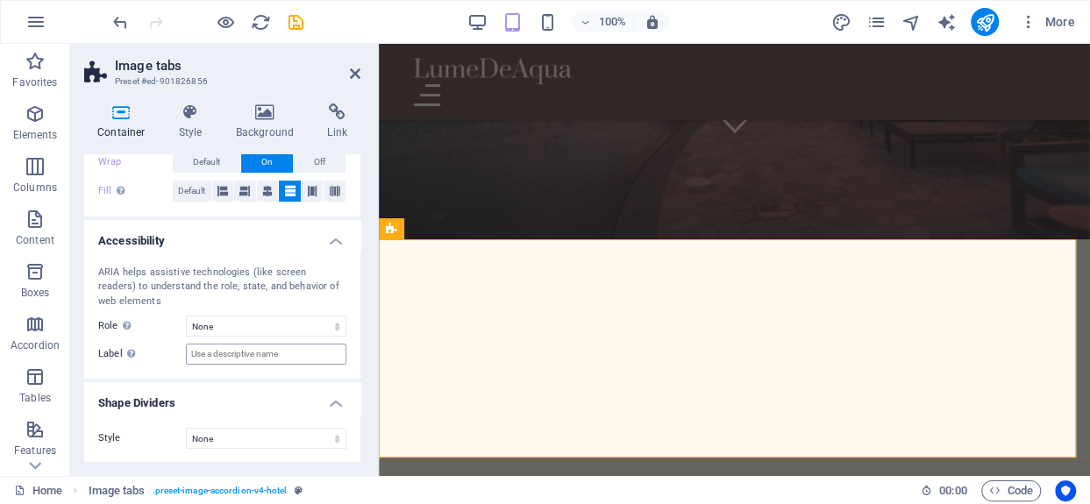
drag, startPoint x: 334, startPoint y: 401, endPoint x: 333, endPoint y: 388, distance: 12.3
click at [334, 400] on h4 "Shape Dividers" at bounding box center [222, 398] width 276 height 32
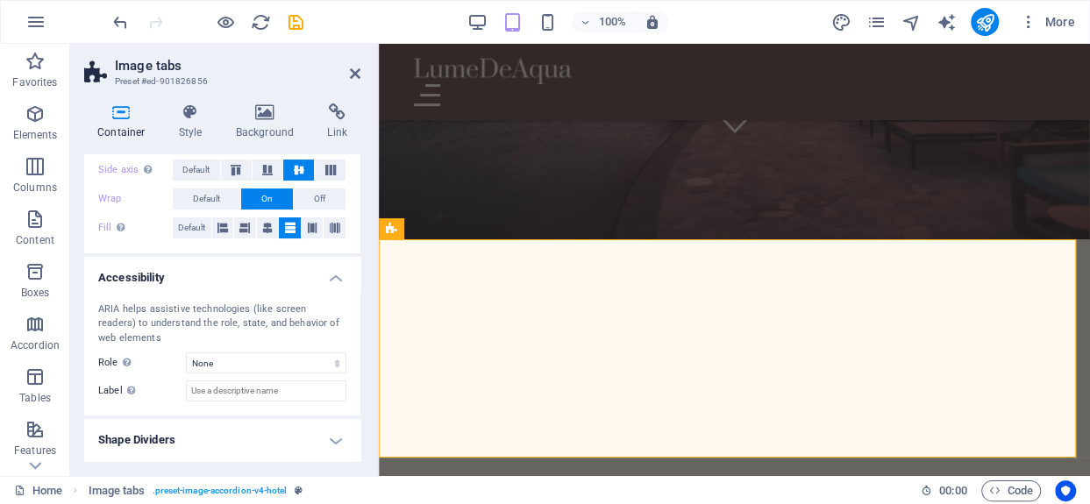
scroll to position [142, 0]
click at [333, 281] on h4 "Accessibility" at bounding box center [222, 275] width 276 height 32
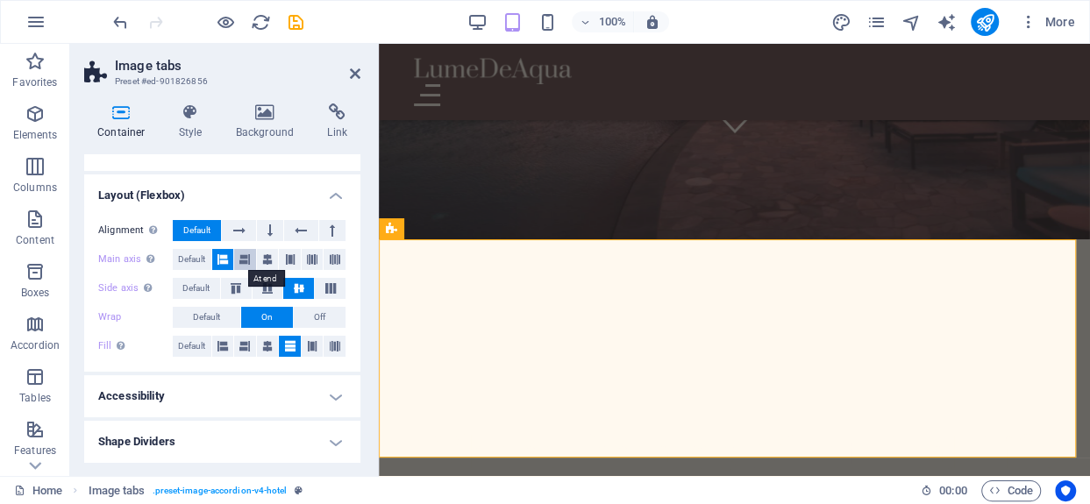
scroll to position [0, 0]
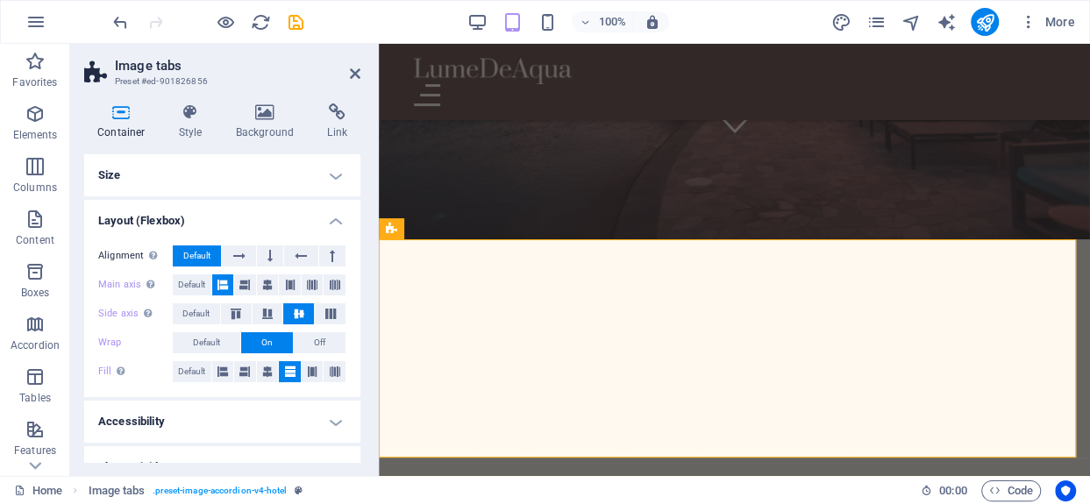
drag, startPoint x: 335, startPoint y: 221, endPoint x: 330, endPoint y: 212, distance: 10.2
click at [334, 221] on h4 "Layout (Flexbox)" at bounding box center [222, 216] width 276 height 32
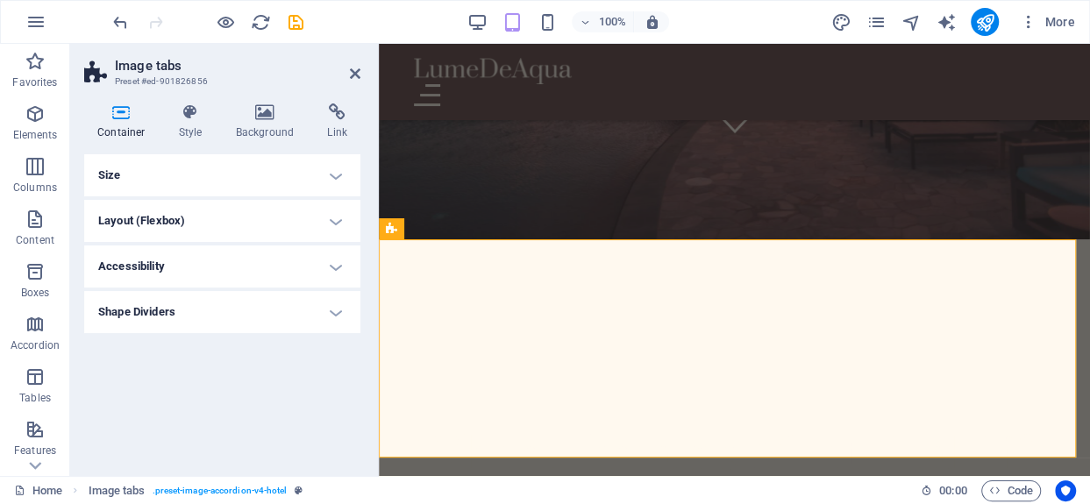
click at [339, 170] on h4 "Size" at bounding box center [222, 175] width 276 height 42
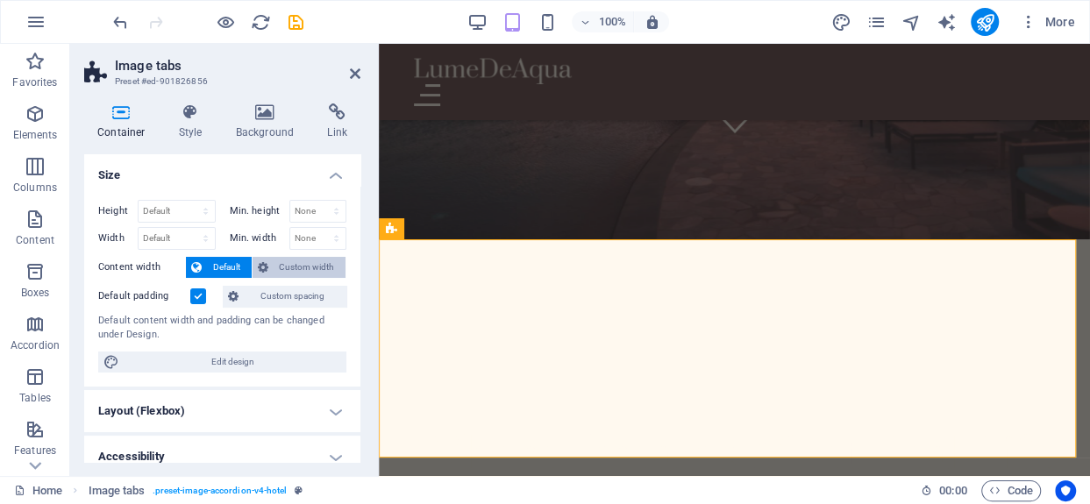
click at [306, 259] on span "Custom width" at bounding box center [306, 267] width 67 height 21
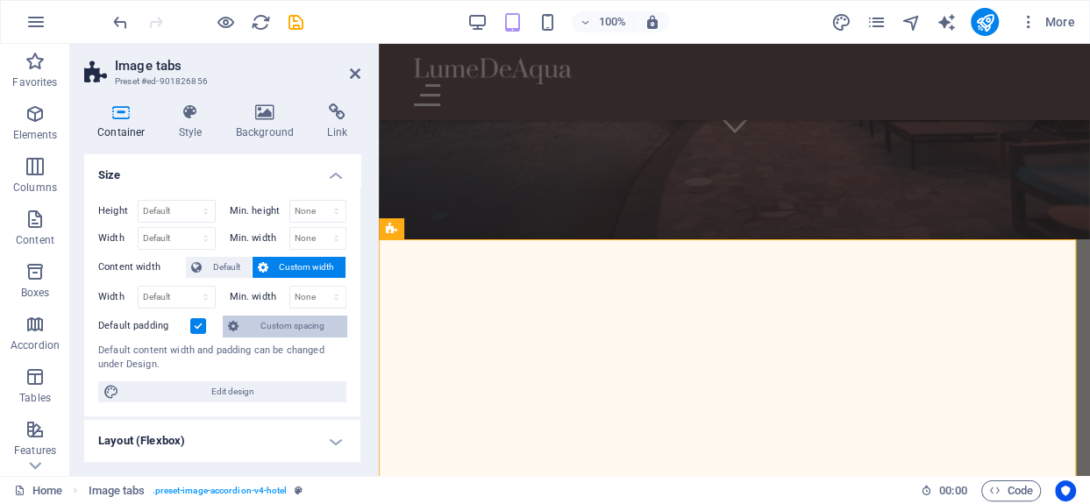
click at [307, 317] on span "Custom spacing" at bounding box center [292, 326] width 97 height 21
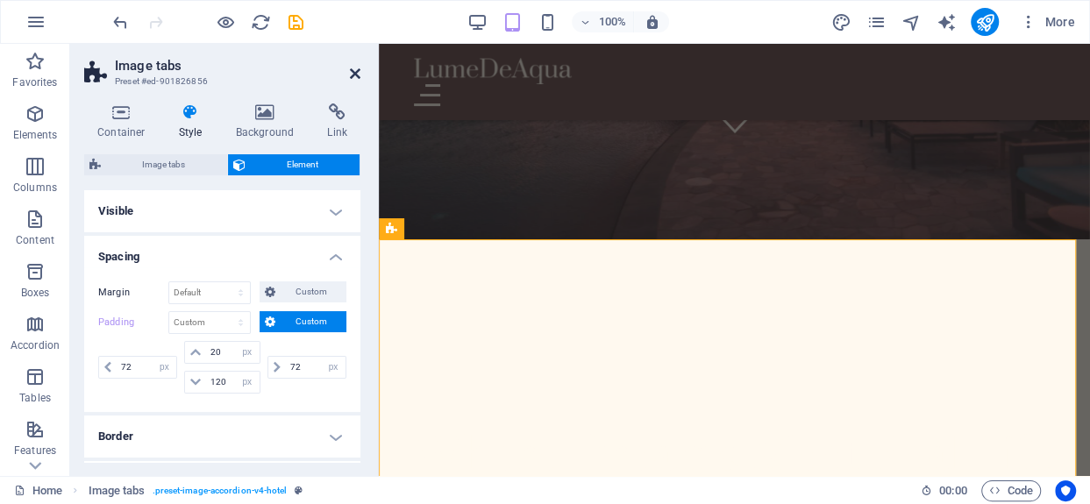
click at [353, 73] on icon at bounding box center [355, 74] width 11 height 14
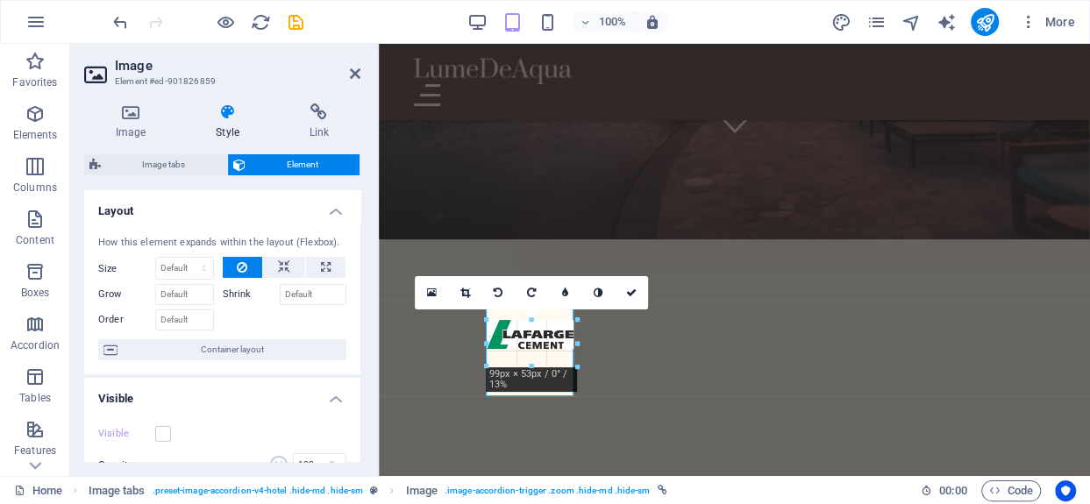
drag, startPoint x: 530, startPoint y: 355, endPoint x: 529, endPoint y: 373, distance: 17.6
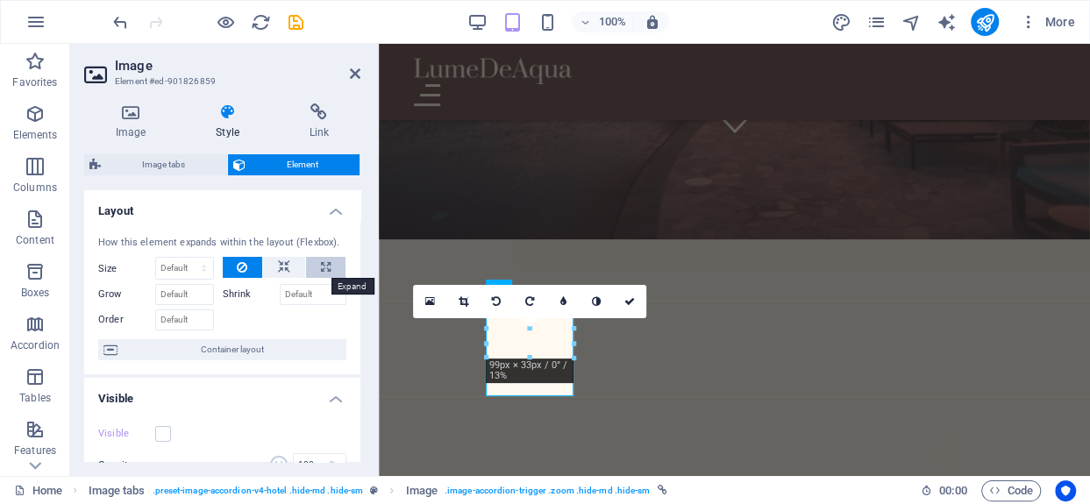
click at [322, 264] on icon at bounding box center [326, 267] width 10 height 21
type input "100"
select select "%"
click at [281, 267] on icon at bounding box center [284, 267] width 12 height 21
select select "DISABLED_OPTION_VALUE"
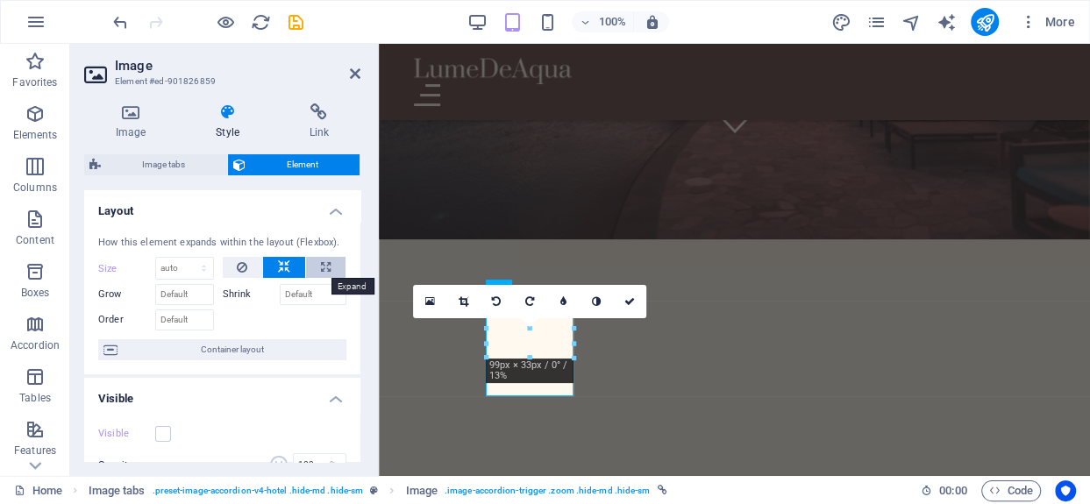
click at [321, 266] on icon at bounding box center [326, 267] width 10 height 21
type input "100"
select select "%"
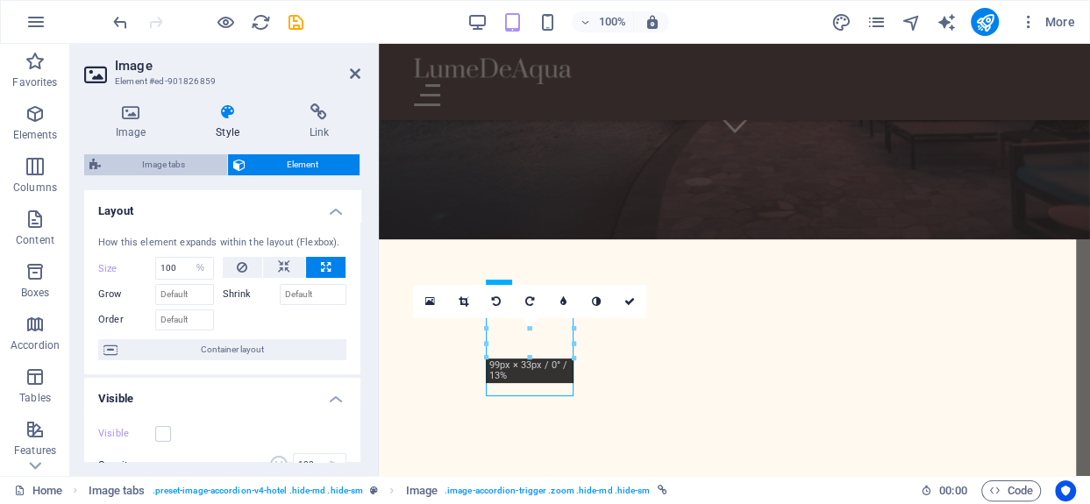
click at [184, 161] on span "Image tabs" at bounding box center [164, 164] width 116 height 21
select select "px"
select select "rem"
select select "px"
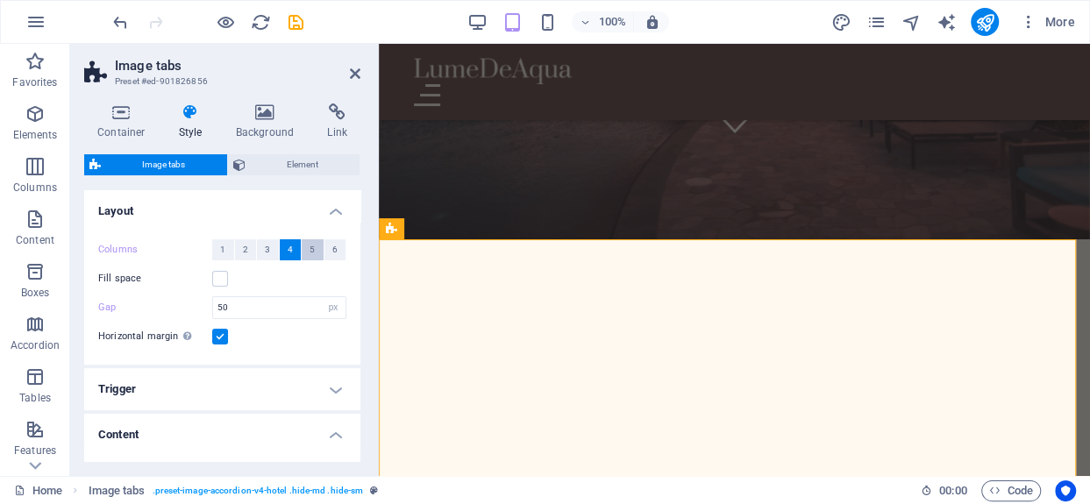
click at [304, 252] on button "5" at bounding box center [313, 249] width 22 height 21
click at [288, 248] on span "4" at bounding box center [290, 249] width 5 height 21
click at [297, 158] on span "Element" at bounding box center [303, 164] width 104 height 21
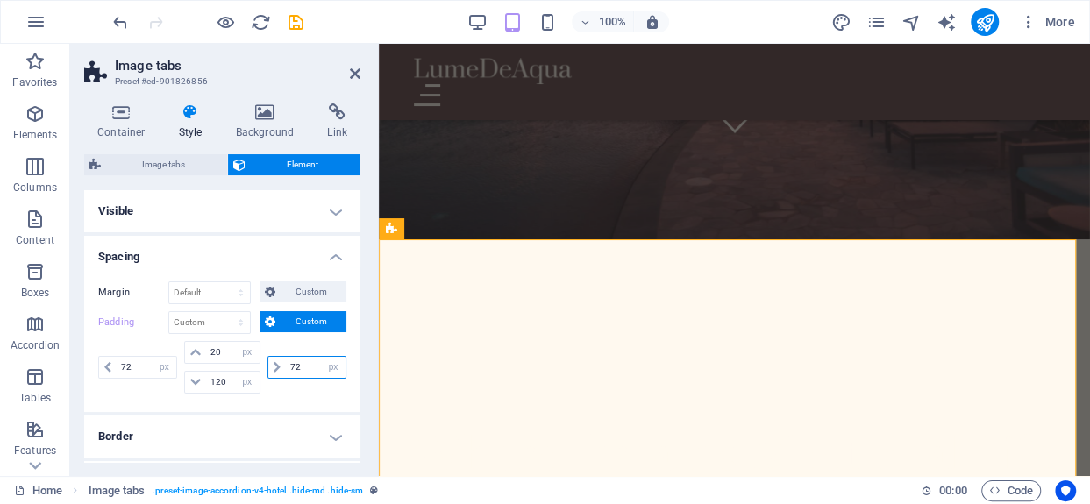
click at [310, 366] on input "72" at bounding box center [316, 367] width 60 height 21
type input "7"
type input "50"
click at [227, 348] on input "20" at bounding box center [232, 352] width 53 height 21
type input "2"
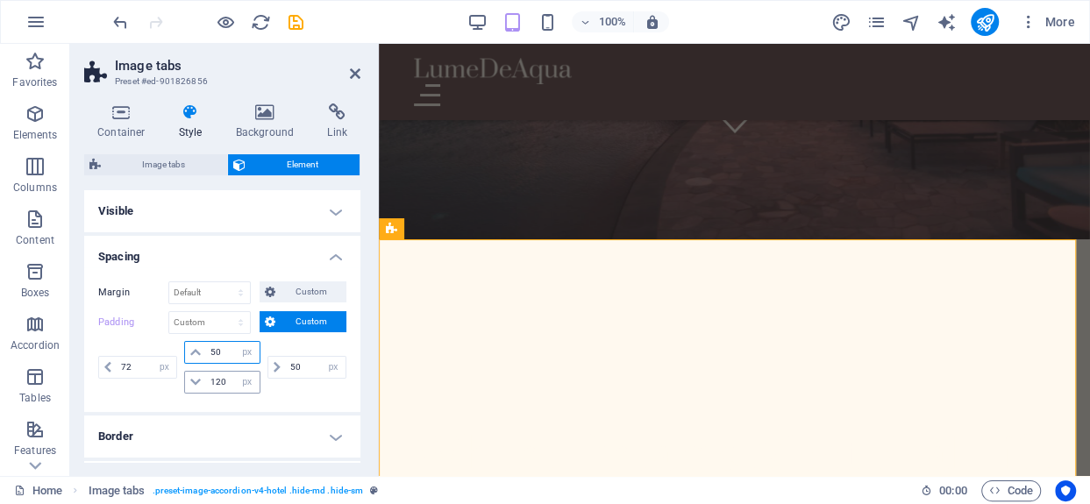
type input "50"
click at [228, 380] on input "120" at bounding box center [232, 382] width 53 height 21
type input "1"
type input "50"
click at [140, 362] on input "72" at bounding box center [147, 367] width 60 height 21
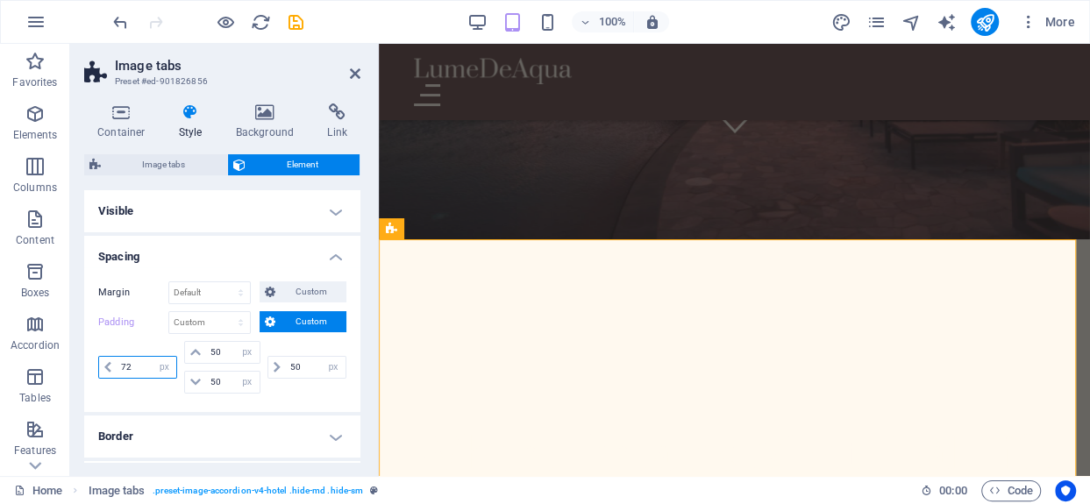
type input "7"
type input "50"
select select "px"
type input "50"
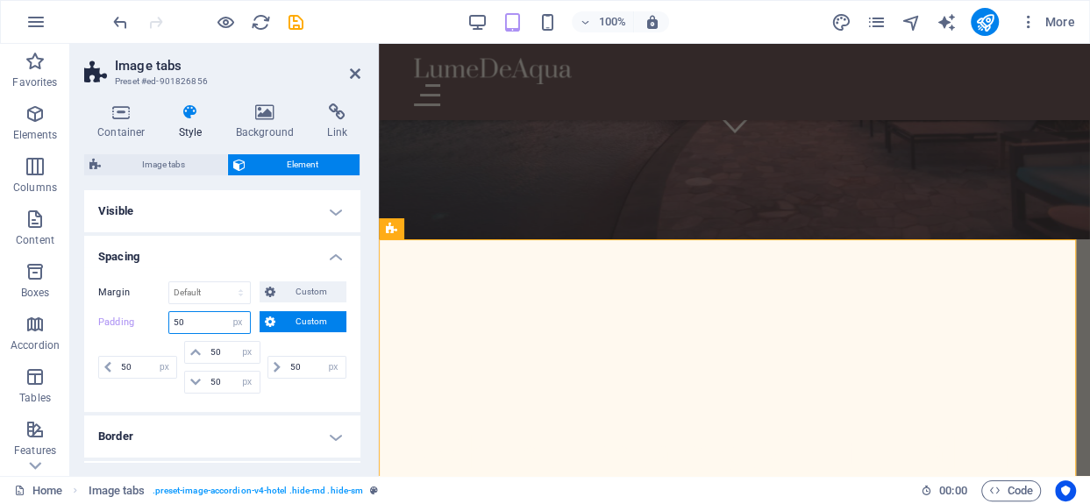
click at [198, 323] on input "50" at bounding box center [209, 322] width 81 height 21
type input "5"
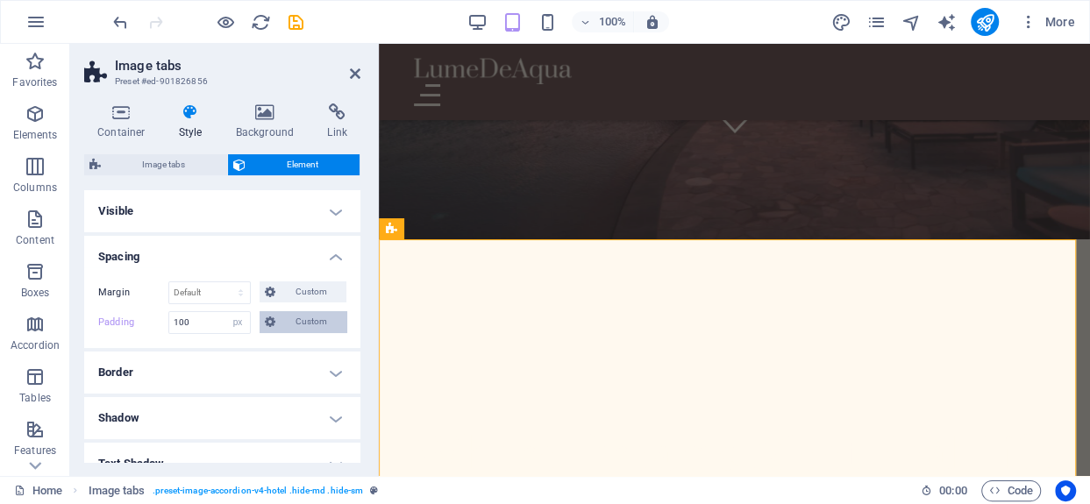
click at [288, 319] on span "Custom" at bounding box center [311, 321] width 60 height 21
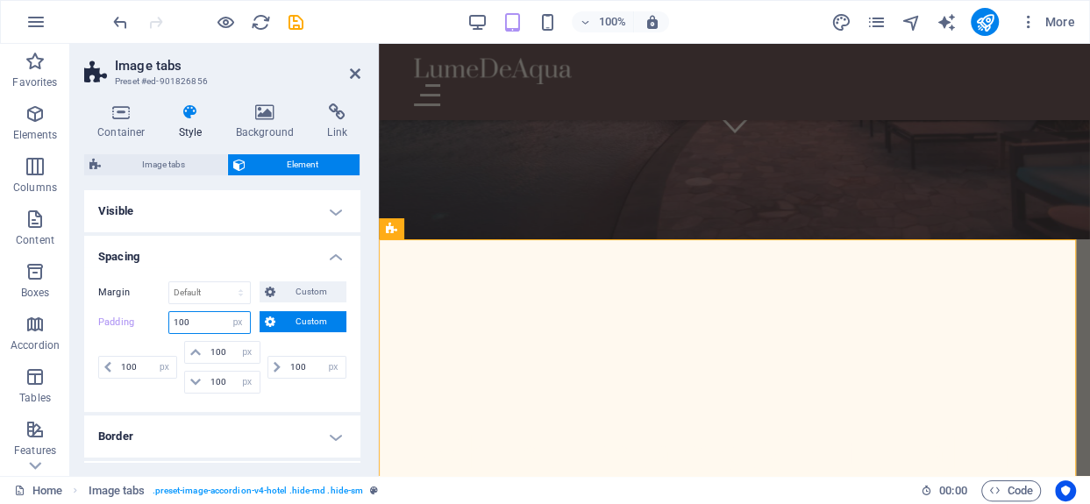
click at [201, 317] on input "100" at bounding box center [209, 322] width 81 height 21
type input "1"
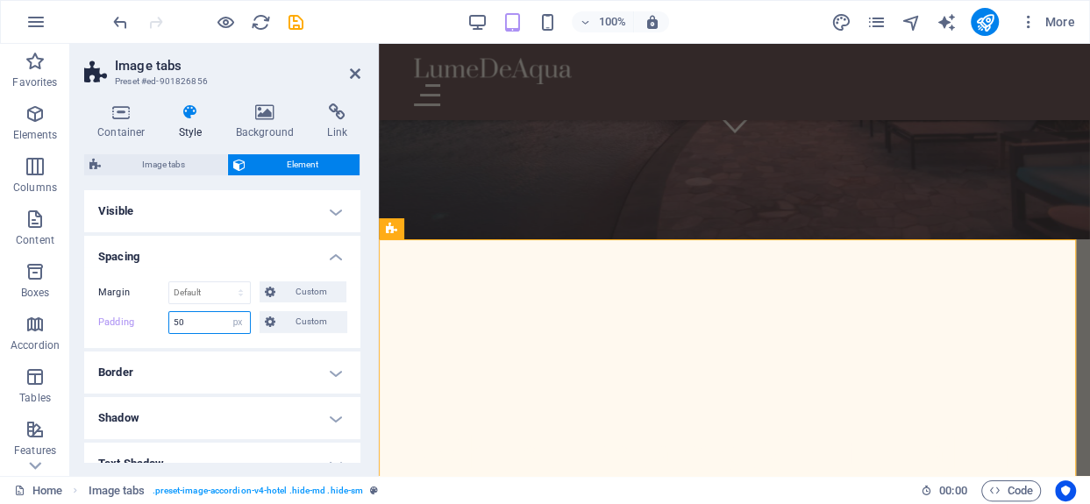
click at [203, 316] on input "50" at bounding box center [209, 322] width 81 height 21
type input "5"
type input "6"
type input "50"
click at [213, 295] on select "Default auto px % rem vw vh Custom" at bounding box center [209, 292] width 81 height 21
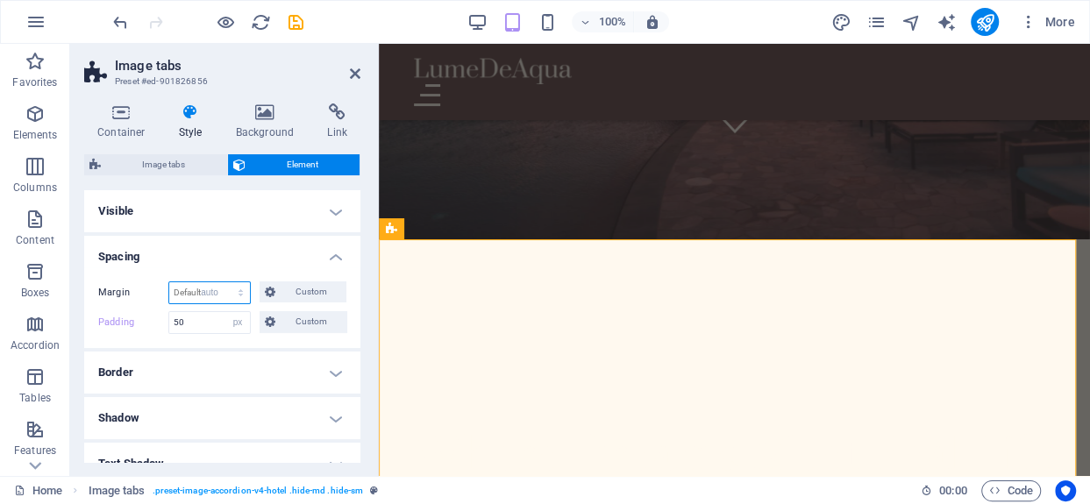
click at [169, 282] on select "Default auto px % rem vw vh Custom" at bounding box center [209, 292] width 81 height 21
select select "DISABLED_OPTION_VALUE"
click at [301, 289] on span "Custom" at bounding box center [311, 291] width 60 height 21
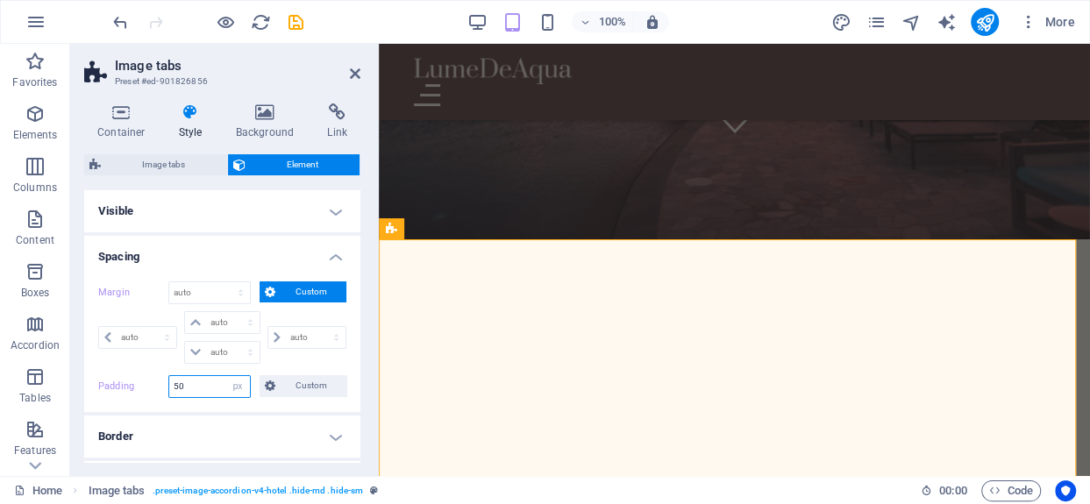
click at [200, 384] on input "50" at bounding box center [209, 386] width 81 height 21
type input "5"
type input "6"
type input "5"
type input "4"
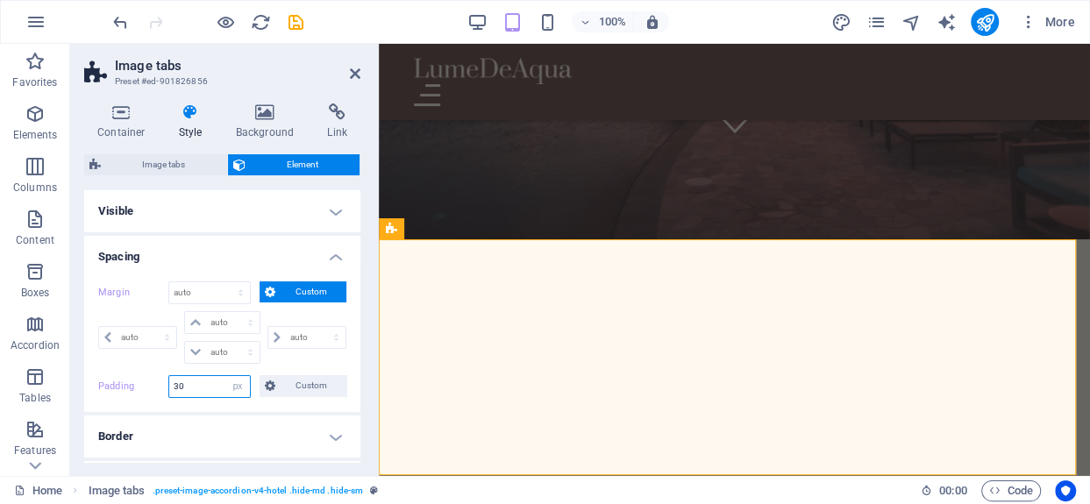
type input "3"
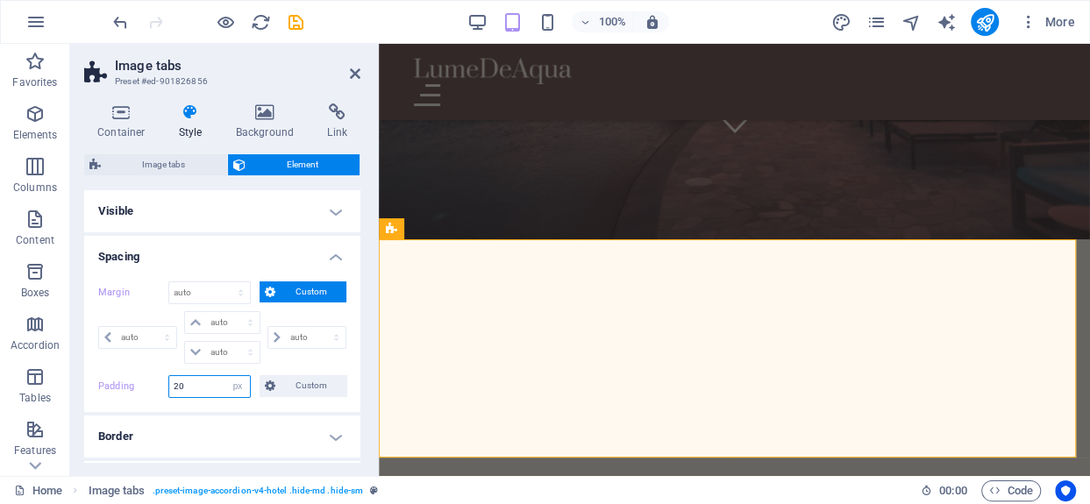
type input "20"
click at [331, 430] on h4 "Border" at bounding box center [222, 437] width 276 height 42
click at [247, 316] on select "auto px % rem vw vh" at bounding box center [222, 322] width 74 height 21
click at [333, 256] on h4 "Spacing" at bounding box center [222, 252] width 276 height 32
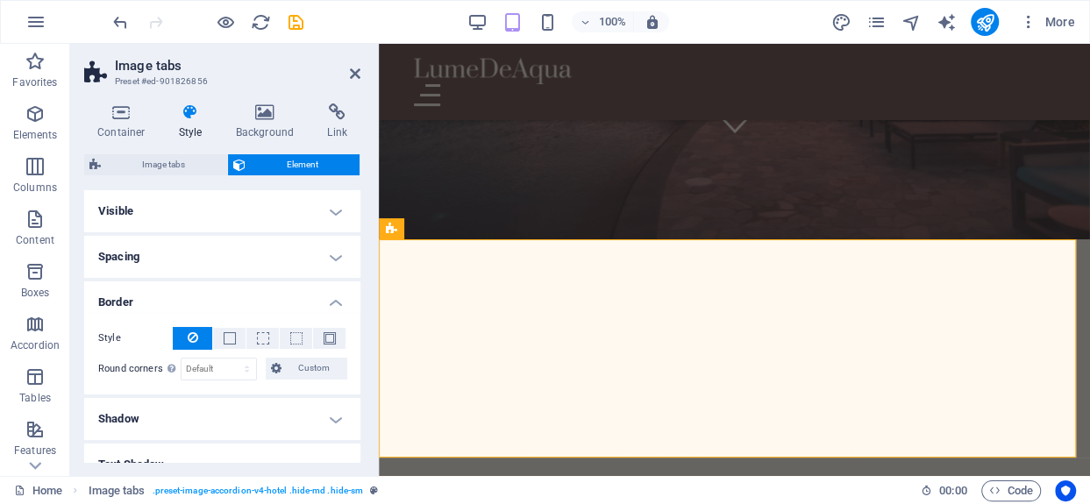
click at [331, 298] on h4 "Border" at bounding box center [222, 297] width 276 height 32
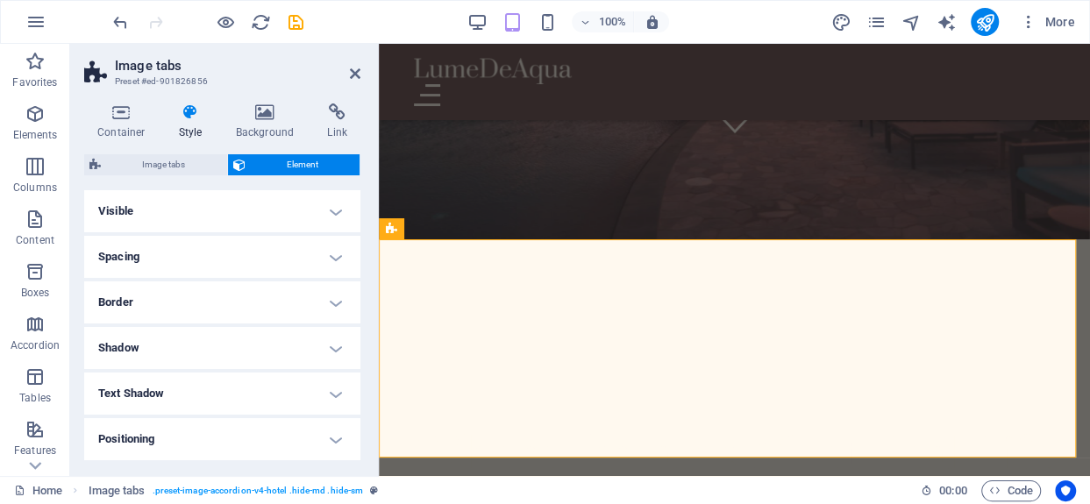
click at [329, 210] on h4 "Visible" at bounding box center [222, 211] width 276 height 42
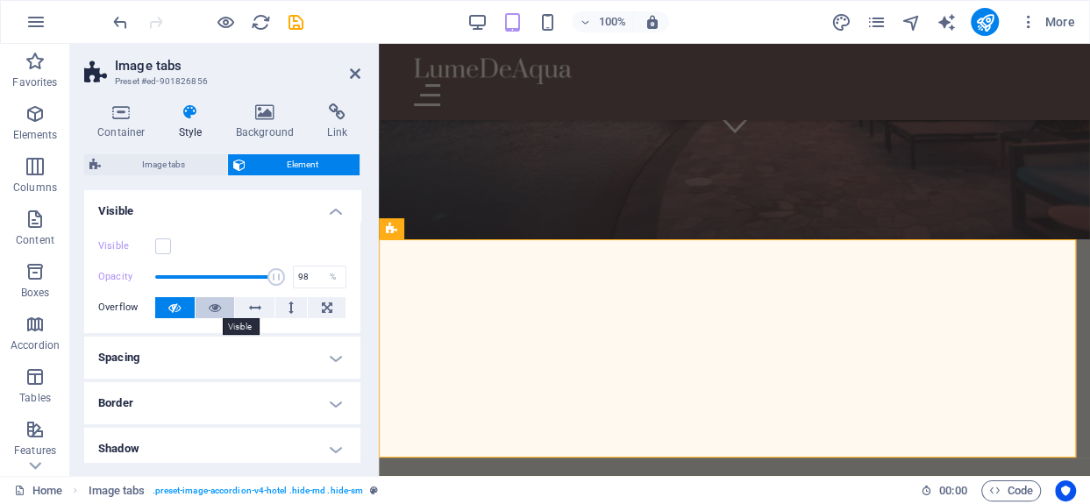
click at [221, 308] on button at bounding box center [214, 307] width 39 height 21
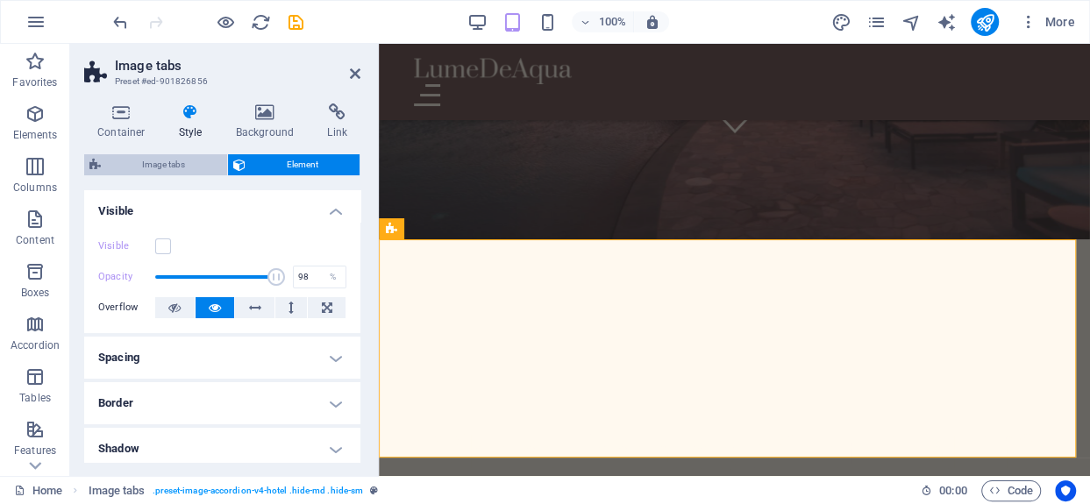
click at [198, 160] on span "Image tabs" at bounding box center [164, 164] width 116 height 21
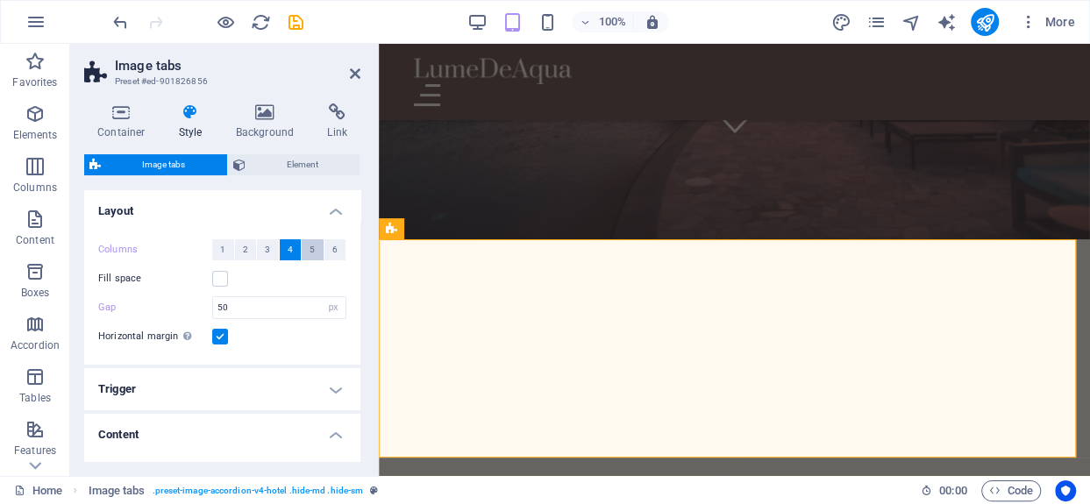
click at [309, 246] on span "5" at bounding box center [311, 249] width 5 height 21
click at [282, 246] on button "4" at bounding box center [291, 249] width 22 height 21
click at [217, 337] on label at bounding box center [220, 337] width 16 height 16
click at [0, 0] on input "Horizontal margin Only if the containers "Content width" is not set to "Default"" at bounding box center [0, 0] width 0 height 0
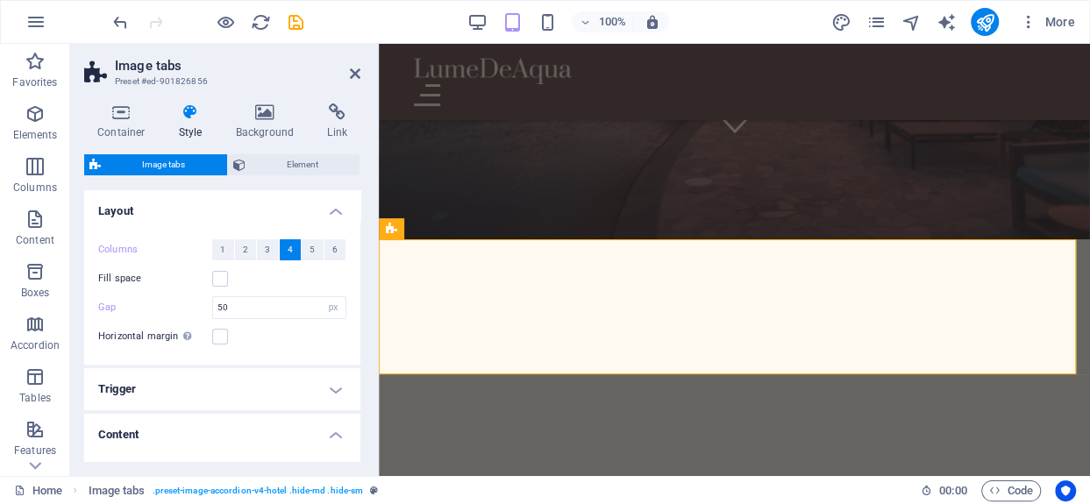
click at [331, 392] on h4 "Trigger" at bounding box center [222, 389] width 276 height 42
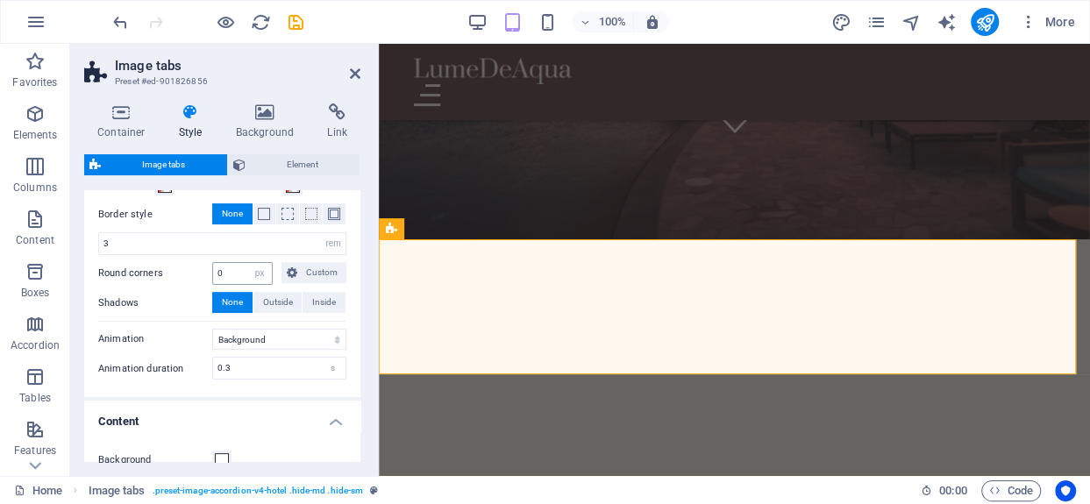
scroll to position [351, 0]
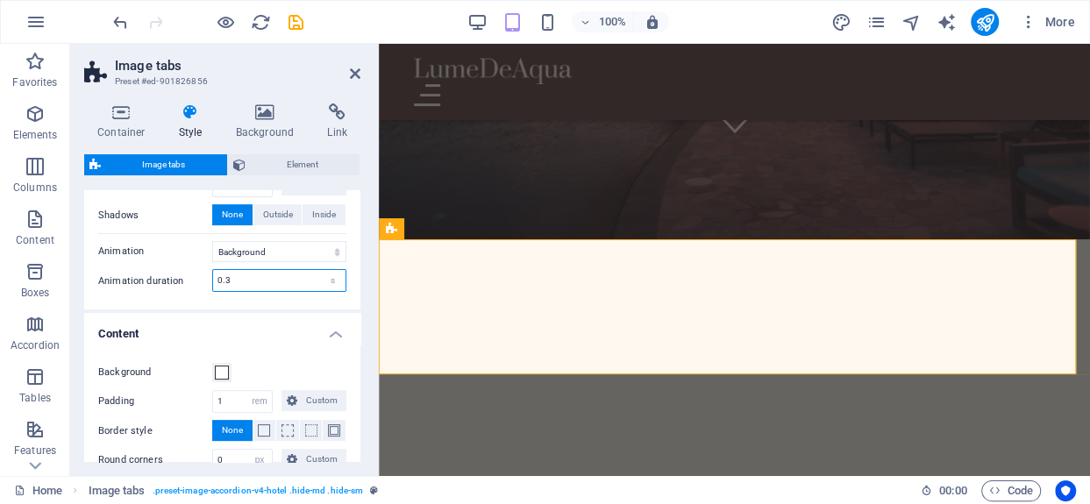
click at [252, 278] on input "0.3" at bounding box center [279, 280] width 132 height 21
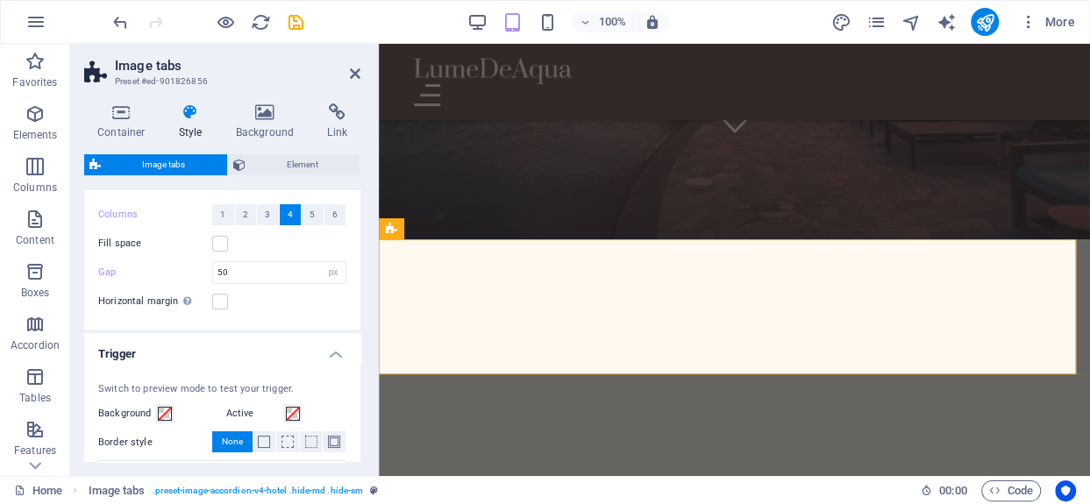
scroll to position [0, 0]
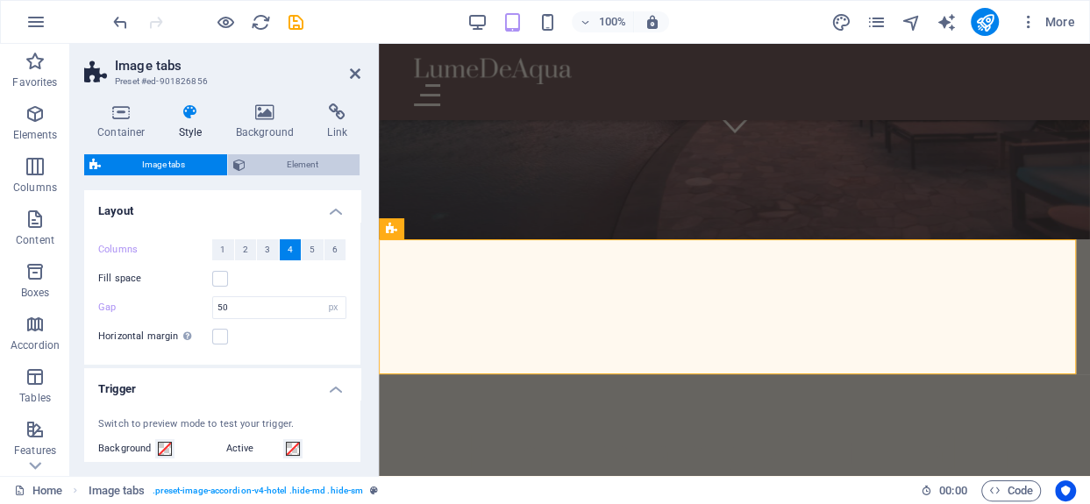
click at [298, 160] on span "Element" at bounding box center [303, 164] width 104 height 21
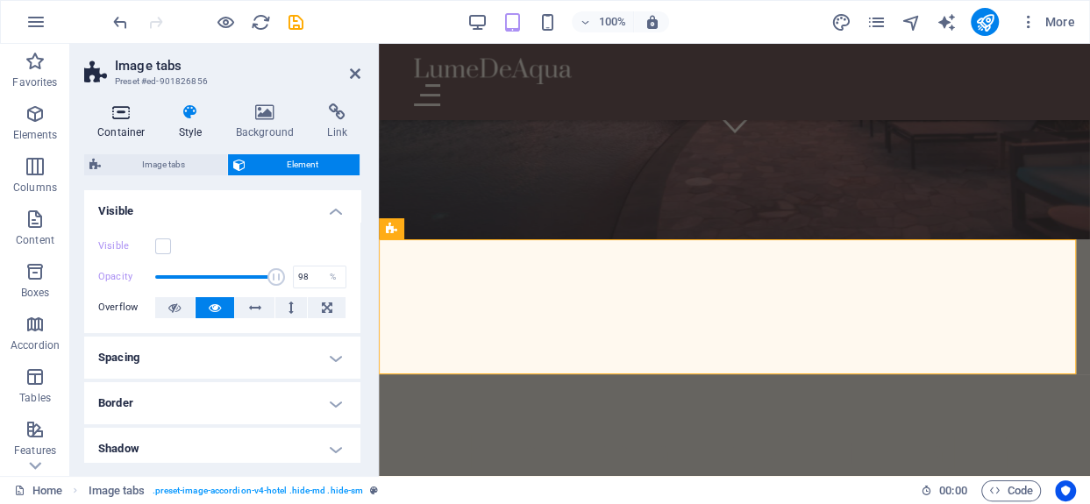
click at [121, 113] on icon at bounding box center [121, 112] width 75 height 18
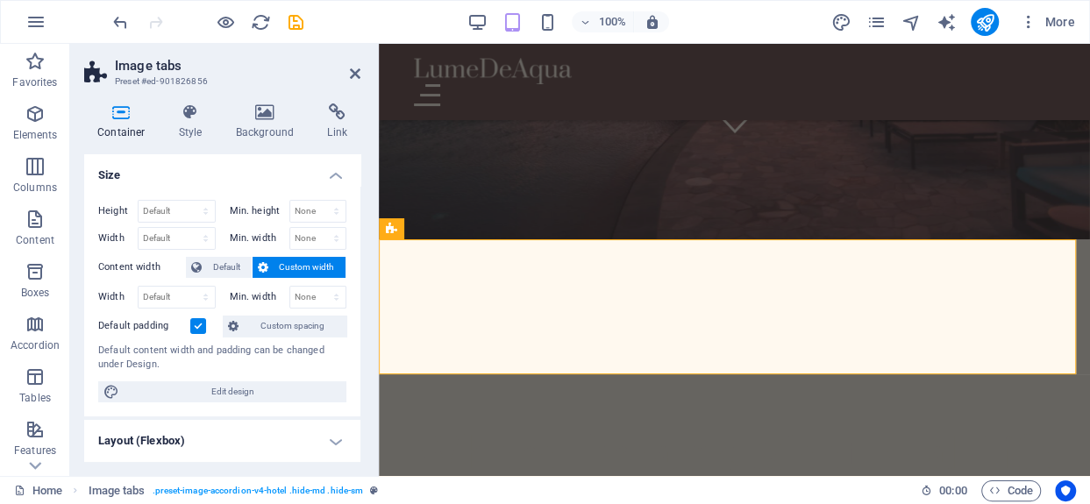
click at [198, 325] on label at bounding box center [198, 326] width 16 height 16
click at [0, 0] on input "Default padding" at bounding box center [0, 0] width 0 height 0
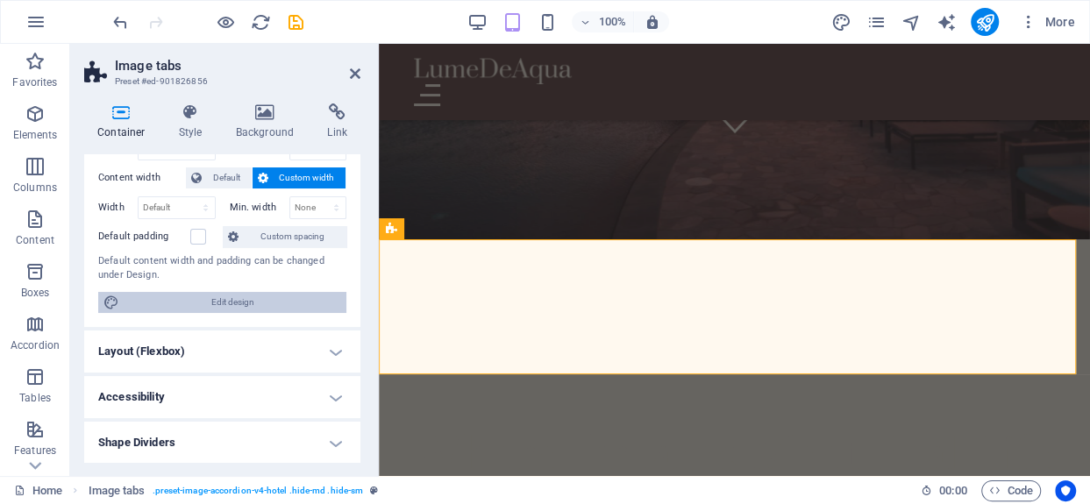
click at [254, 300] on span "Edit design" at bounding box center [232, 302] width 217 height 21
select select "500"
select select "px"
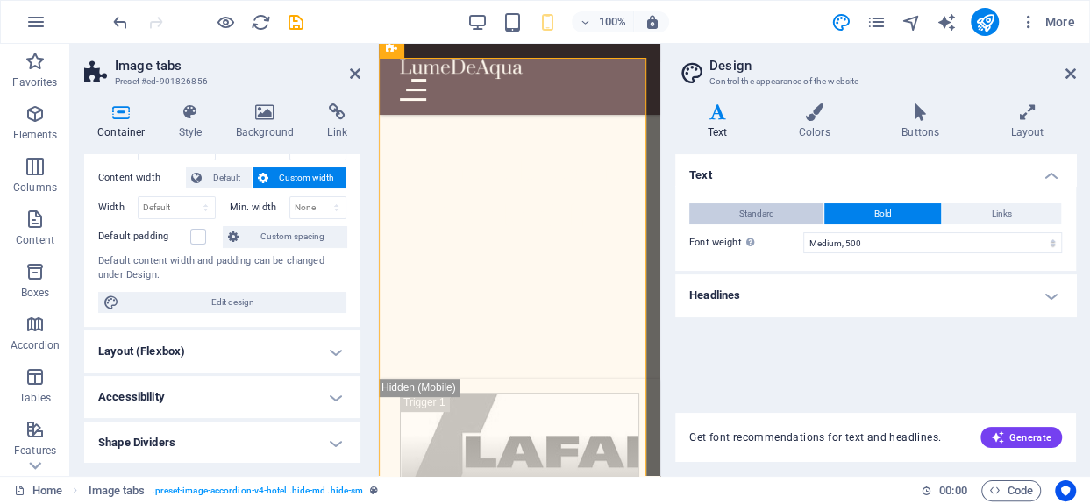
click at [788, 218] on button "Standard" at bounding box center [756, 213] width 134 height 21
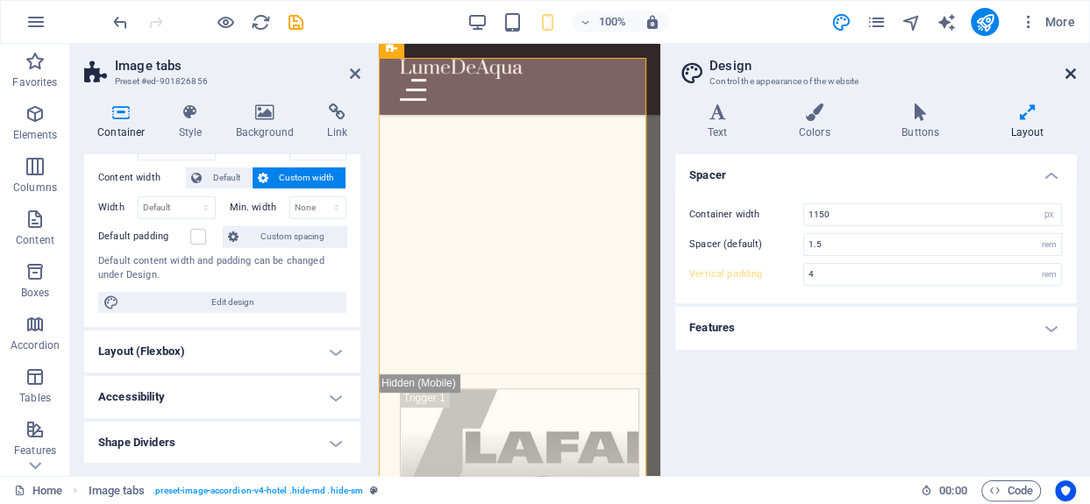
click at [1073, 74] on icon at bounding box center [1070, 74] width 11 height 14
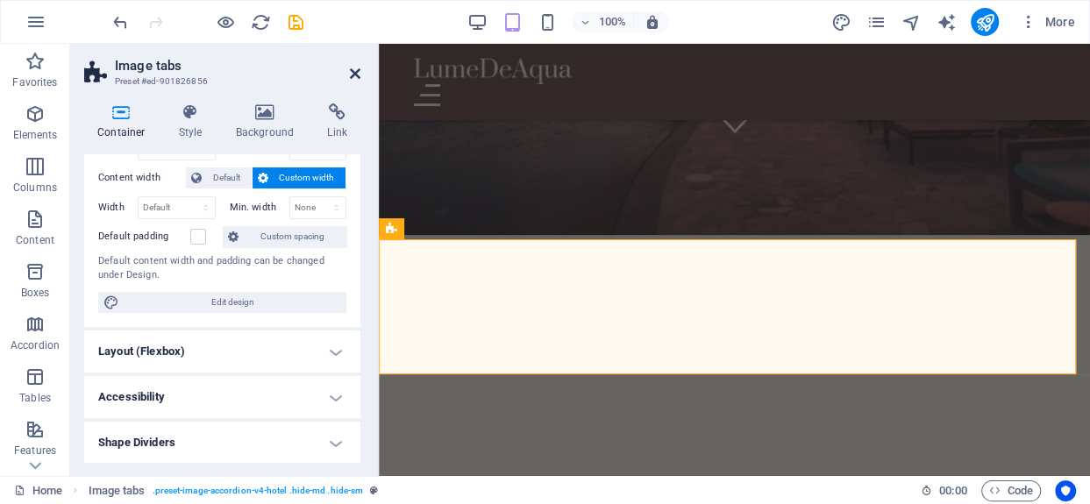
drag, startPoint x: 351, startPoint y: 70, endPoint x: 61, endPoint y: 314, distance: 378.2
click at [351, 70] on icon at bounding box center [355, 74] width 11 height 14
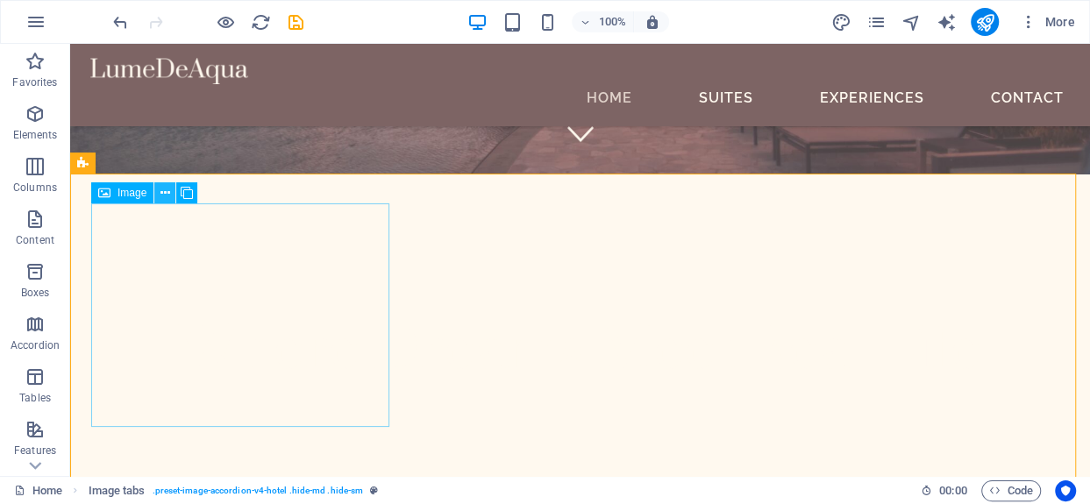
click at [167, 194] on icon at bounding box center [165, 193] width 10 height 18
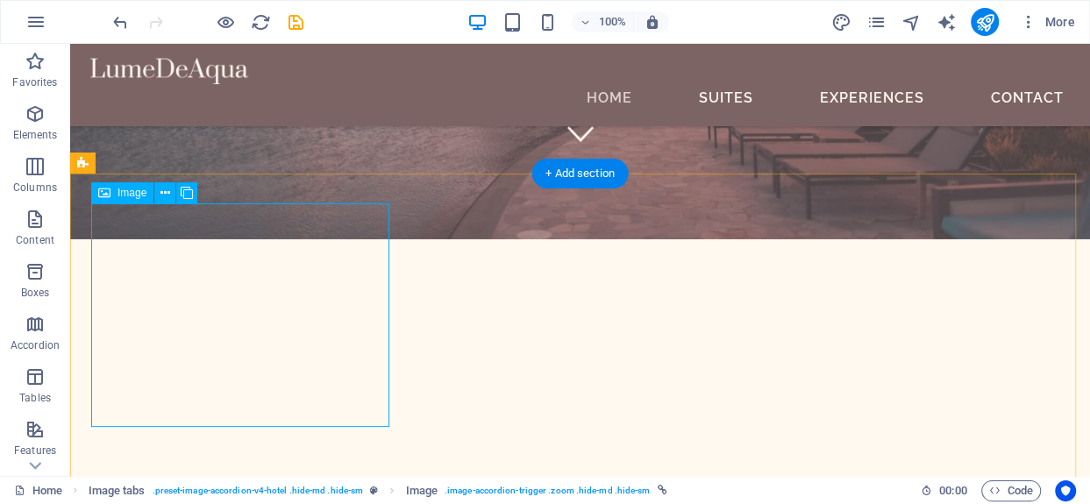
select select "%"
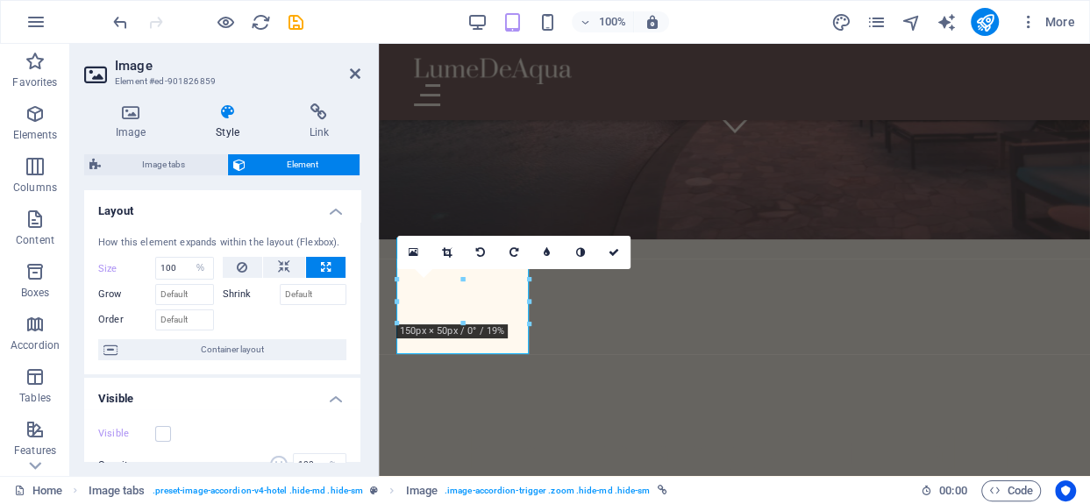
scroll to position [175, 0]
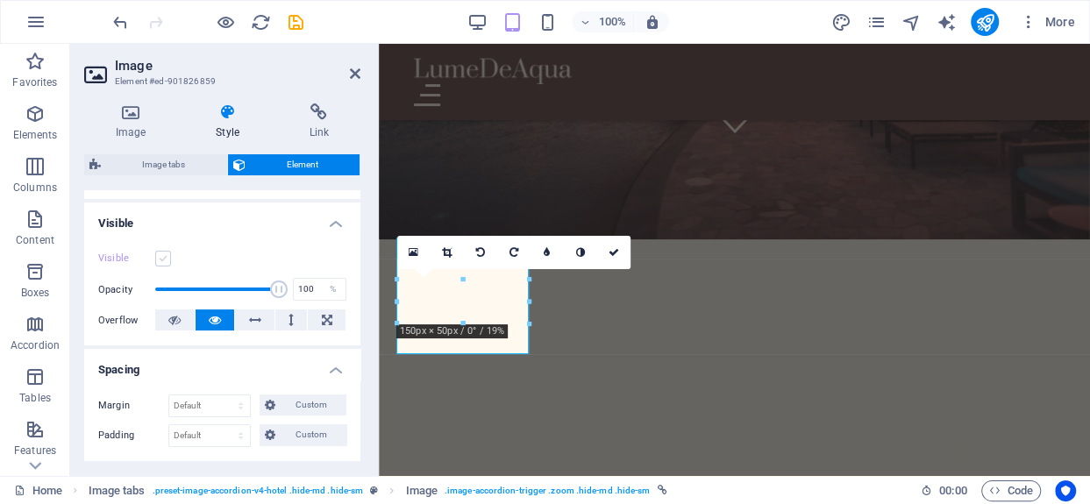
click at [166, 252] on label at bounding box center [163, 259] width 16 height 16
click at [0, 0] on input "Visible" at bounding box center [0, 0] width 0 height 0
click at [166, 252] on label at bounding box center [163, 259] width 16 height 16
click at [0, 0] on input "Visible" at bounding box center [0, 0] width 0 height 0
click at [166, 252] on label at bounding box center [163, 259] width 16 height 16
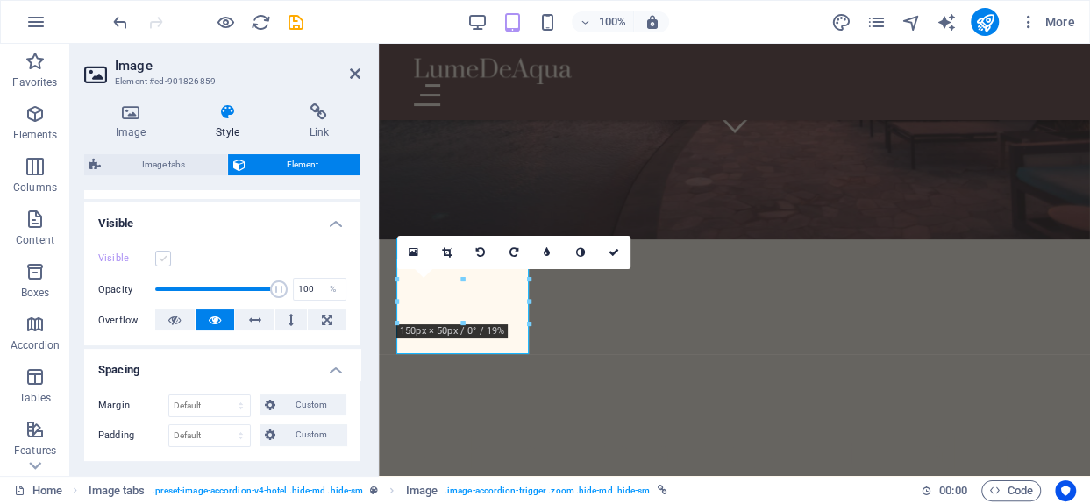
click at [0, 0] on input "Visible" at bounding box center [0, 0] width 0 height 0
click at [183, 315] on button at bounding box center [174, 319] width 39 height 21
drag, startPoint x: 611, startPoint y: 251, endPoint x: 543, endPoint y: 211, distance: 78.9
click at [611, 251] on icon at bounding box center [613, 252] width 11 height 11
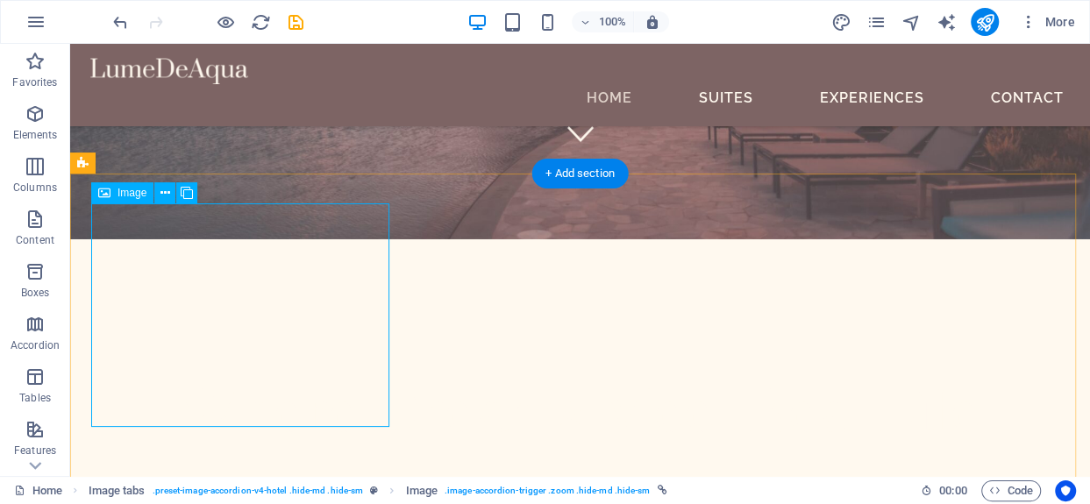
select select "%"
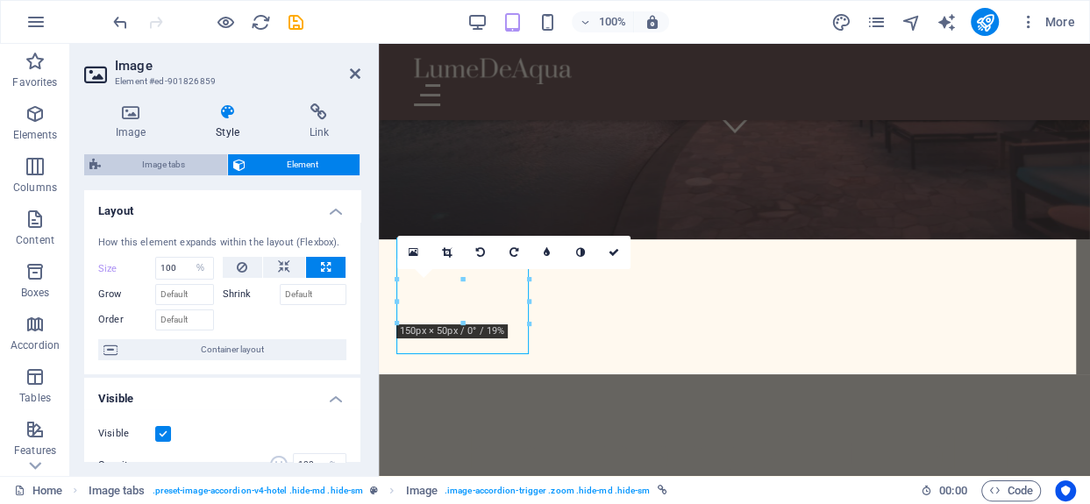
click at [215, 162] on span "Image tabs" at bounding box center [164, 164] width 116 height 21
select select "px"
select select "rem"
select select "px"
select select "background"
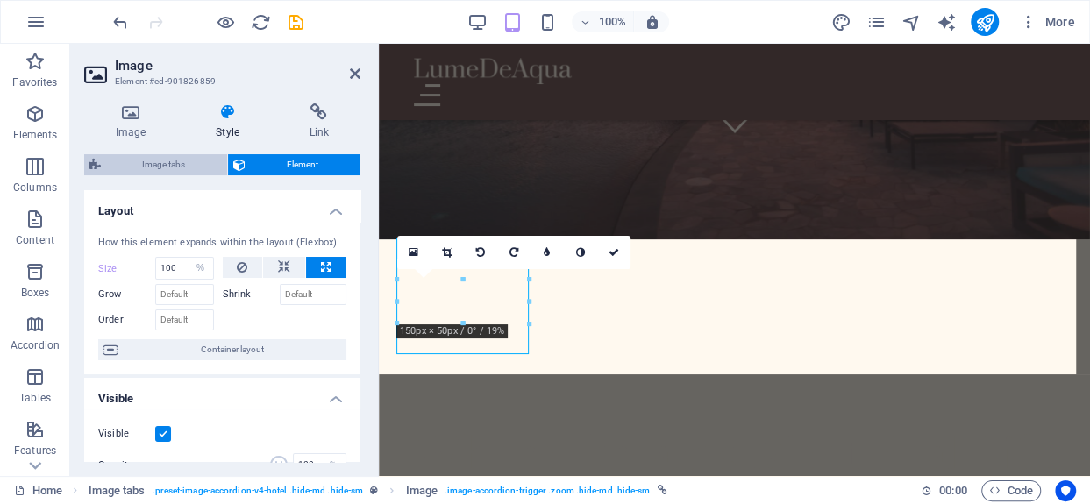
select select "rem"
select select "px"
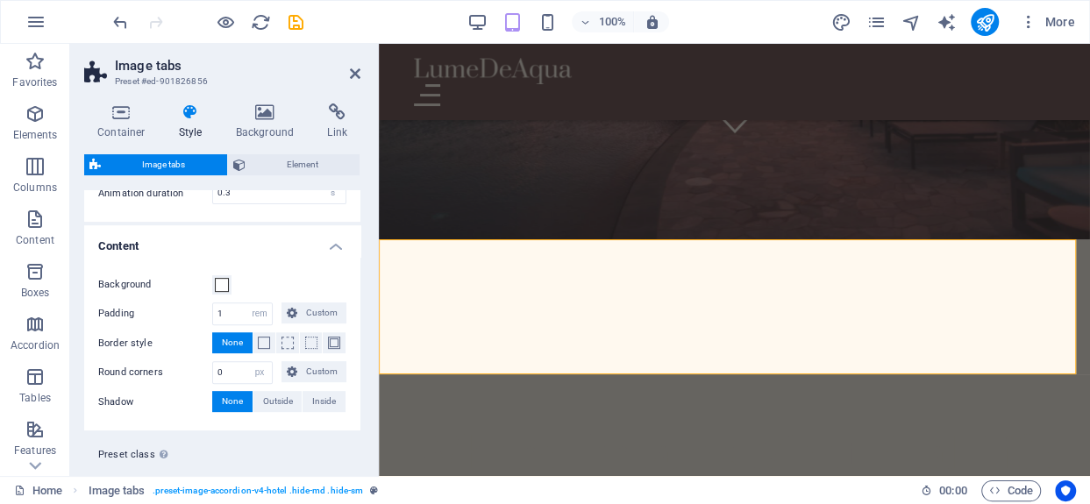
scroll to position [474, 0]
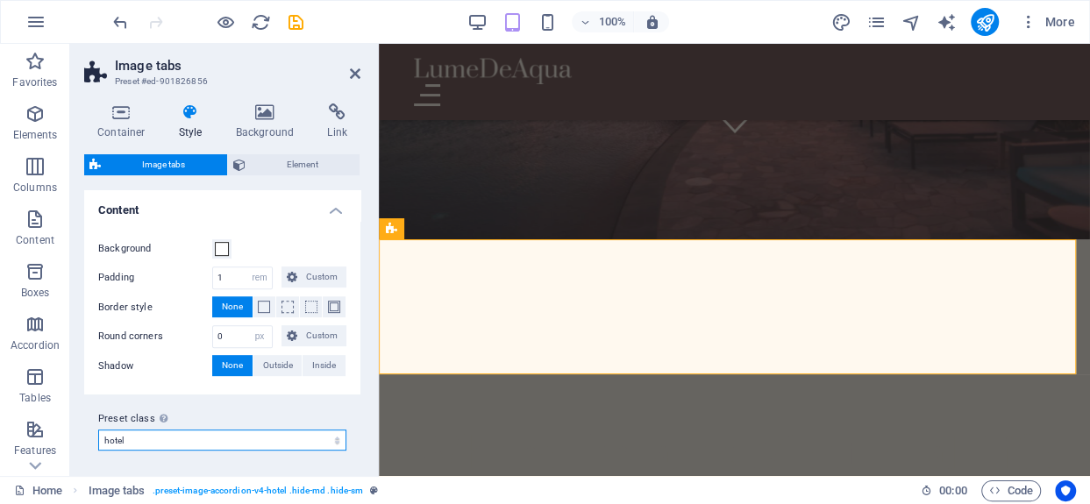
click at [179, 435] on select "hotel Add preset class" at bounding box center [222, 440] width 248 height 21
click at [289, 152] on div "Container Style Background Link Size Height Default px rem % vh vw Min. height …" at bounding box center [222, 282] width 276 height 359
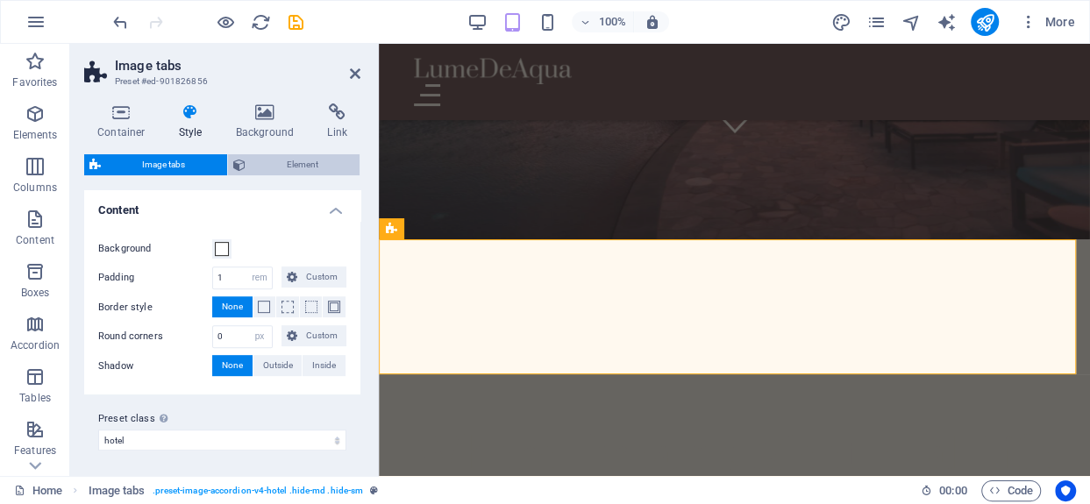
click at [289, 159] on span "Element" at bounding box center [303, 164] width 104 height 21
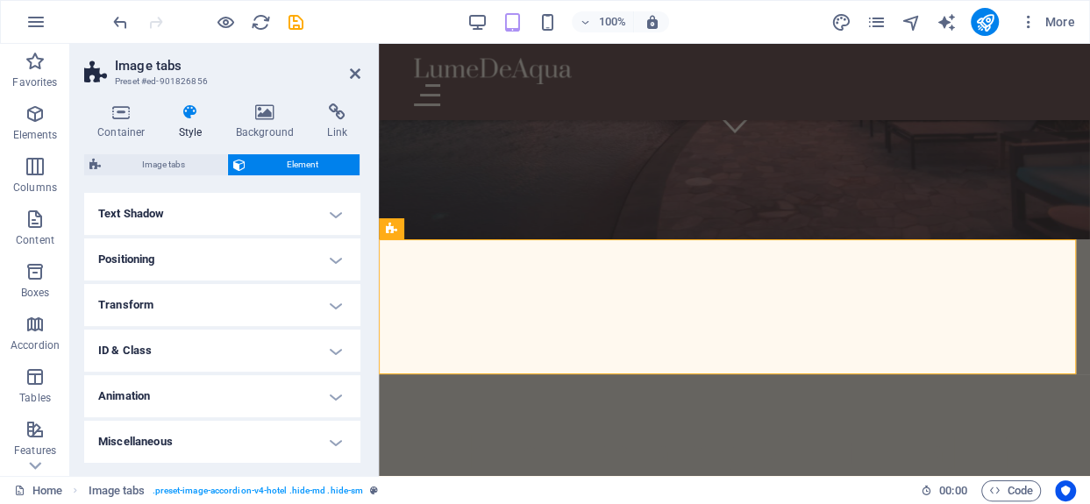
scroll to position [0, 0]
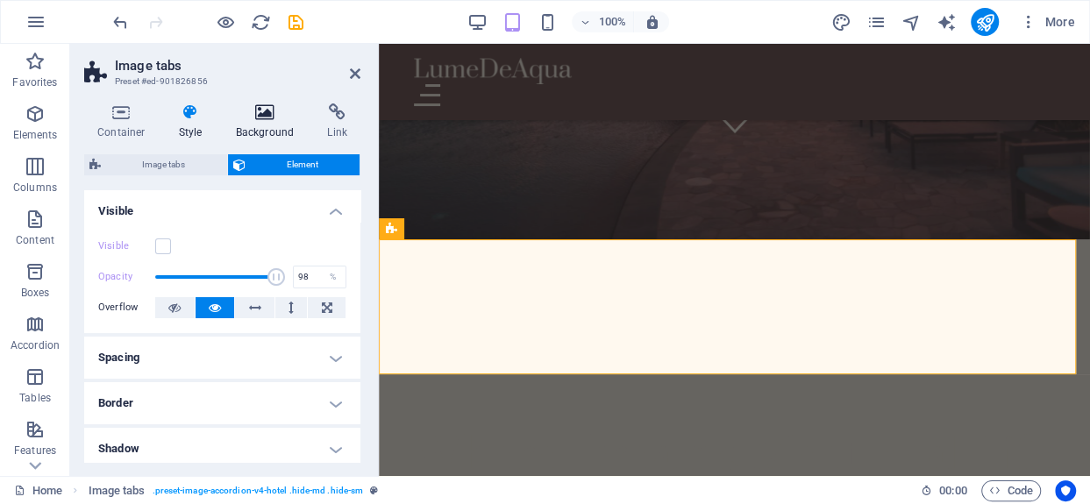
click at [281, 118] on icon at bounding box center [265, 112] width 85 height 18
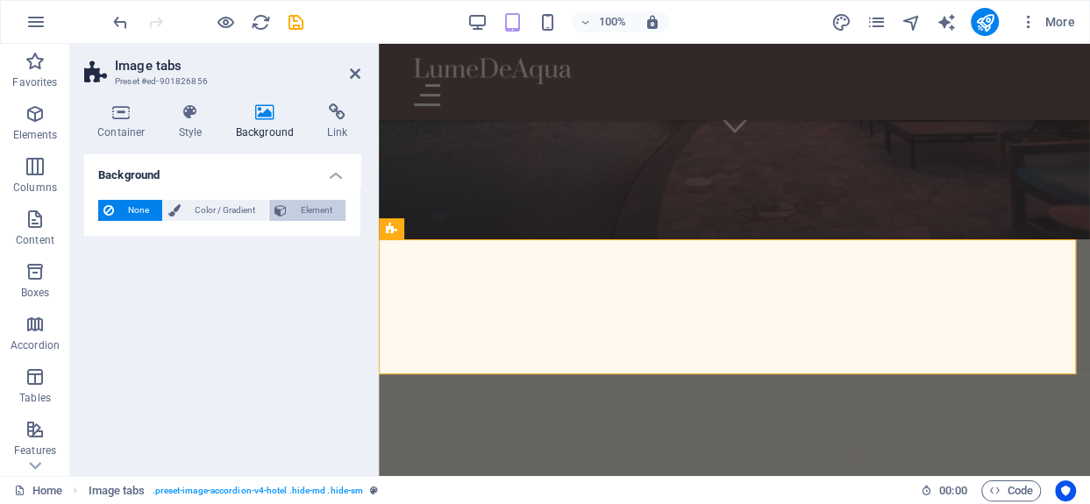
click at [292, 210] on span "Element" at bounding box center [316, 210] width 48 height 21
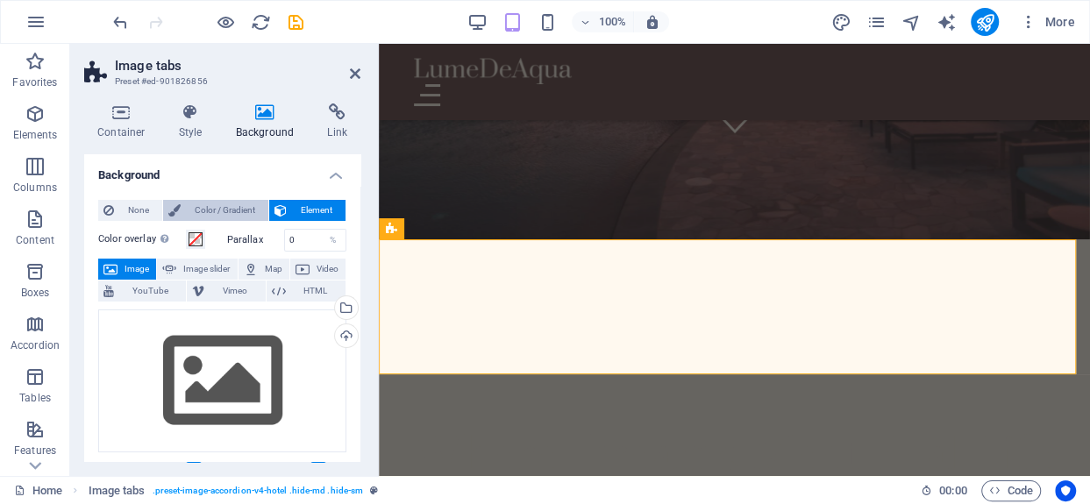
click at [256, 204] on span "Color / Gradient" at bounding box center [224, 210] width 77 height 21
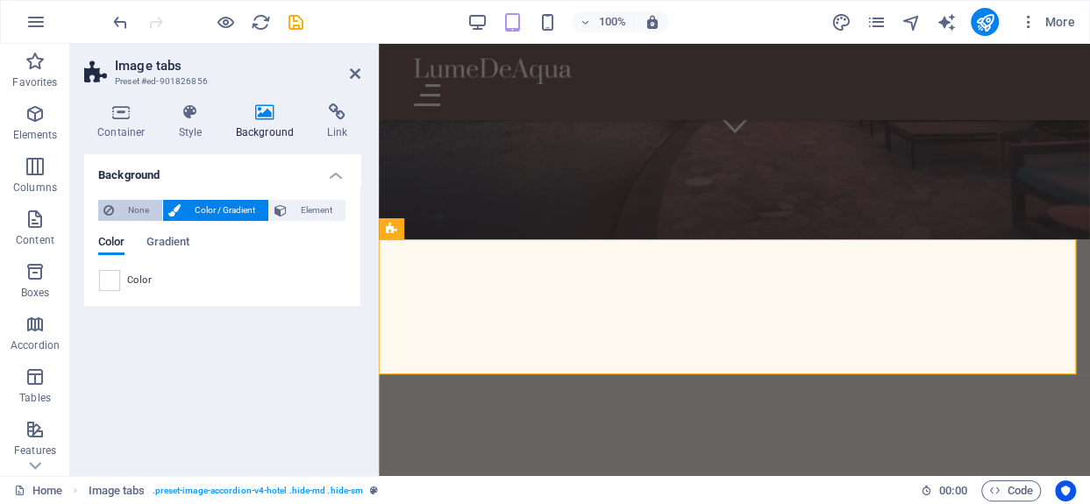
click at [150, 207] on span "None" at bounding box center [138, 210] width 38 height 21
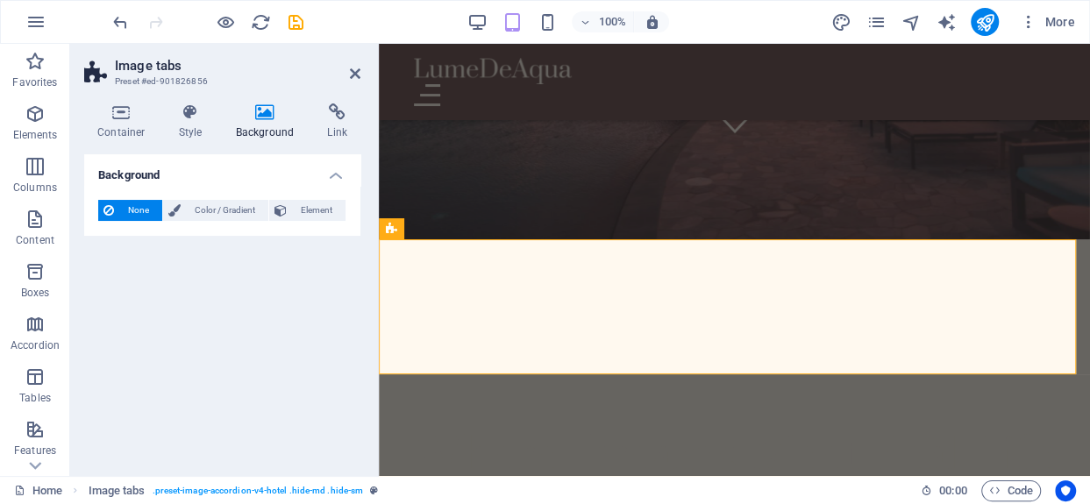
drag, startPoint x: 337, startPoint y: 122, endPoint x: 263, endPoint y: 115, distance: 74.8
click at [338, 122] on h4 "Link" at bounding box center [337, 121] width 46 height 37
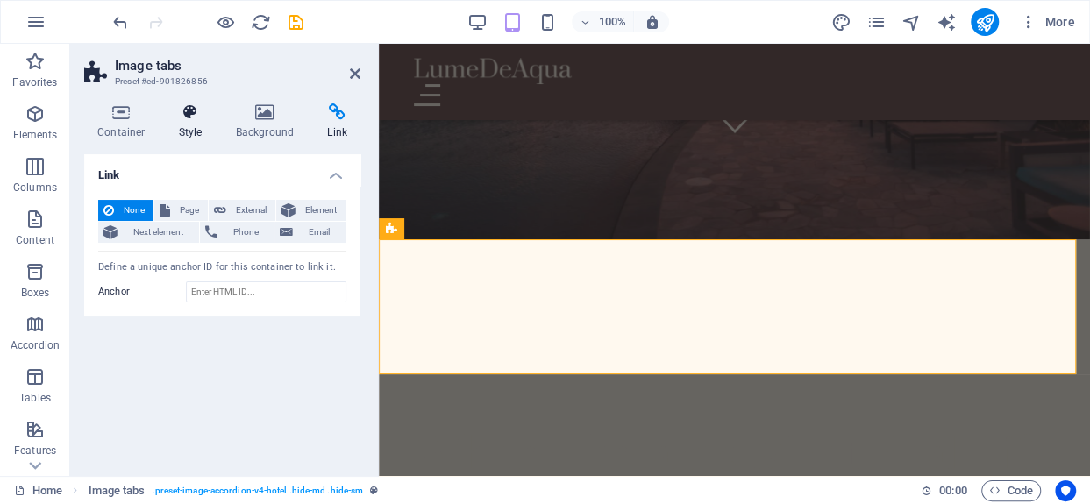
click at [170, 114] on icon at bounding box center [191, 112] width 50 height 18
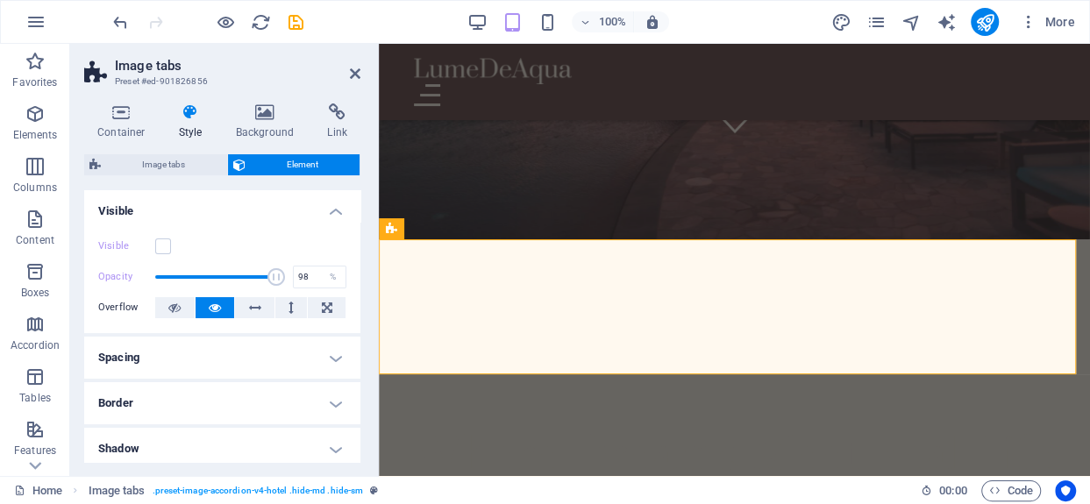
type input "100"
drag, startPoint x: 273, startPoint y: 273, endPoint x: 375, endPoint y: 273, distance: 101.7
click at [375, 273] on aside "Image tabs Preset #ed-901826856 Container Style Background Link Size Height Def…" at bounding box center [224, 260] width 309 height 432
click at [330, 300] on button at bounding box center [327, 307] width 38 height 21
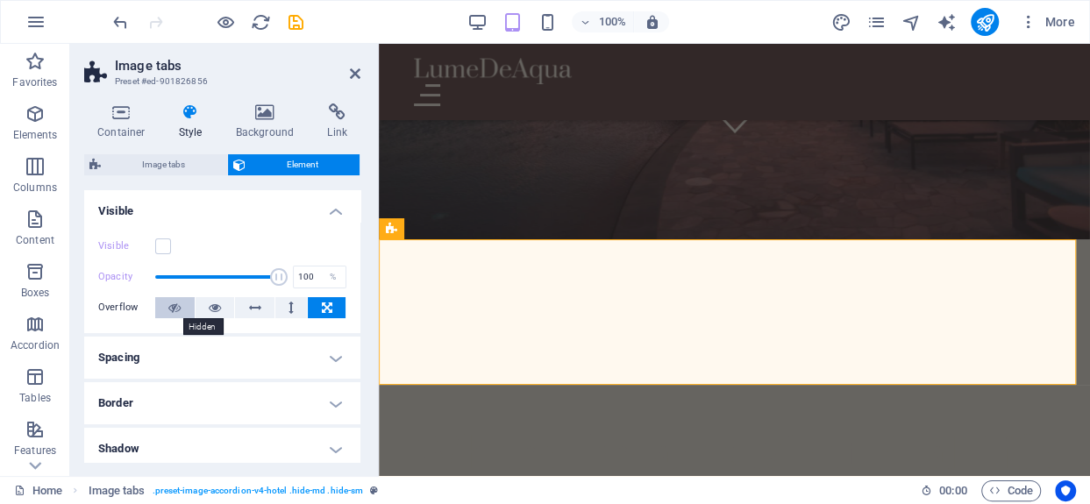
click at [170, 301] on icon at bounding box center [174, 307] width 12 height 21
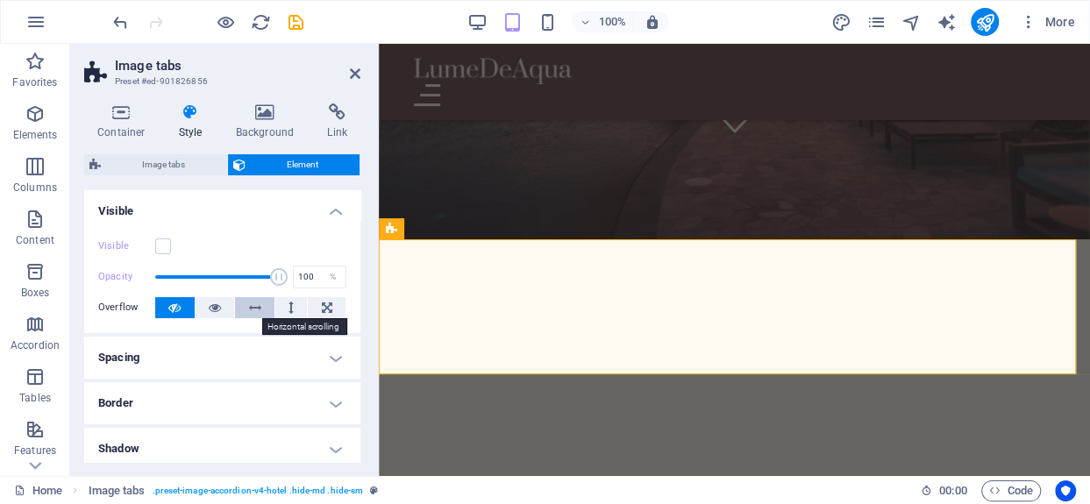
click at [249, 300] on icon at bounding box center [255, 307] width 12 height 21
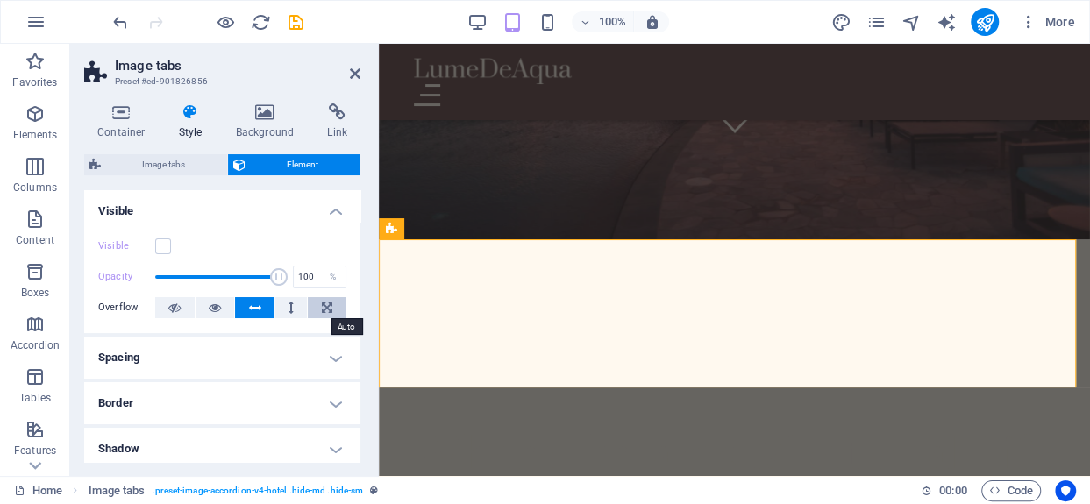
click at [330, 305] on button at bounding box center [327, 307] width 38 height 21
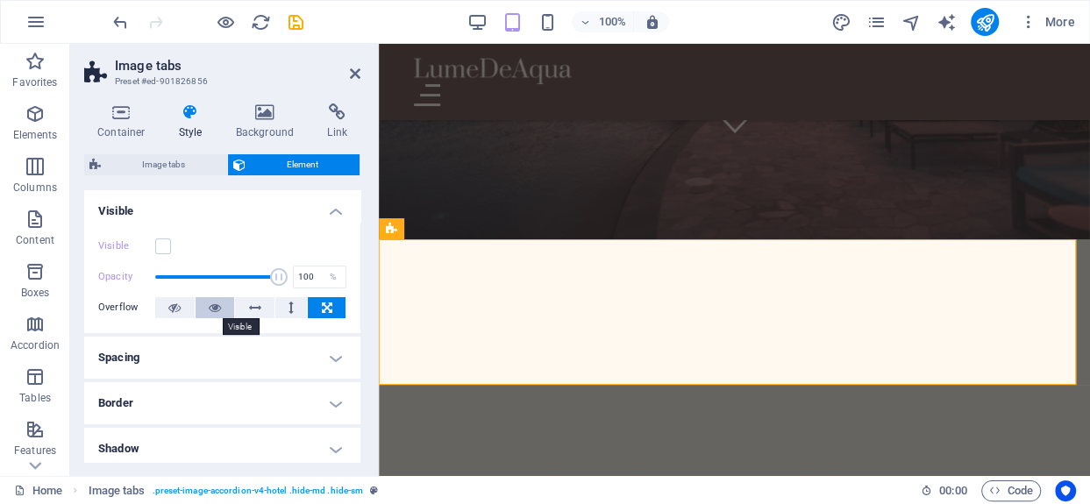
click at [198, 302] on button at bounding box center [214, 307] width 39 height 21
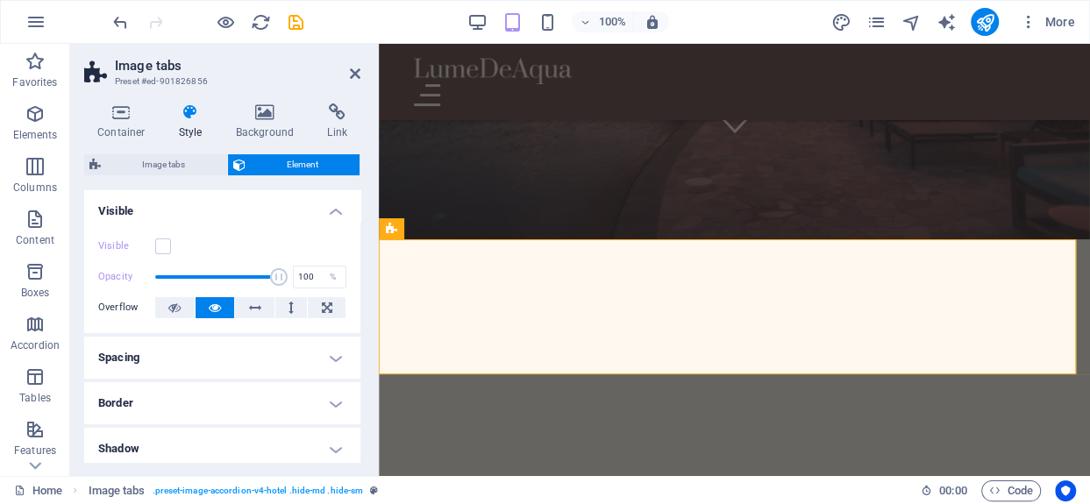
click at [181, 364] on h4 "Spacing" at bounding box center [222, 358] width 276 height 42
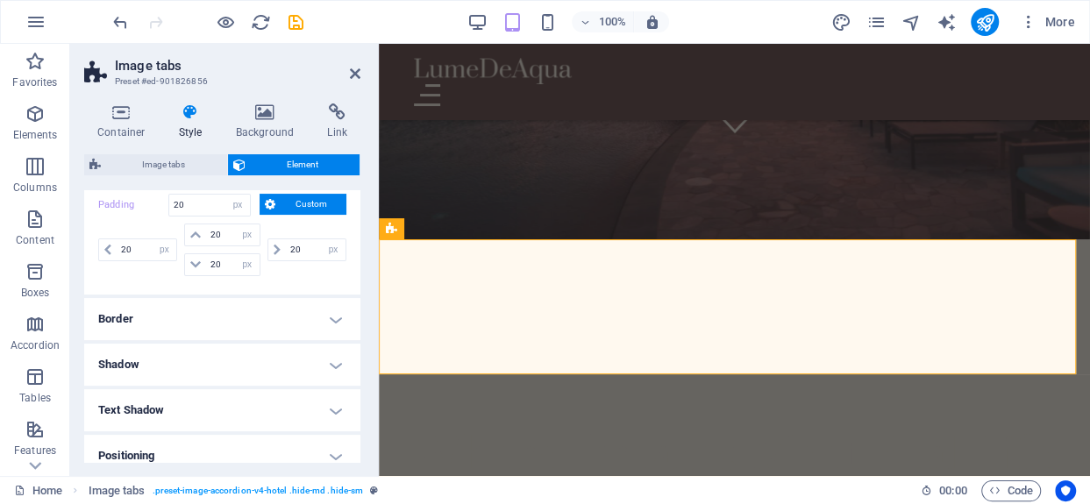
scroll to position [351, 0]
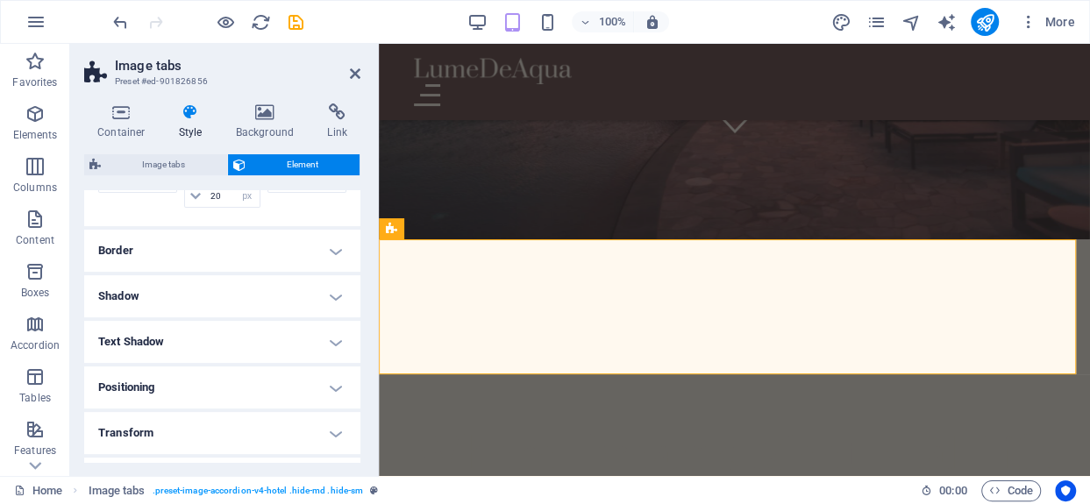
click at [238, 297] on h4 "Shadow" at bounding box center [222, 296] width 276 height 42
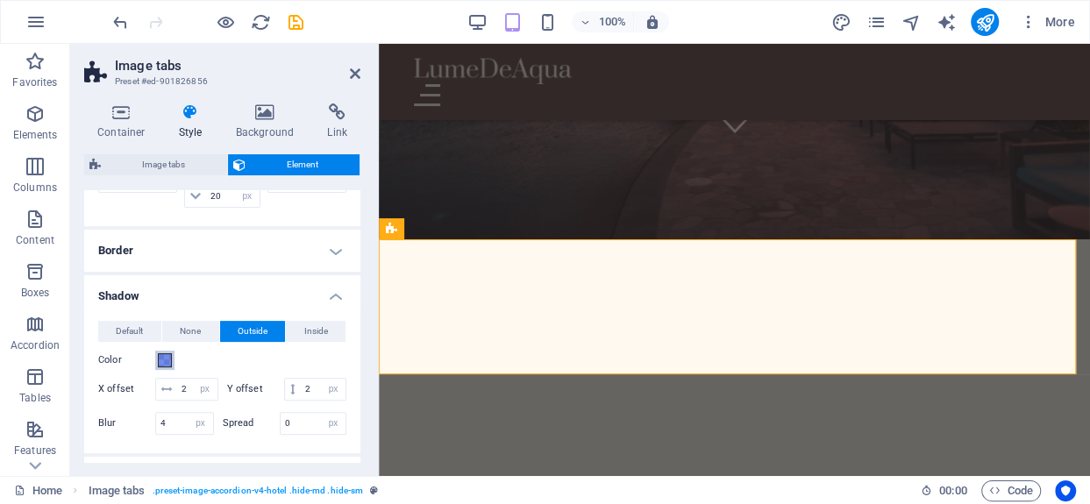
click at [166, 357] on span at bounding box center [165, 360] width 14 height 14
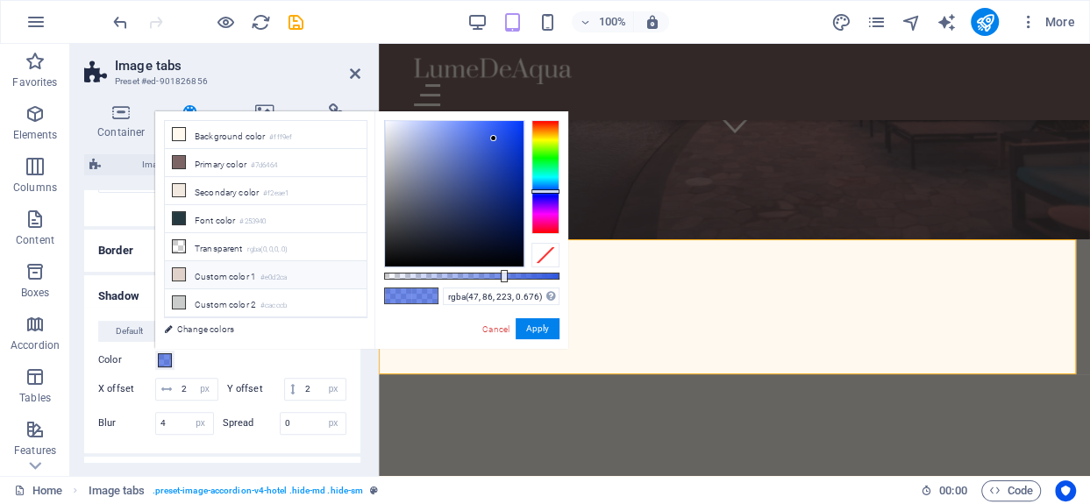
type input "rgba(47, 86, 223, 0)"
drag, startPoint x: 502, startPoint y: 274, endPoint x: 323, endPoint y: 270, distance: 178.9
click at [324, 266] on div "less Background color #fff9ef Primary color #7d6464 Secondary color #f2eae1 Fon…" at bounding box center [361, 230] width 413 height 238
click at [534, 324] on button "Apply" at bounding box center [537, 328] width 44 height 21
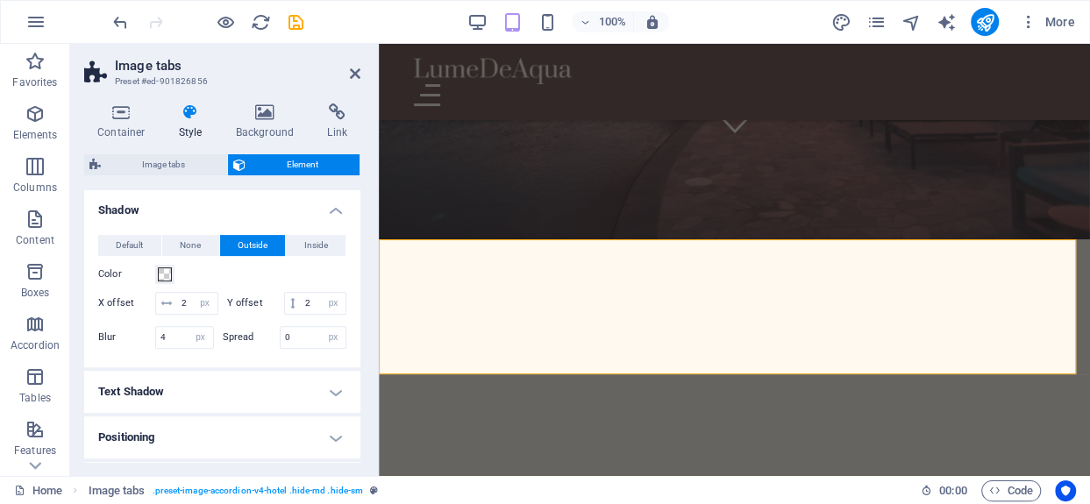
scroll to position [526, 0]
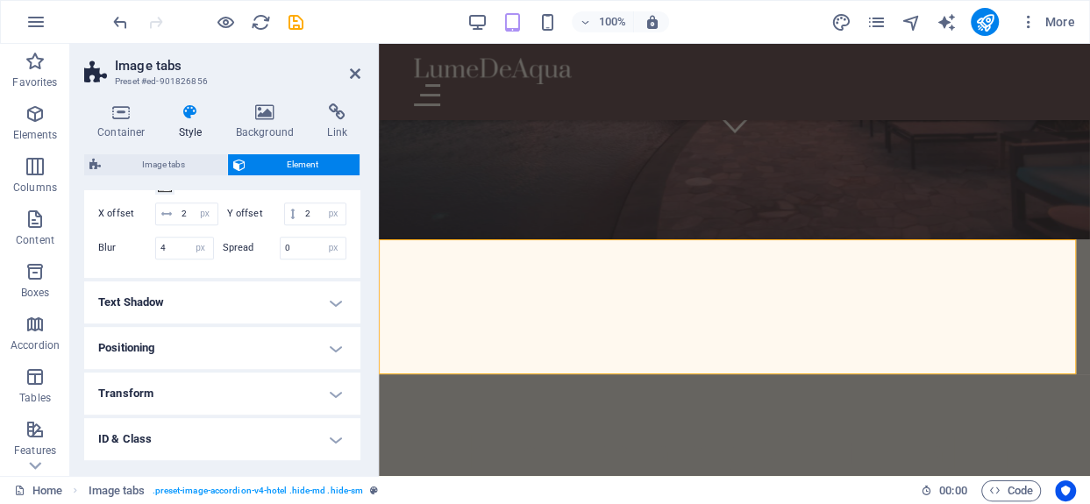
click at [197, 314] on h4 "Text Shadow" at bounding box center [222, 302] width 276 height 42
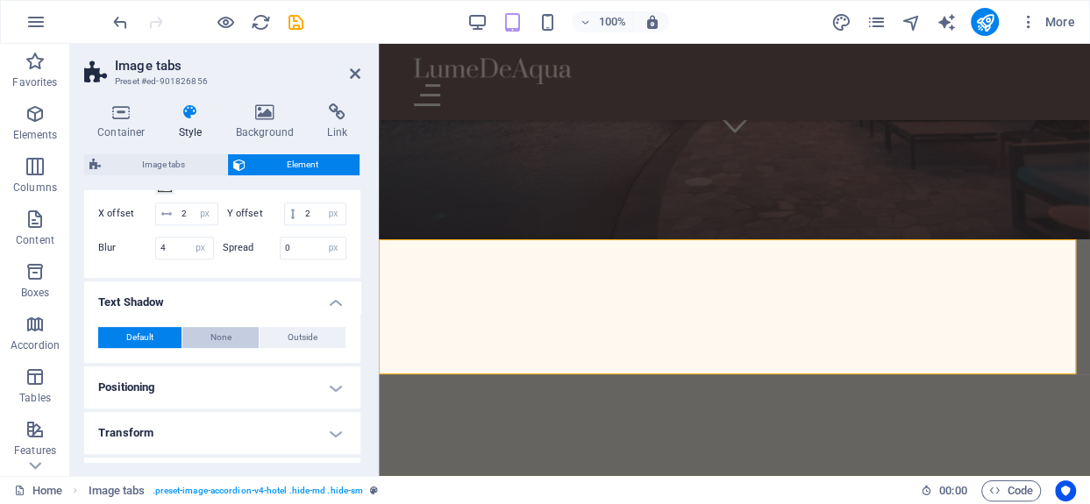
click at [243, 348] on button "None" at bounding box center [220, 337] width 77 height 21
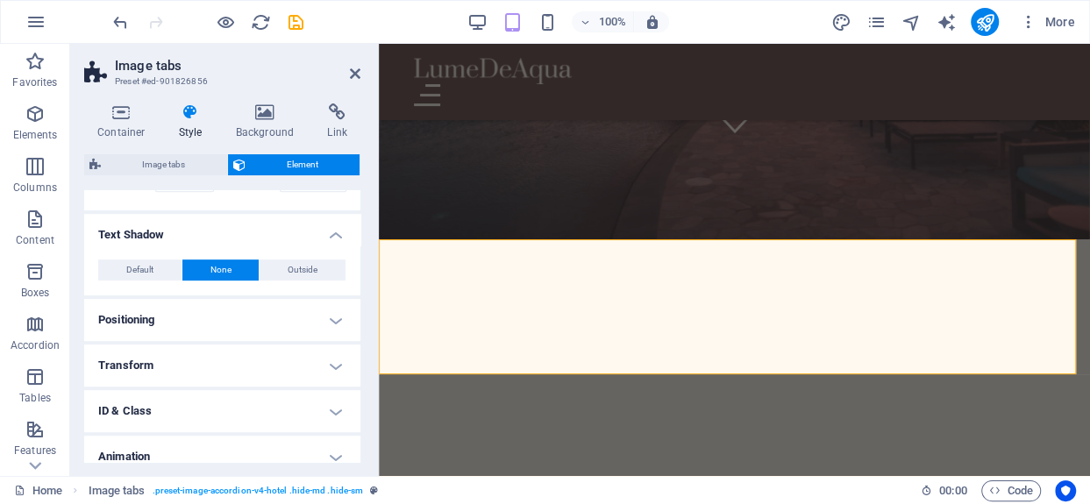
scroll to position [614, 0]
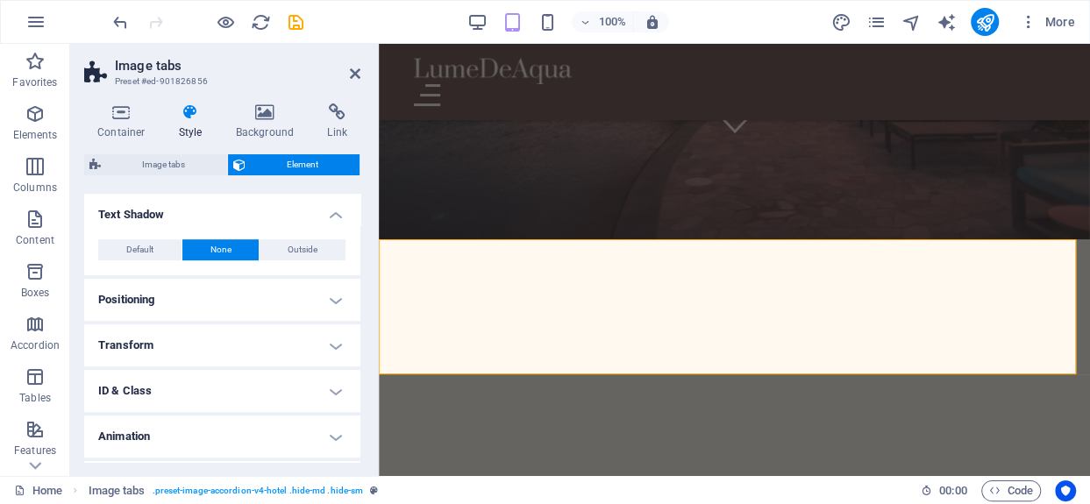
click at [224, 321] on h4 "Positioning" at bounding box center [222, 300] width 276 height 42
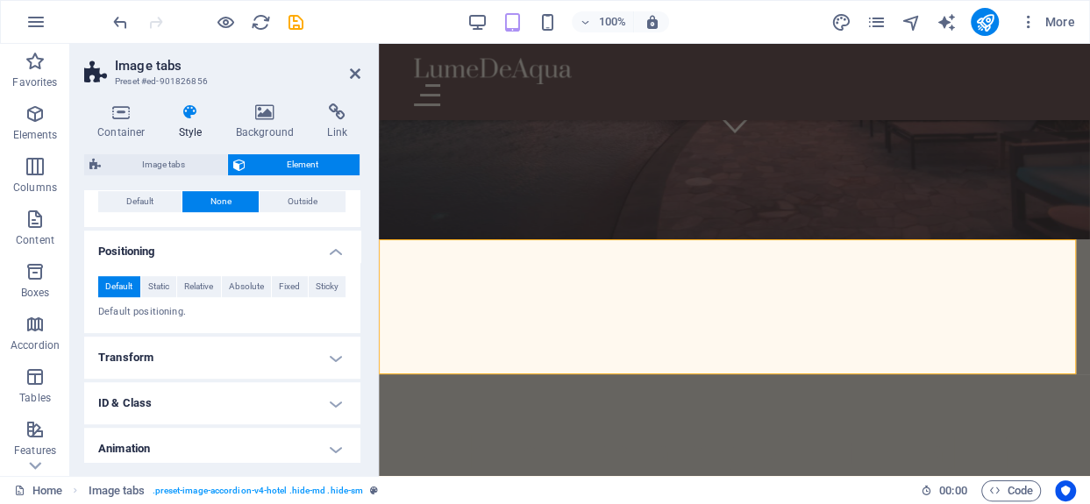
scroll to position [736, 0]
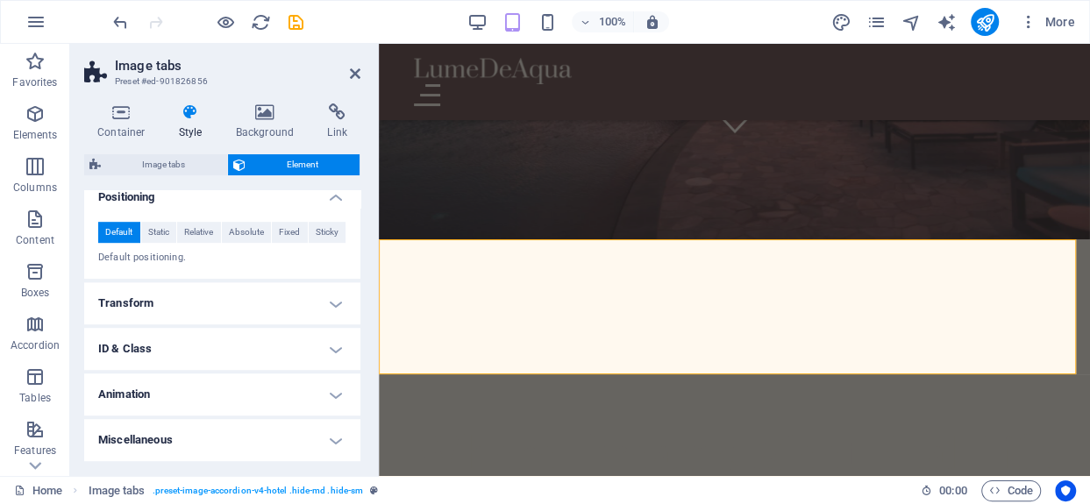
click at [217, 295] on h4 "Transform" at bounding box center [222, 303] width 276 height 42
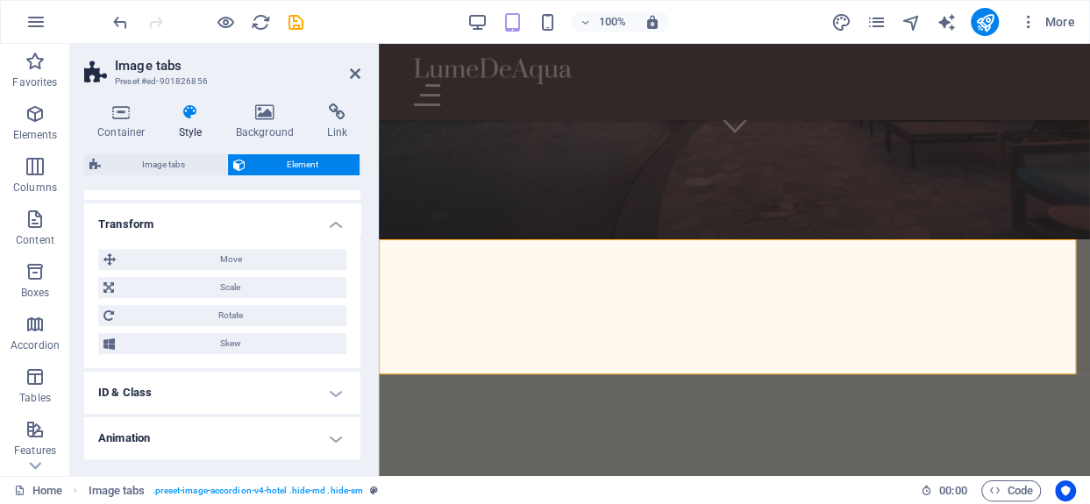
scroll to position [824, 0]
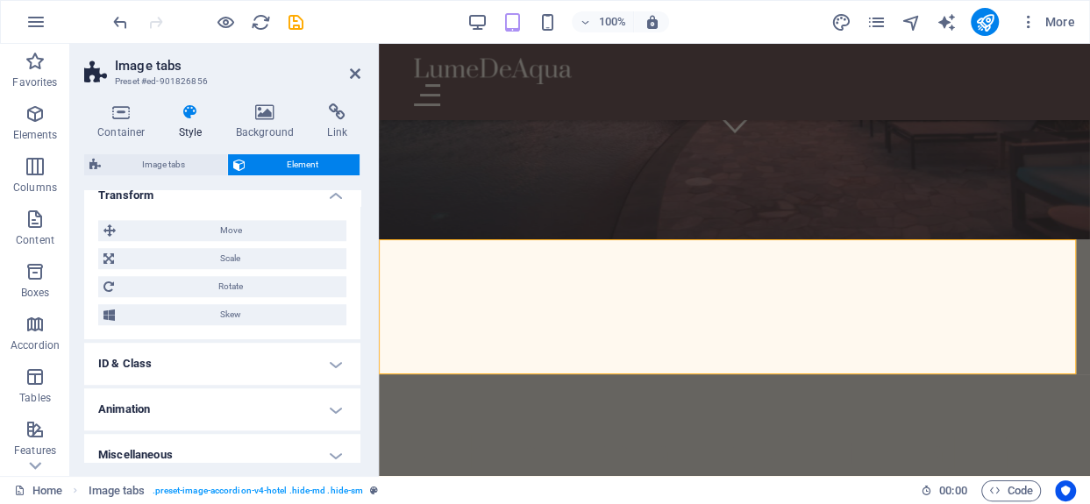
click at [207, 385] on h4 "ID & Class" at bounding box center [222, 364] width 276 height 42
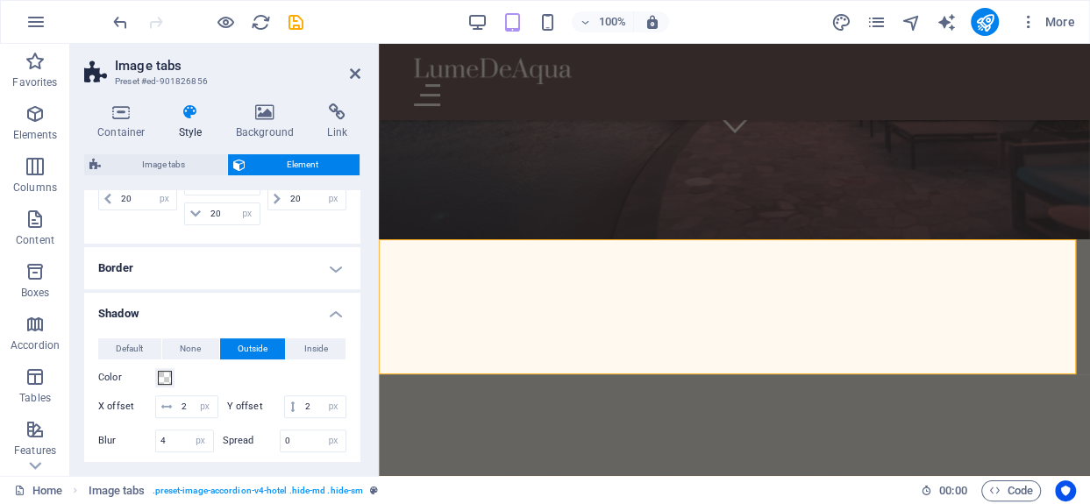
click at [335, 317] on h4 "Shadow" at bounding box center [222, 309] width 276 height 32
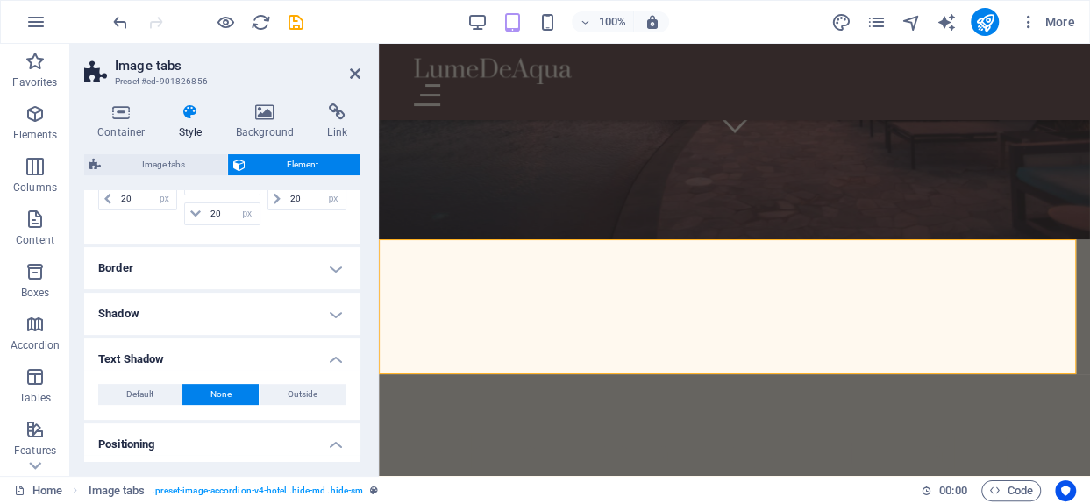
click at [334, 359] on h4 "Text Shadow" at bounding box center [222, 354] width 276 height 32
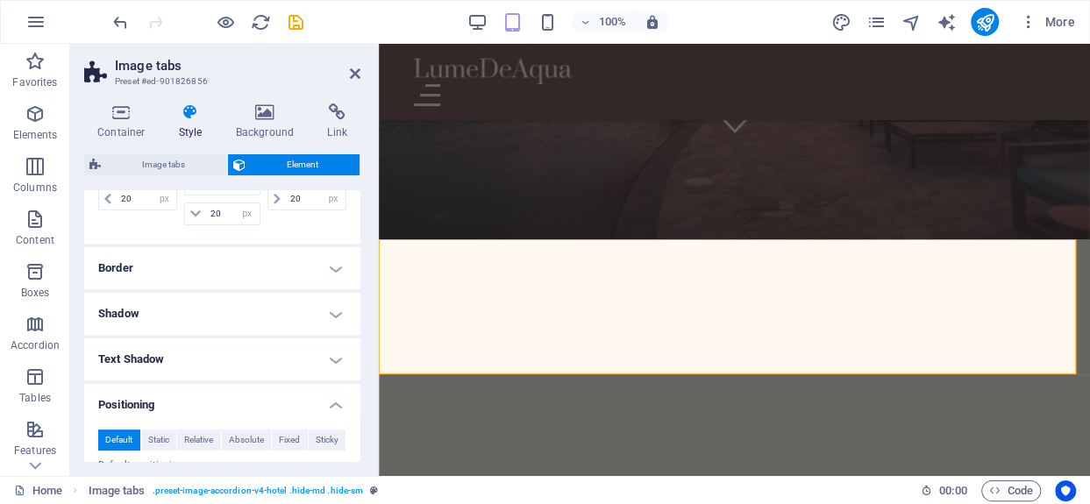
click at [335, 404] on h4 "Positioning" at bounding box center [222, 400] width 276 height 32
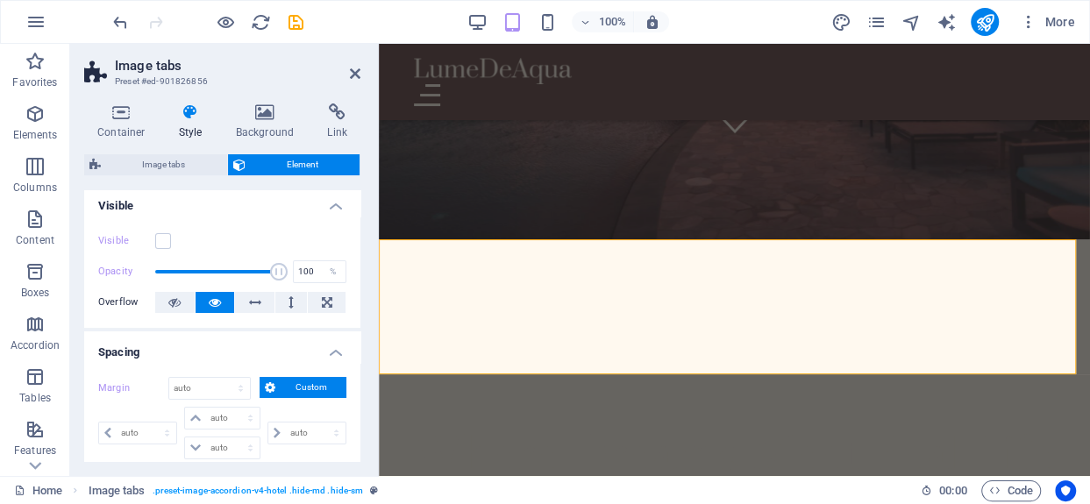
scroll to position [0, 0]
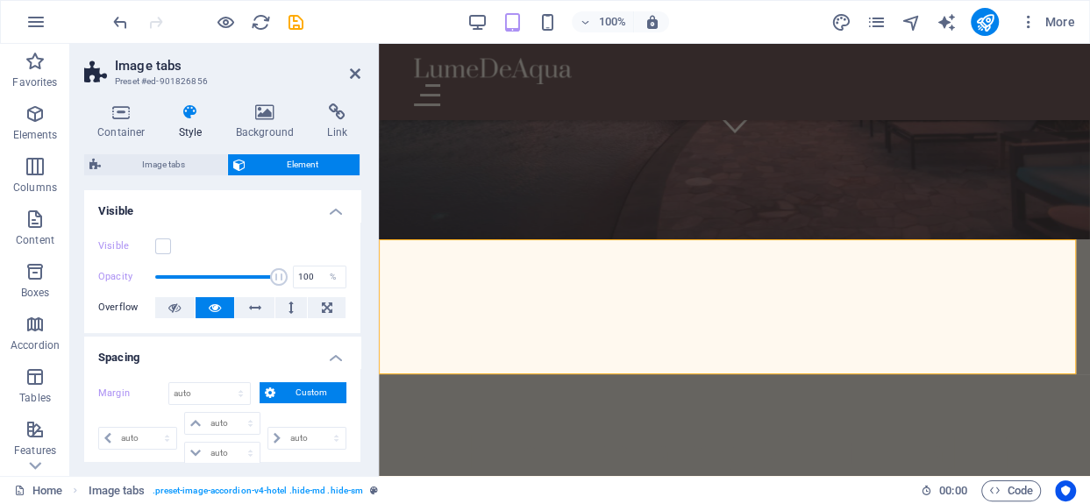
click at [336, 361] on h4 "Spacing" at bounding box center [222, 353] width 276 height 32
click at [330, 211] on h4 "Visible" at bounding box center [222, 206] width 276 height 32
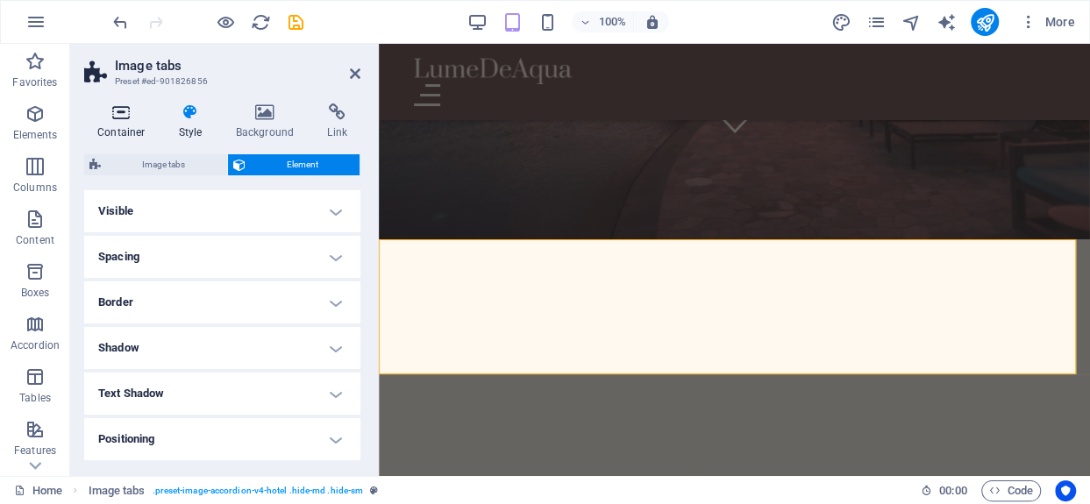
click at [141, 113] on icon at bounding box center [121, 112] width 75 height 18
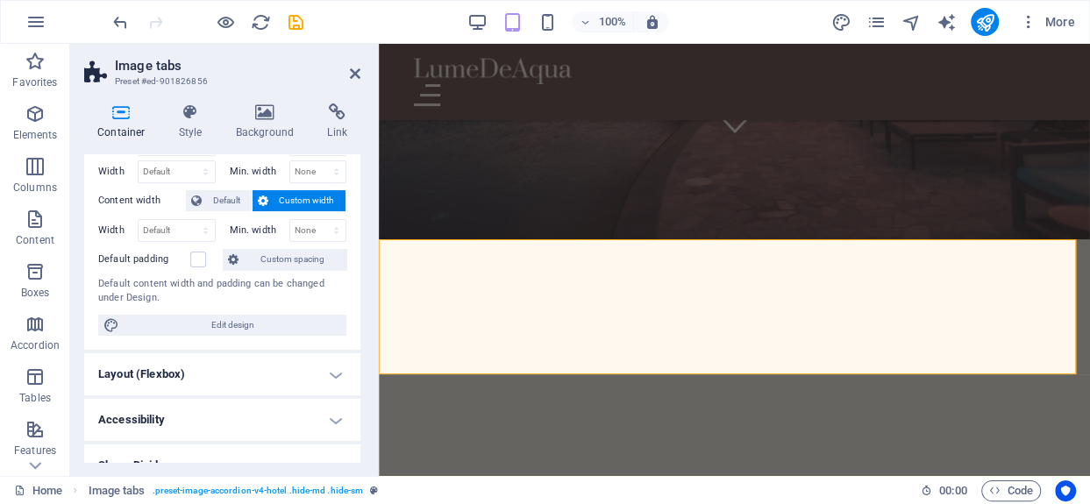
scroll to position [88, 0]
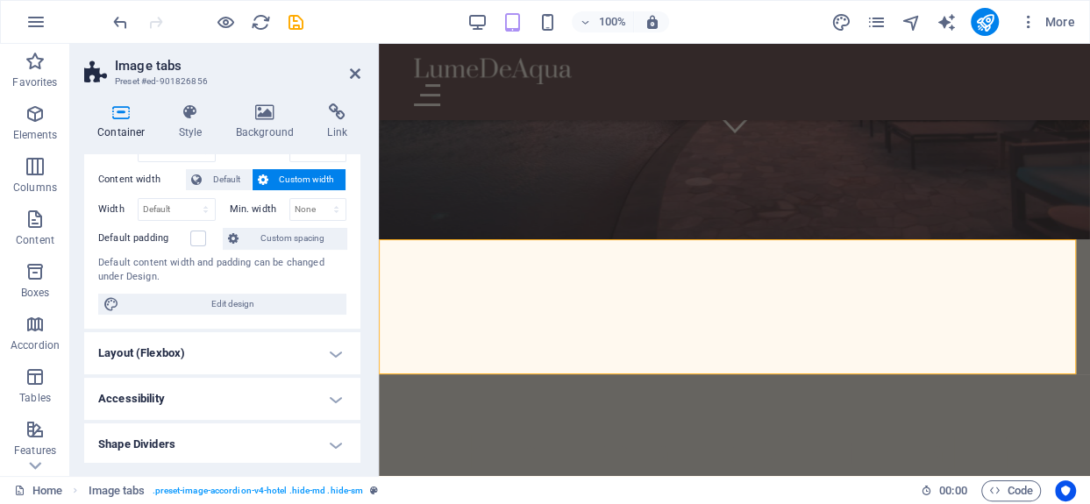
click at [310, 351] on h4 "Layout (Flexbox)" at bounding box center [222, 353] width 276 height 42
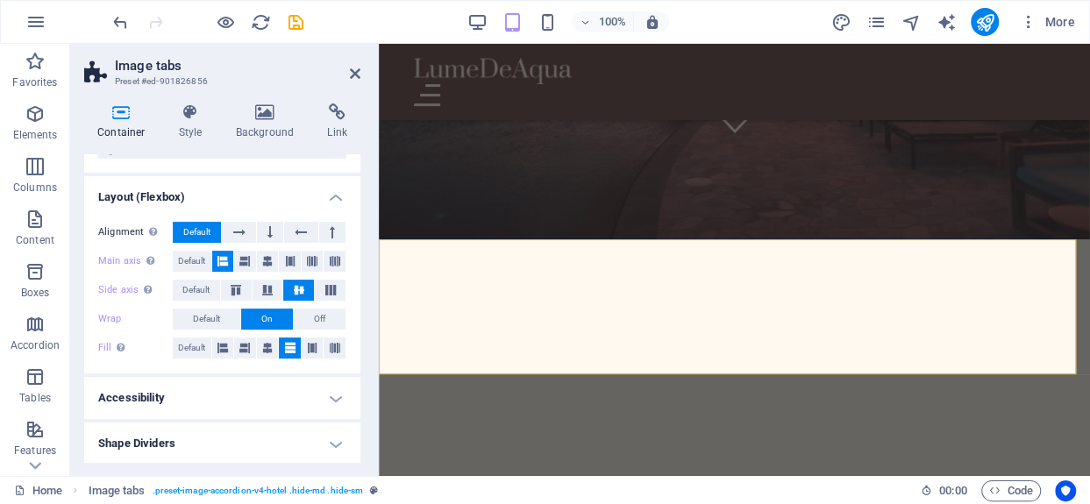
scroll to position [245, 0]
click at [314, 397] on h4 "Accessibility" at bounding box center [222, 397] width 276 height 42
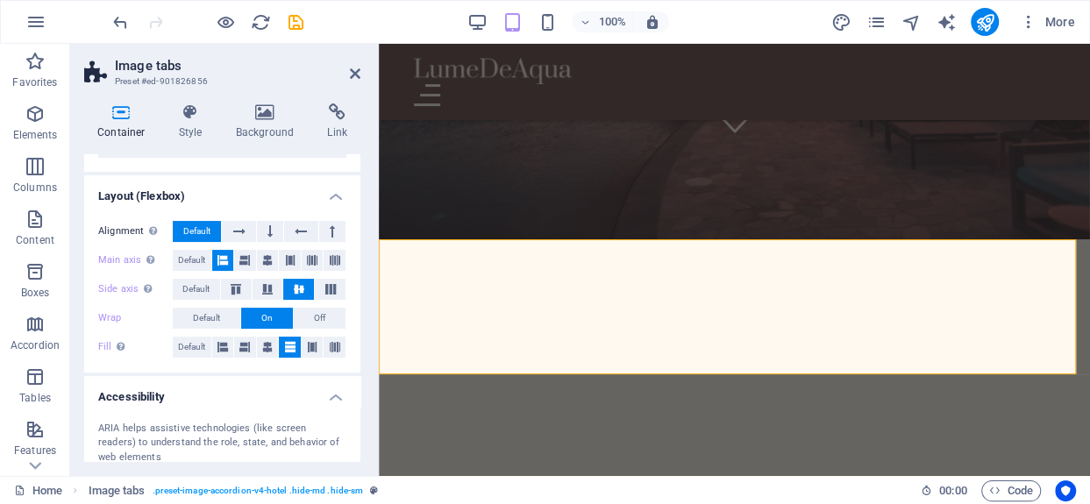
scroll to position [361, 0]
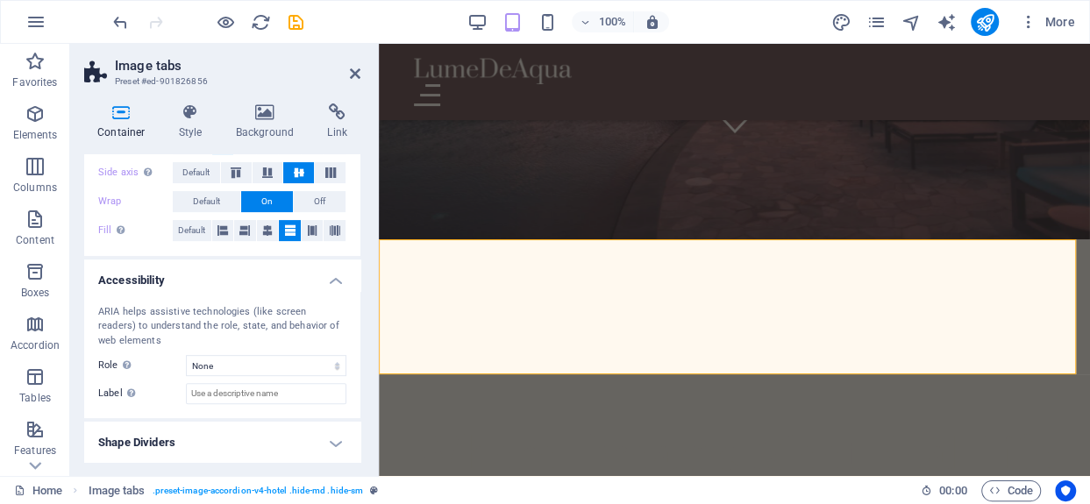
drag, startPoint x: 329, startPoint y: 280, endPoint x: 158, endPoint y: 281, distance: 170.9
click at [329, 279] on h4 "Accessibility" at bounding box center [222, 275] width 276 height 32
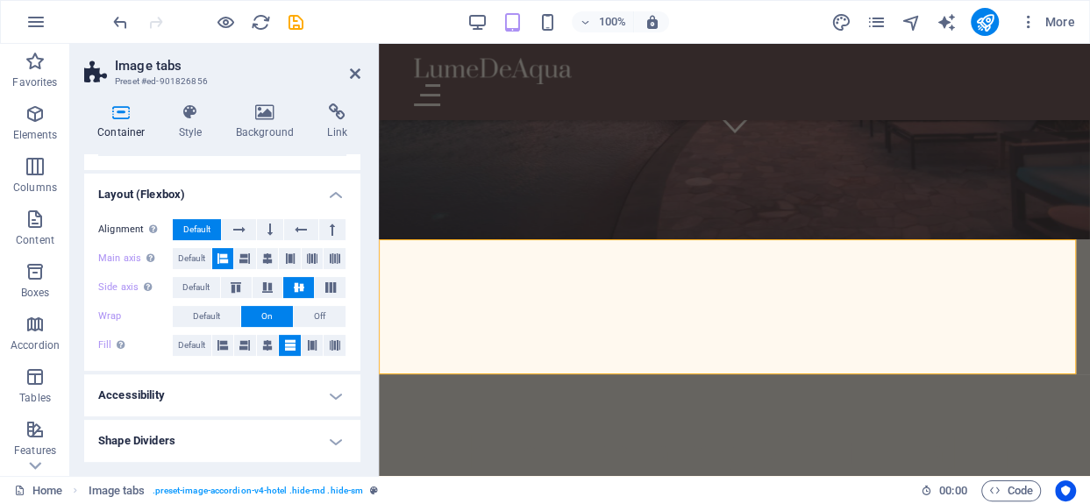
scroll to position [245, 0]
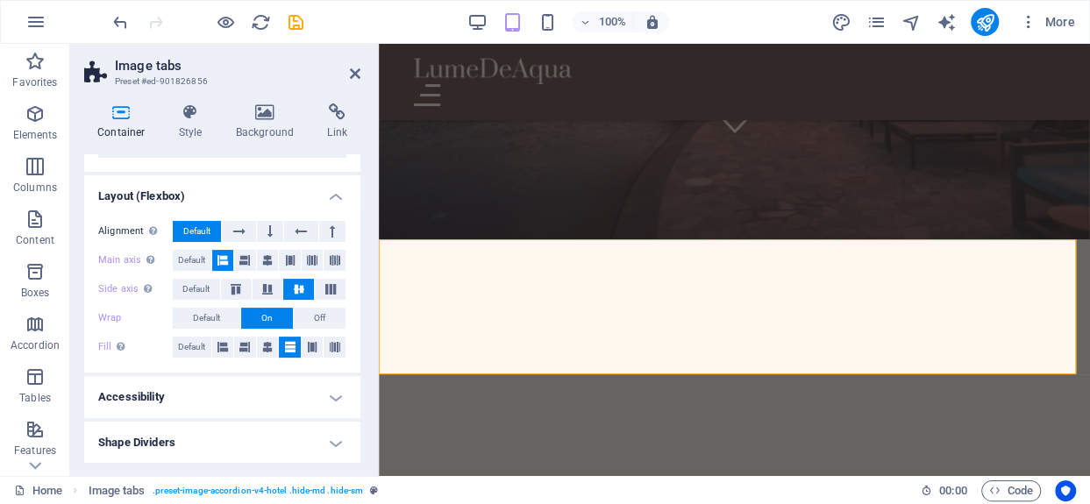
click at [338, 440] on h4 "Shape Dividers" at bounding box center [222, 443] width 276 height 42
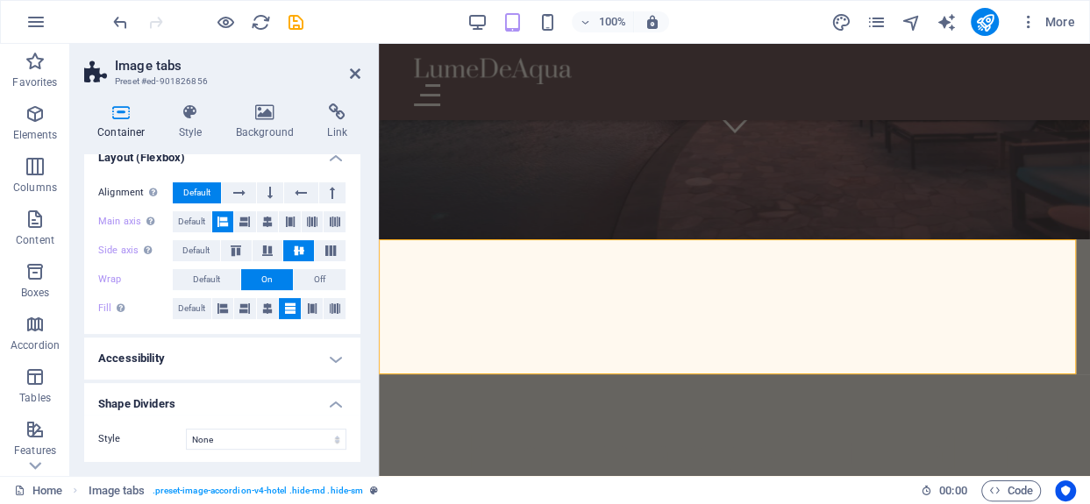
click at [335, 397] on h4 "Shape Dividers" at bounding box center [222, 399] width 276 height 32
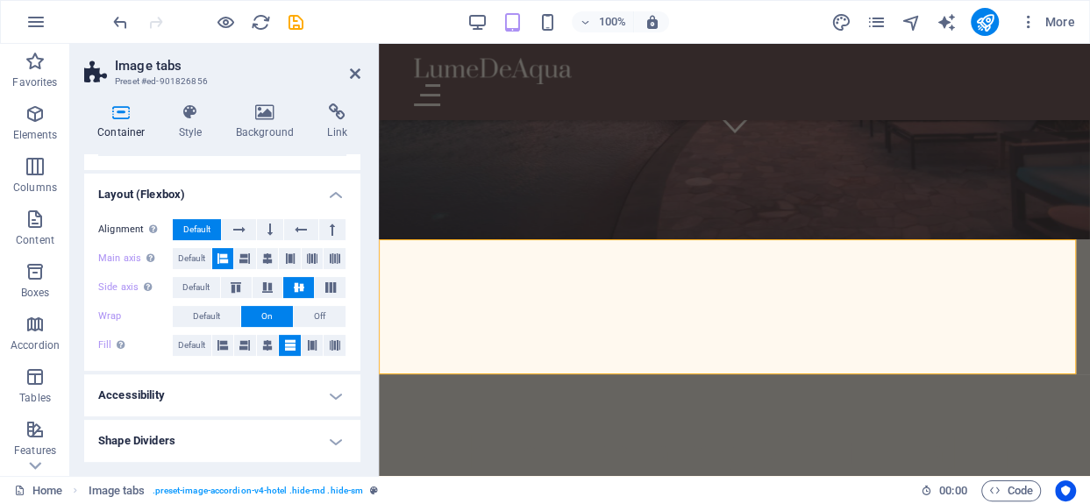
scroll to position [245, 0]
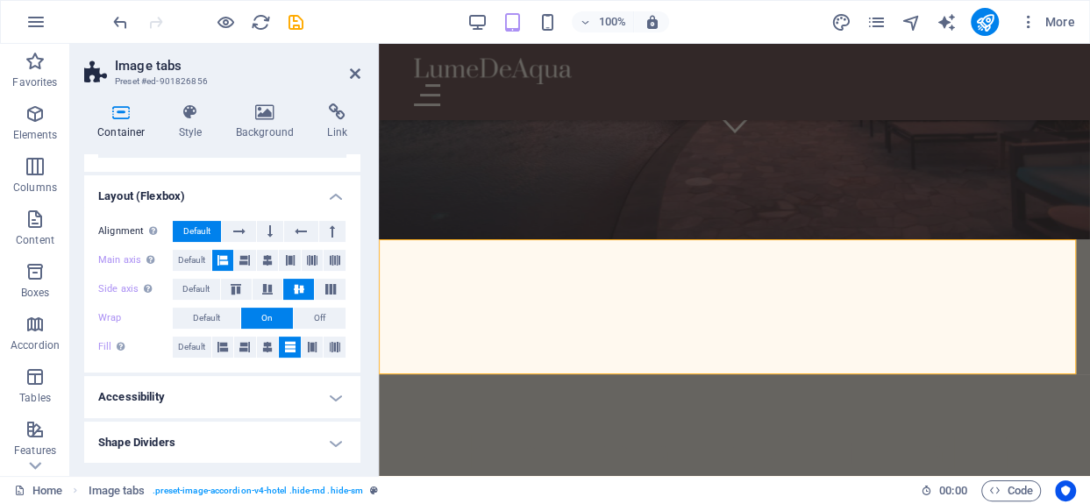
click at [331, 440] on h4 "Shape Dividers" at bounding box center [222, 443] width 276 height 42
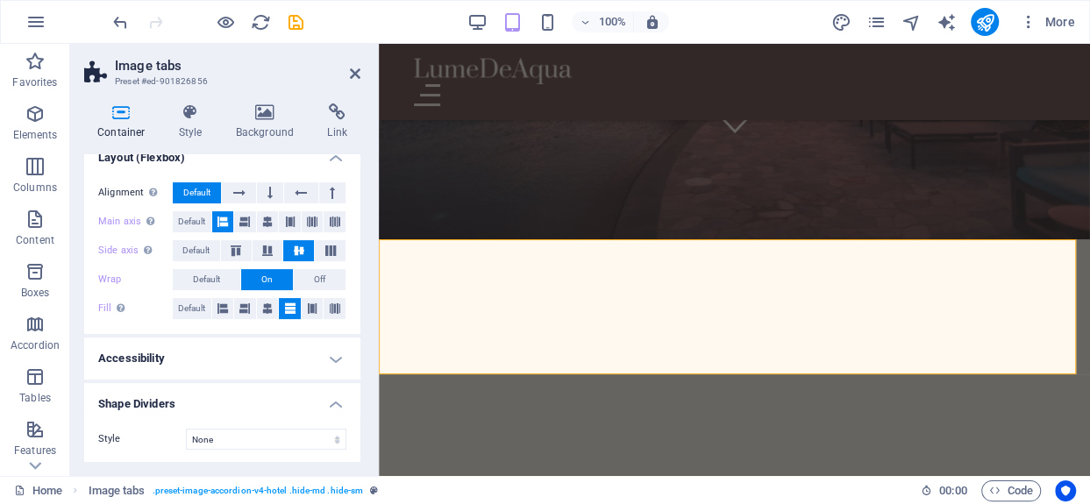
click at [335, 400] on h4 "Shape Dividers" at bounding box center [222, 399] width 276 height 32
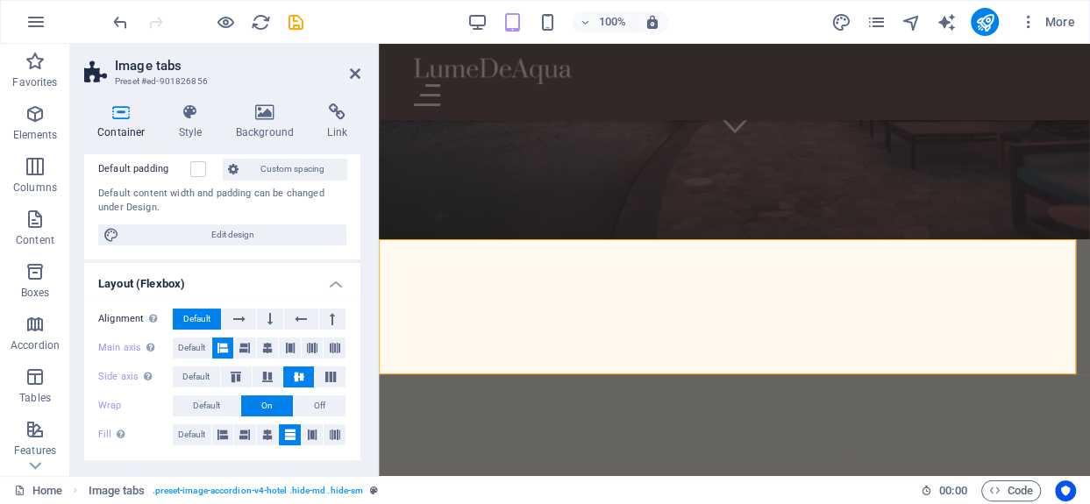
scroll to position [0, 0]
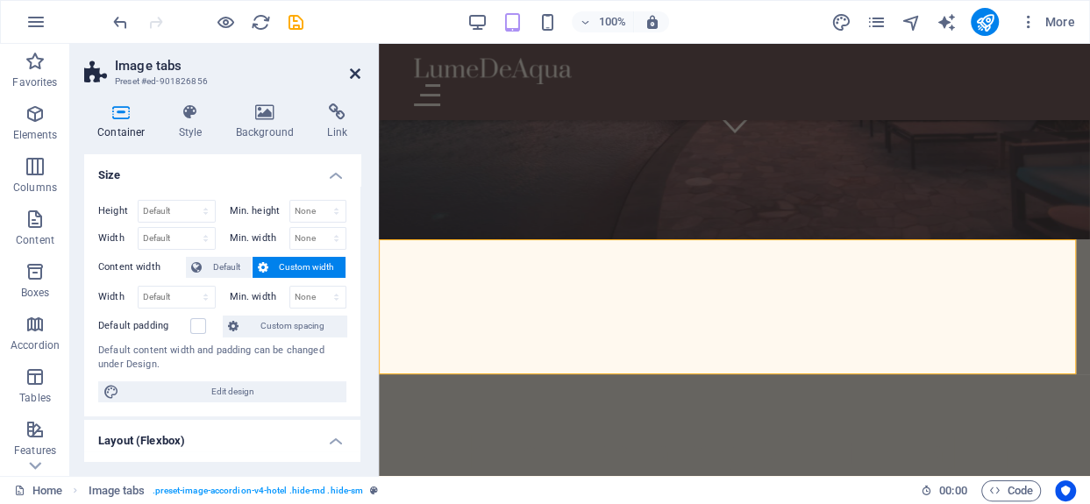
click at [356, 70] on icon at bounding box center [355, 74] width 11 height 14
